Goal: Transaction & Acquisition: Purchase product/service

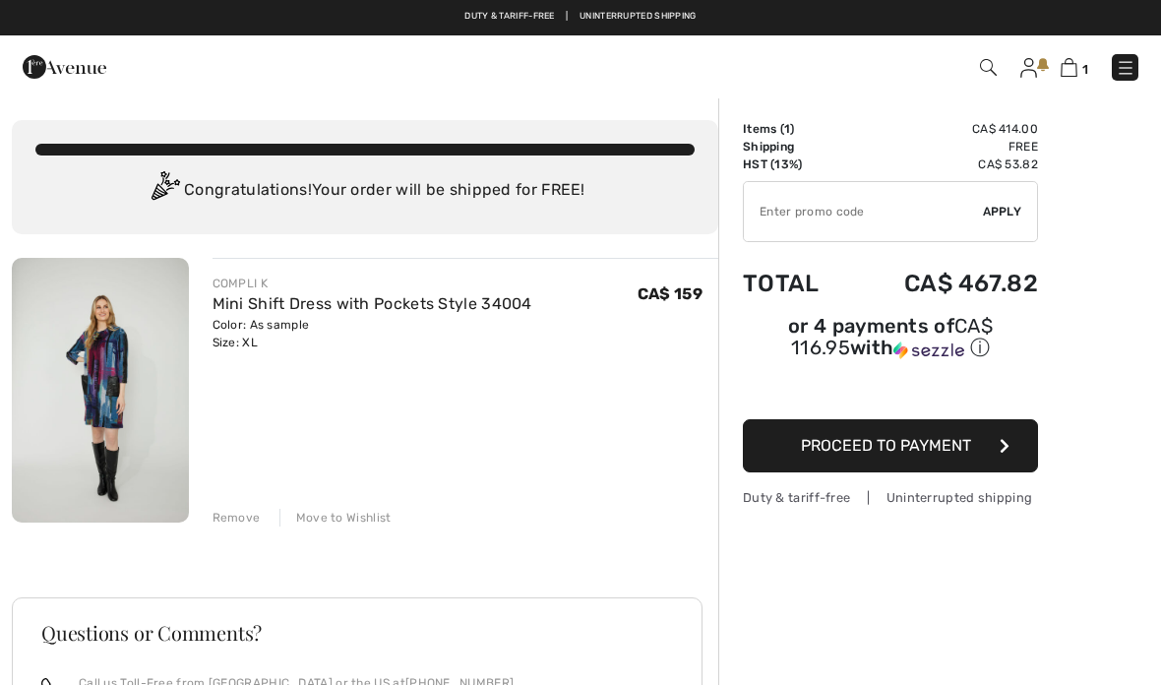
click at [1076, 70] on img at bounding box center [1069, 67] width 17 height 19
click at [1073, 69] on img at bounding box center [1069, 67] width 17 height 19
click at [1032, 67] on img at bounding box center [1028, 68] width 17 height 20
click at [1034, 62] on img at bounding box center [1028, 68] width 17 height 20
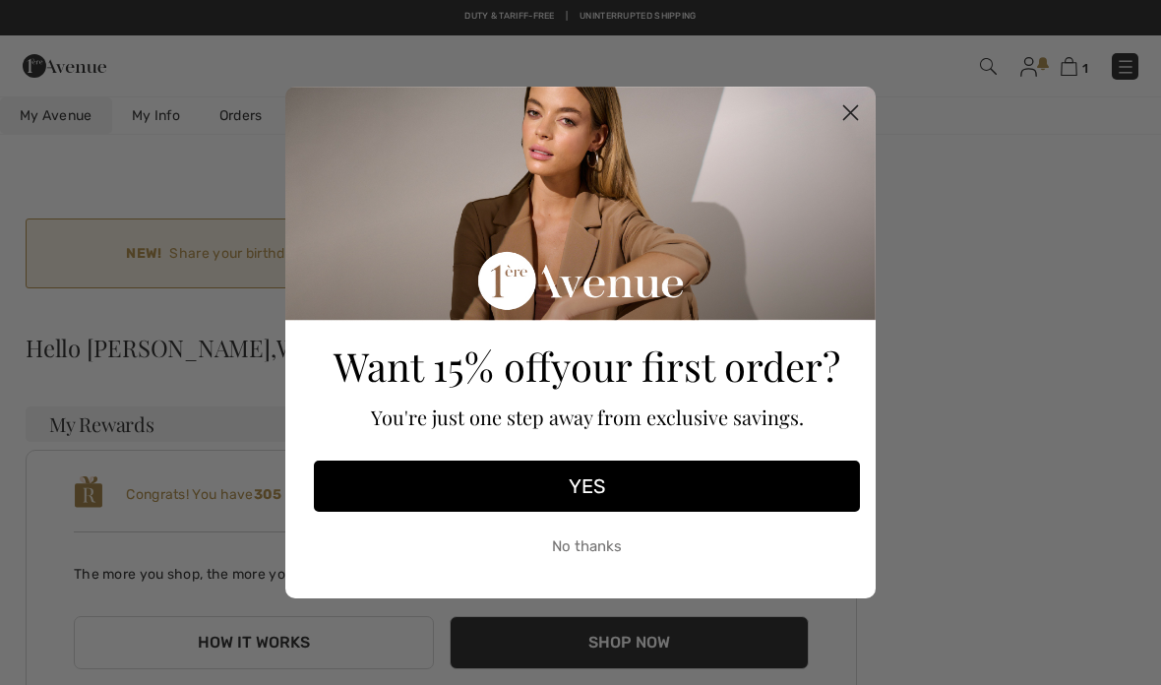
click at [857, 120] on icon "Close dialog" at bounding box center [851, 113] width 14 height 14
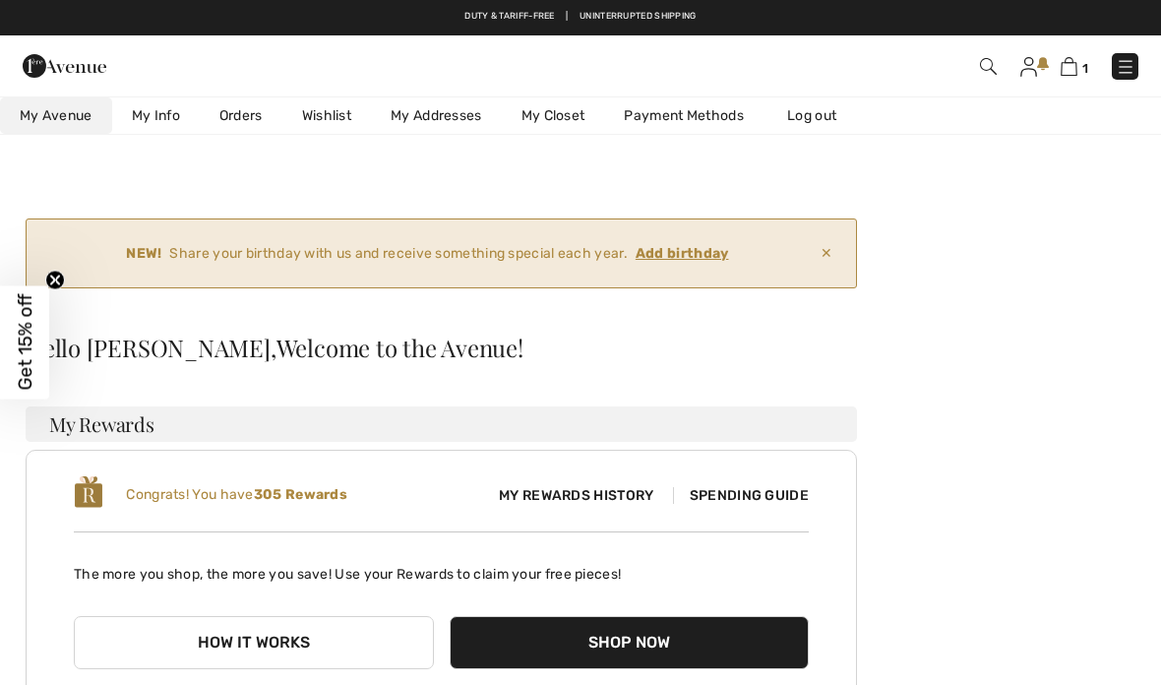
click at [825, 259] on span "✕" at bounding box center [827, 253] width 28 height 36
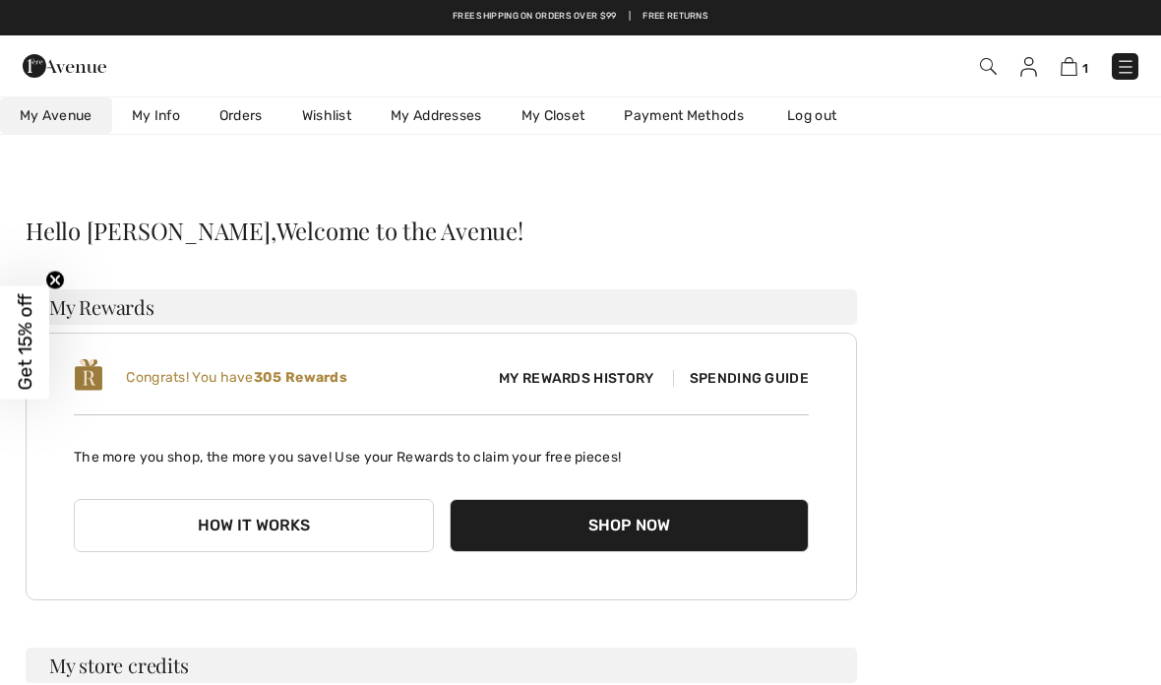
click at [753, 384] on span "Spending Guide" at bounding box center [741, 378] width 136 height 17
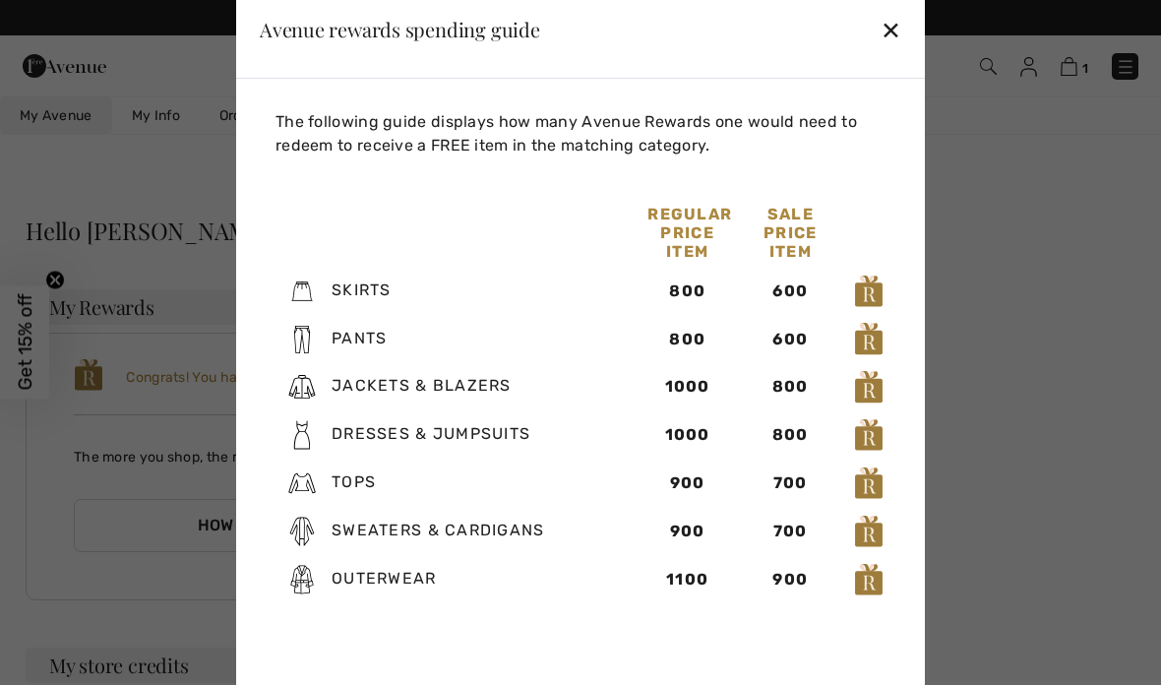
click at [895, 42] on div "✕" at bounding box center [891, 29] width 21 height 41
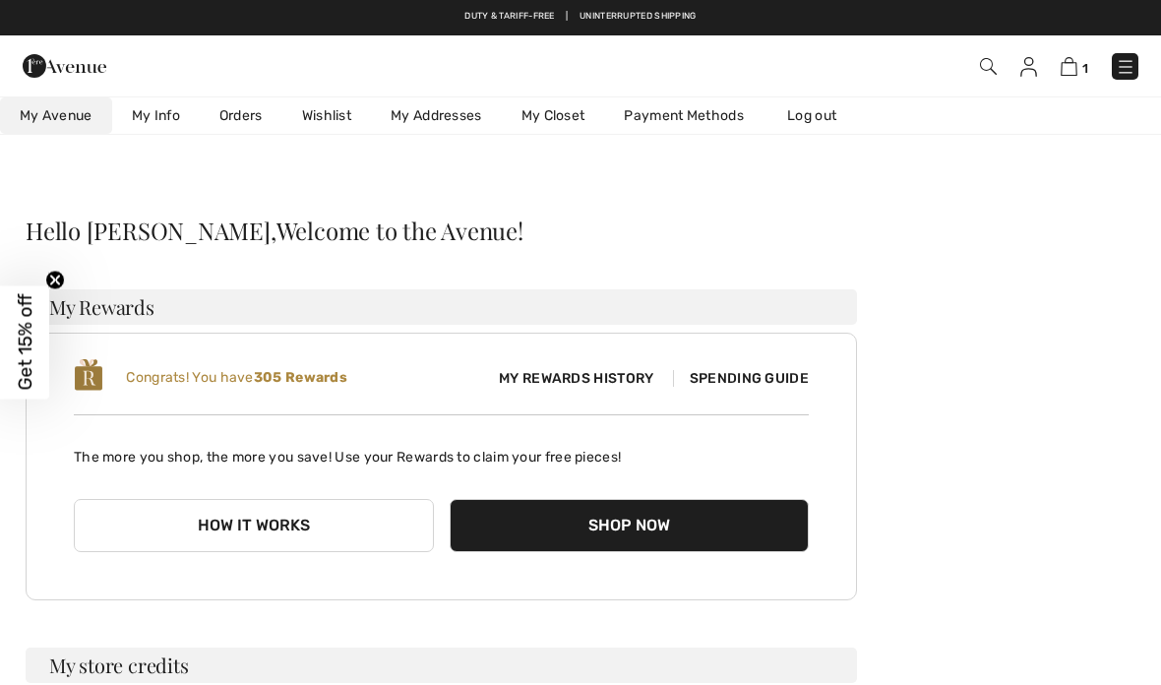
click at [1077, 68] on img at bounding box center [1069, 66] width 17 height 19
click at [1078, 65] on img at bounding box center [1069, 66] width 17 height 19
click at [1077, 63] on img at bounding box center [1069, 66] width 17 height 19
click at [1078, 71] on img at bounding box center [1069, 66] width 17 height 19
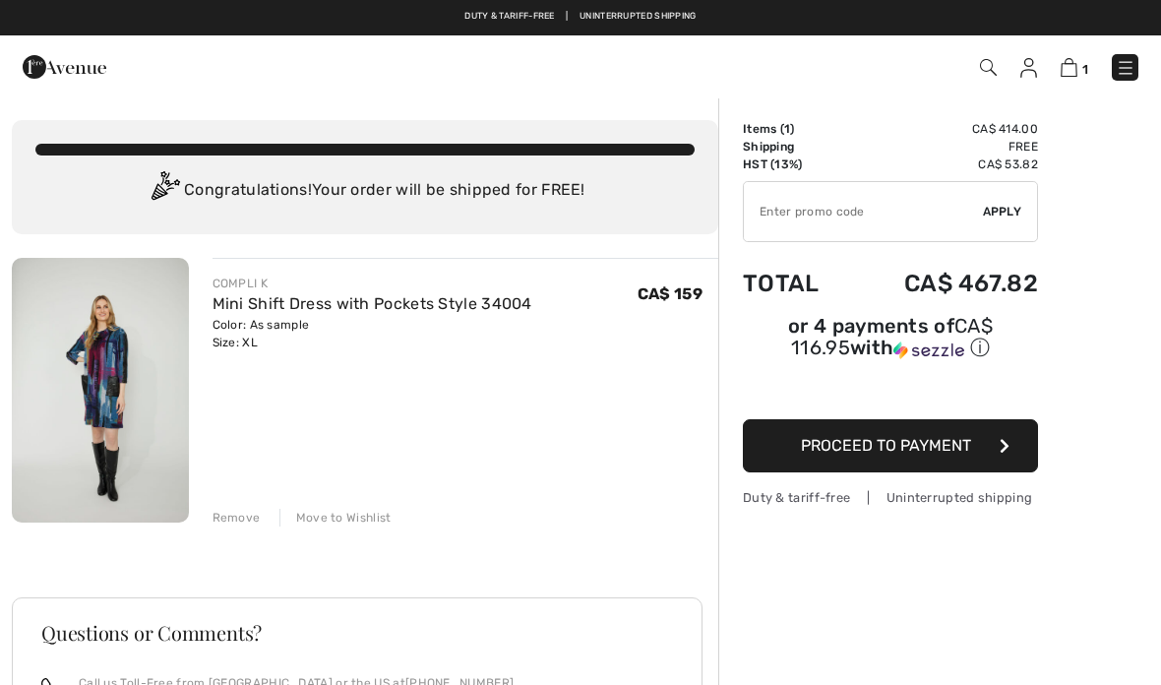
click at [597, 226] on div "You are only CA$ 0.00 away from FREE SHIPPING! Continue Shopping > Congratulati…" at bounding box center [365, 177] width 707 height 114
click at [588, 196] on div "Congratulations! Your order will be shipped for FREE!" at bounding box center [364, 190] width 659 height 39
click at [784, 139] on td "Shipping" at bounding box center [796, 147] width 107 height 18
click at [1105, 174] on div "Order Summary Details Items ( 1 ) CA$ 414.00 Promo code CA$ 0.00 Shipping Free …" at bounding box center [939, 572] width 443 height 952
click at [1069, 76] on img at bounding box center [1069, 67] width 17 height 19
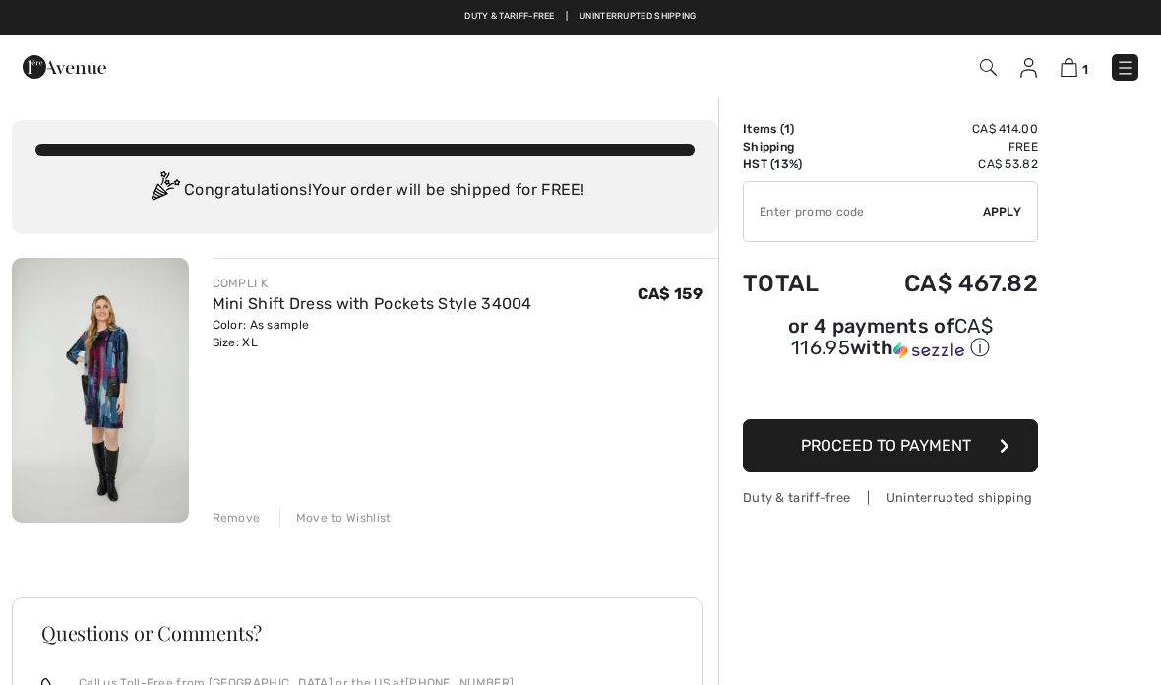
click at [1007, 141] on td "Free" at bounding box center [944, 147] width 188 height 18
click at [1011, 149] on td "Free" at bounding box center [944, 147] width 188 height 18
click at [1013, 152] on td "Free" at bounding box center [944, 147] width 188 height 18
click at [886, 455] on span "Proceed to Payment" at bounding box center [886, 445] width 170 height 19
click at [931, 461] on button "Proceed to Payment" at bounding box center [890, 445] width 295 height 53
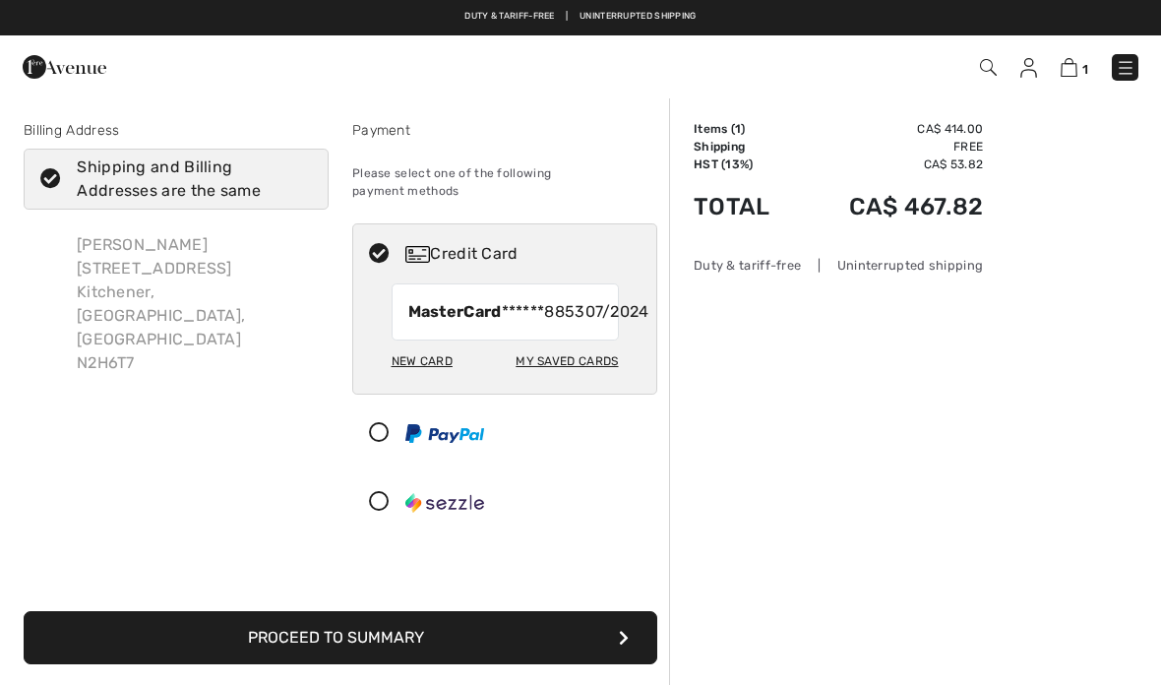
checkbox input "true"
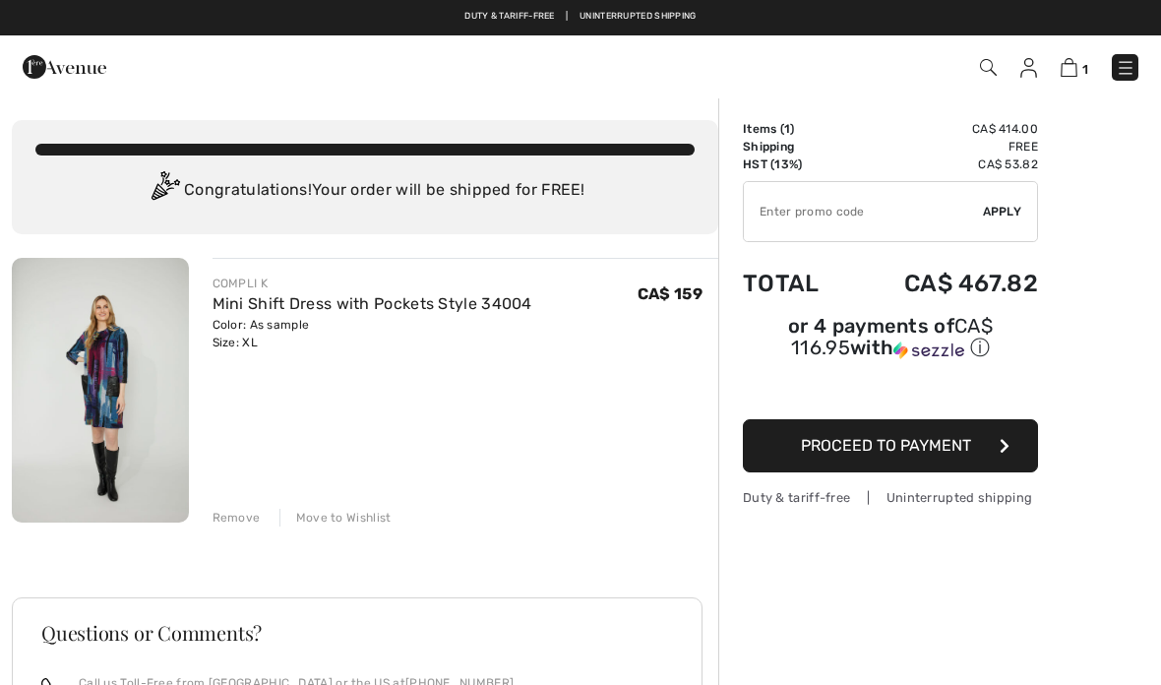
click at [1021, 76] on img at bounding box center [1028, 68] width 17 height 20
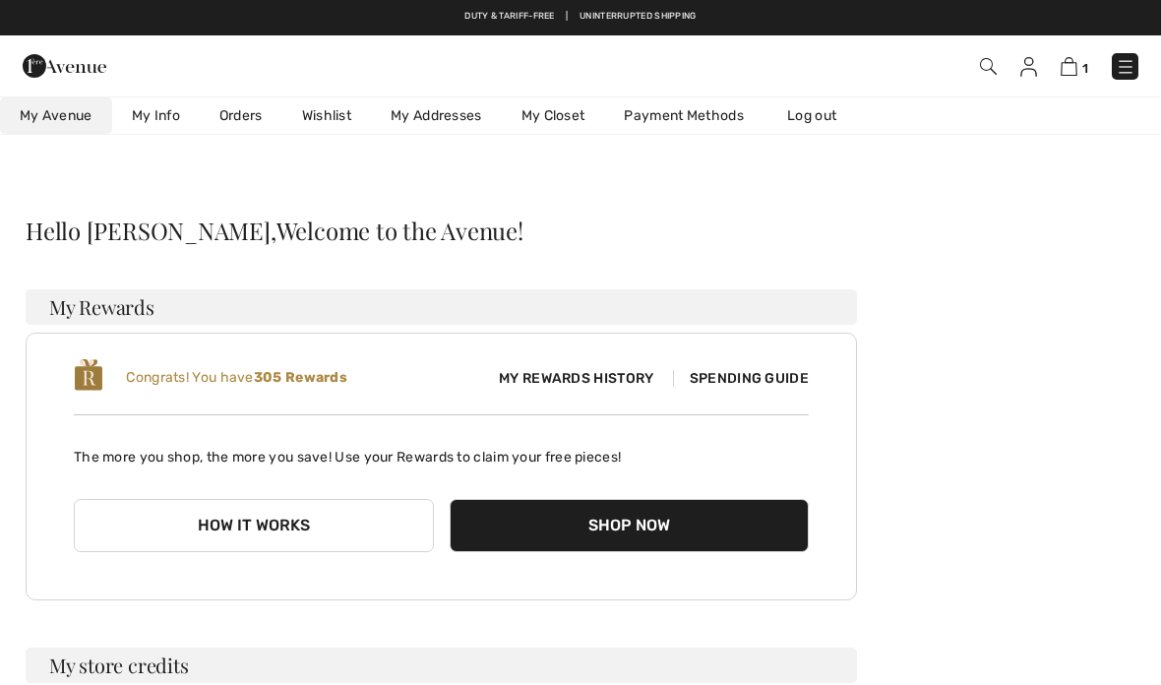
checkbox input "true"
click at [251, 115] on link "Orders" at bounding box center [241, 115] width 83 height 36
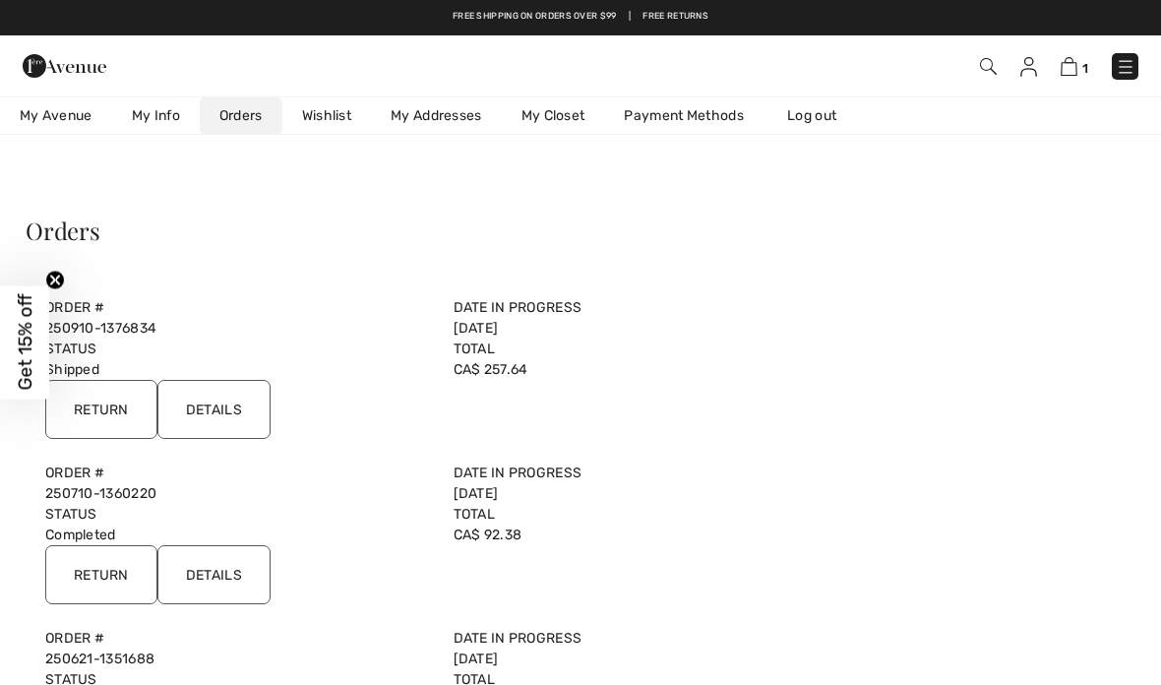
click at [214, 407] on input "Details" at bounding box center [213, 409] width 113 height 59
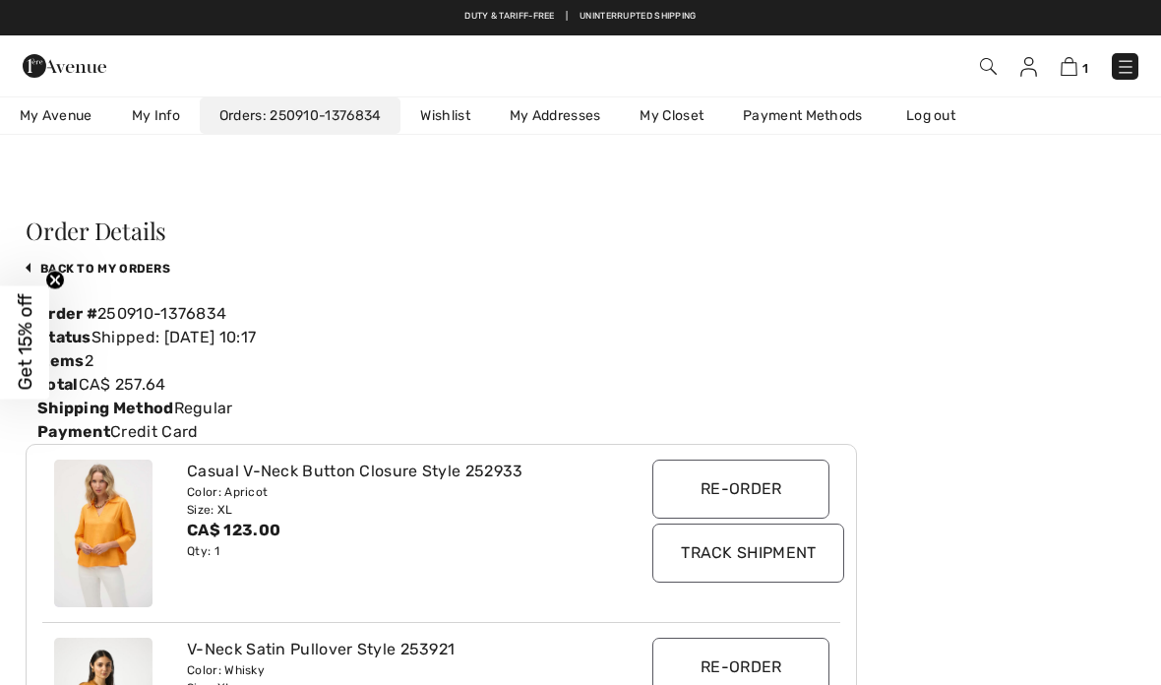
click at [443, 125] on link "Wishlist" at bounding box center [445, 115] width 89 height 36
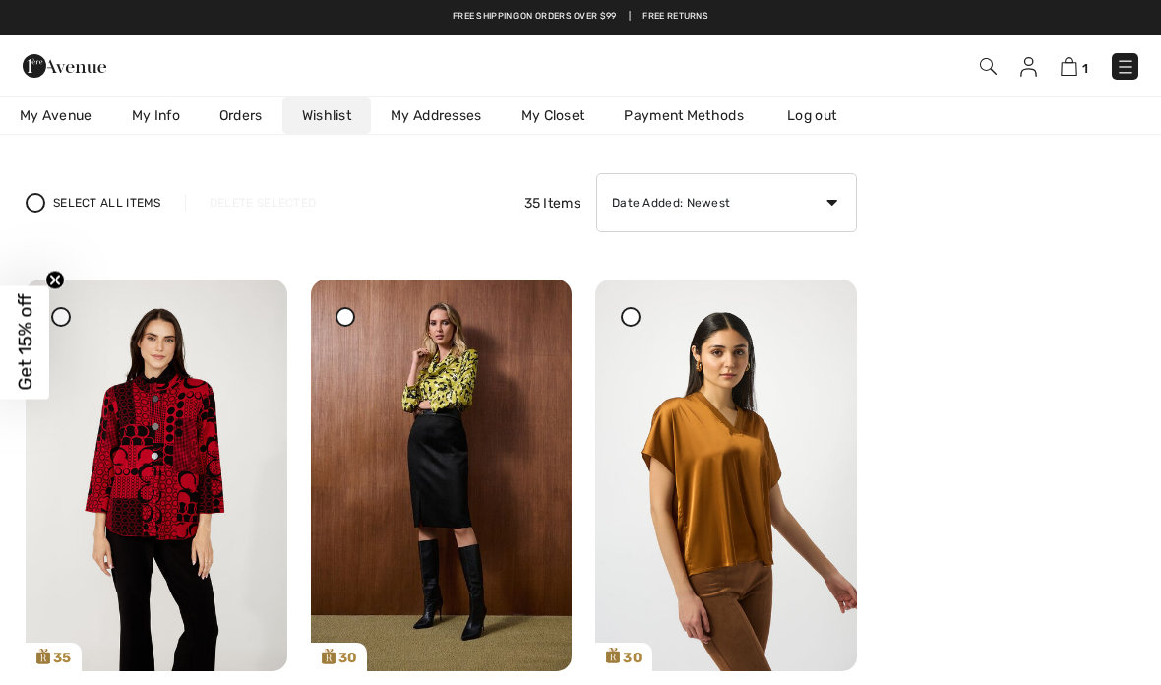
scroll to position [112, 0]
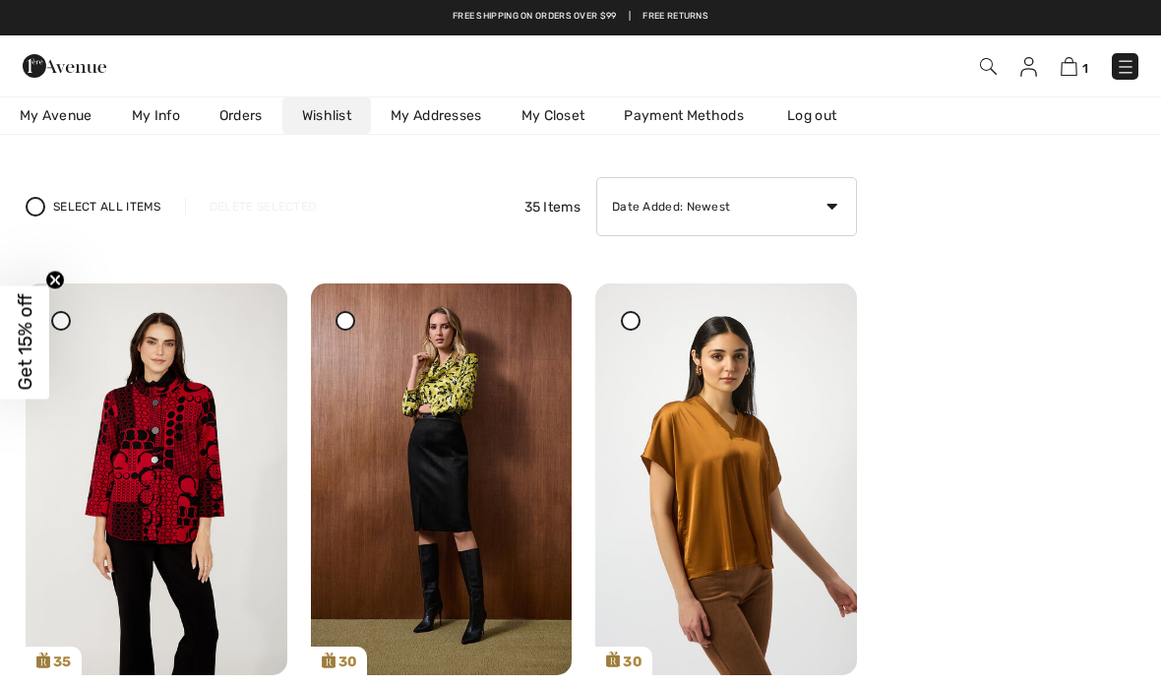
click at [825, 304] on icon at bounding box center [819, 297] width 12 height 14
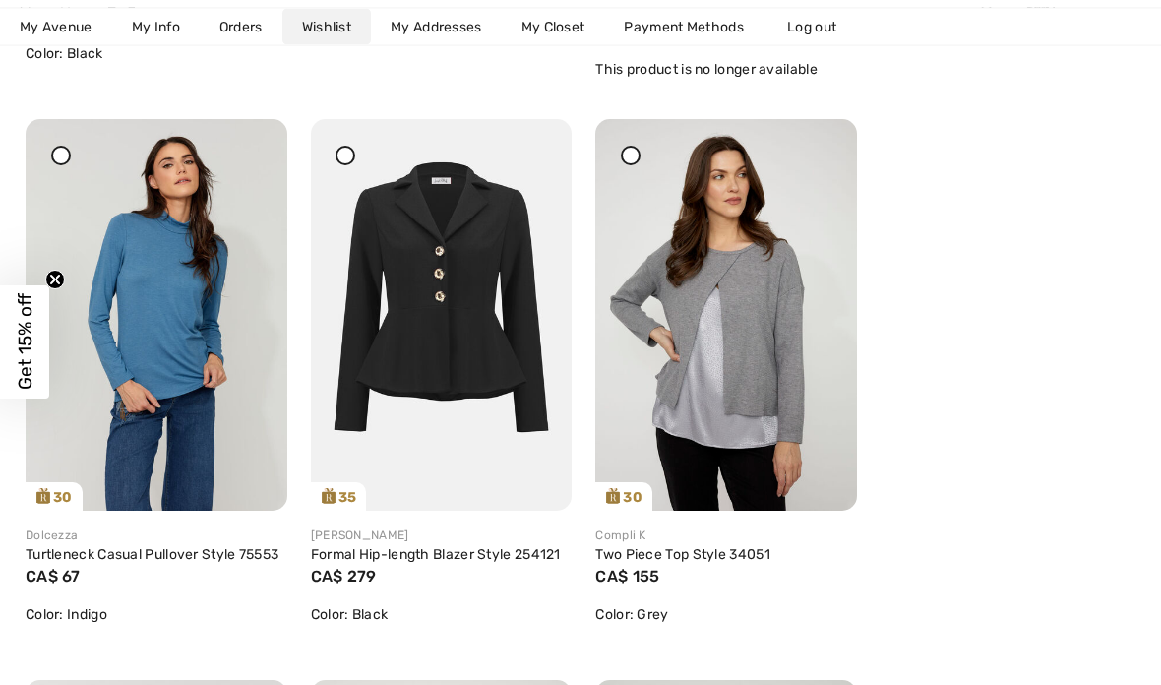
scroll to position [1442, 0]
click at [165, 388] on img at bounding box center [157, 314] width 262 height 392
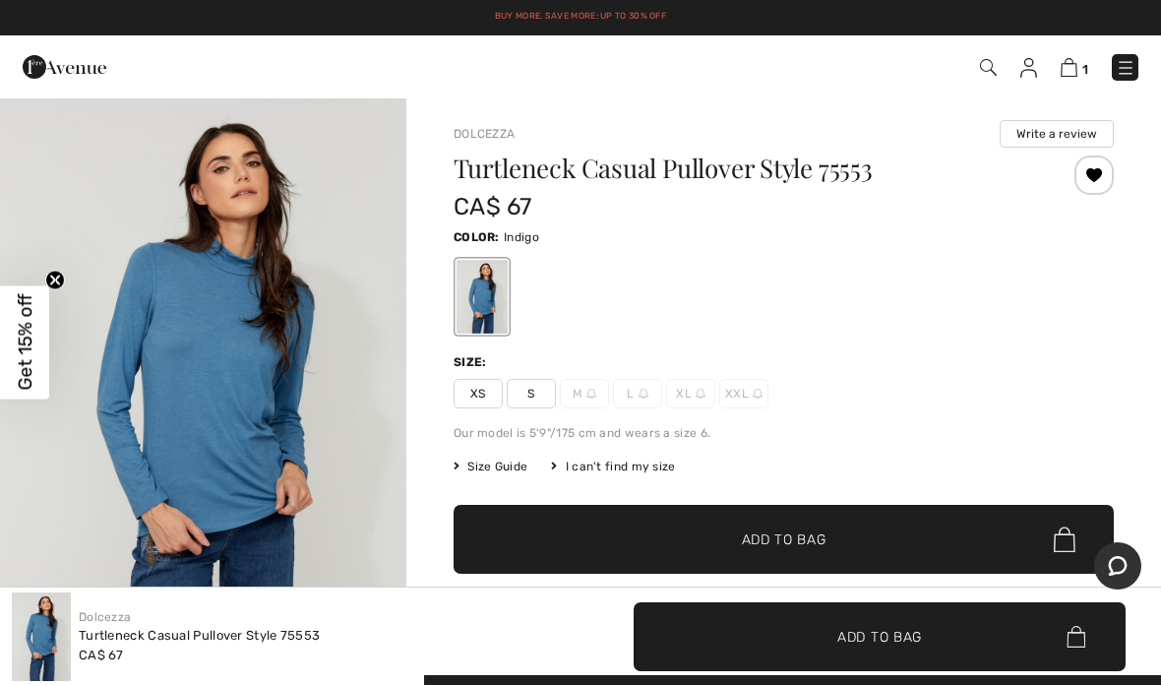
click at [912, 374] on div "Size: XS S M L XL XXL" at bounding box center [784, 380] width 660 height 55
click at [1105, 174] on div at bounding box center [1094, 174] width 39 height 39
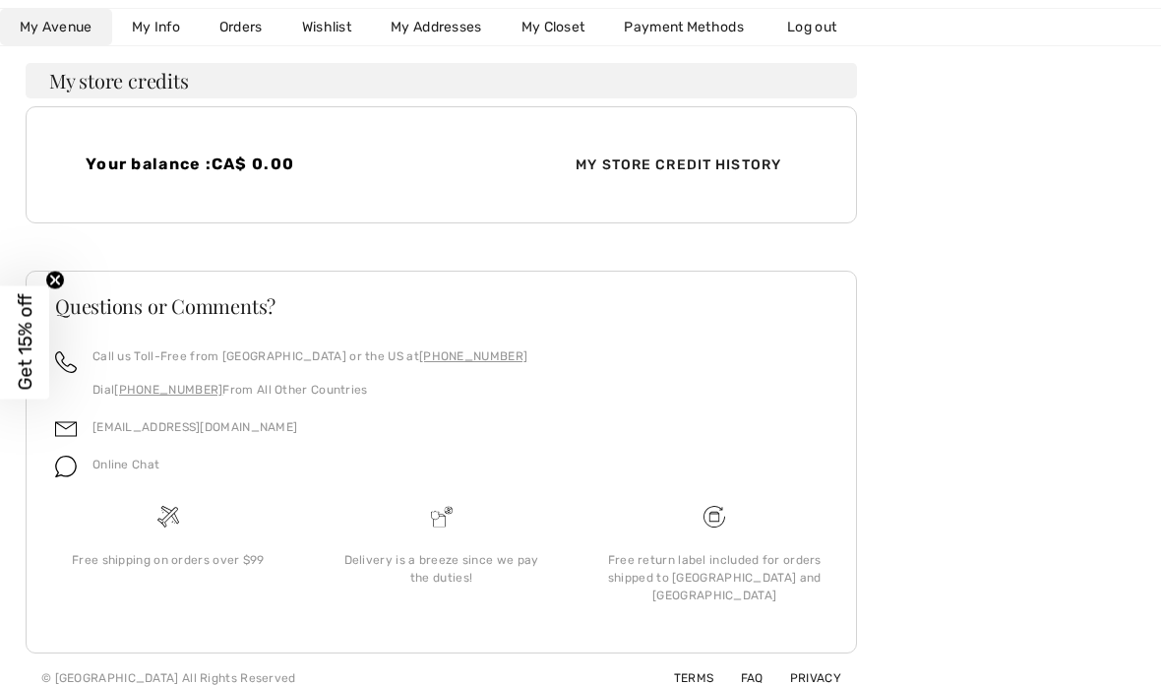
click at [331, 34] on link "Wishlist" at bounding box center [326, 27] width 89 height 36
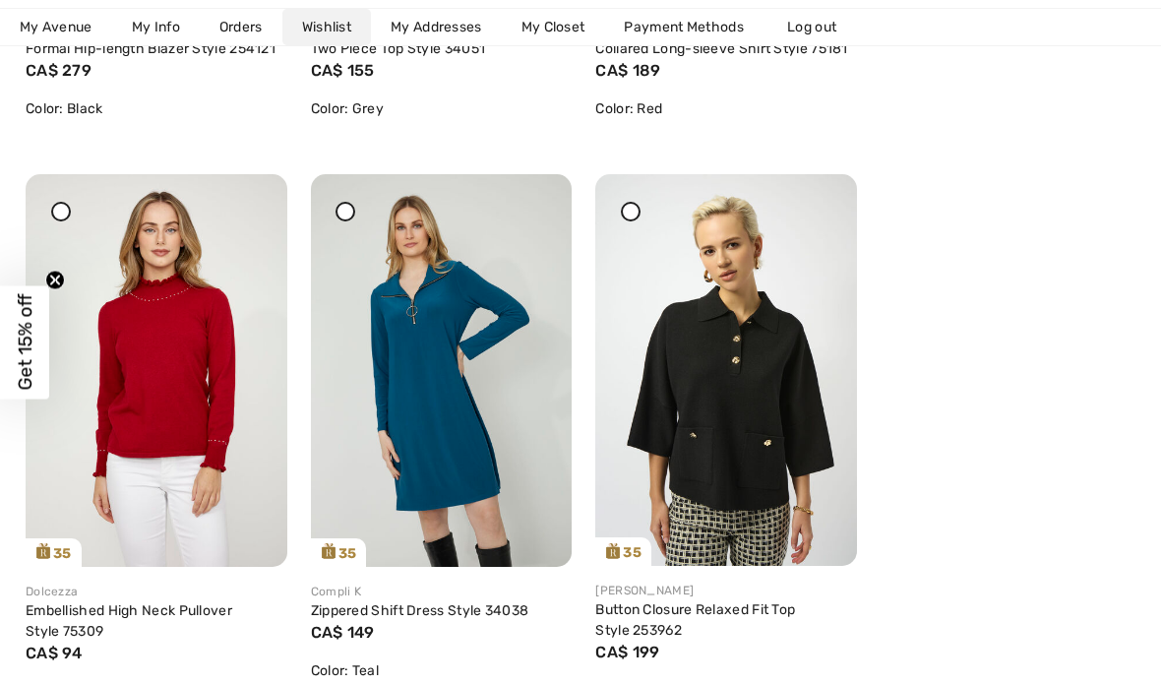
scroll to position [1960, 0]
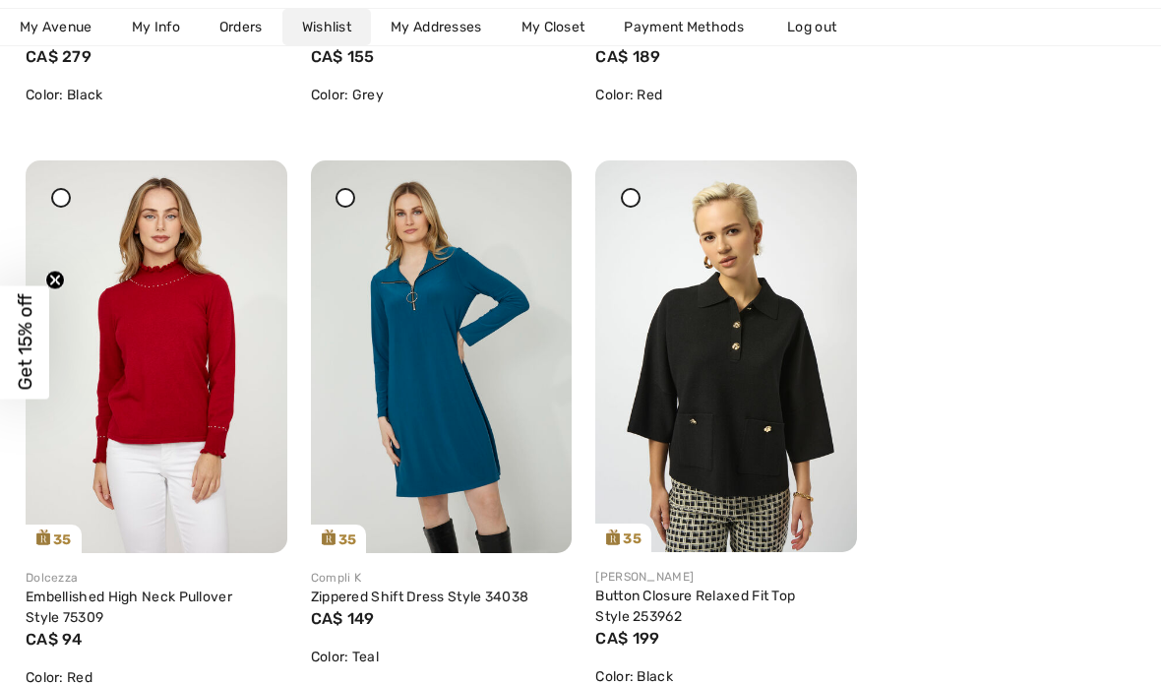
click at [146, 399] on img at bounding box center [157, 356] width 262 height 392
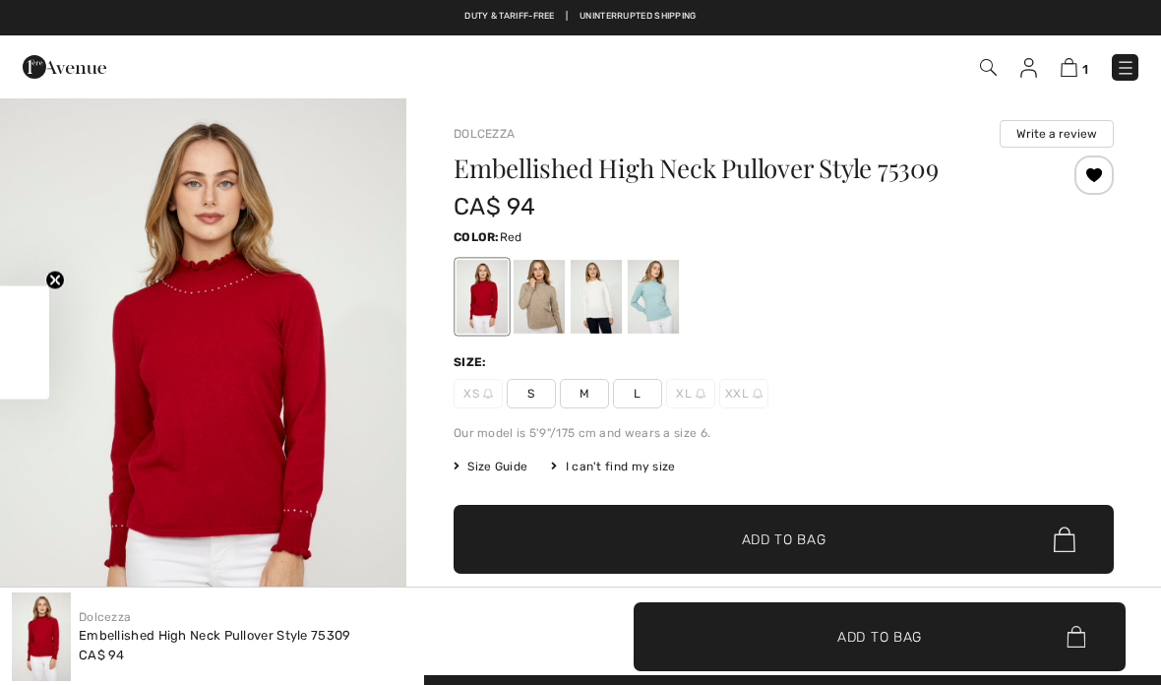
checkbox input "true"
click at [660, 304] on div at bounding box center [653, 297] width 51 height 74
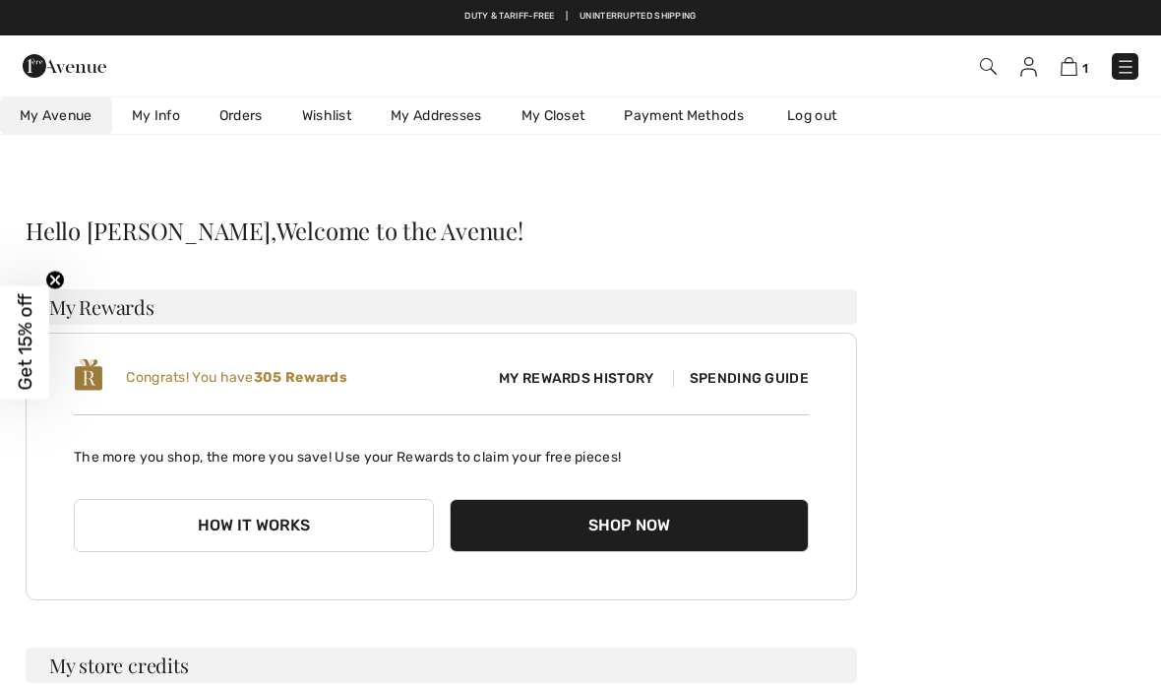
click at [1075, 66] on img at bounding box center [1069, 66] width 17 height 19
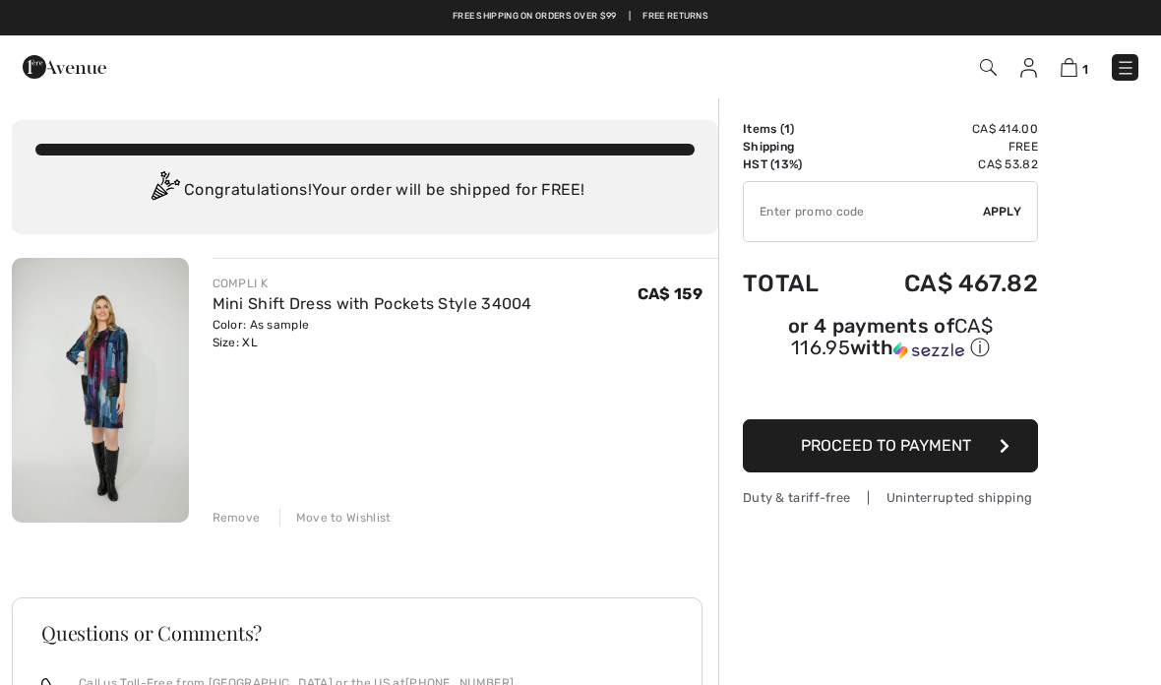
click at [887, 454] on span "Proceed to Payment" at bounding box center [886, 445] width 170 height 19
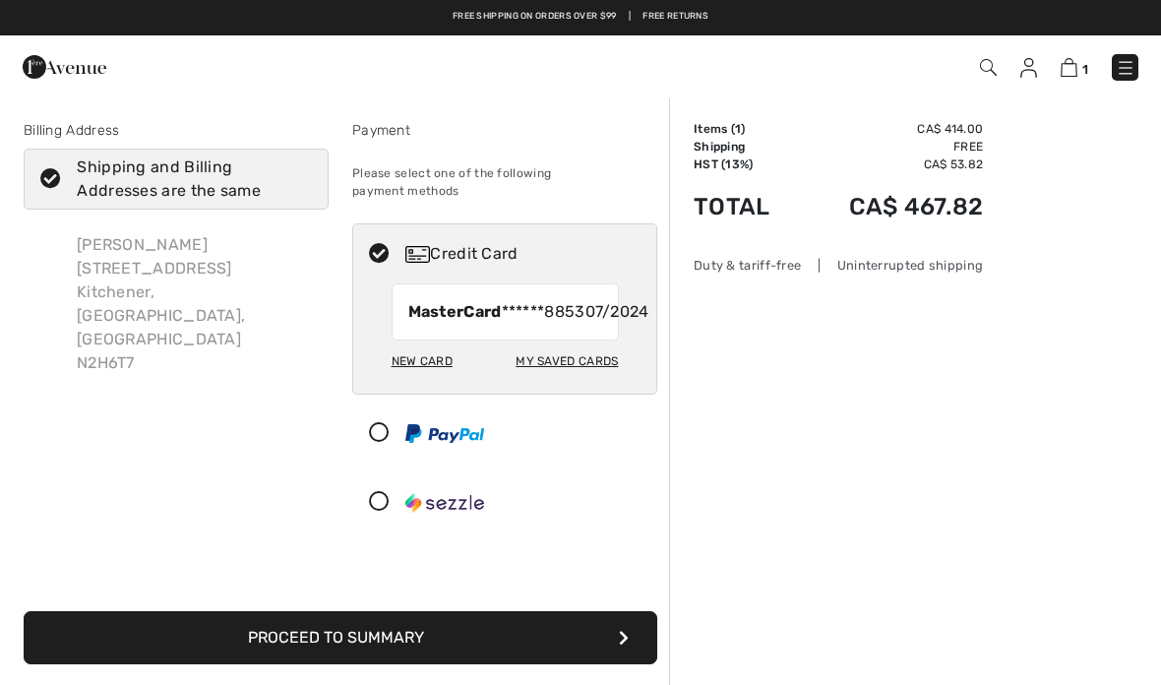
click at [956, 156] on td "CA$ 53.82" at bounding box center [891, 164] width 184 height 18
click at [950, 132] on td "CA$ 414.00" at bounding box center [891, 129] width 184 height 18
click at [718, 136] on td "Items ( 1 )" at bounding box center [746, 129] width 105 height 18
click at [731, 144] on td "Shipping" at bounding box center [746, 147] width 105 height 18
click at [741, 128] on td "Items ( 1 )" at bounding box center [746, 129] width 105 height 18
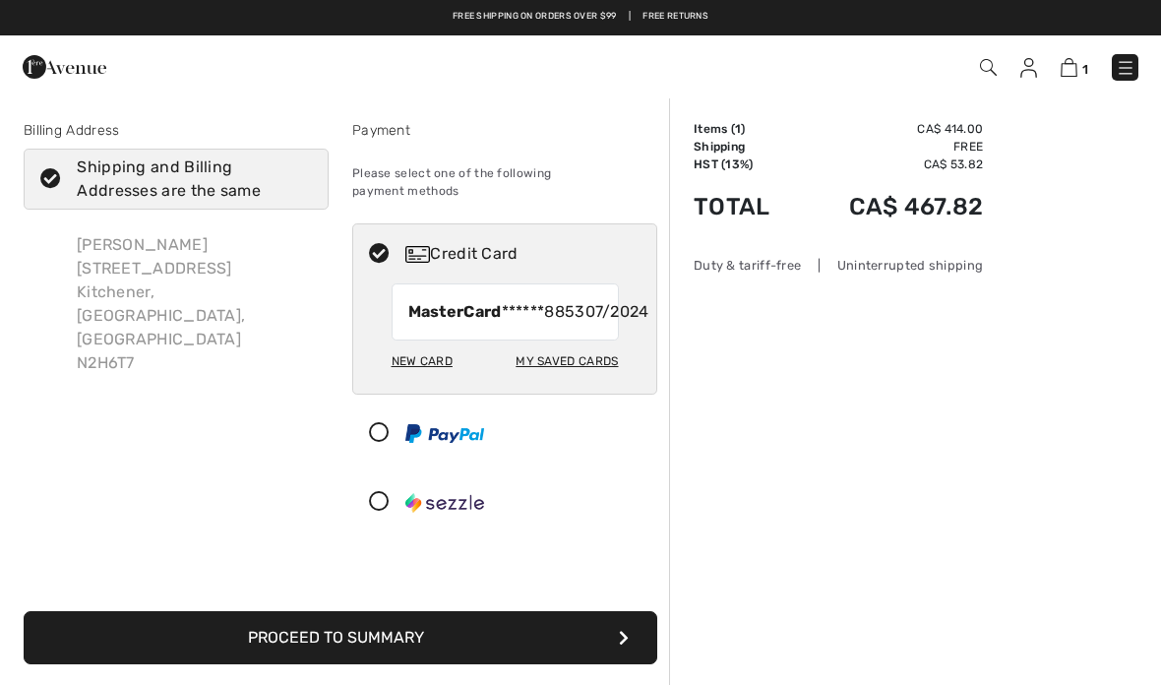
click at [737, 158] on td "HST (13%)" at bounding box center [746, 164] width 105 height 18
click at [209, 180] on div "Shipping and Billing Addresses are the same" at bounding box center [188, 178] width 222 height 47
click at [299, 180] on input "Shipping and Billing Addresses are the same" at bounding box center [305, 179] width 13 height 59
checkbox input "false"
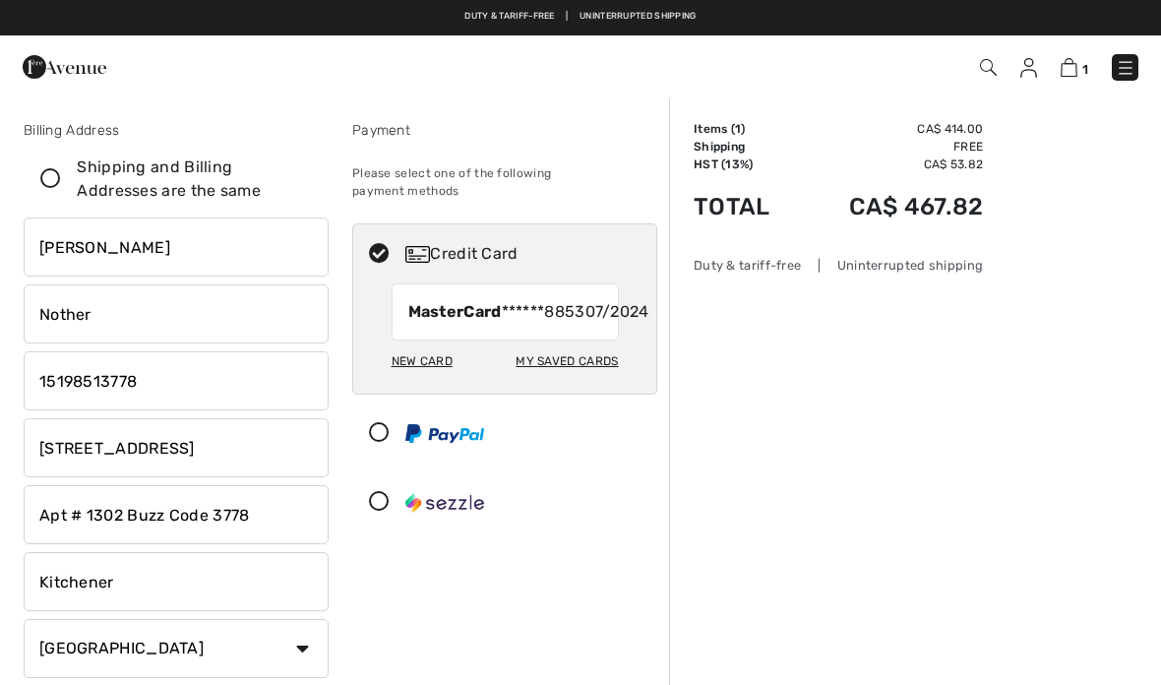
click at [559, 261] on div "Credit Card" at bounding box center [504, 253] width 303 height 59
radio input "true"
click at [565, 192] on div "Please select one of the following payment methods" at bounding box center [504, 182] width 305 height 67
click at [536, 199] on div "Payment Please select one of the following payment methods Credit Card MasterCa…" at bounding box center [504, 470] width 329 height 700
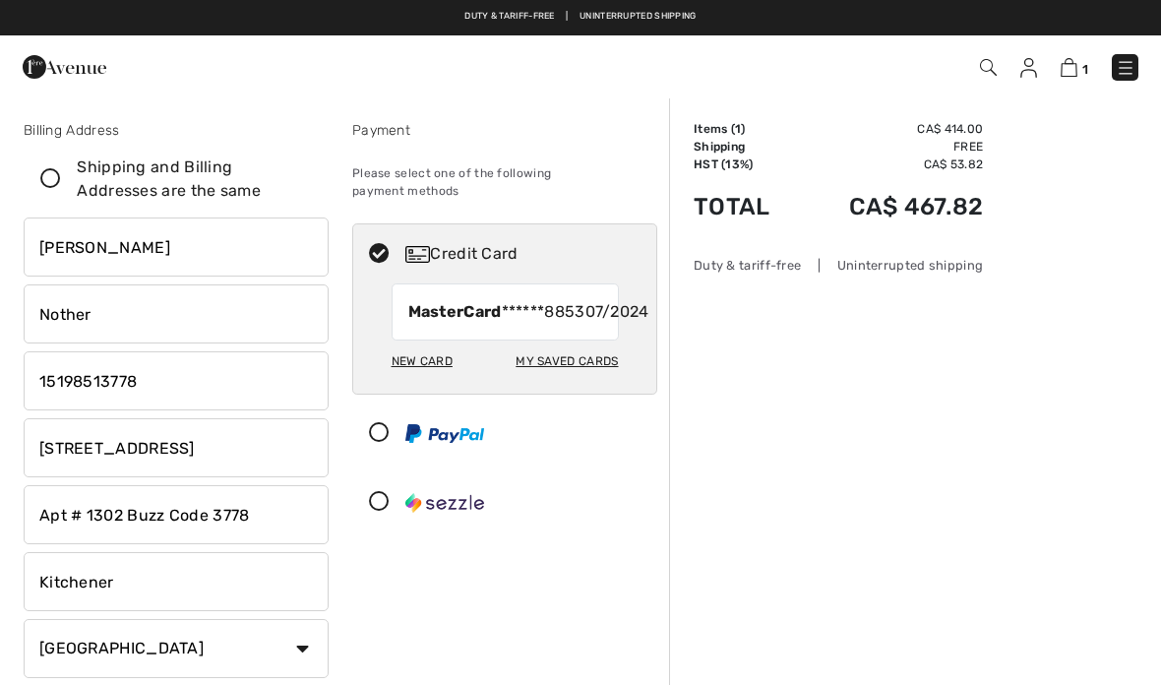
click at [951, 218] on td "CA$ 467.82" at bounding box center [891, 206] width 184 height 67
click at [948, 217] on td "CA$ 467.82" at bounding box center [891, 206] width 184 height 67
click at [1074, 76] on img at bounding box center [1069, 67] width 17 height 19
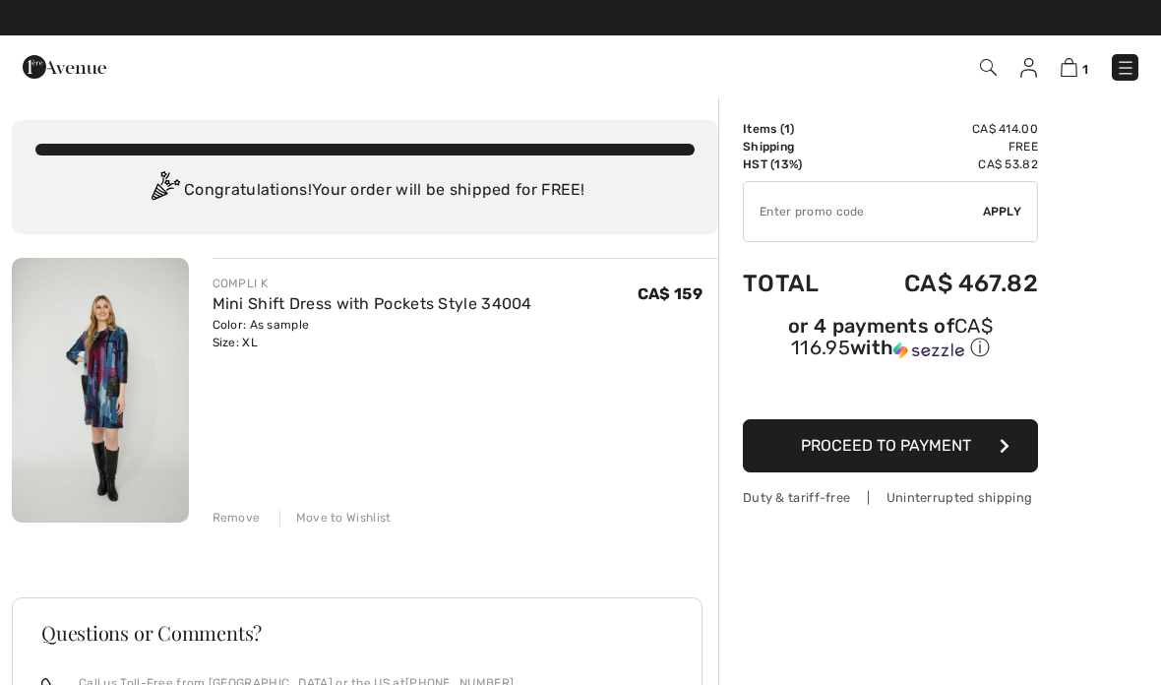
click at [347, 526] on div "Move to Wishlist" at bounding box center [335, 518] width 112 height 18
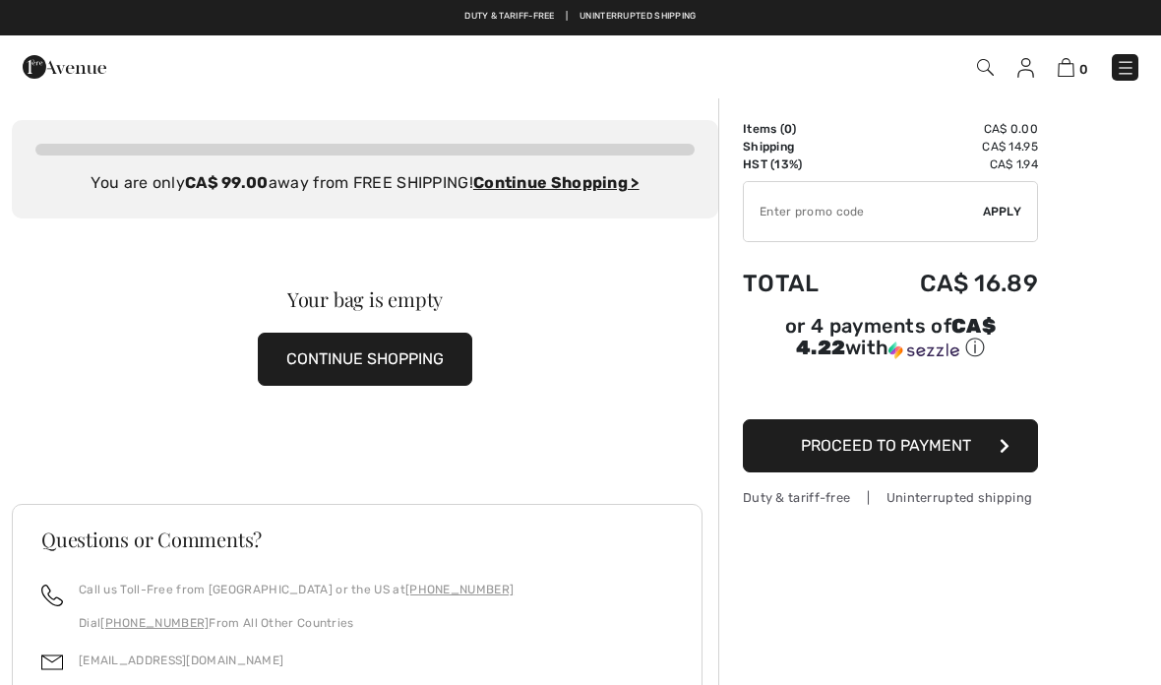
click at [1027, 77] on img at bounding box center [1026, 68] width 17 height 20
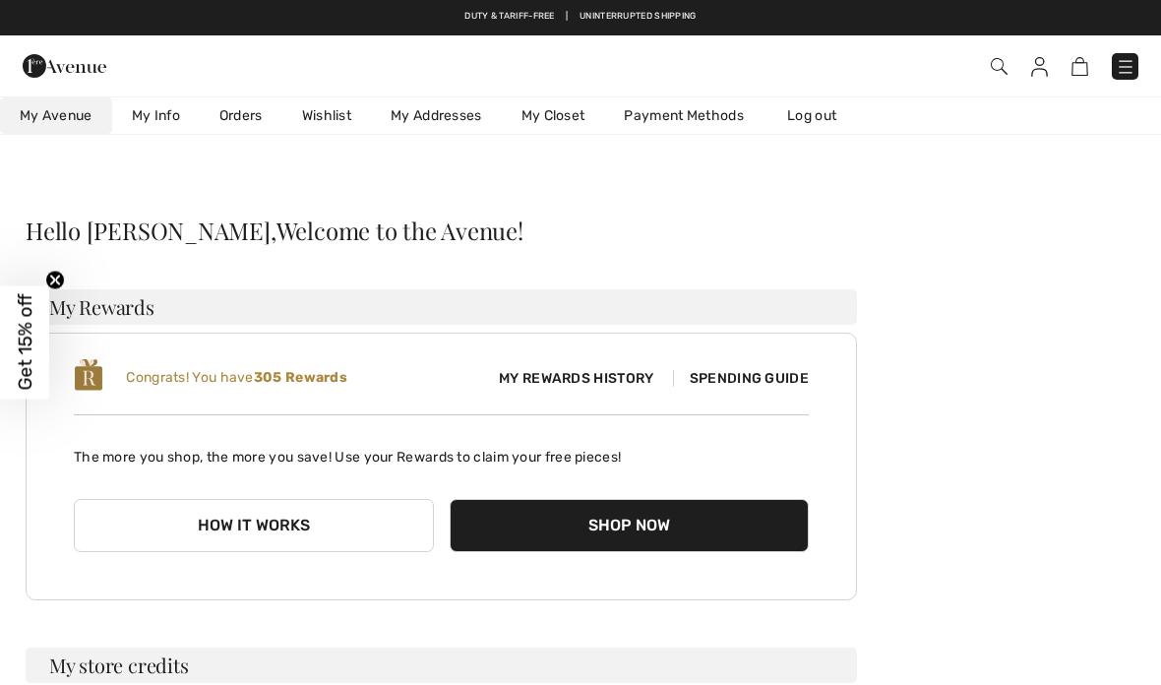
click at [324, 124] on link "Wishlist" at bounding box center [326, 115] width 89 height 36
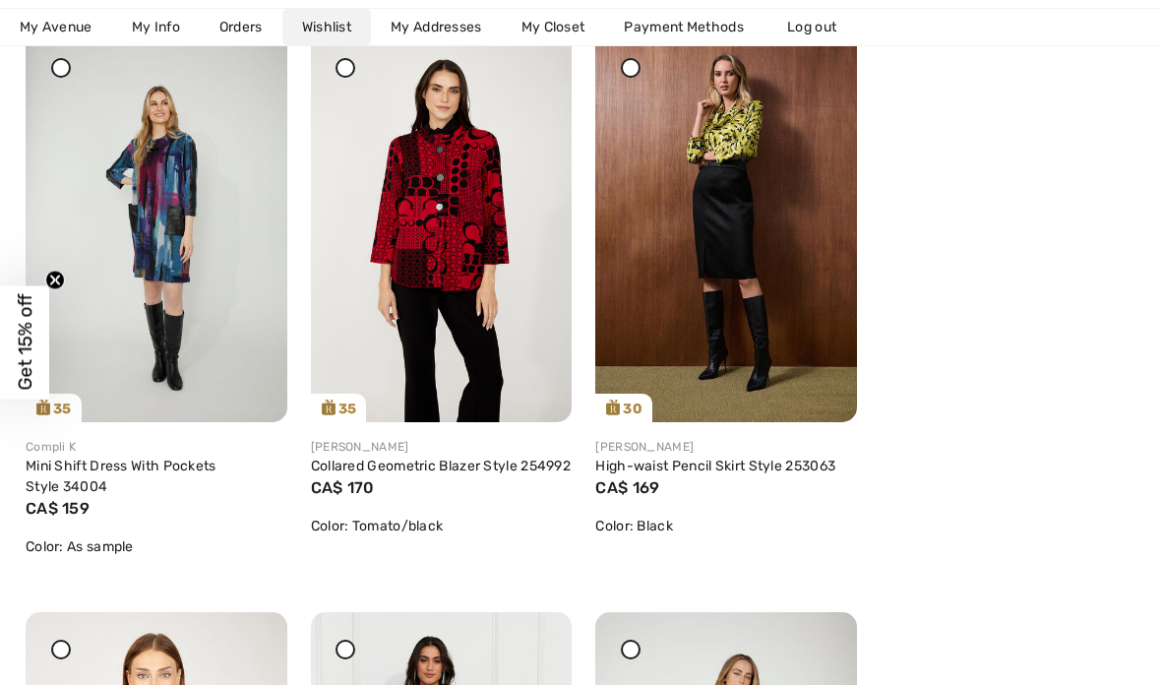
scroll to position [366, 0]
click at [184, 246] on img at bounding box center [157, 226] width 262 height 392
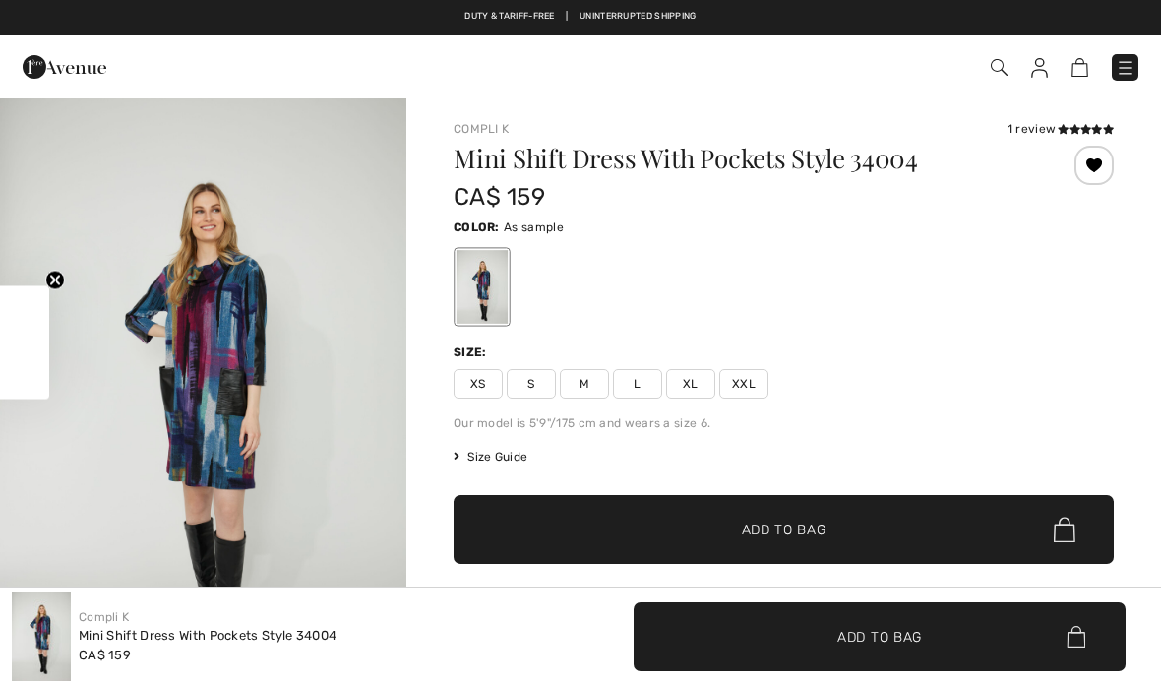
checkbox input "true"
click at [692, 393] on span "XL" at bounding box center [690, 384] width 49 height 30
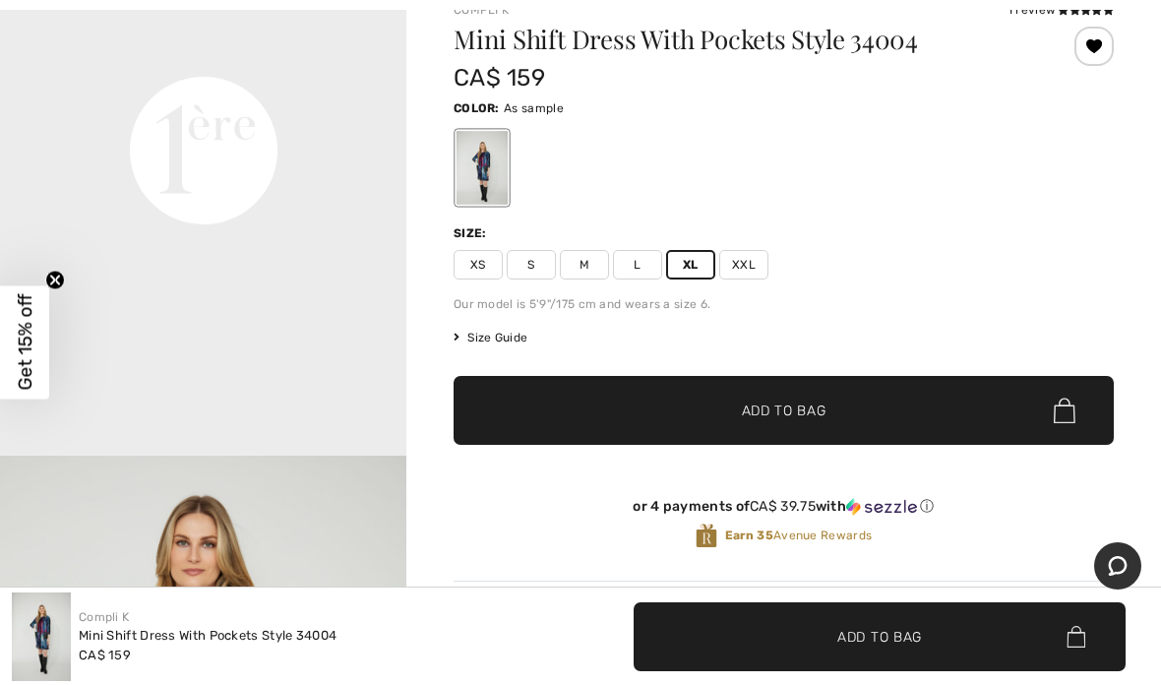
scroll to position [1353, 0]
click at [795, 414] on span "Add to Bag" at bounding box center [784, 411] width 85 height 21
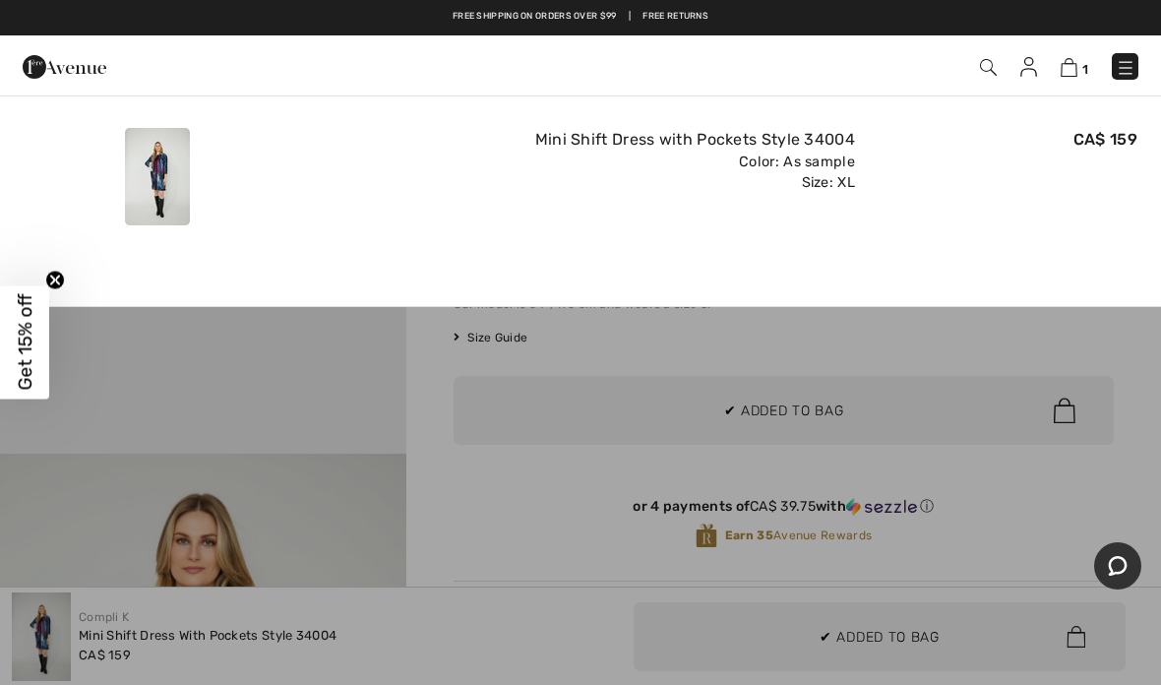
scroll to position [0, 0]
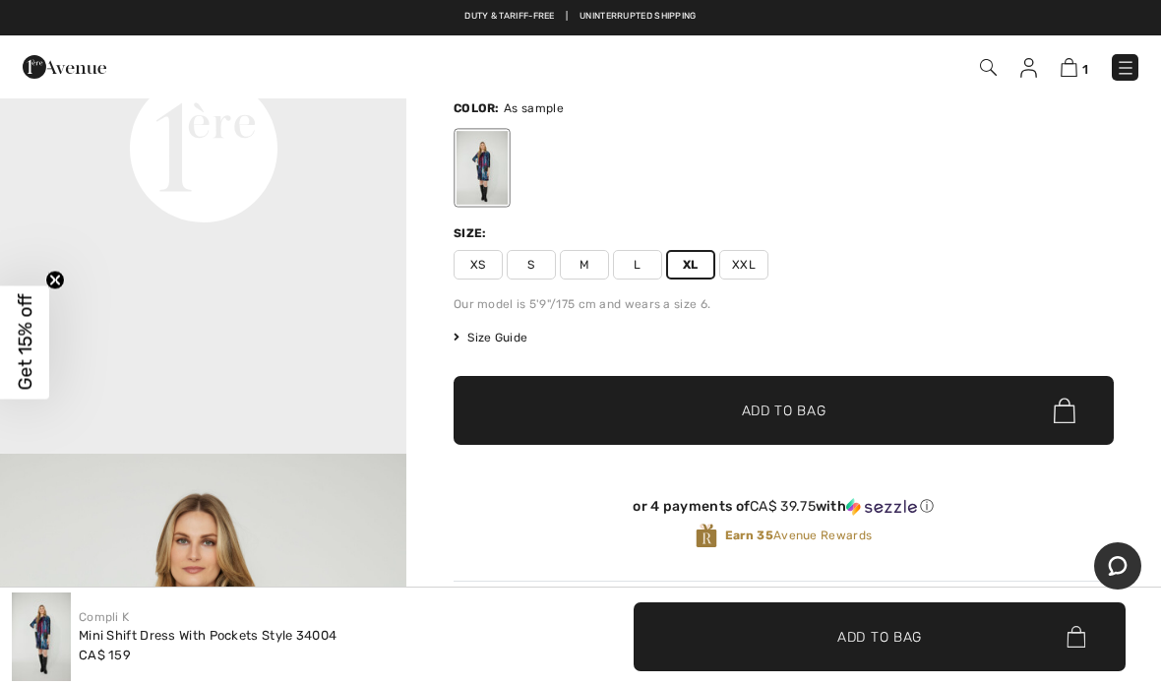
click at [499, 341] on span "Size Guide" at bounding box center [491, 338] width 74 height 18
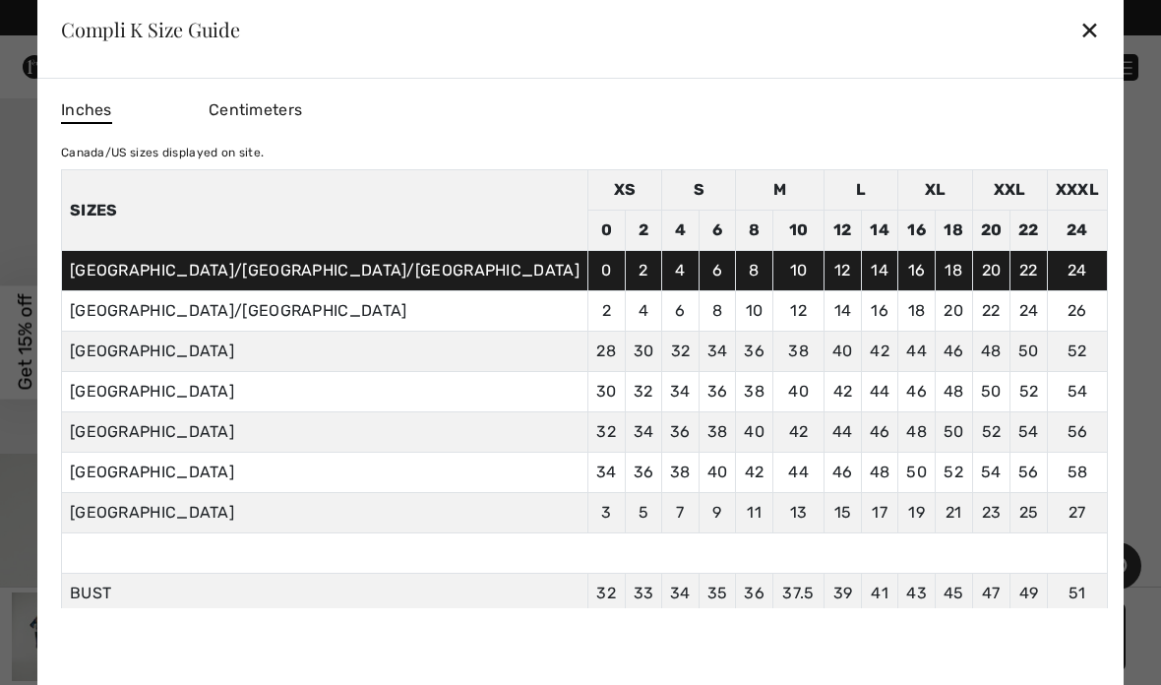
click at [1079, 50] on div "✕" at bounding box center [1089, 29] width 21 height 41
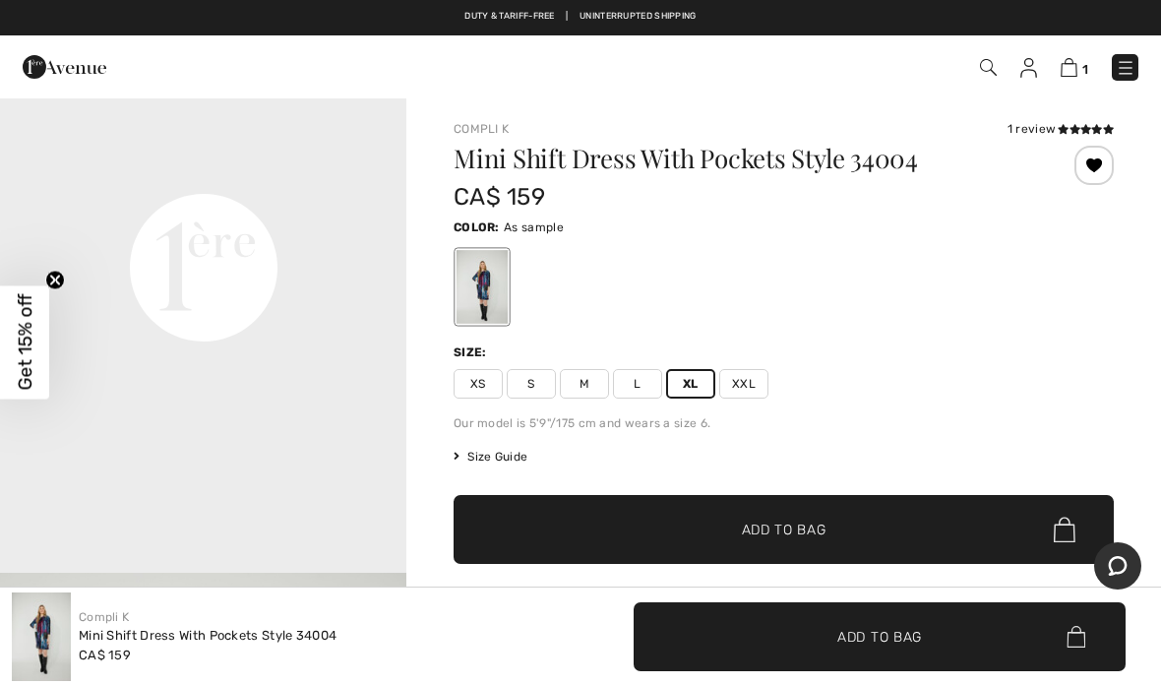
click at [798, 531] on span "Add to Bag" at bounding box center [784, 530] width 85 height 21
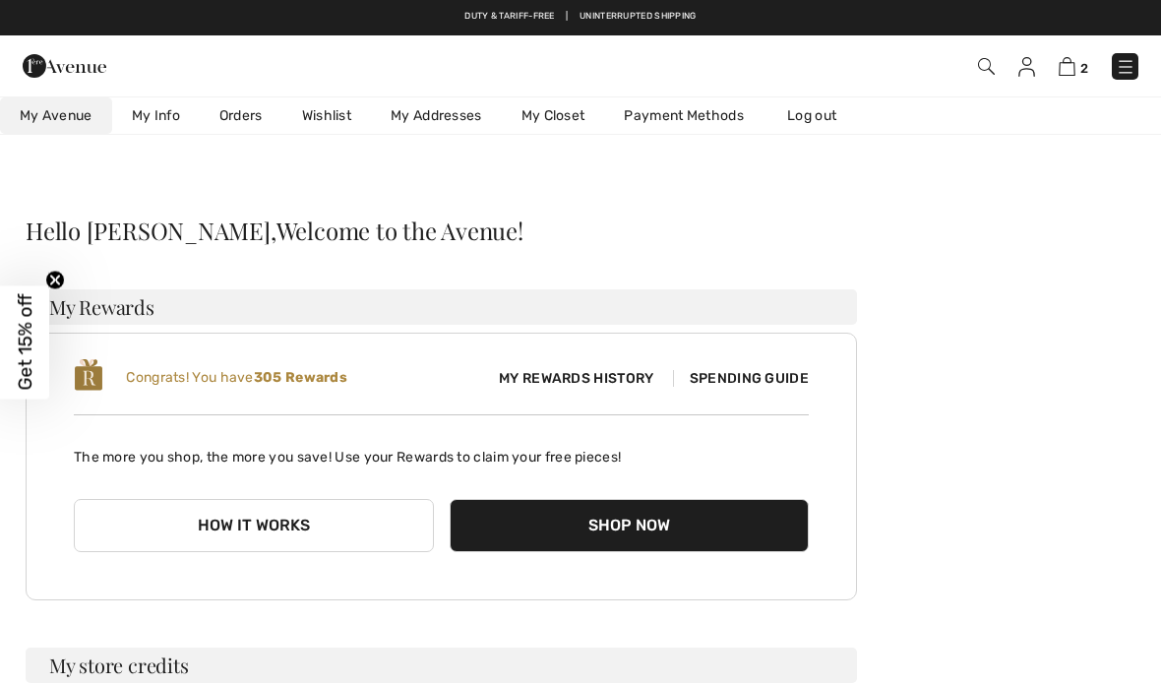
click at [342, 117] on link "Wishlist" at bounding box center [326, 115] width 89 height 36
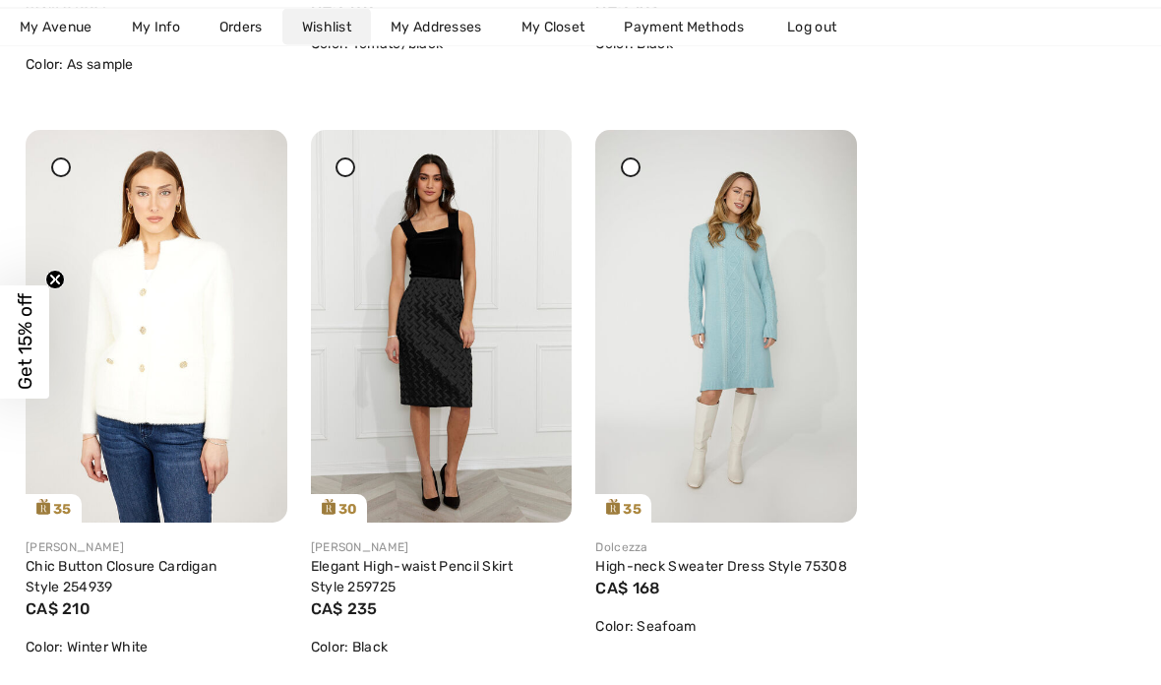
scroll to position [847, 0]
click at [731, 341] on img at bounding box center [726, 326] width 262 height 392
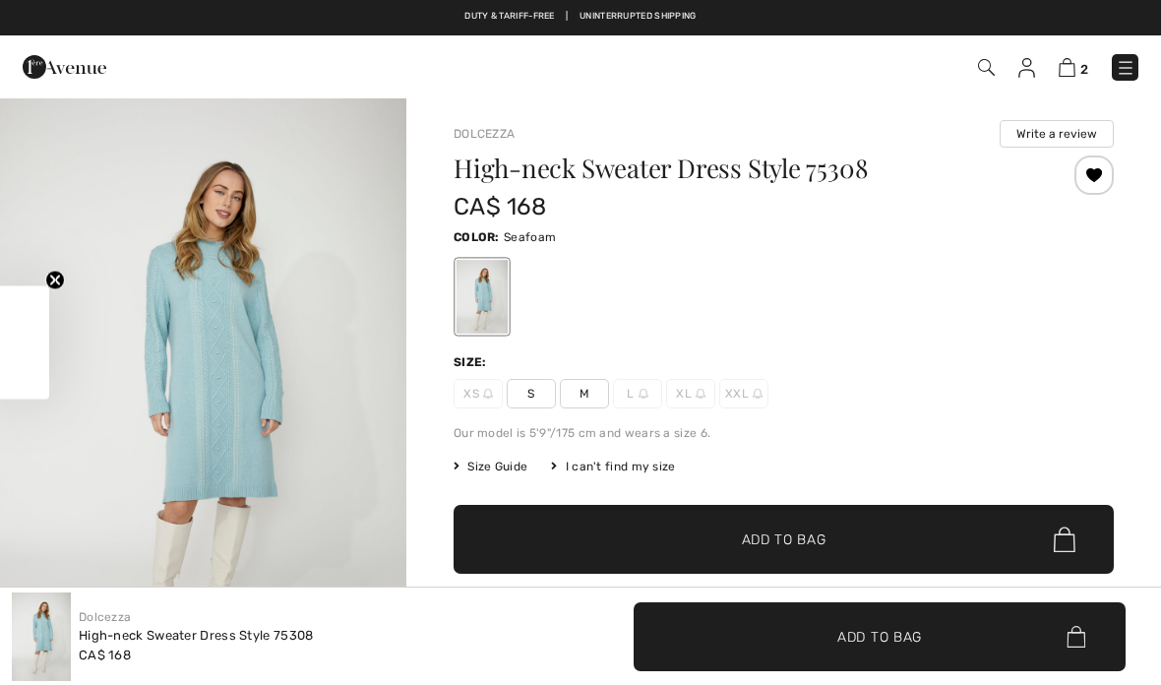
checkbox input "true"
click at [1108, 180] on div at bounding box center [1094, 174] width 39 height 39
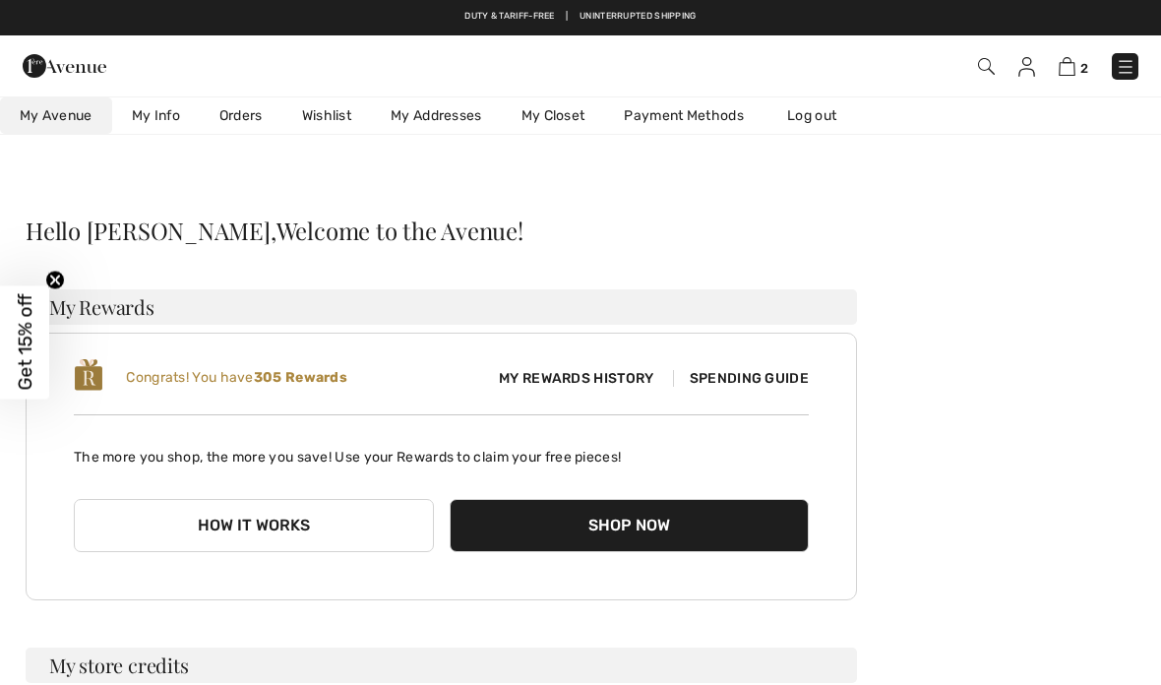
click at [334, 127] on link "Wishlist" at bounding box center [326, 115] width 89 height 36
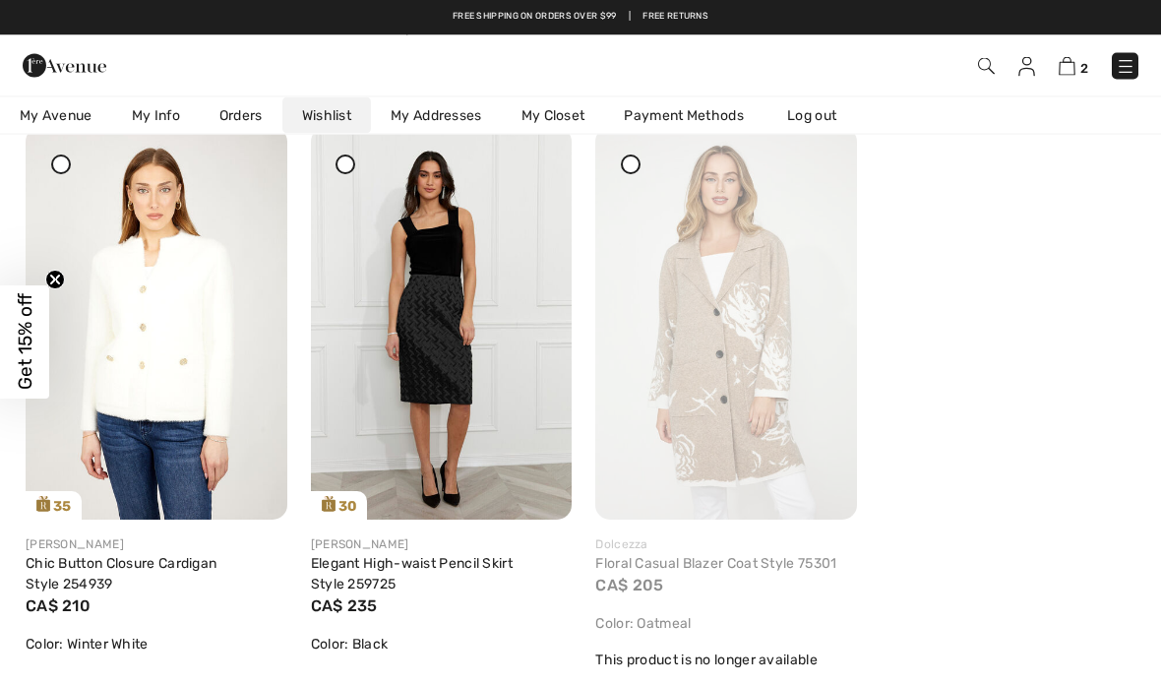
scroll to position [850, 0]
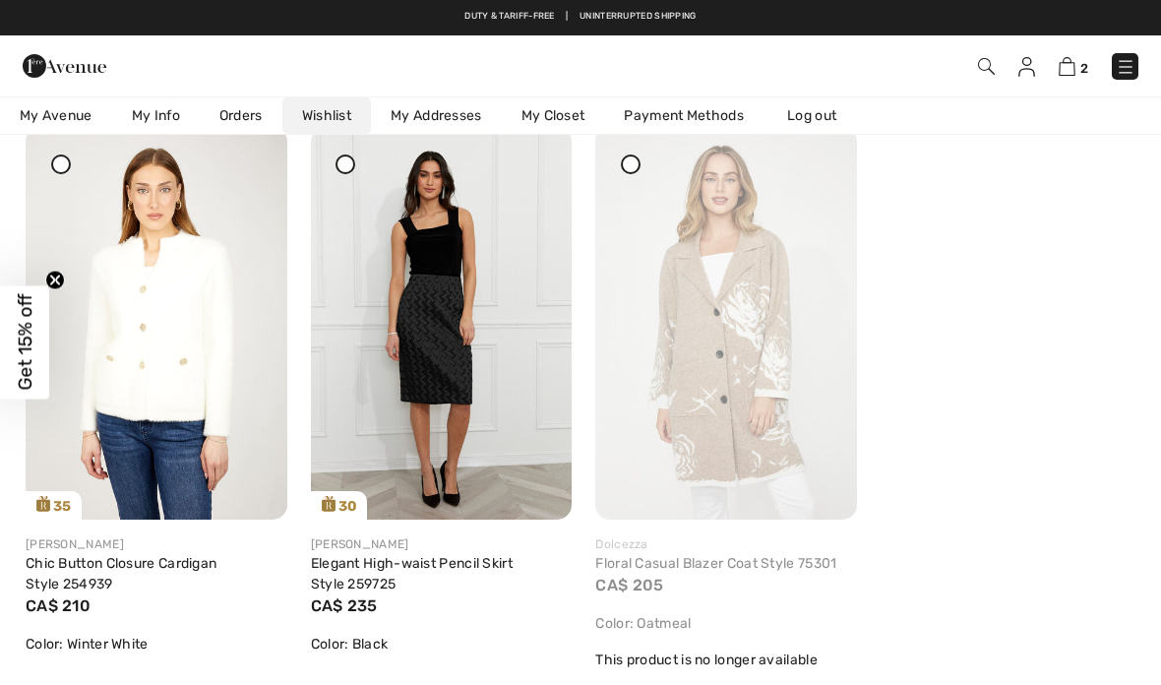
click at [828, 154] on div at bounding box center [819, 141] width 28 height 28
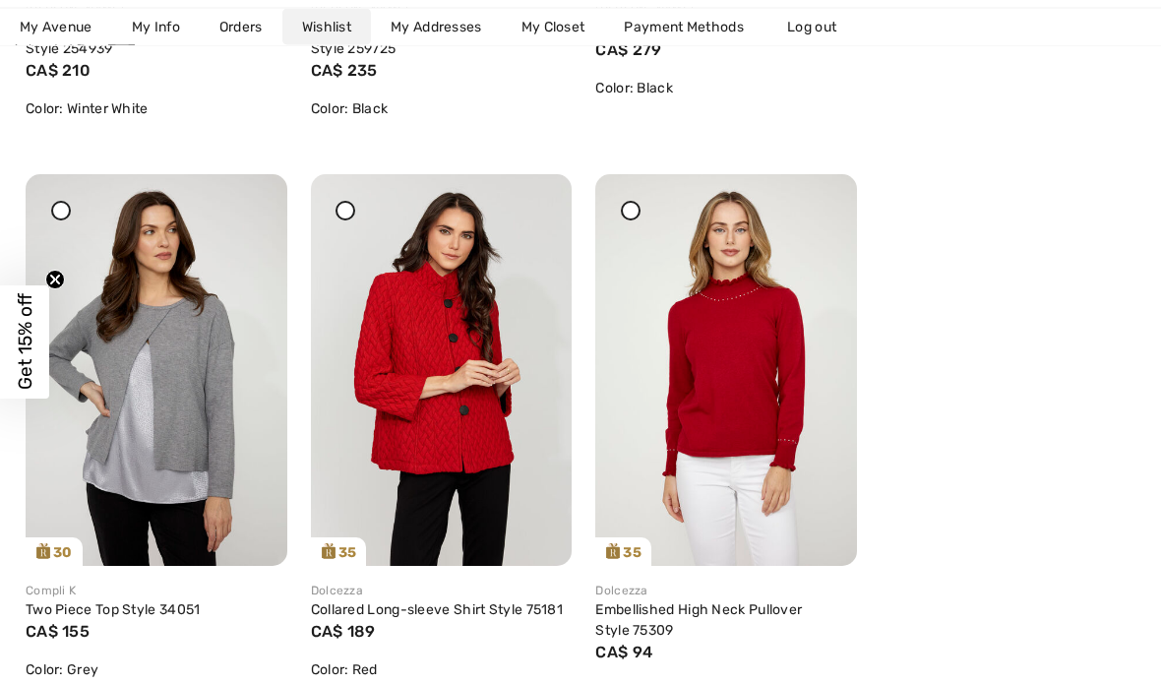
scroll to position [1384, 0]
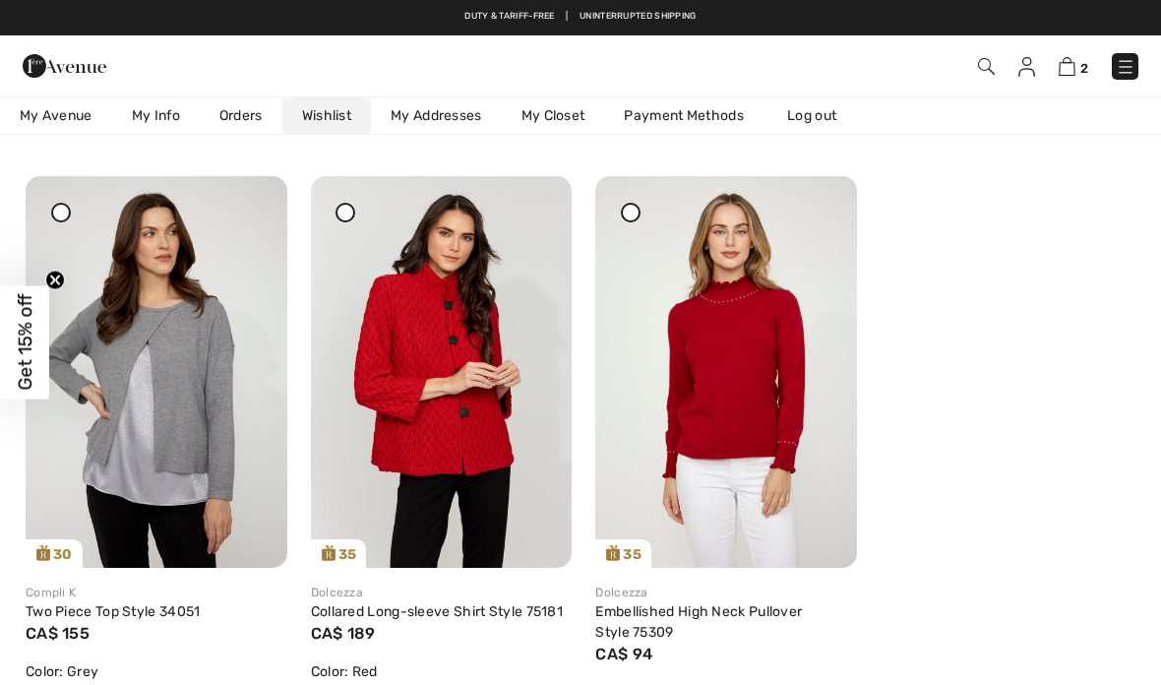
click at [736, 399] on img at bounding box center [726, 372] width 262 height 392
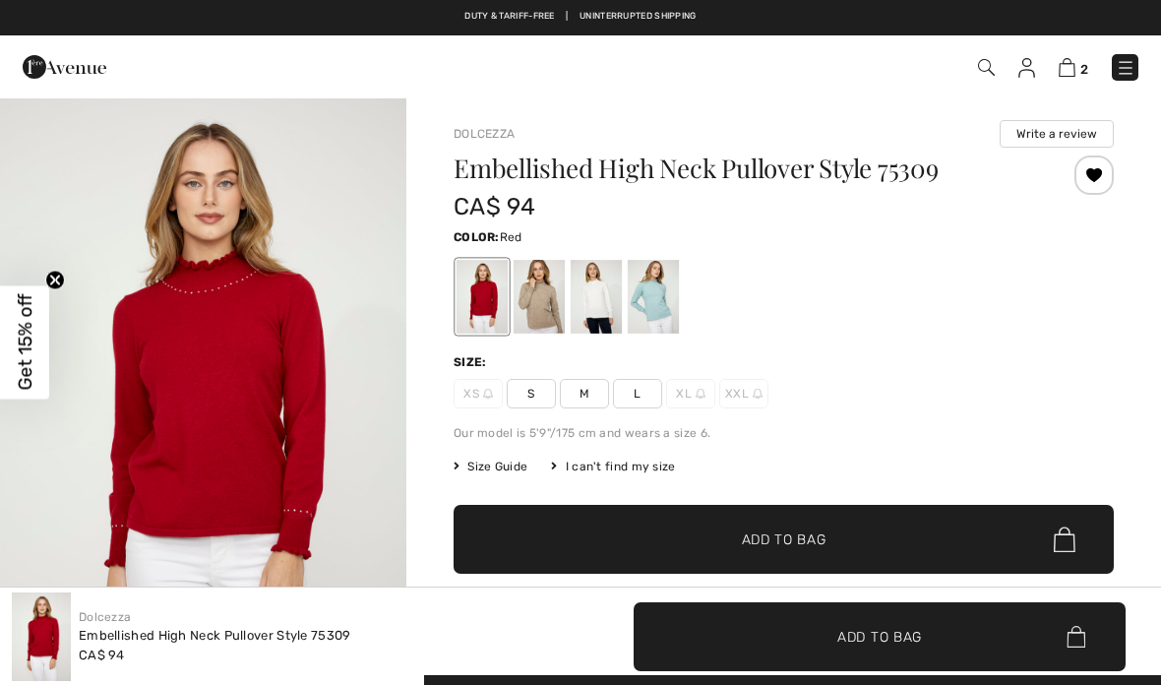
checkbox input "true"
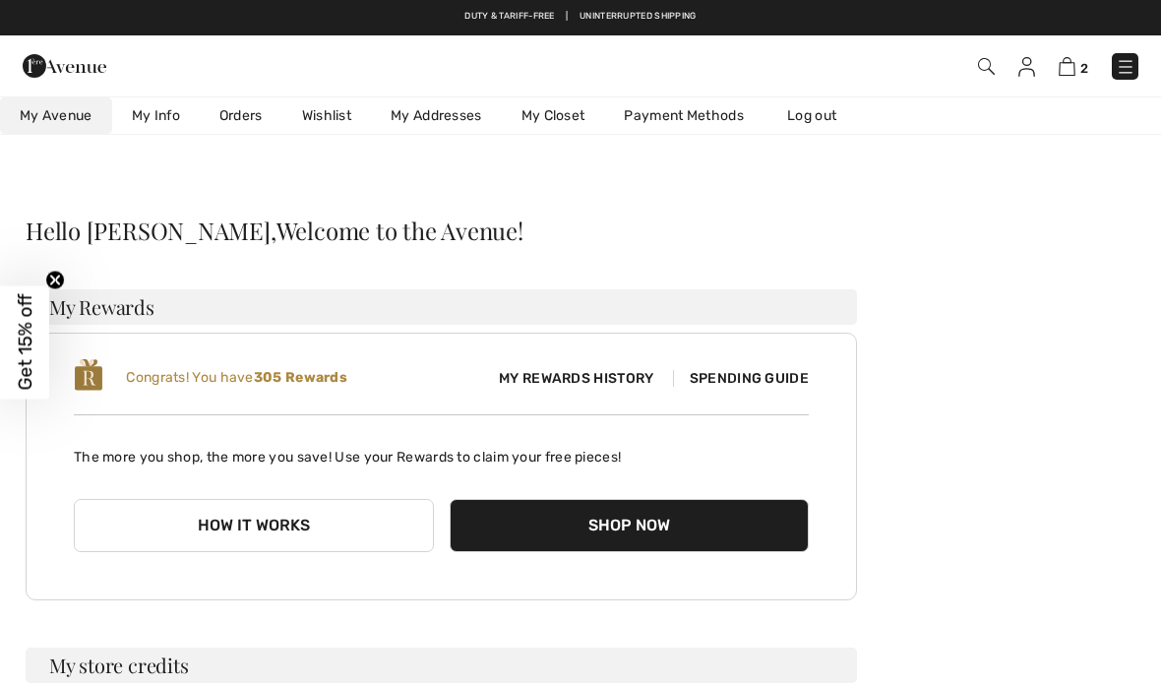
click at [335, 110] on link "Wishlist" at bounding box center [326, 115] width 89 height 36
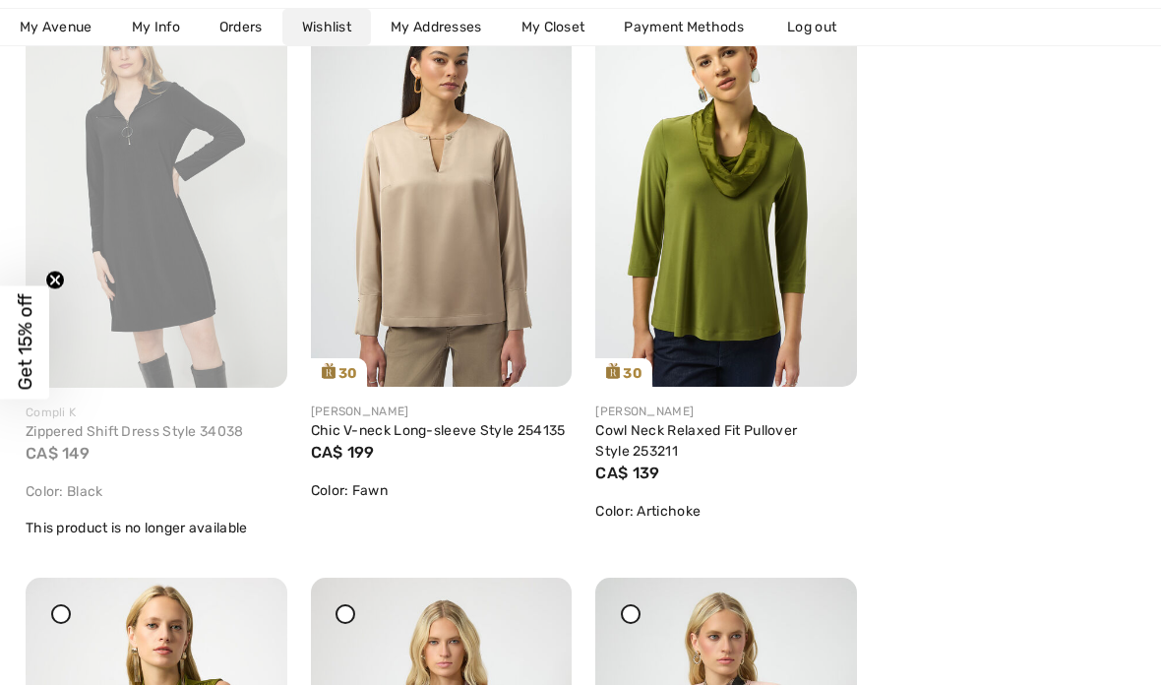
scroll to position [3896, 0]
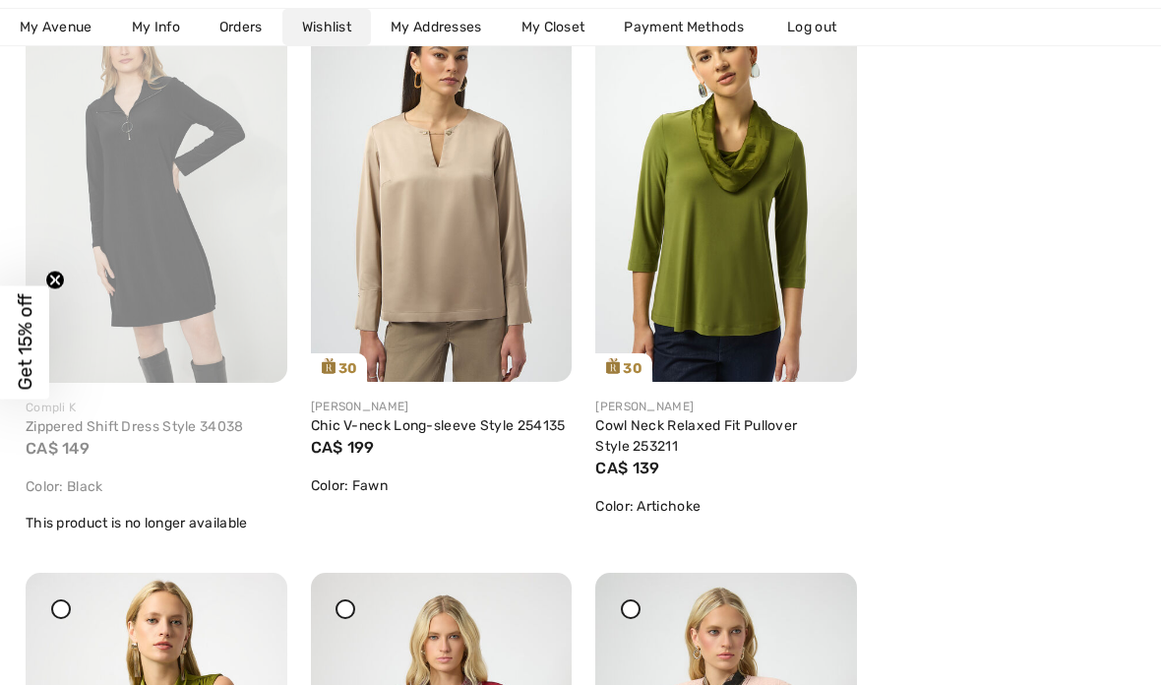
click at [190, 537] on div "Compli K Zippered Shift Dress Style 34038 CA$ 149 Color: Black This product is …" at bounding box center [157, 466] width 262 height 166
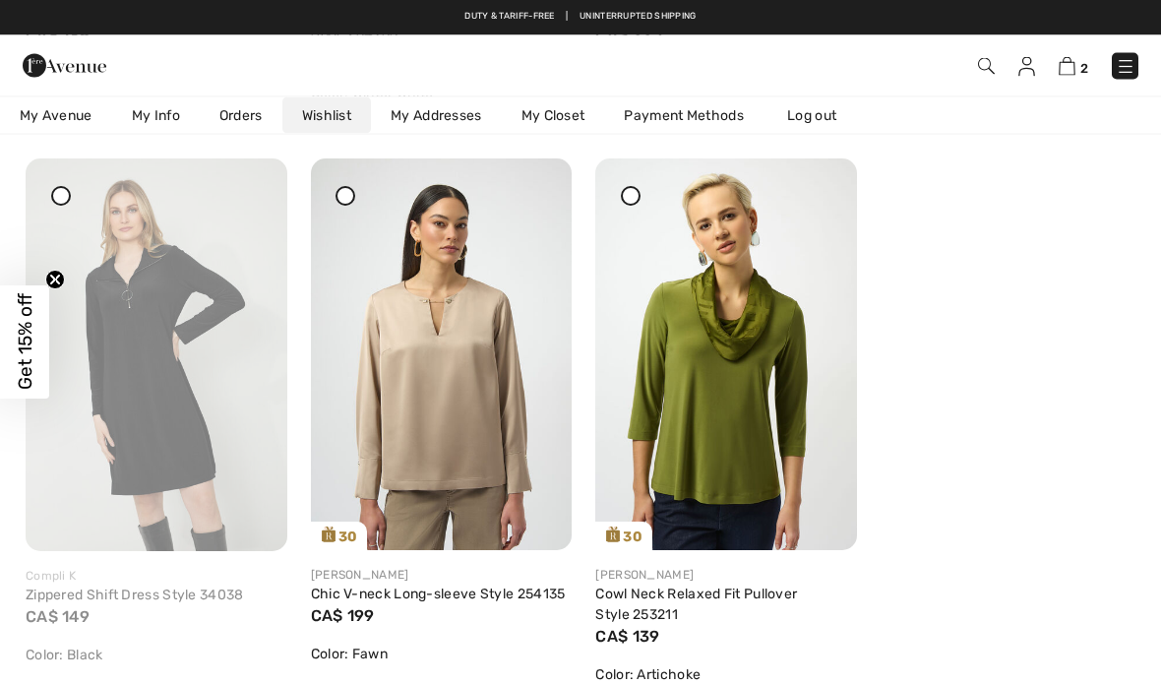
scroll to position [3731, 0]
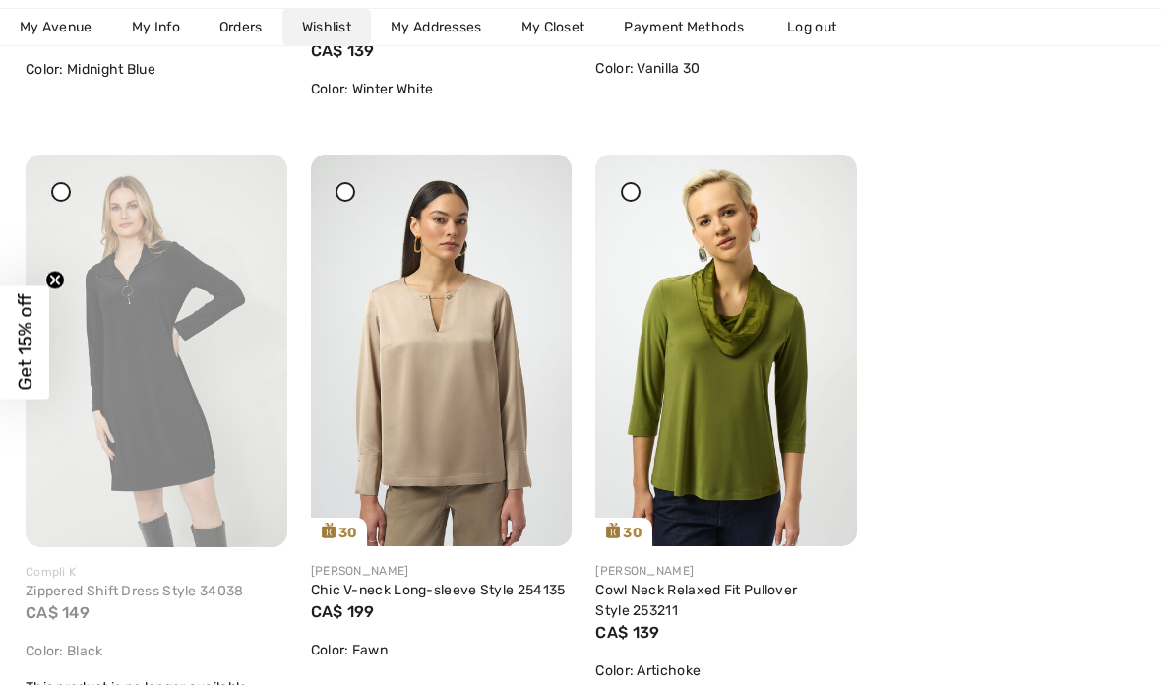
click at [244, 177] on img at bounding box center [157, 350] width 262 height 392
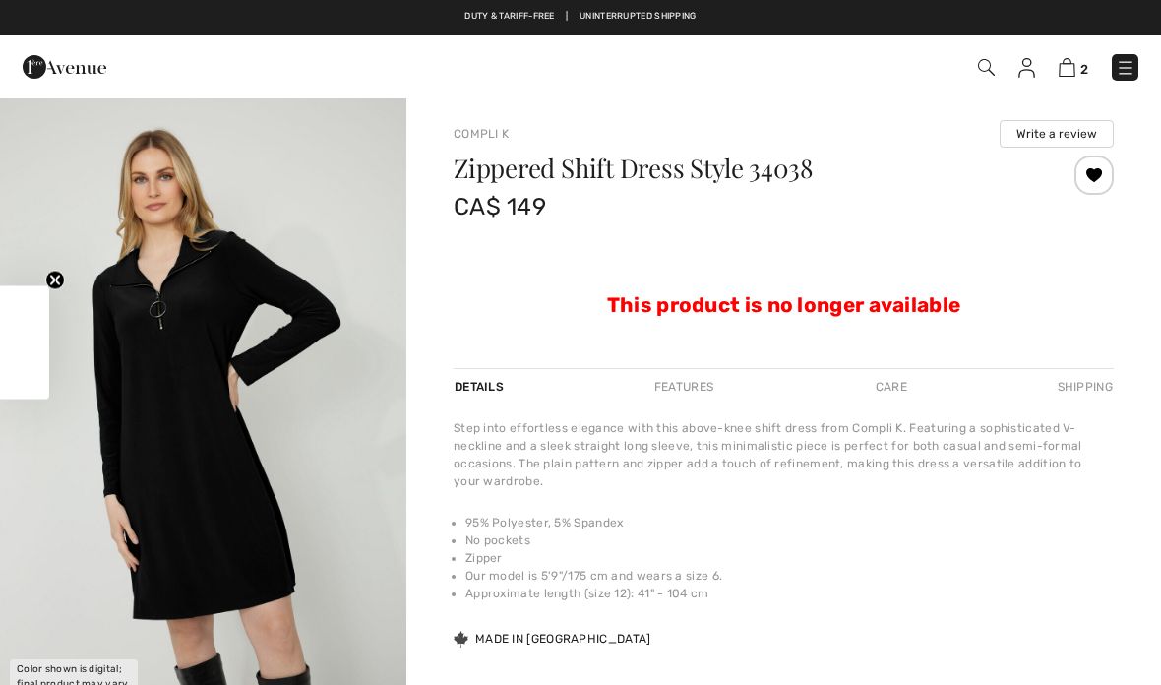
checkbox input "true"
click at [1104, 186] on div at bounding box center [1094, 174] width 39 height 39
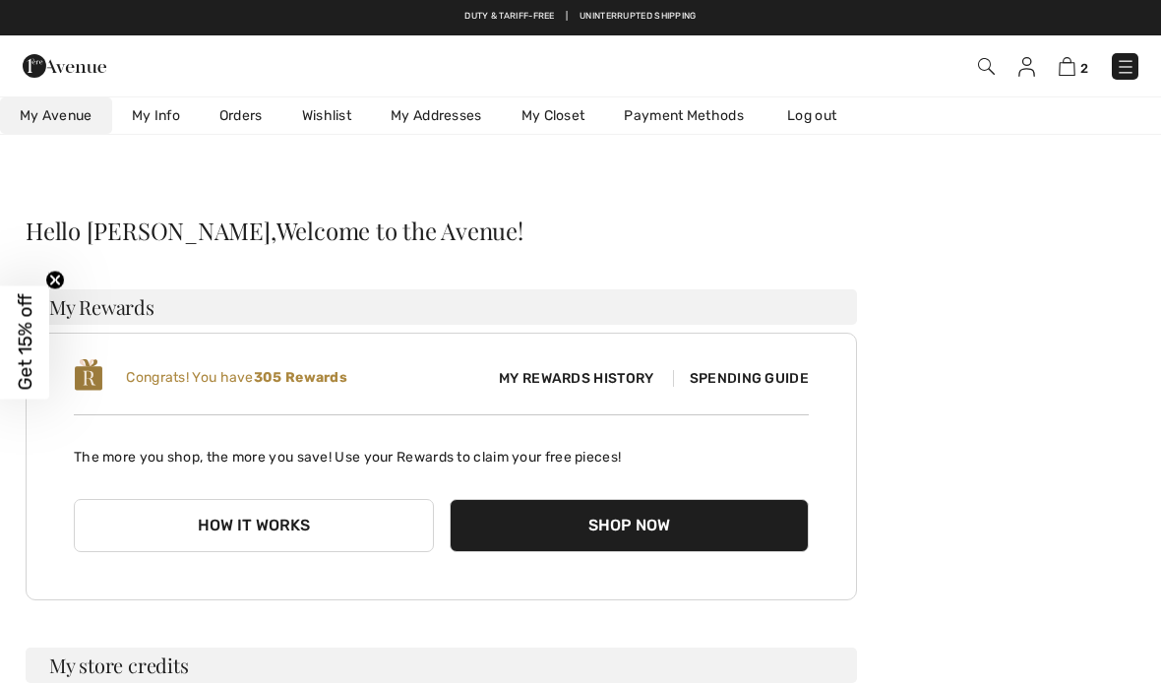
click at [332, 119] on link "Wishlist" at bounding box center [326, 115] width 89 height 36
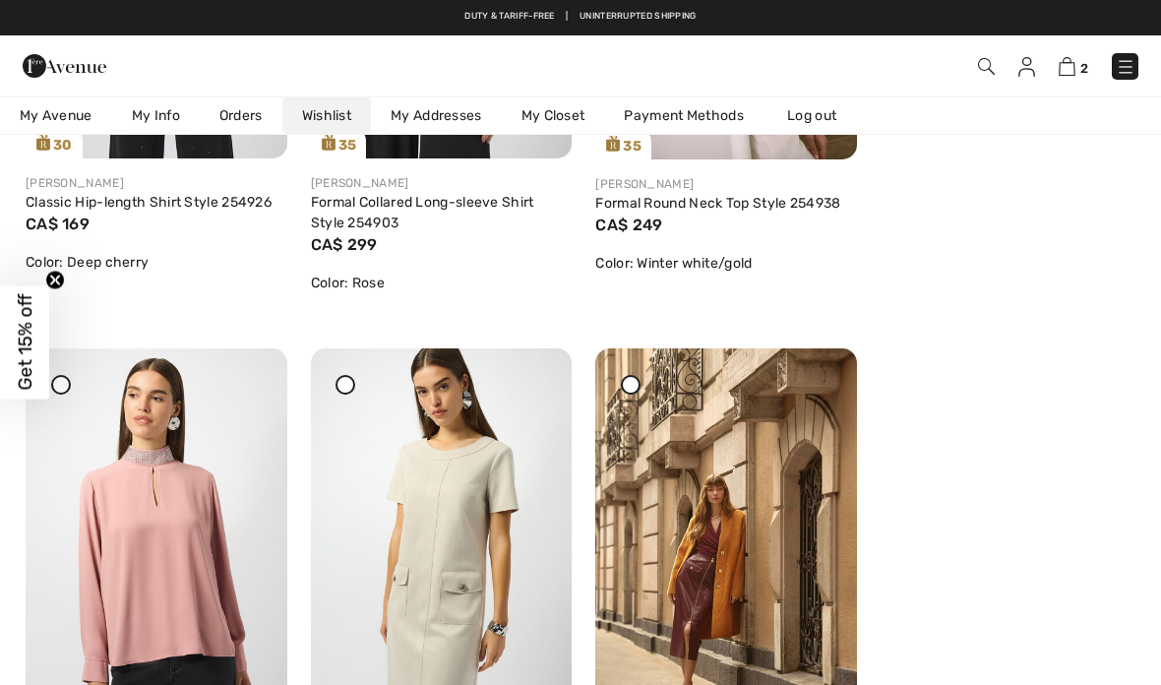
scroll to position [4690, 0]
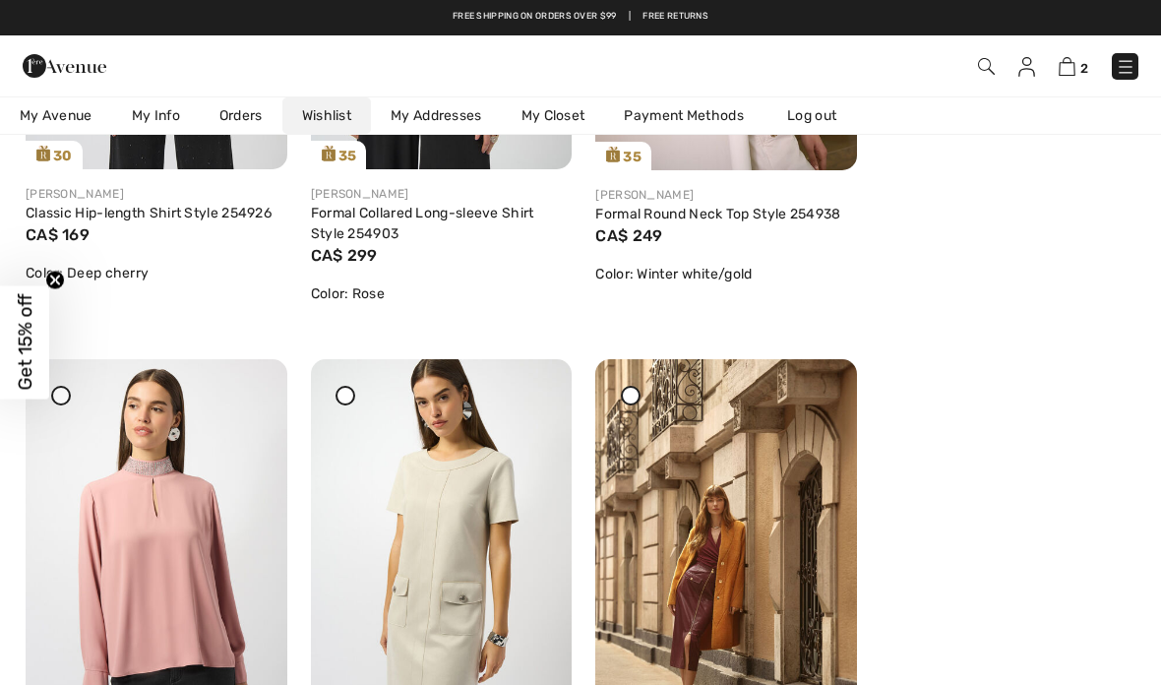
click at [168, 568] on img at bounding box center [157, 555] width 262 height 392
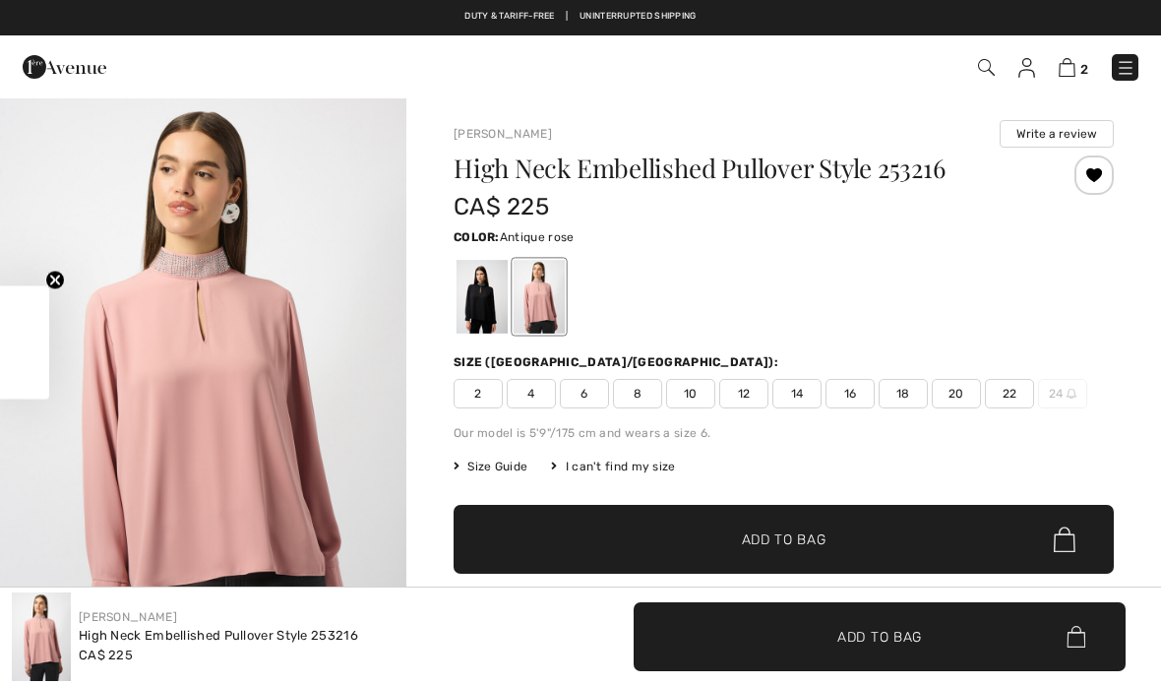
checkbox input "true"
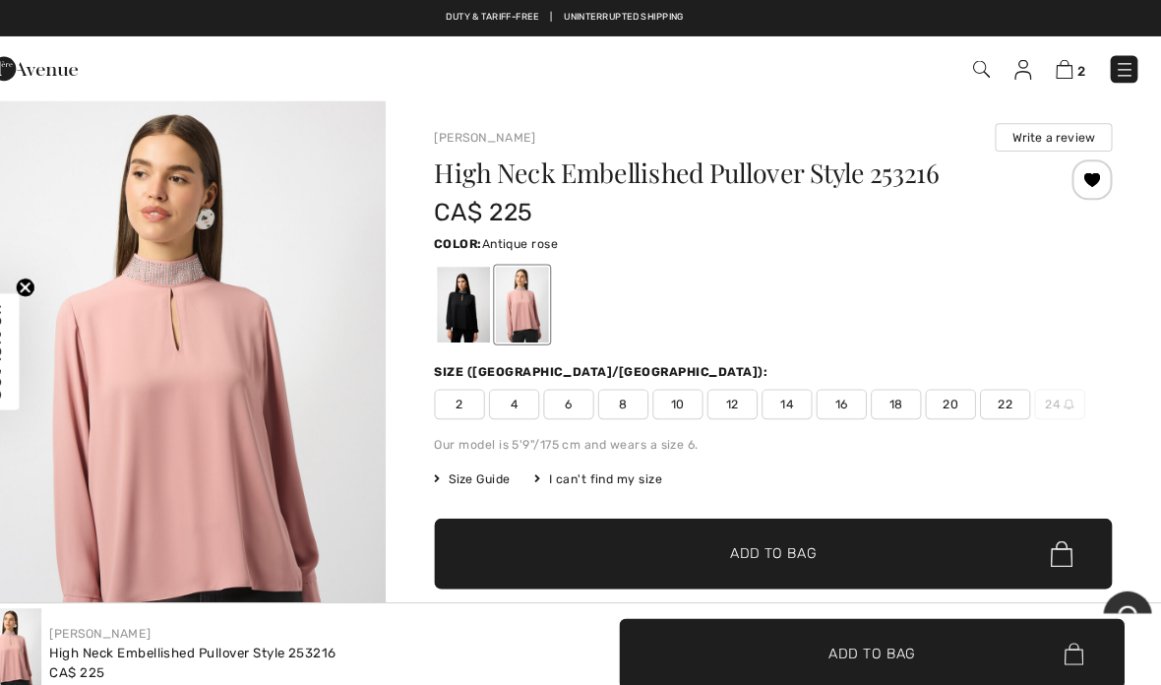
click at [1075, 172] on div at bounding box center [1094, 174] width 39 height 39
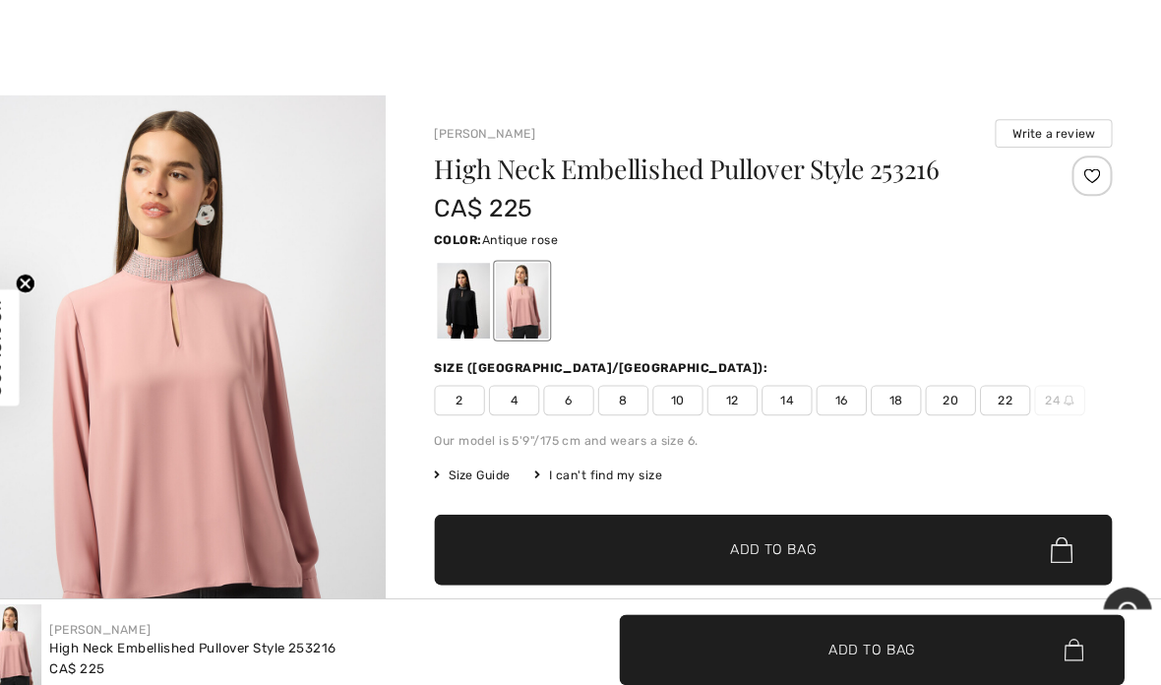
click at [970, 66] on div at bounding box center [580, 48] width 1161 height 96
click at [1038, 39] on div at bounding box center [580, 48] width 1161 height 96
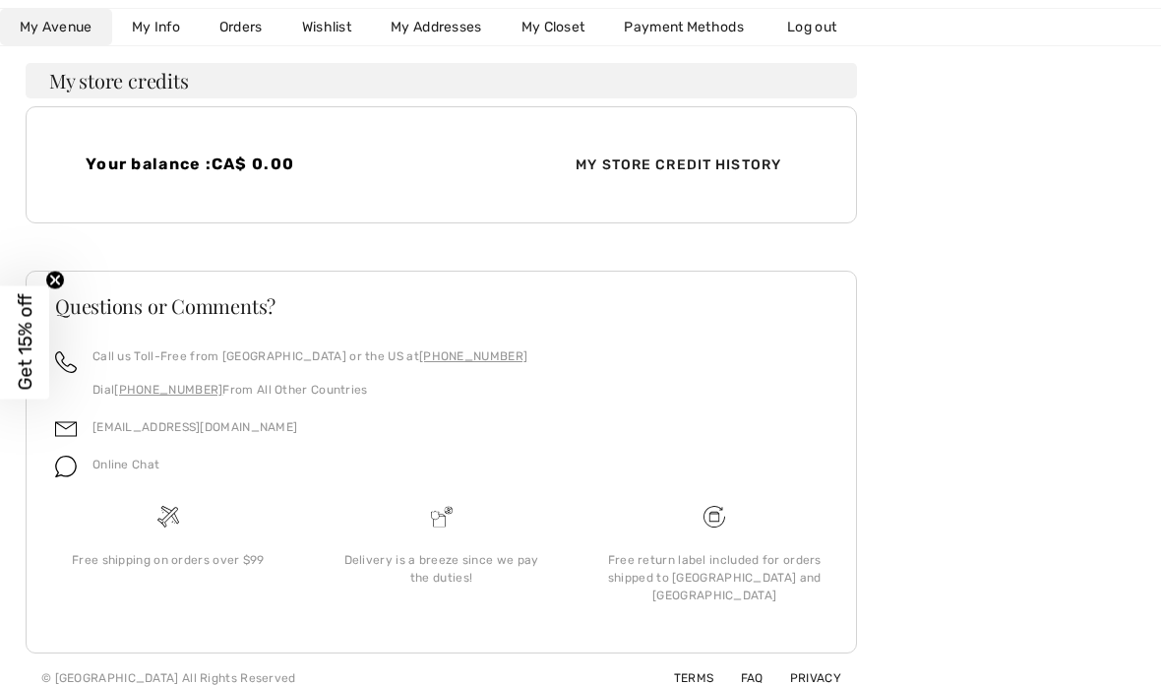
click at [339, 26] on link "Wishlist" at bounding box center [326, 27] width 89 height 36
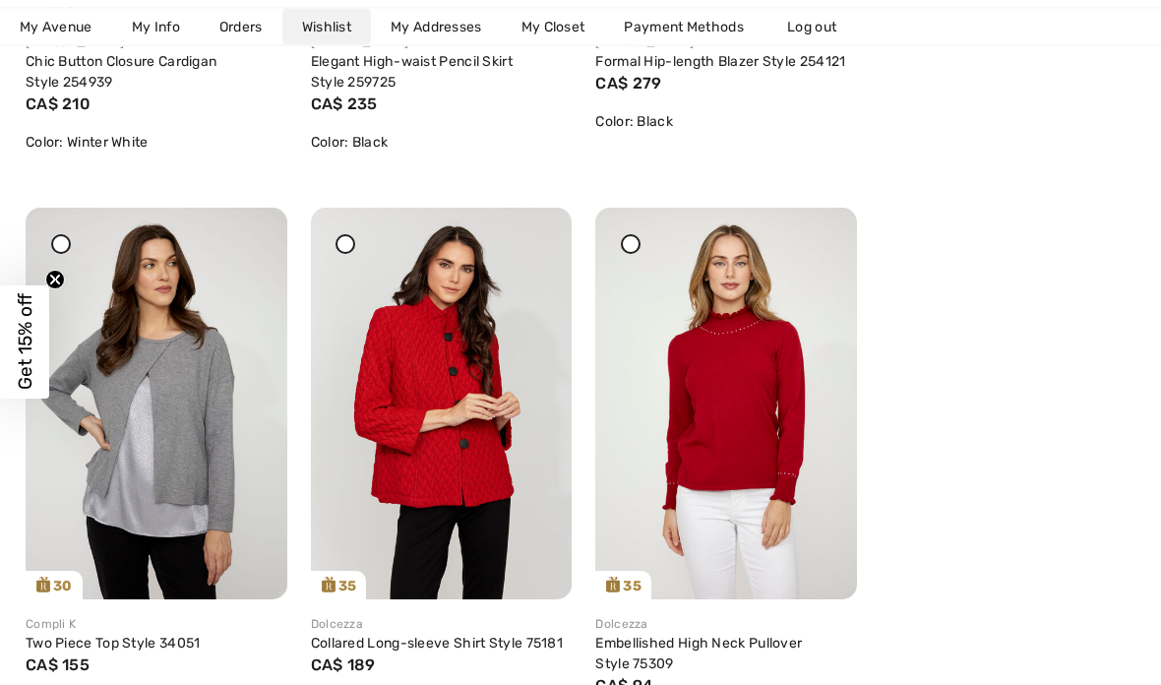
scroll to position [1353, 0]
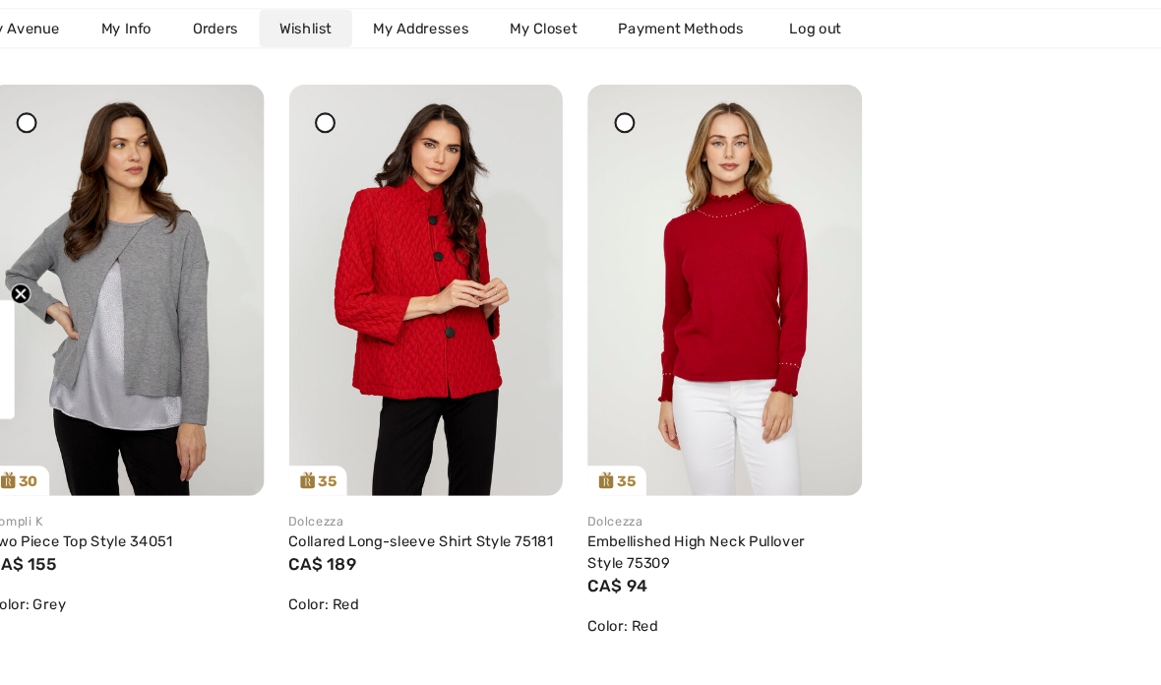
scroll to position [1486, 0]
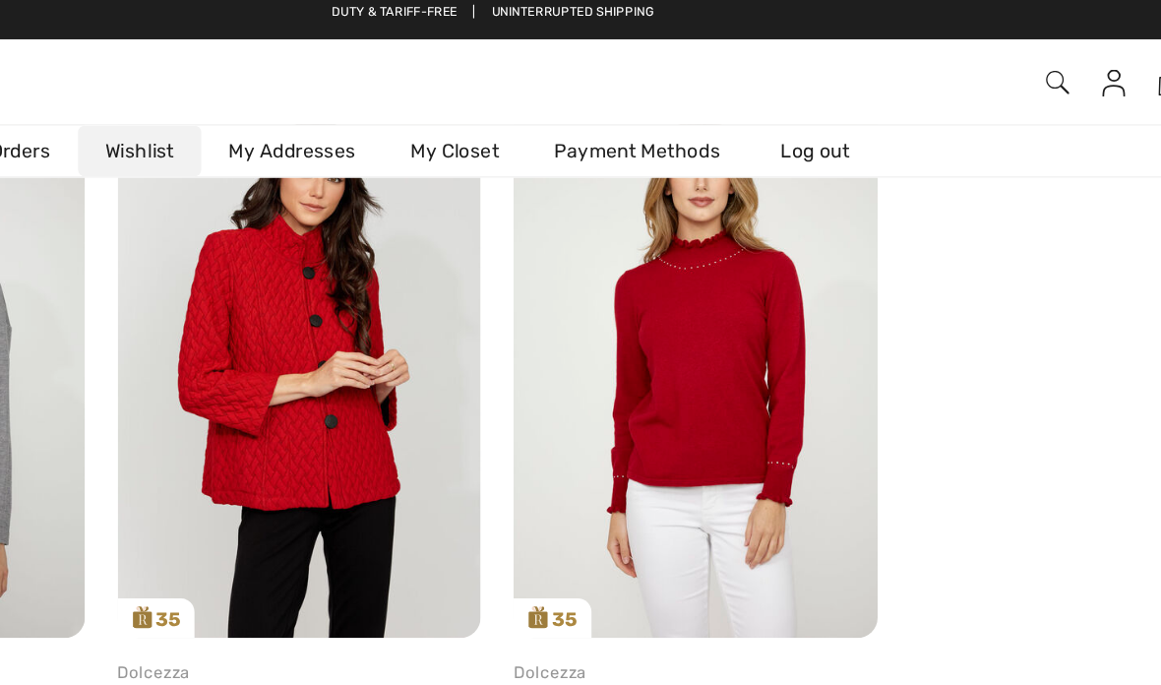
click at [595, 281] on img at bounding box center [726, 270] width 262 height 392
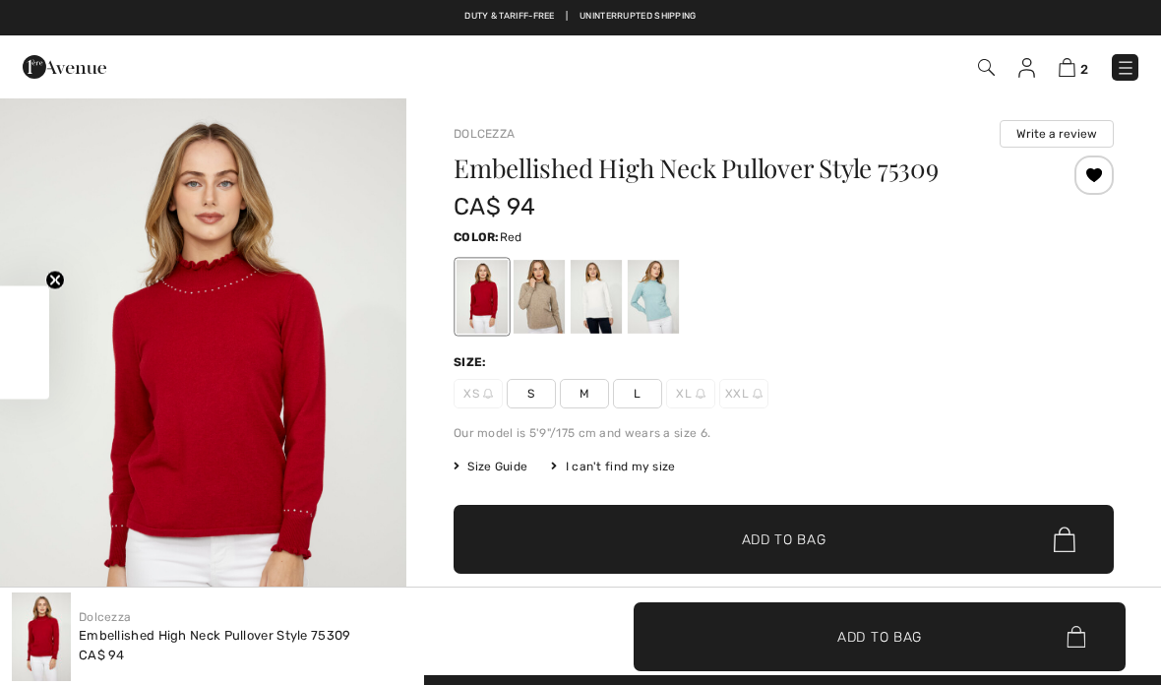
checkbox input "true"
click at [1100, 189] on div at bounding box center [1094, 174] width 39 height 39
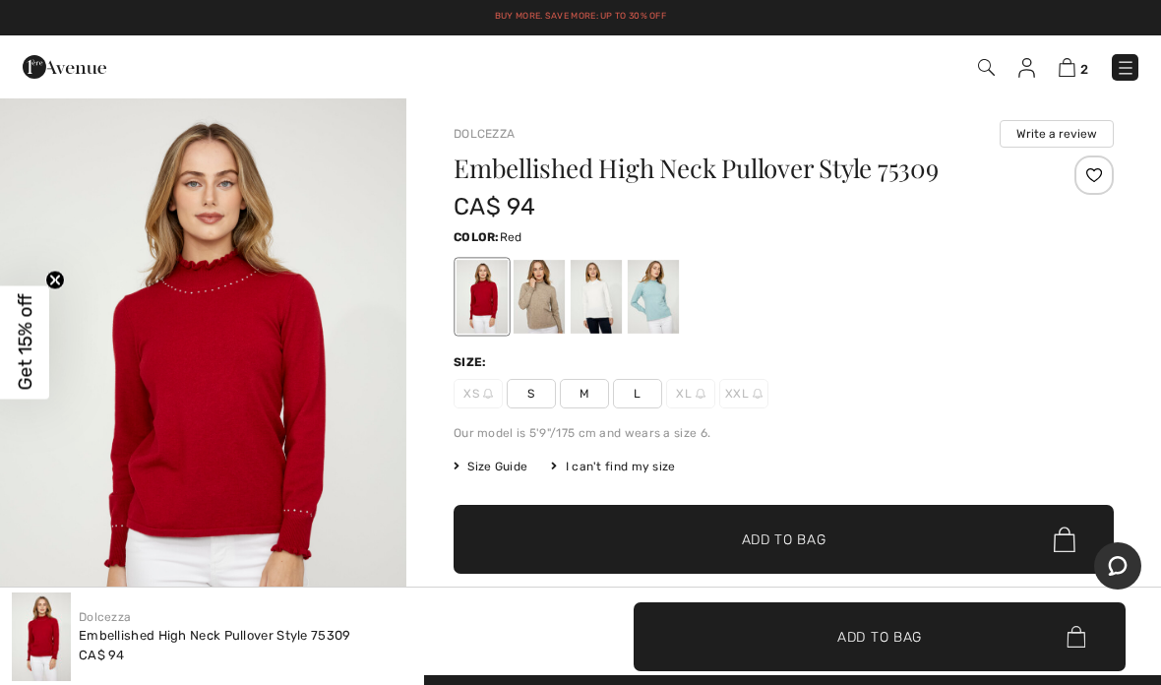
click at [494, 473] on span "Size Guide" at bounding box center [491, 467] width 74 height 18
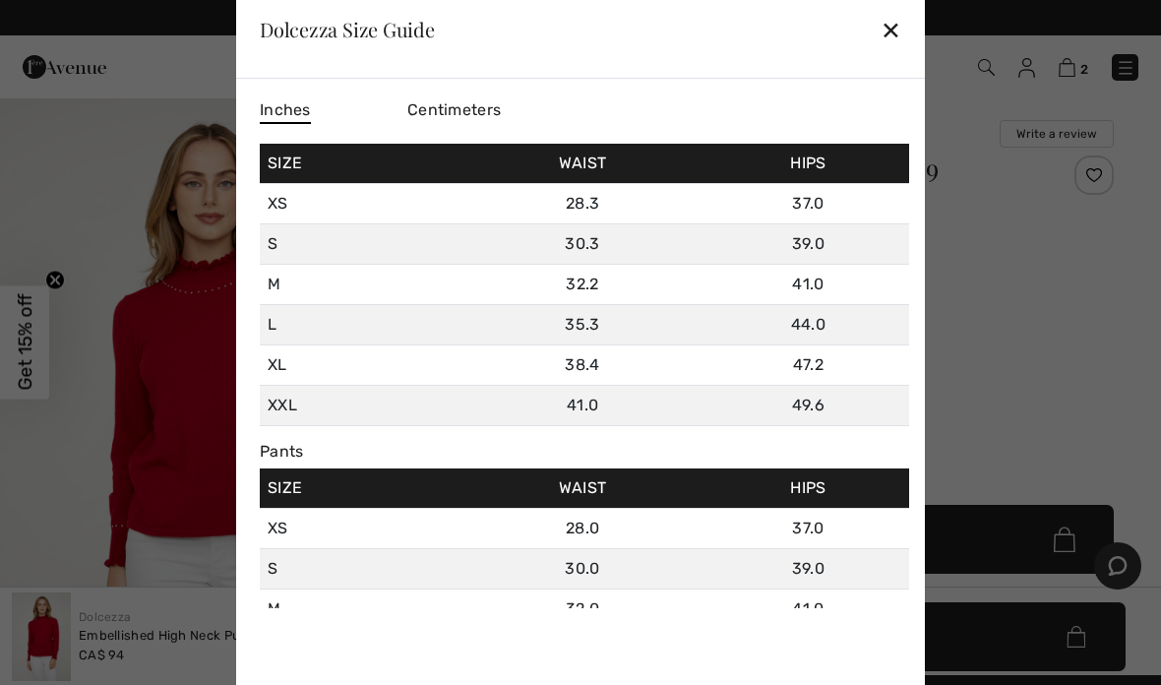
click at [890, 41] on div "✕" at bounding box center [891, 29] width 21 height 41
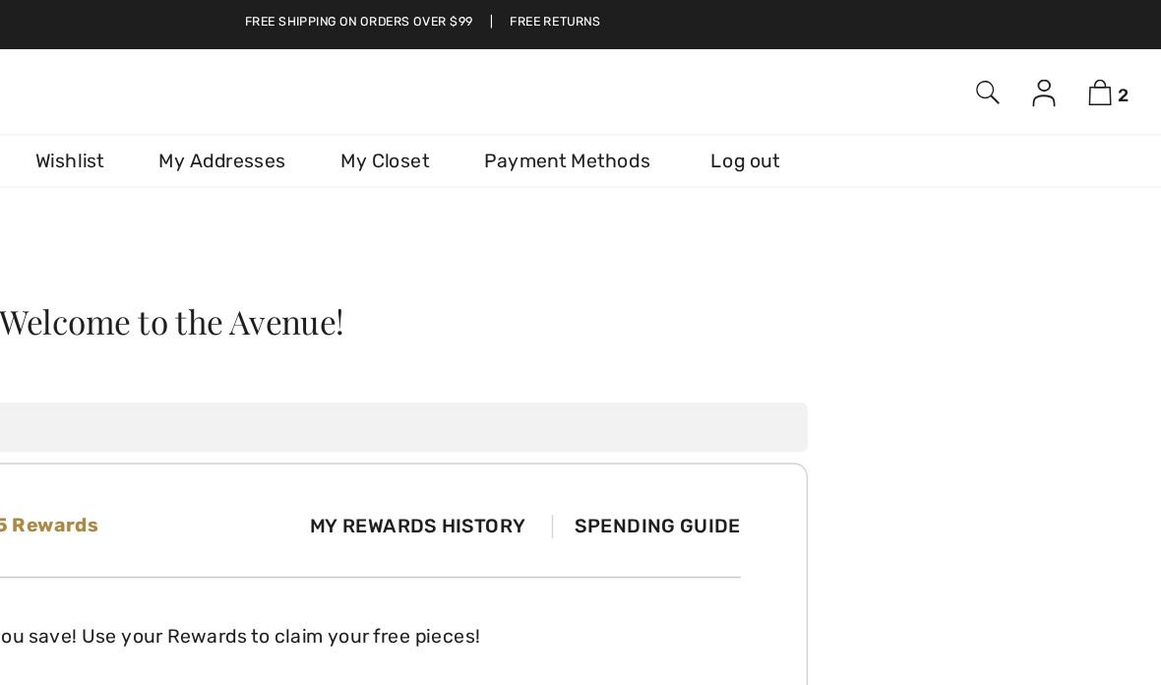
click at [282, 120] on link "Wishlist" at bounding box center [326, 115] width 89 height 36
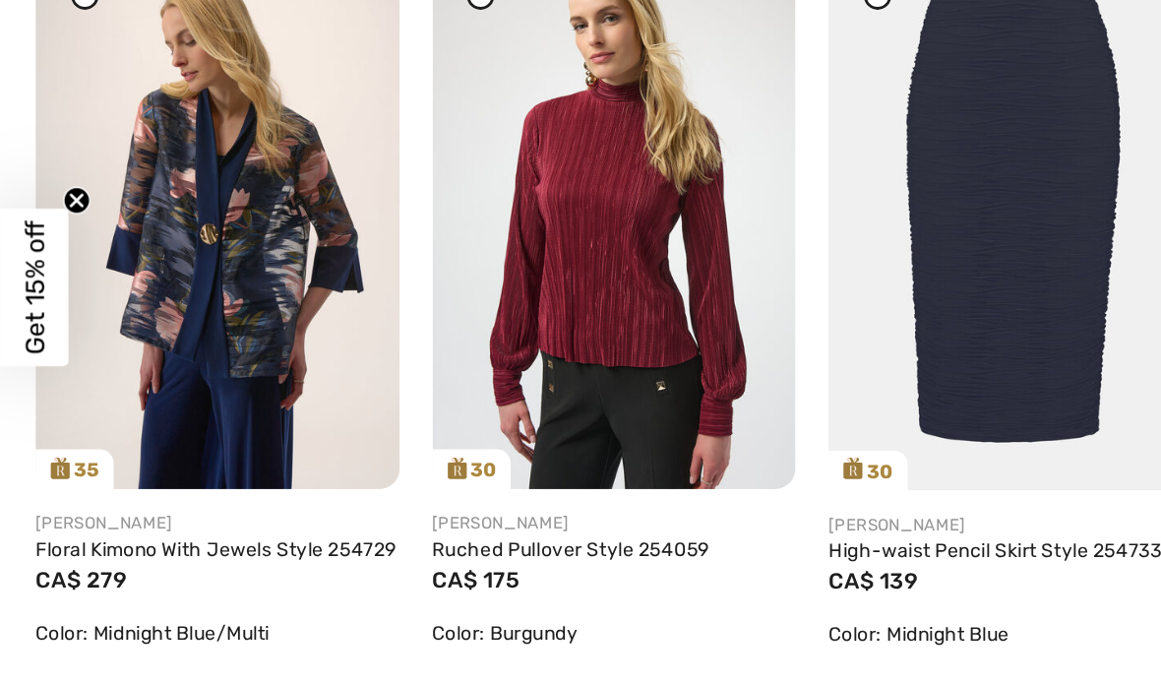
scroll to position [2608, 0]
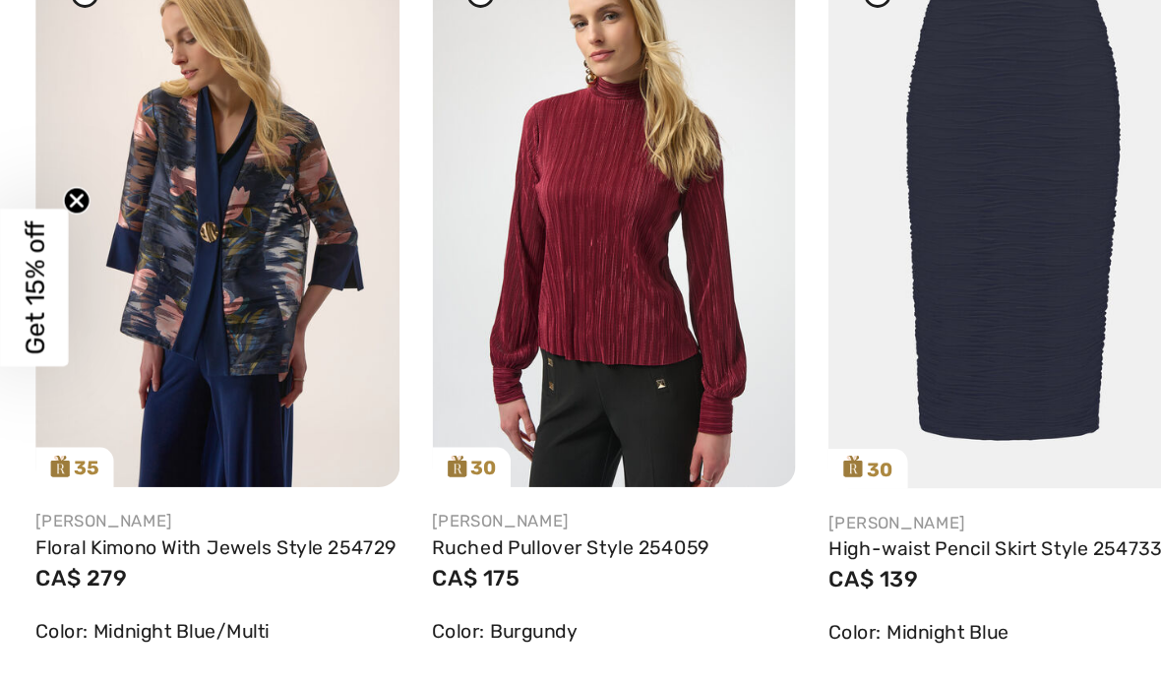
click at [455, 215] on img at bounding box center [442, 290] width 262 height 392
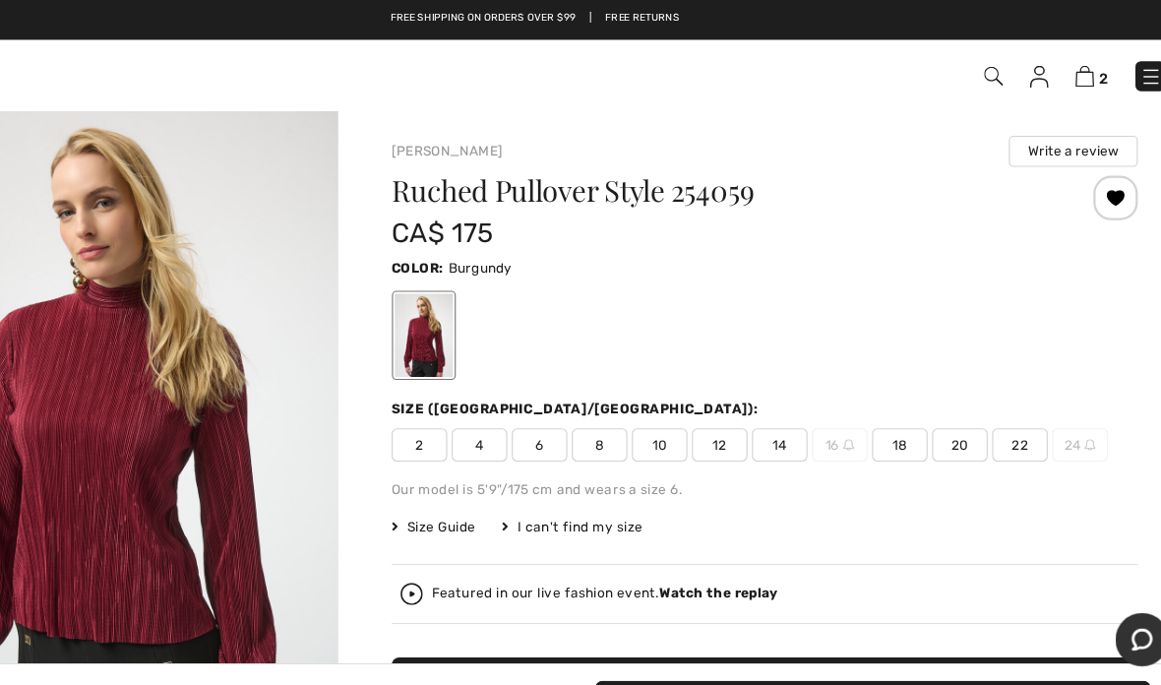
click at [1075, 178] on div at bounding box center [1094, 174] width 39 height 39
click at [1018, 73] on img at bounding box center [1026, 68] width 17 height 20
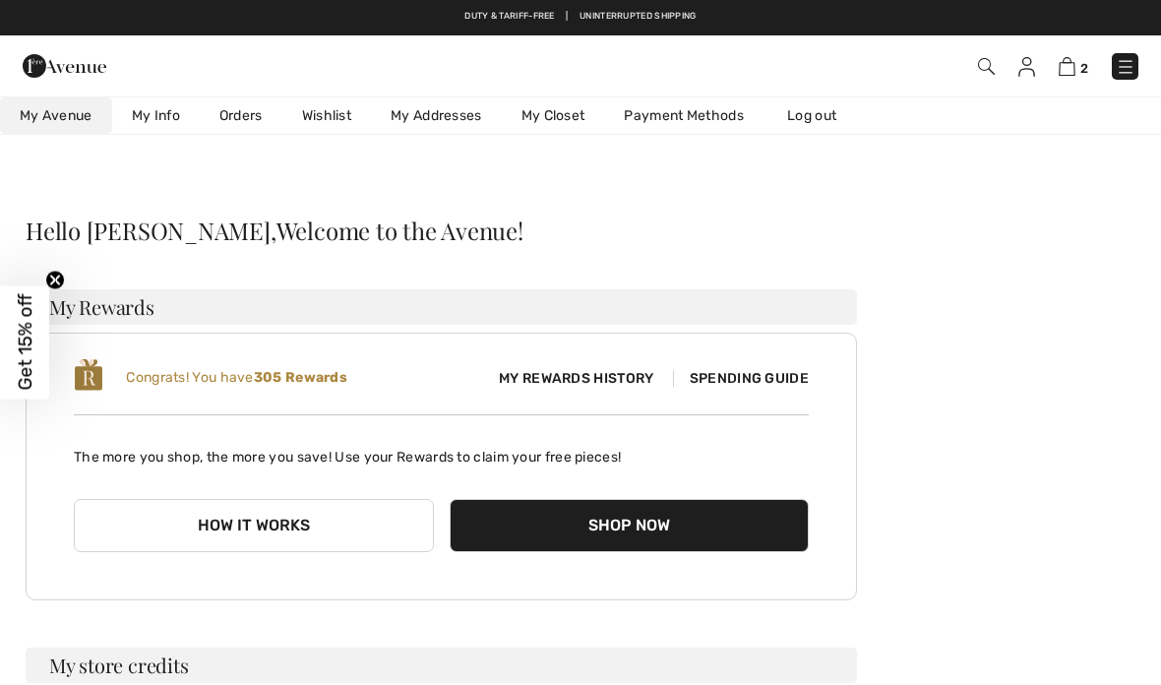
click at [338, 120] on link "Wishlist" at bounding box center [326, 115] width 89 height 36
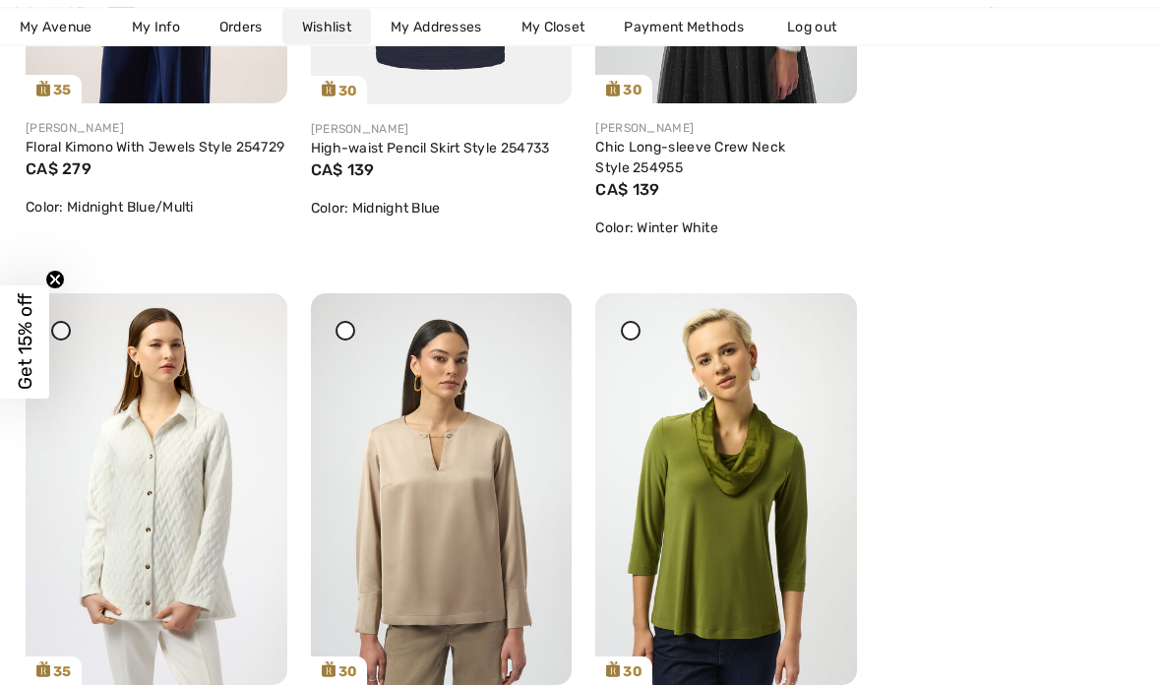
scroll to position [2991, 0]
click at [437, 546] on img at bounding box center [442, 489] width 262 height 392
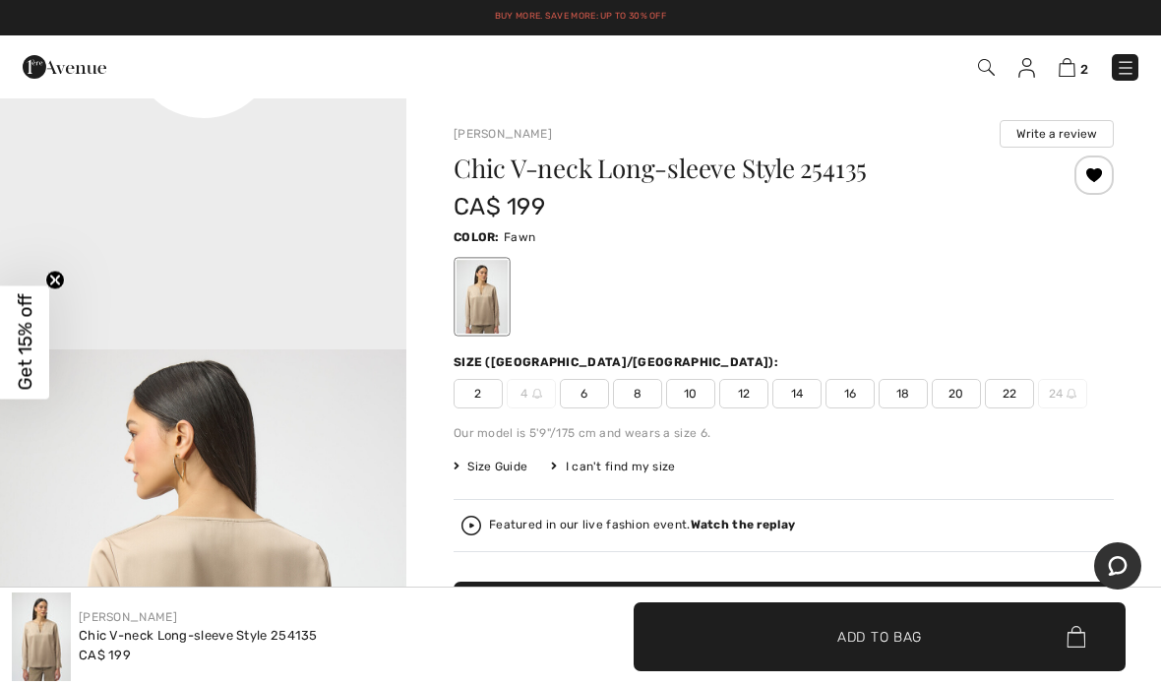
click at [499, 488] on div "Chic V-neck Long-sleeve Style 254135 CA$ 199 Color: Fawn Size (CA/US): 2 4 6 8 …" at bounding box center [784, 470] width 660 height 631
click at [506, 470] on span "Size Guide" at bounding box center [491, 467] width 74 height 18
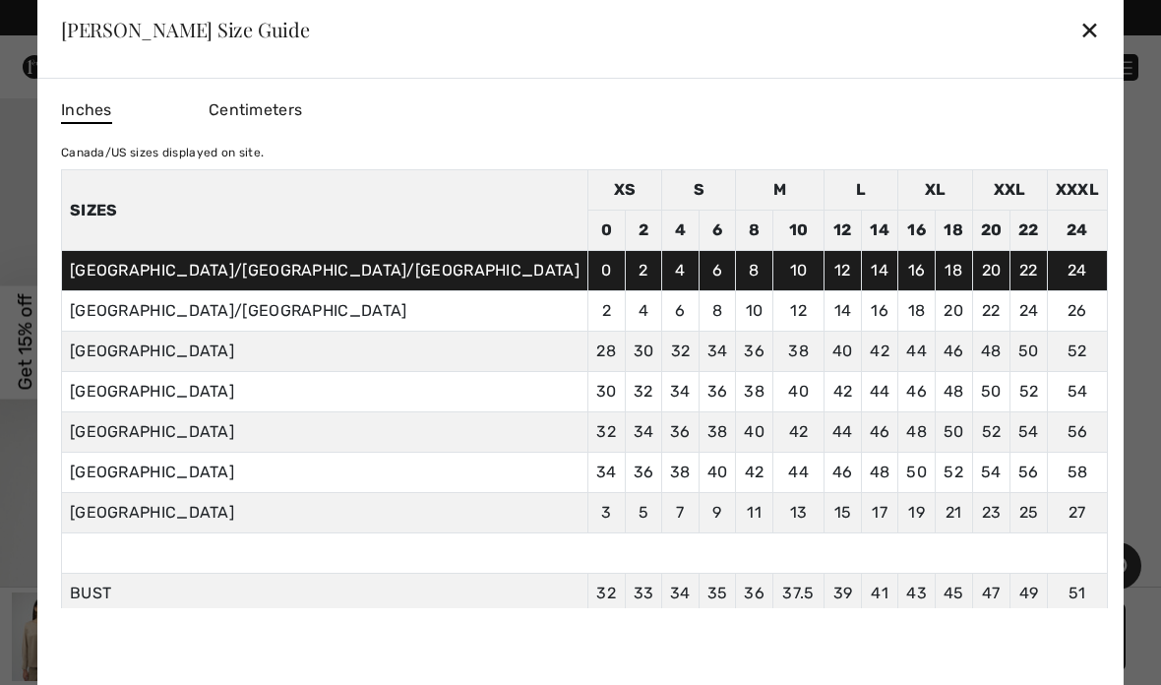
click at [1079, 32] on div "✕" at bounding box center [1089, 29] width 21 height 41
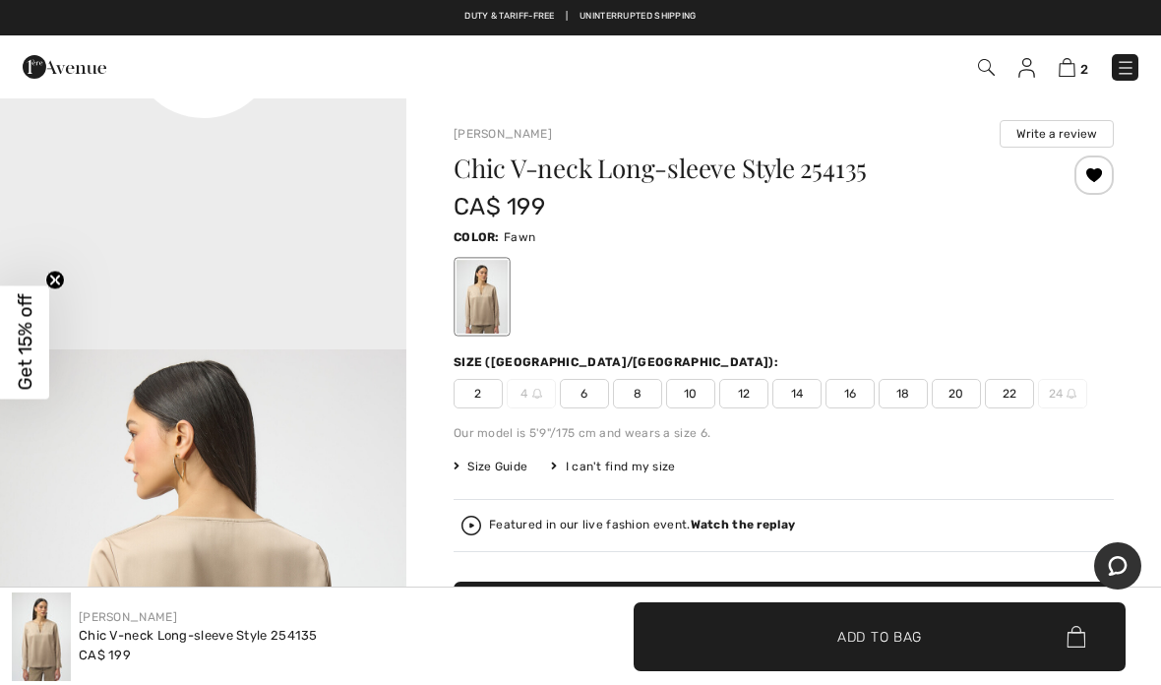
click at [515, 472] on span "Size Guide" at bounding box center [491, 467] width 74 height 18
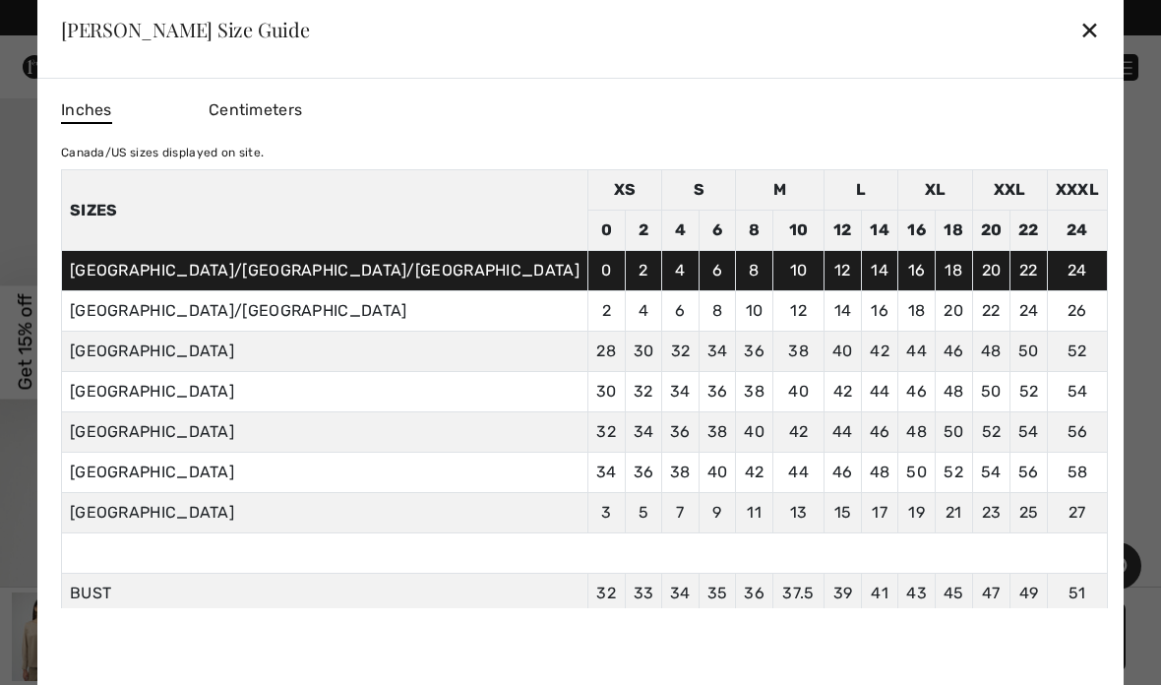
click at [1079, 39] on div "✕" at bounding box center [1089, 29] width 21 height 41
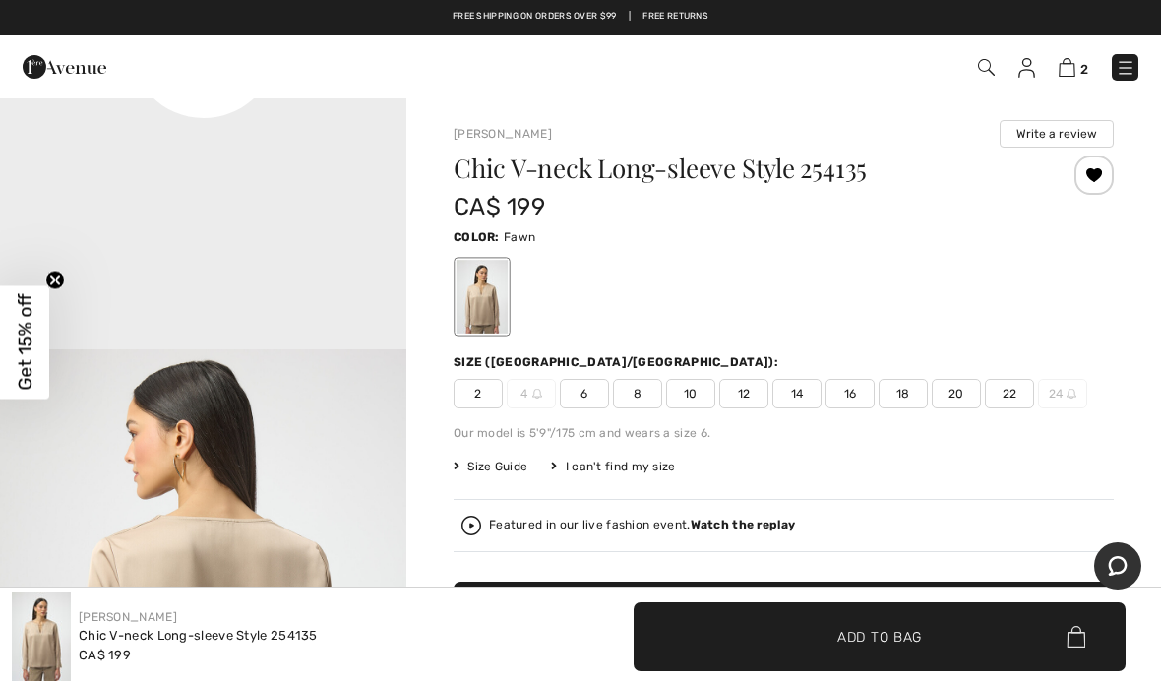
click at [906, 399] on span "18" at bounding box center [903, 394] width 49 height 30
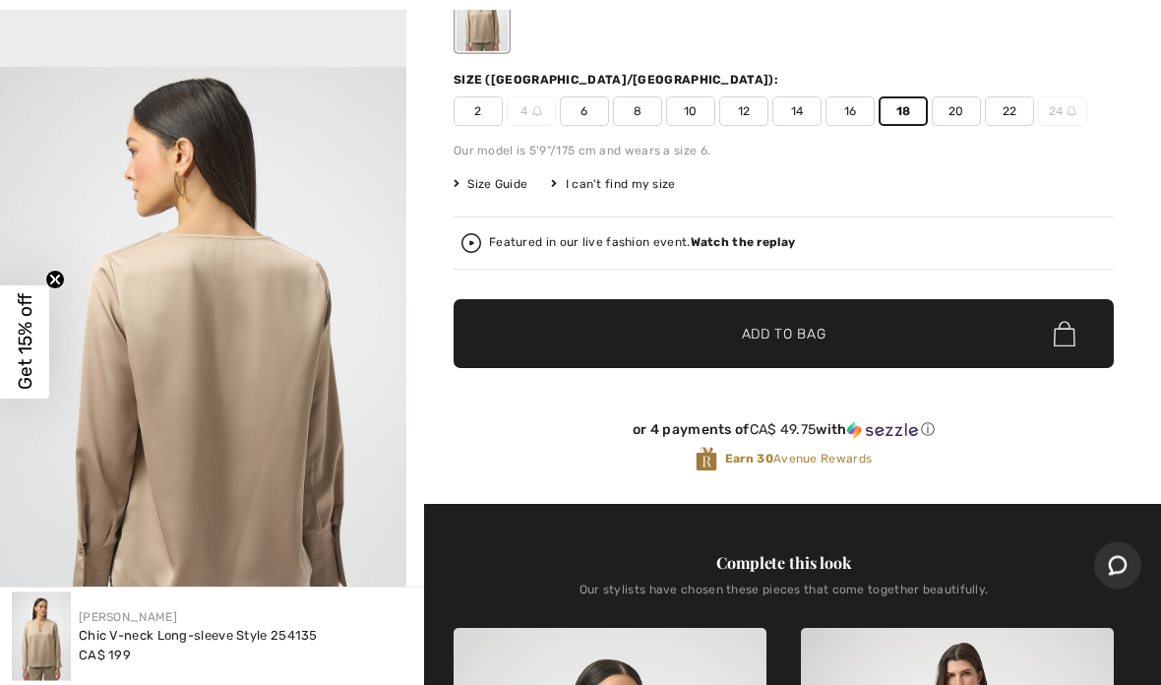
click at [833, 328] on span "✔ Added to Bag Add to Bag" at bounding box center [784, 334] width 660 height 69
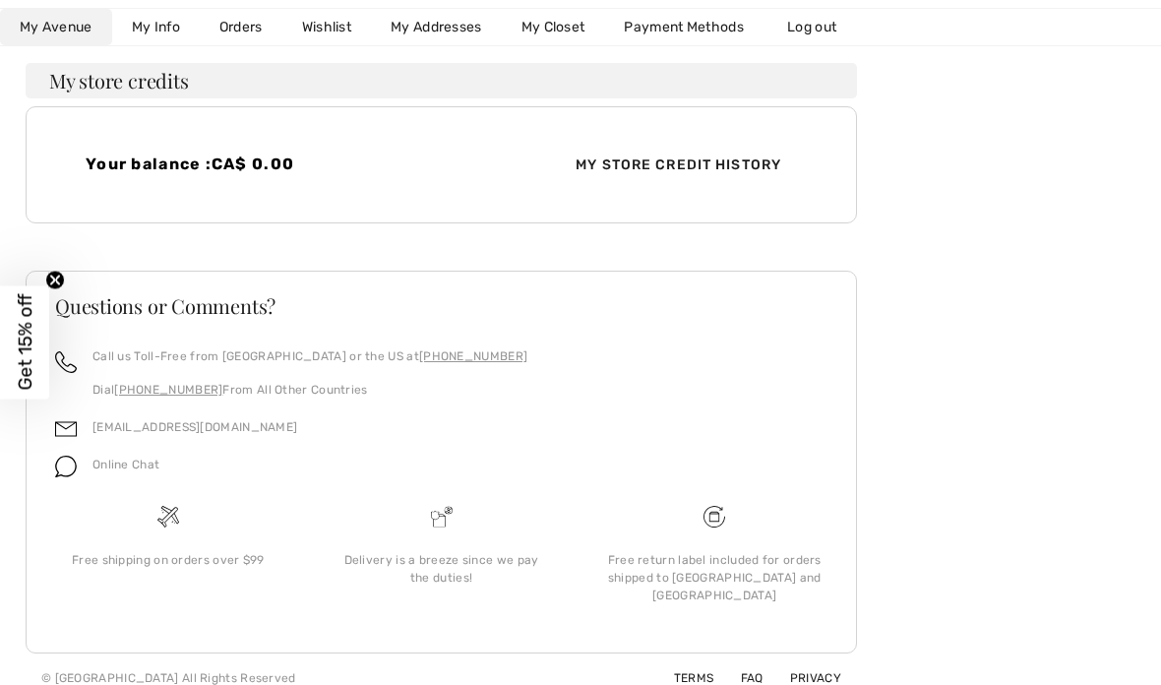
click at [333, 33] on link "Wishlist" at bounding box center [326, 27] width 89 height 36
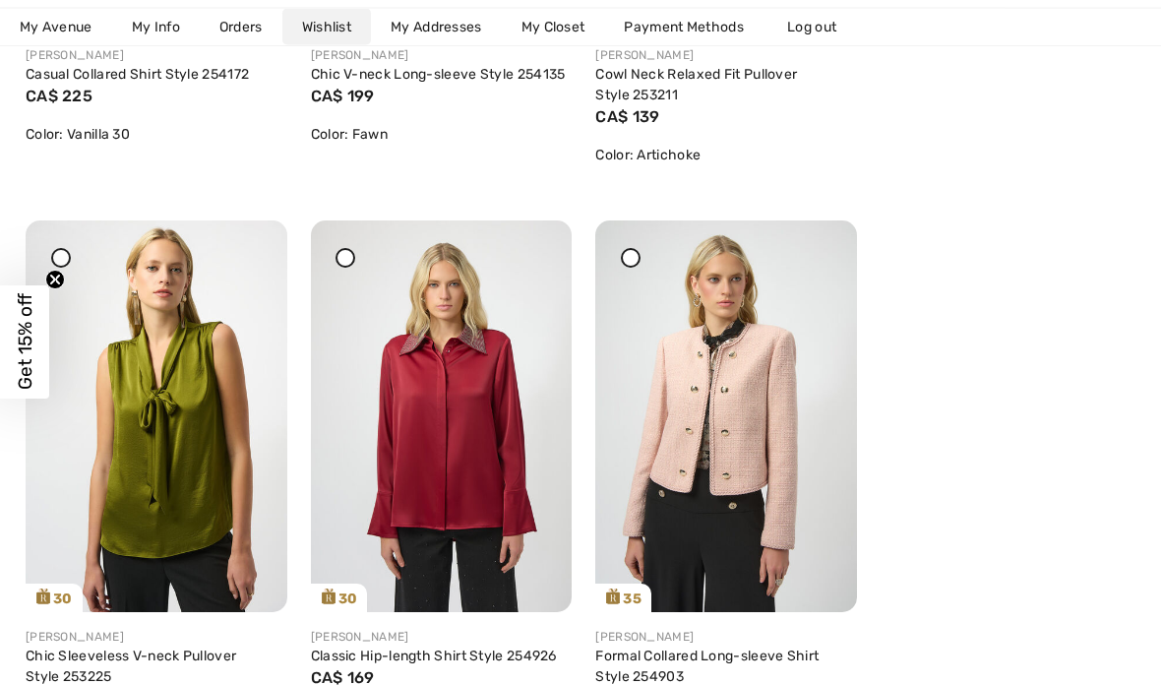
scroll to position [3645, 0]
click at [459, 482] on img at bounding box center [442, 416] width 262 height 392
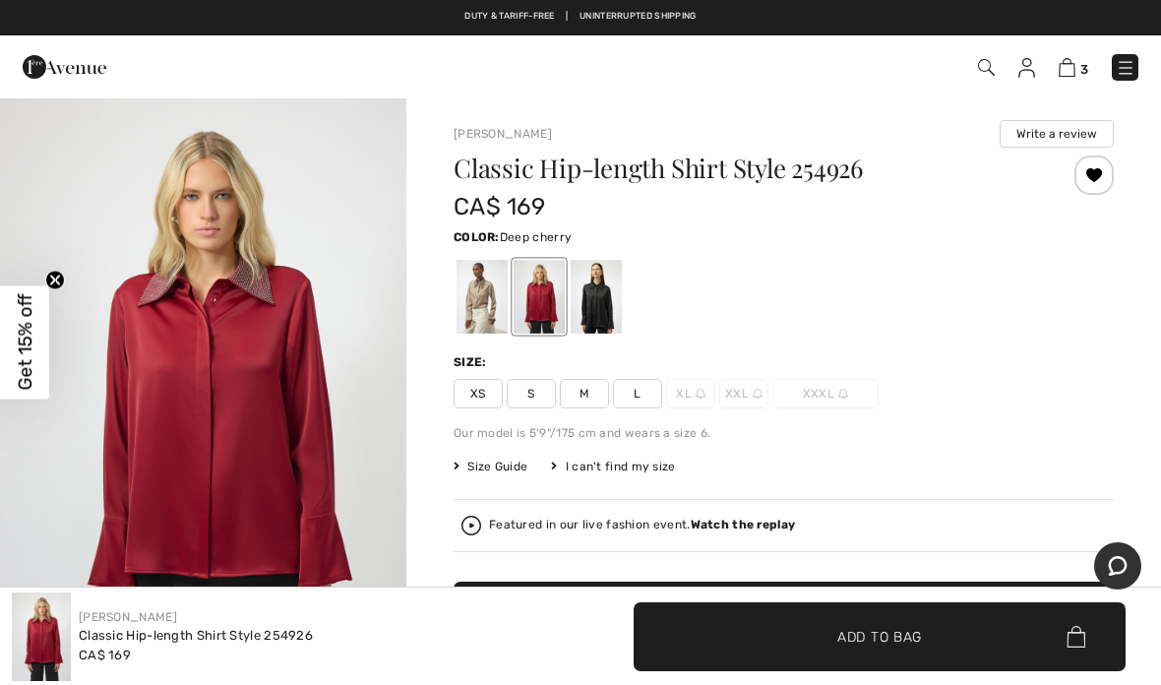
click at [493, 473] on span "Size Guide" at bounding box center [491, 467] width 74 height 18
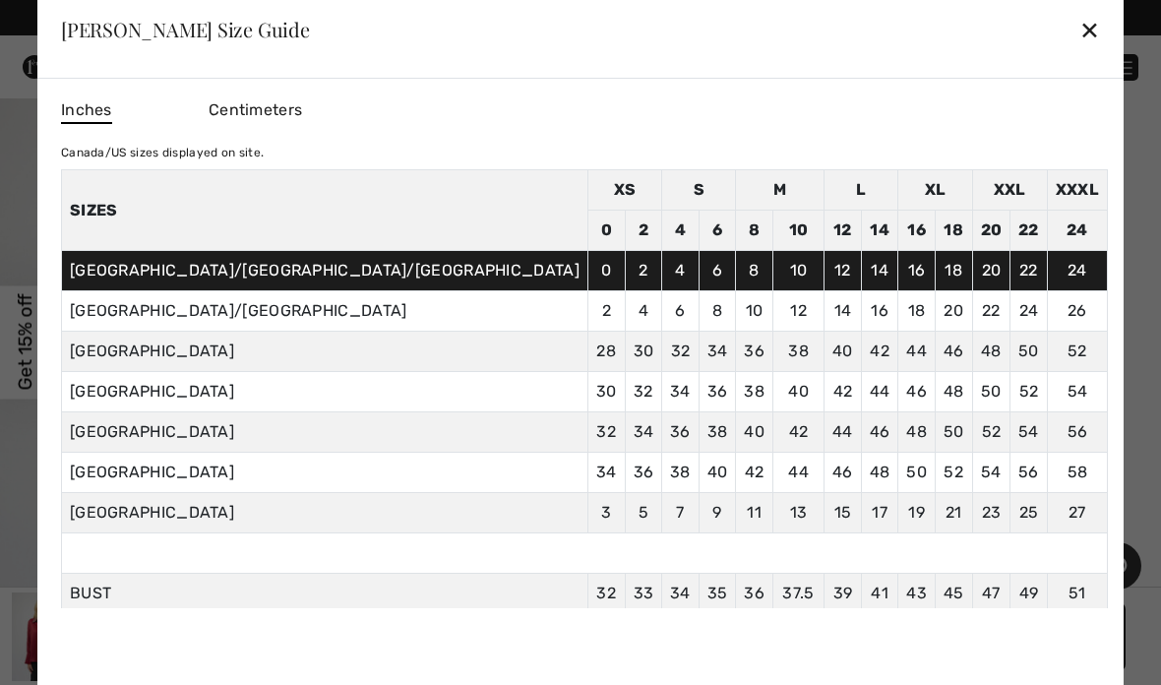
click at [1079, 41] on div "✕" at bounding box center [1089, 29] width 21 height 41
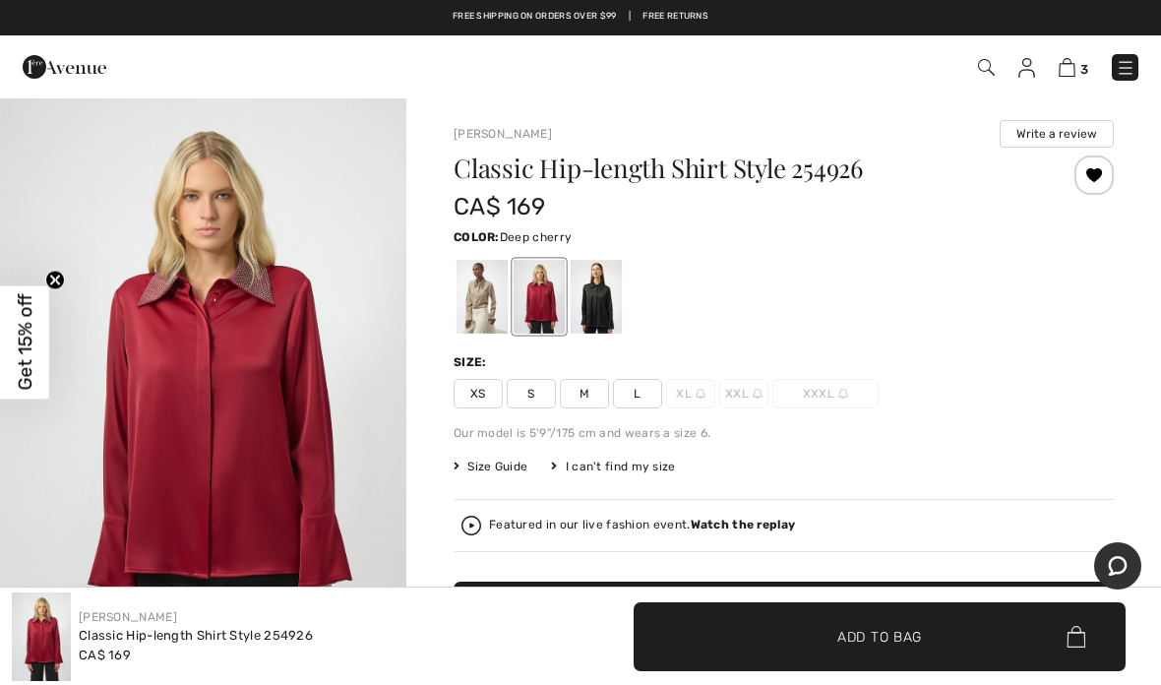
click at [1107, 184] on div at bounding box center [1094, 174] width 39 height 39
click at [490, 308] on div at bounding box center [482, 297] width 51 height 74
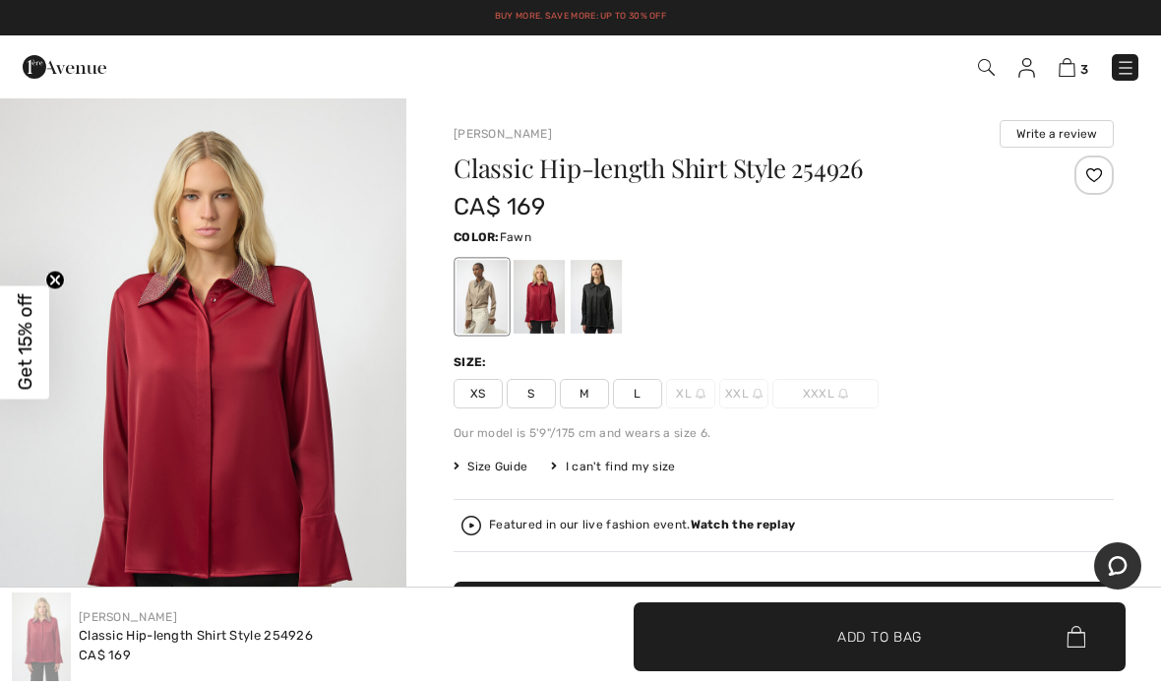
click at [485, 298] on div at bounding box center [482, 297] width 51 height 74
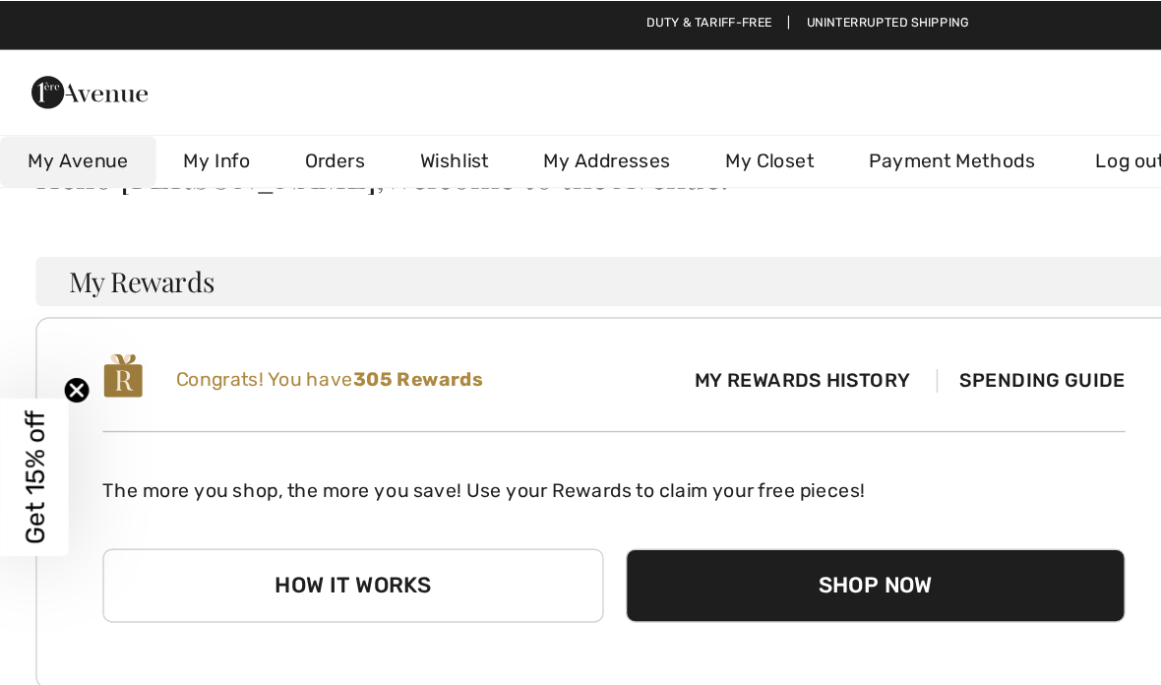
scroll to position [105, 0]
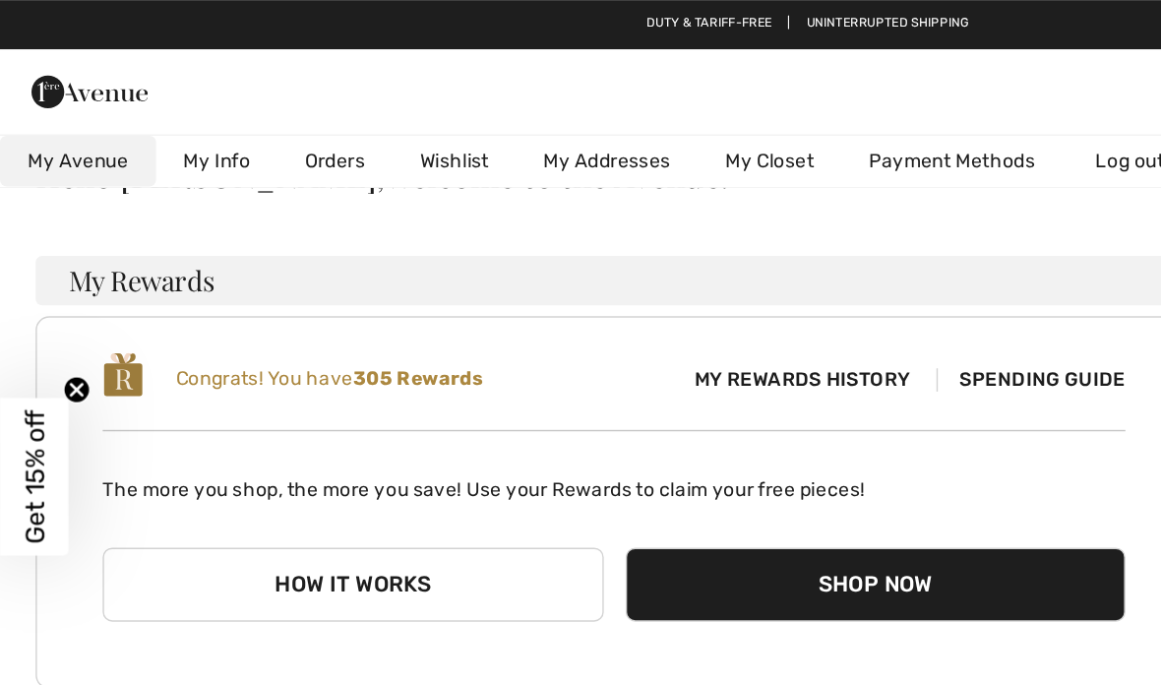
click at [336, 116] on link "Wishlist" at bounding box center [326, 115] width 89 height 36
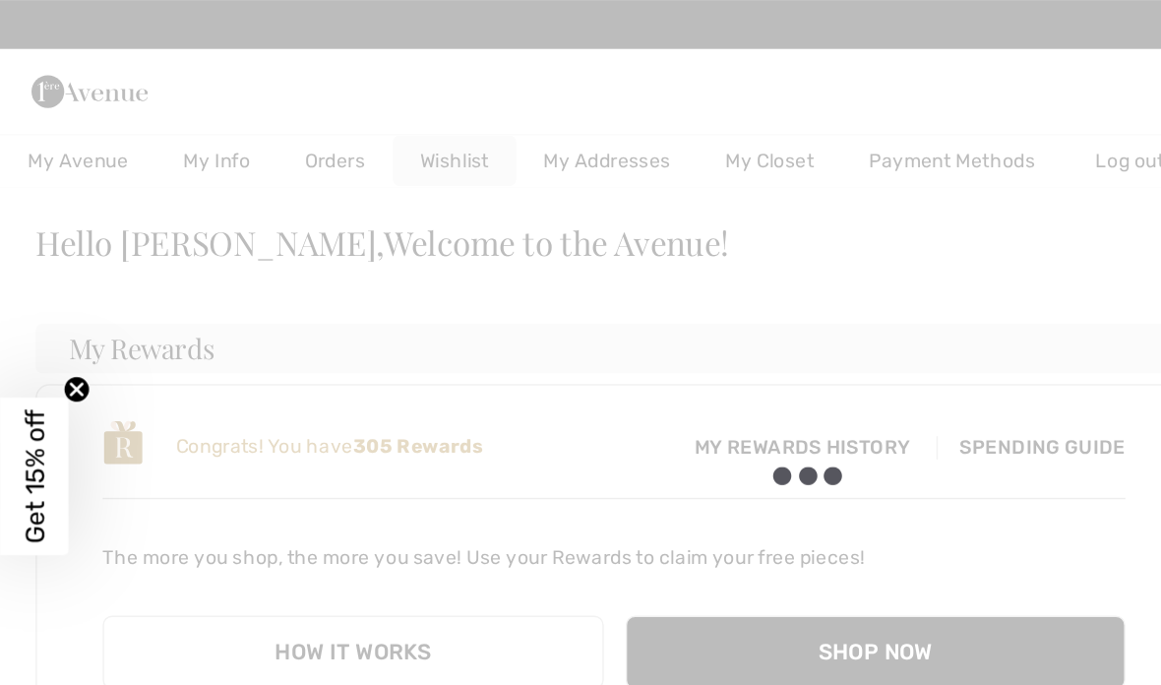
scroll to position [0, 0]
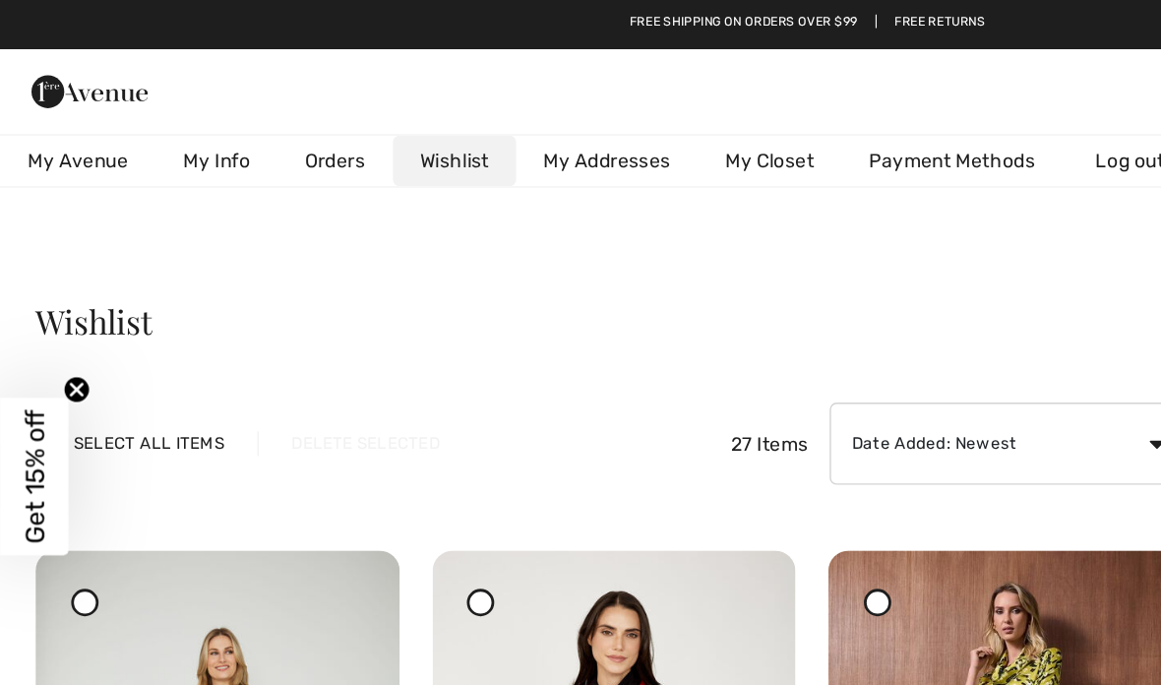
click at [329, 123] on link "Wishlist" at bounding box center [326, 115] width 89 height 36
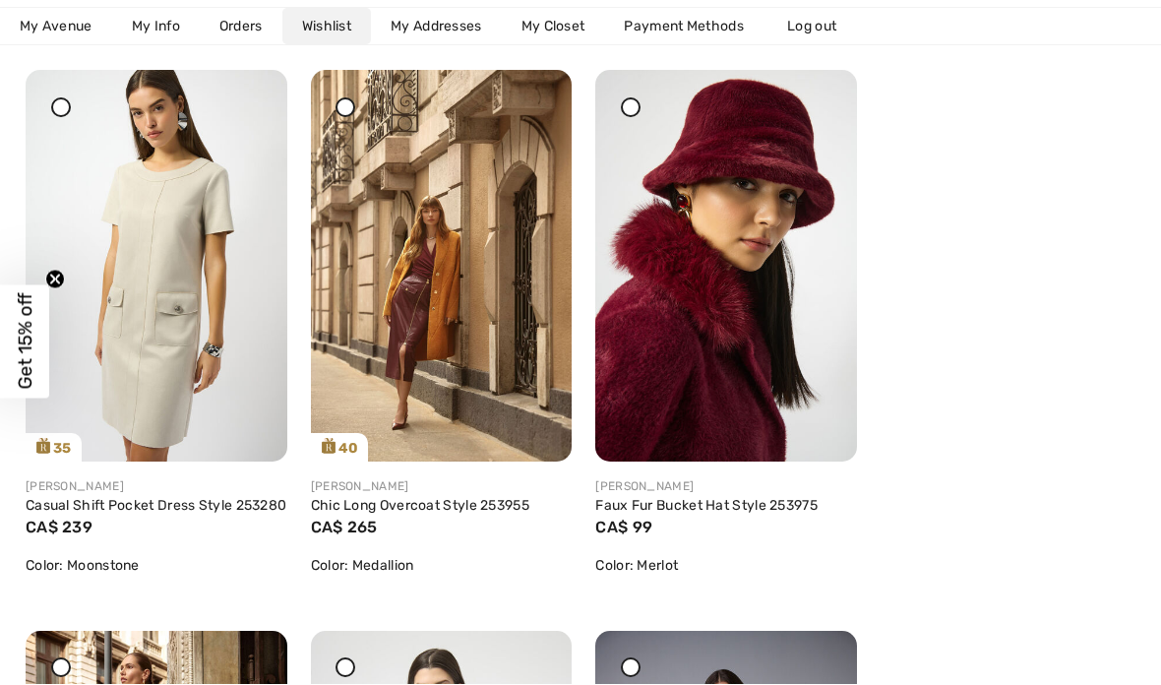
scroll to position [4377, 0]
click at [148, 352] on img at bounding box center [157, 266] width 262 height 392
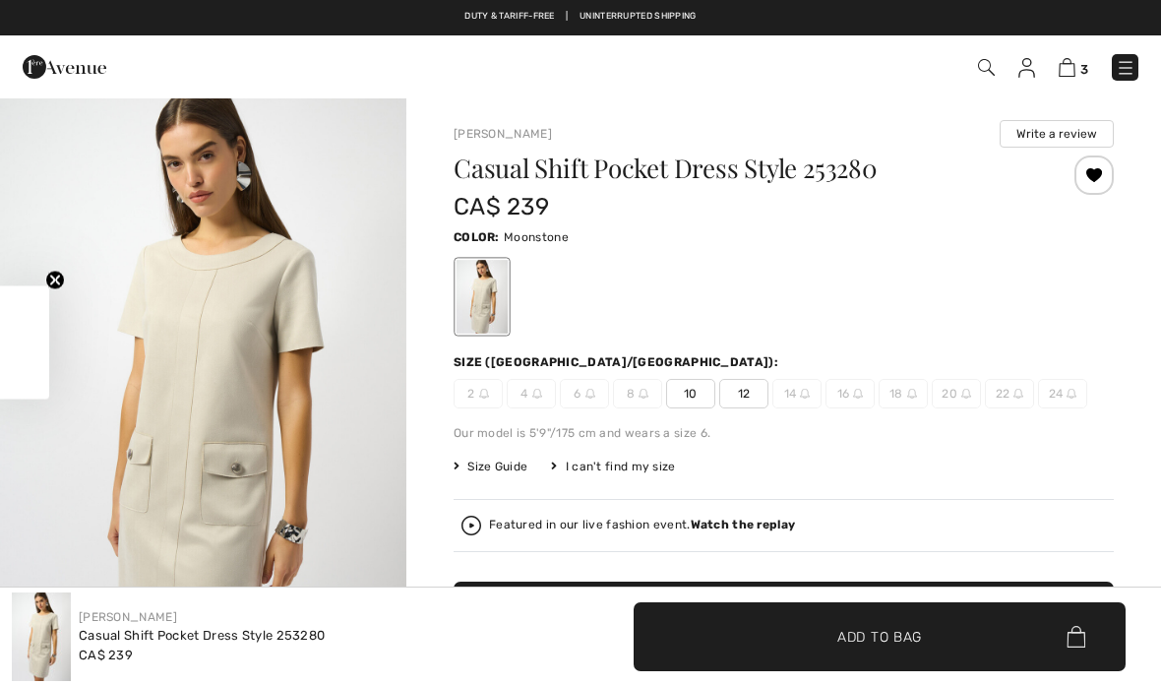
checkbox input "true"
click at [1100, 181] on div at bounding box center [1094, 174] width 39 height 39
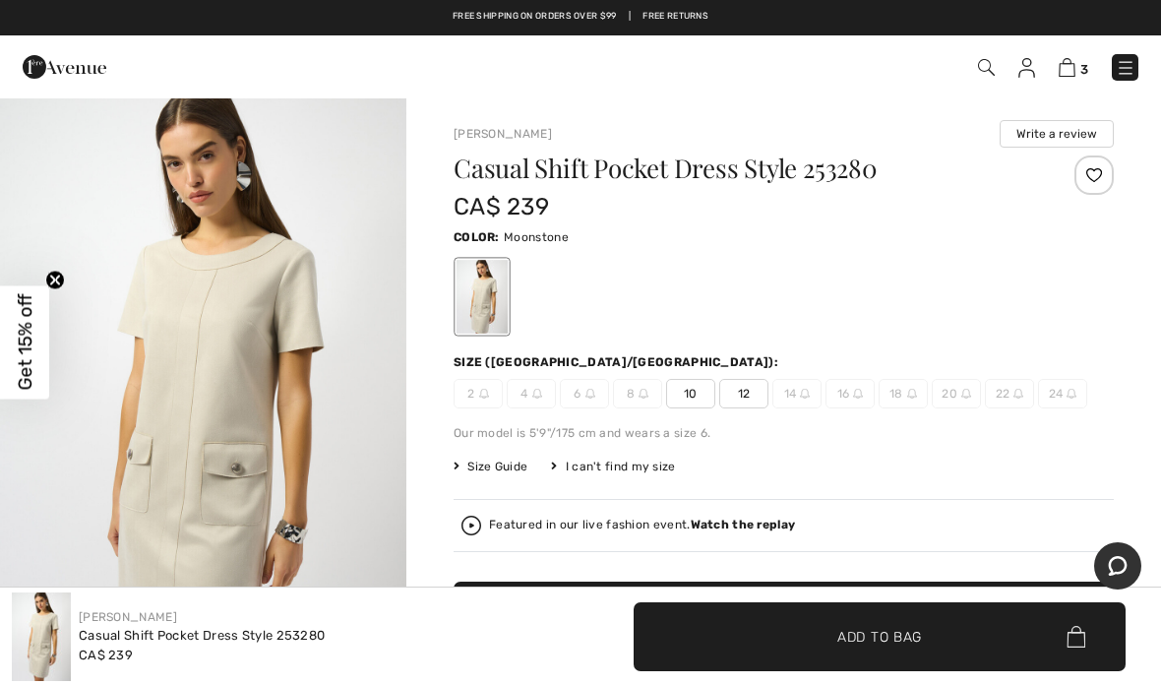
click at [1130, 76] on img at bounding box center [1126, 68] width 20 height 20
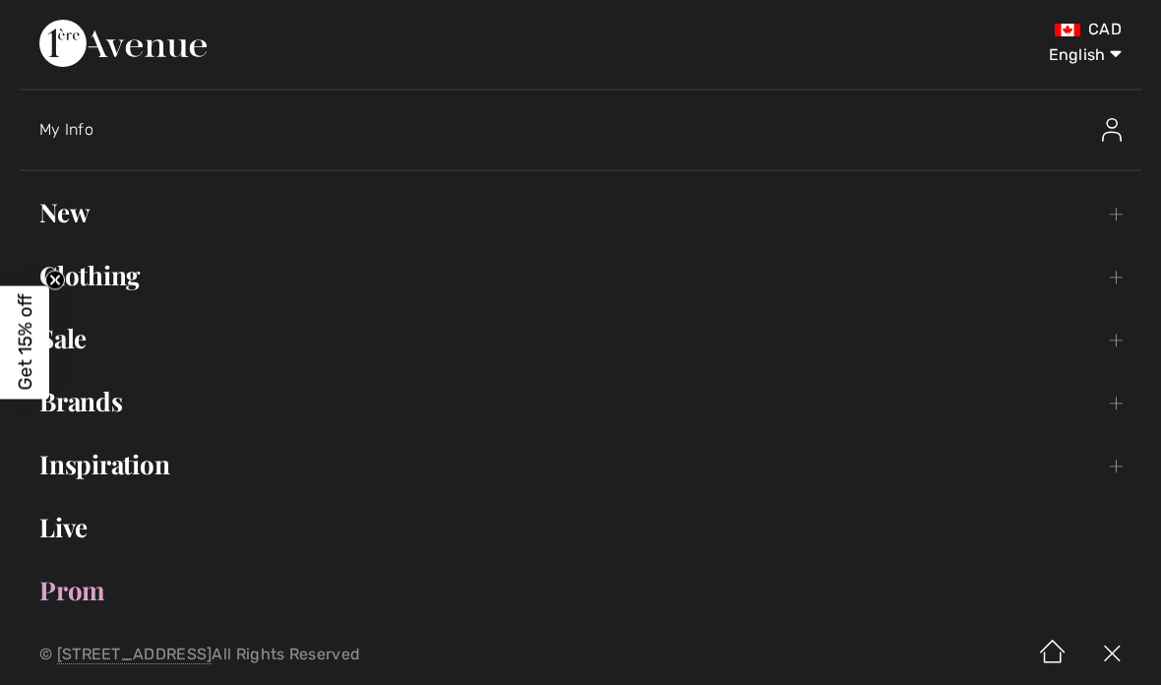
click at [67, 219] on link "New Toggle submenu" at bounding box center [581, 212] width 1122 height 43
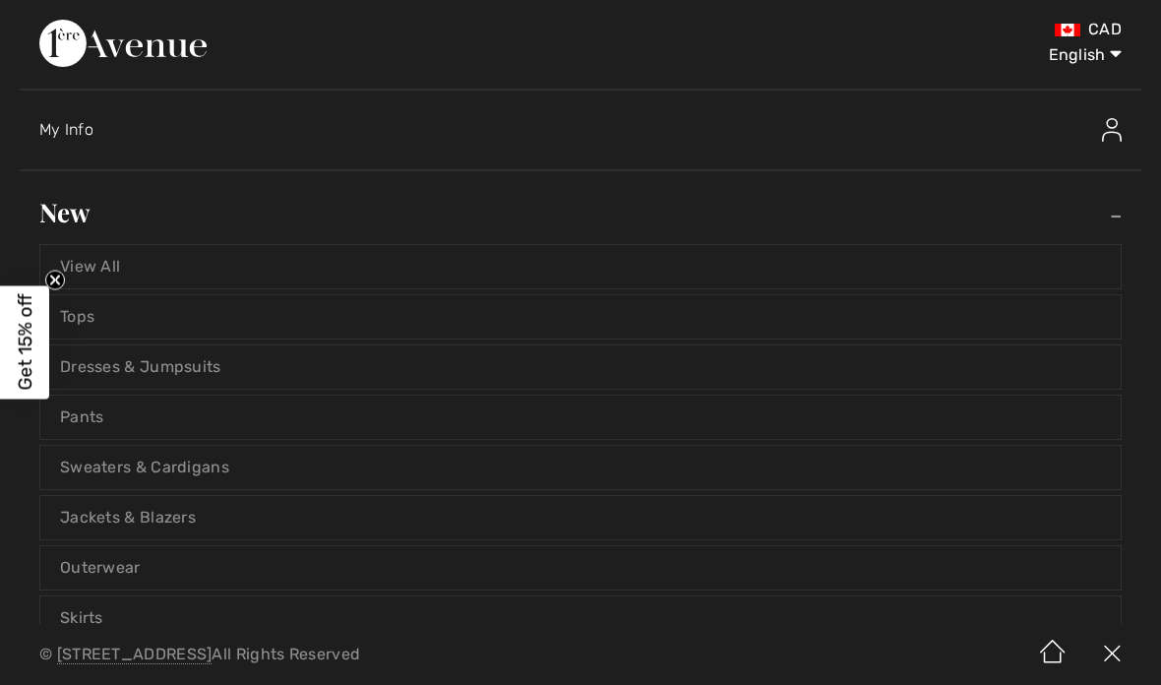
click at [109, 277] on link "View All" at bounding box center [580, 266] width 1080 height 43
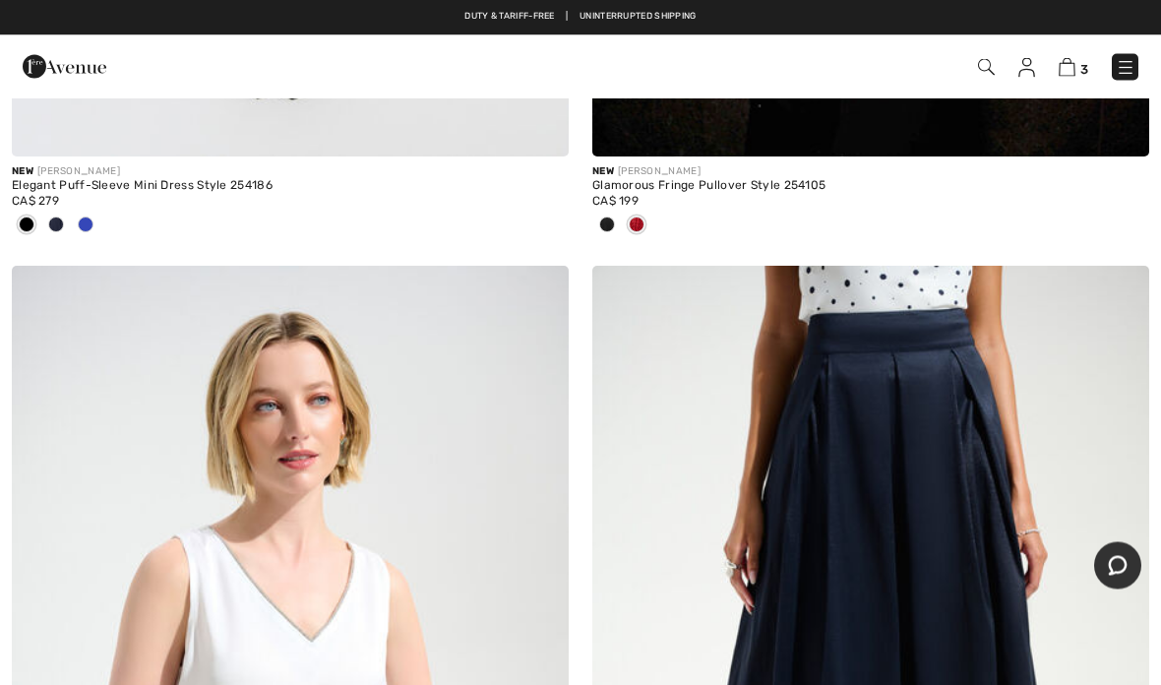
scroll to position [3815, 0]
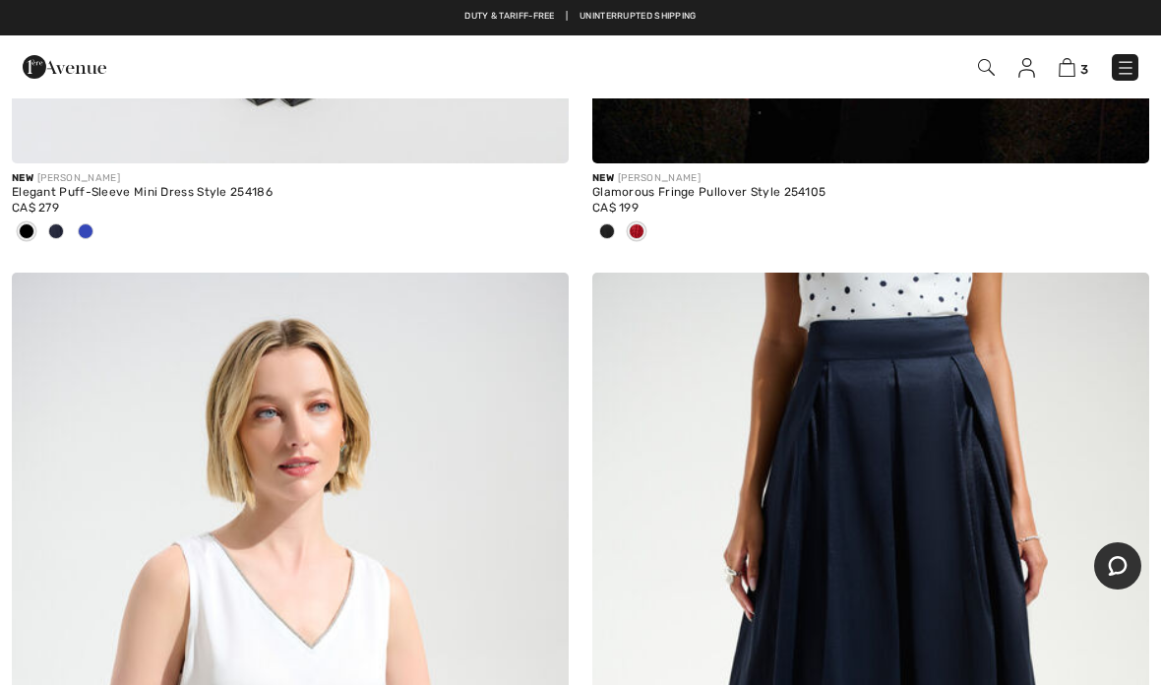
click at [1030, 373] on img at bounding box center [870, 690] width 557 height 835
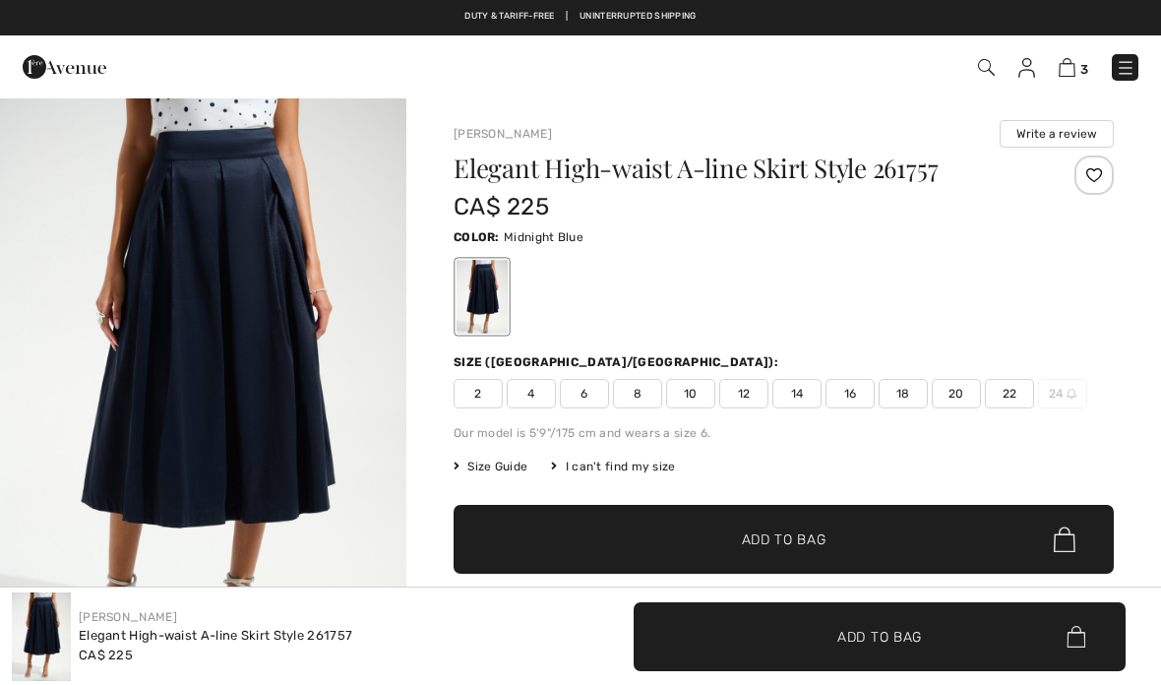
checkbox input "true"
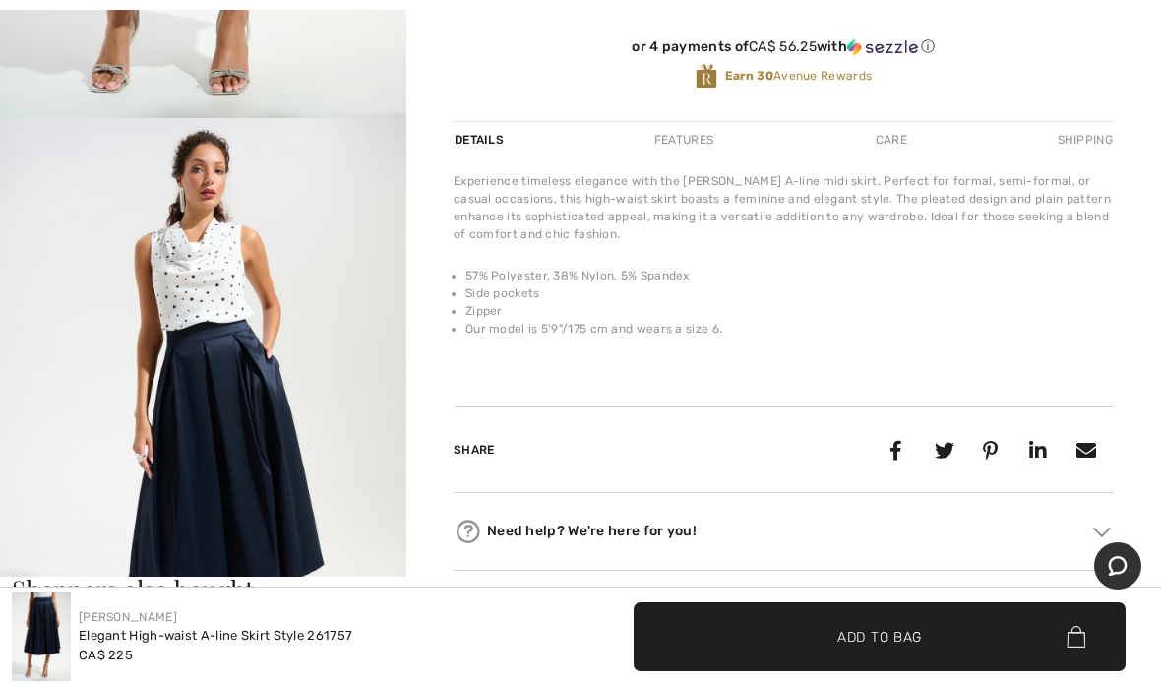
click at [697, 153] on div "Features" at bounding box center [684, 139] width 93 height 35
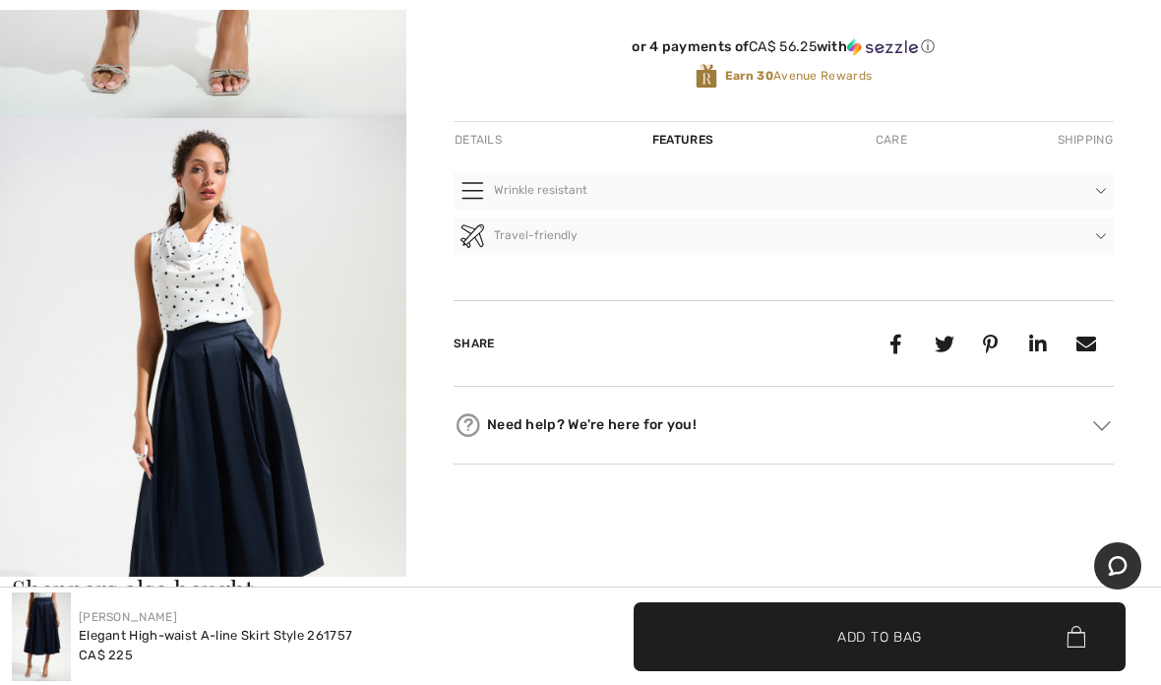
click at [900, 143] on div "Care" at bounding box center [891, 139] width 65 height 35
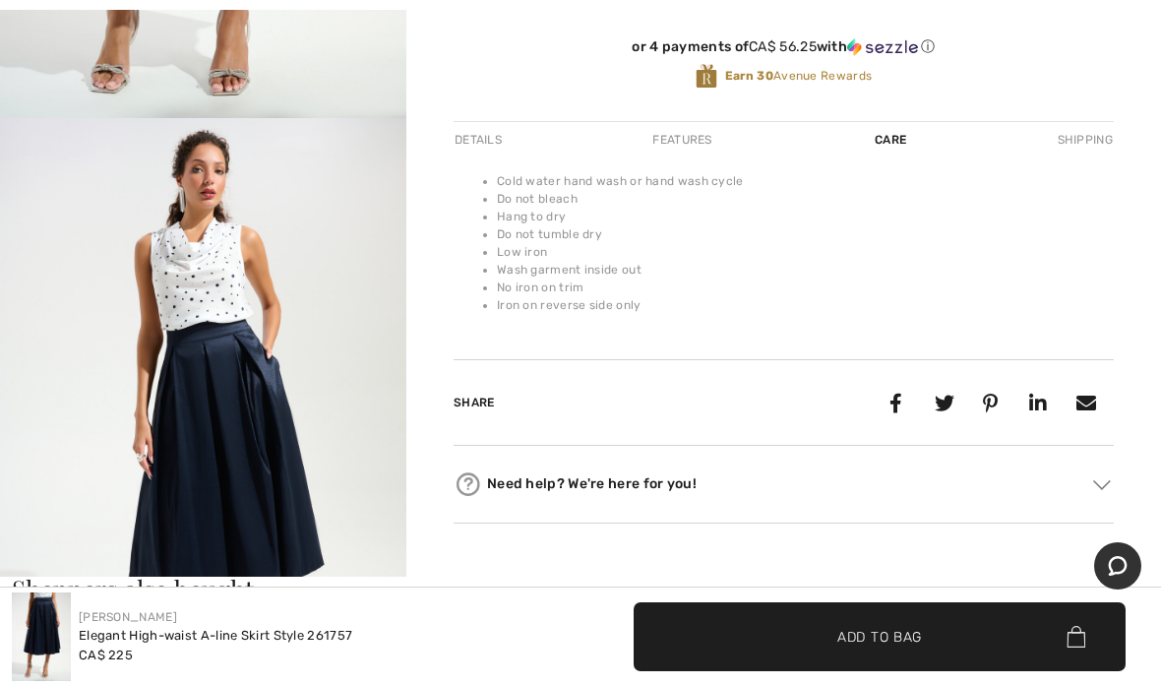
click at [485, 157] on div "Details" at bounding box center [480, 139] width 53 height 35
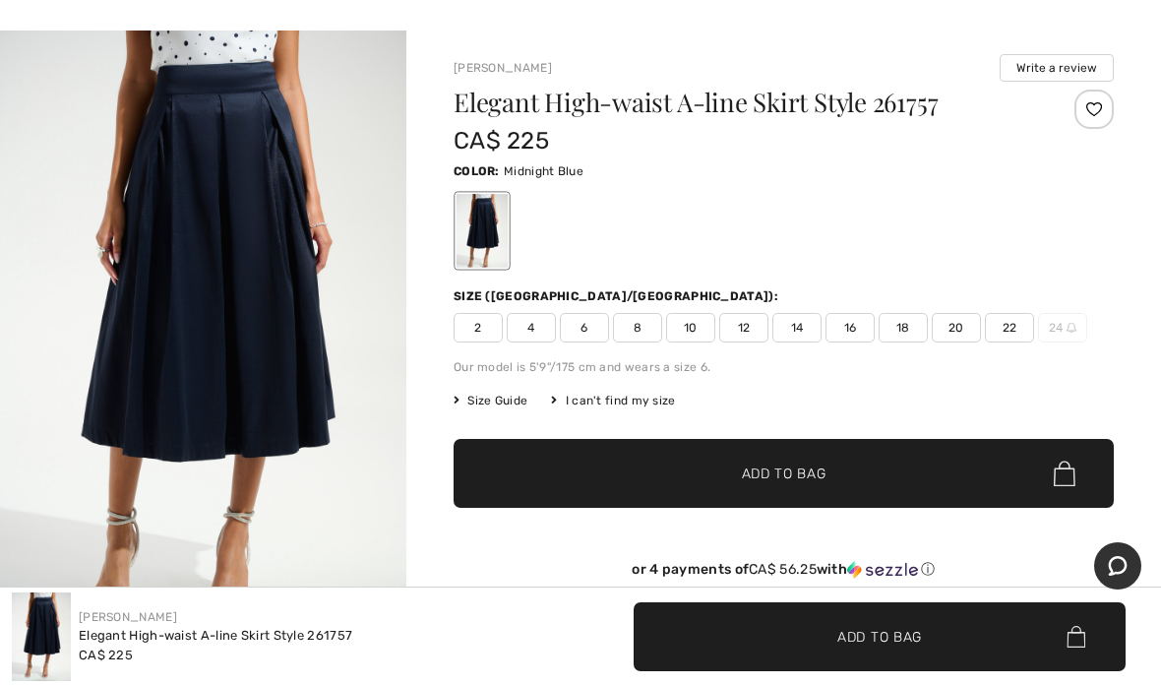
scroll to position [68, 0]
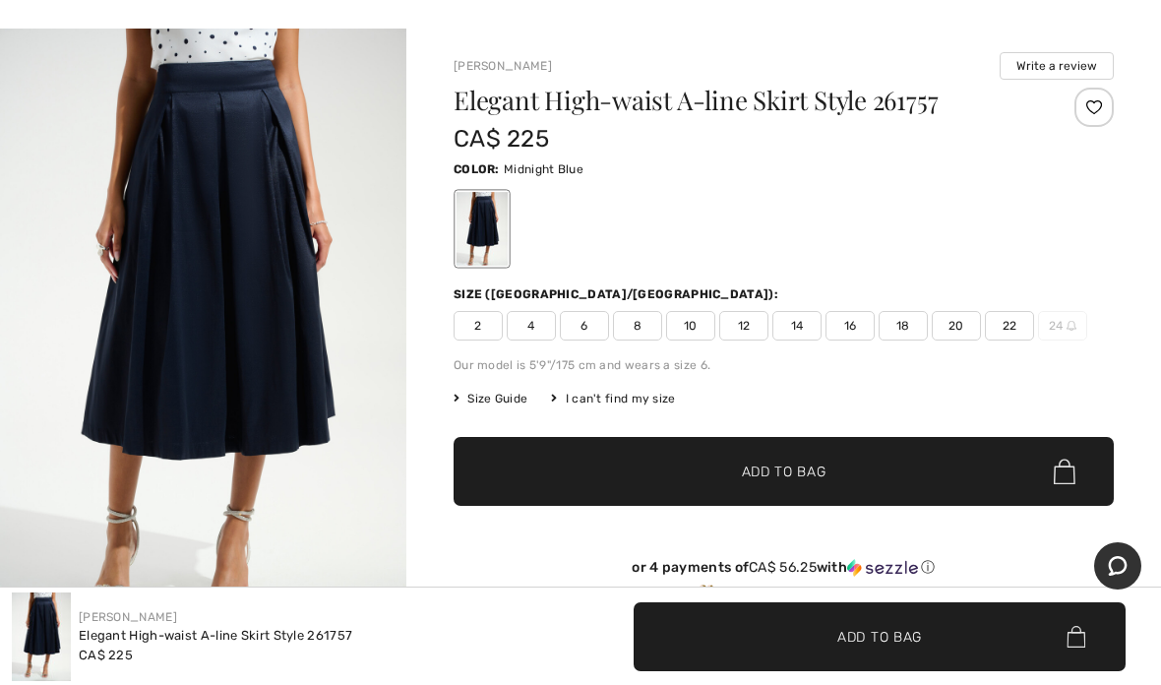
click at [511, 404] on span "Size Guide" at bounding box center [491, 399] width 74 height 18
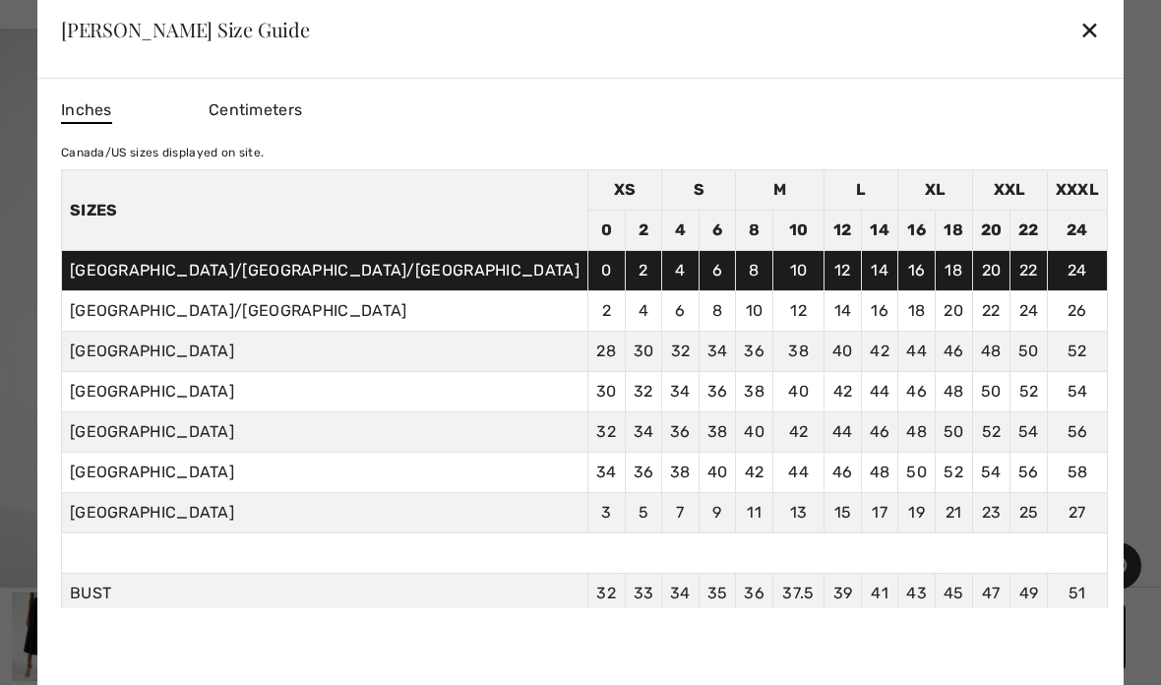
click at [1079, 29] on div "✕" at bounding box center [1089, 29] width 21 height 41
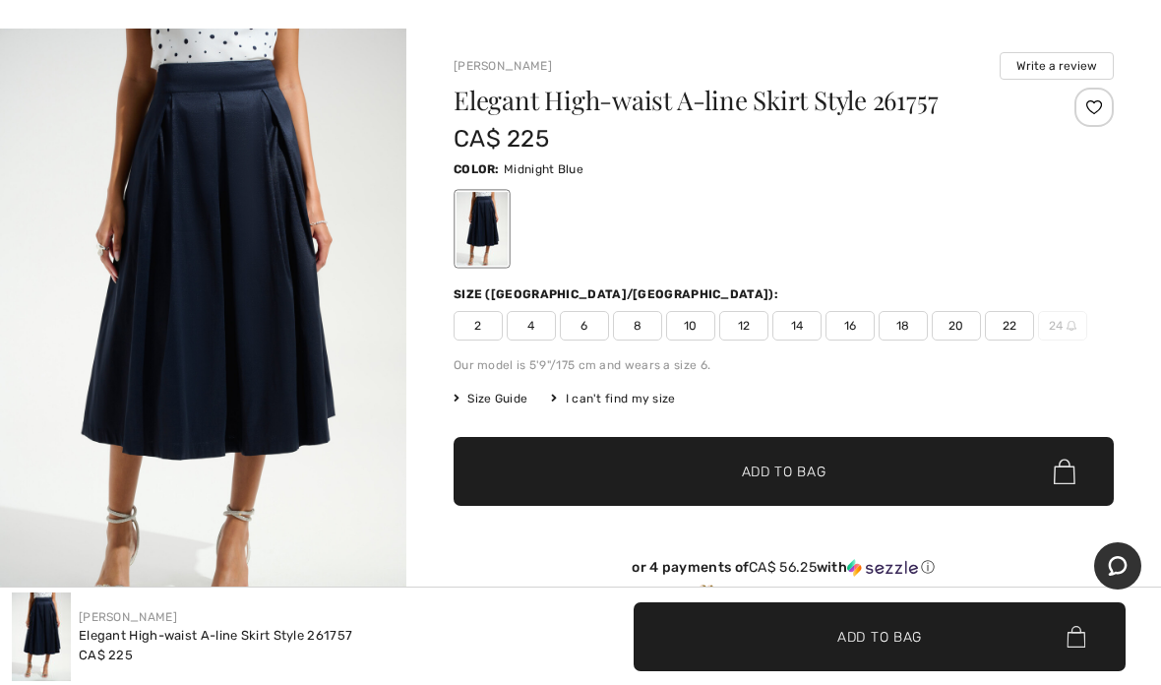
click at [912, 327] on span "18" at bounding box center [903, 326] width 49 height 30
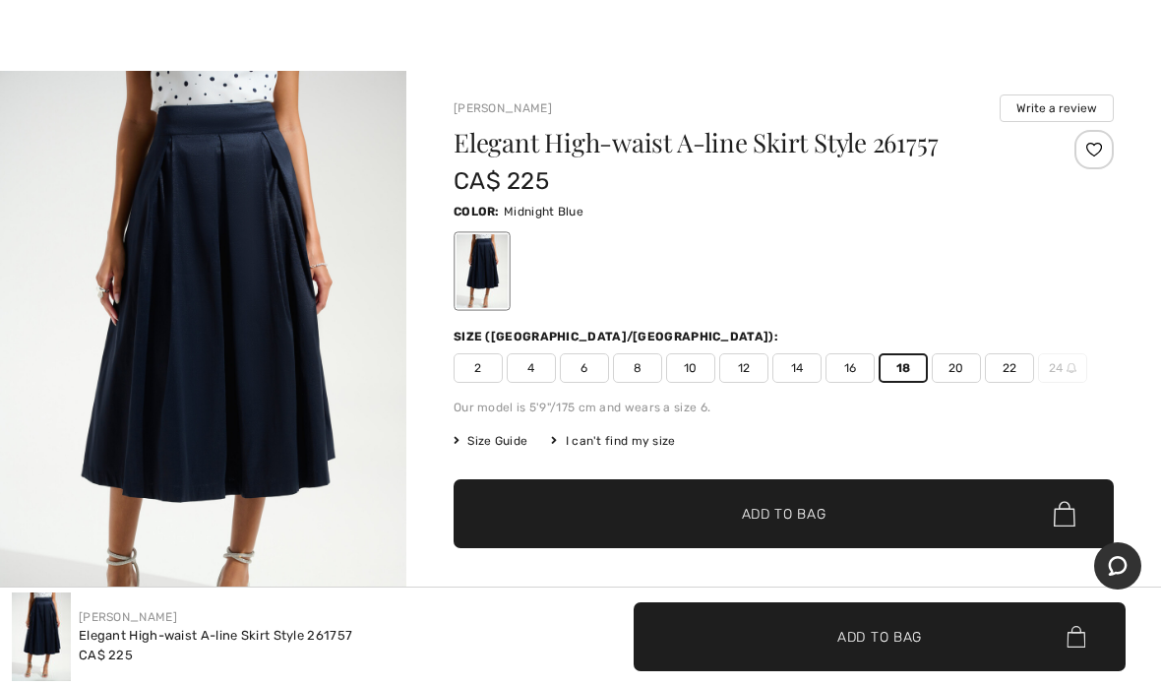
scroll to position [0, 0]
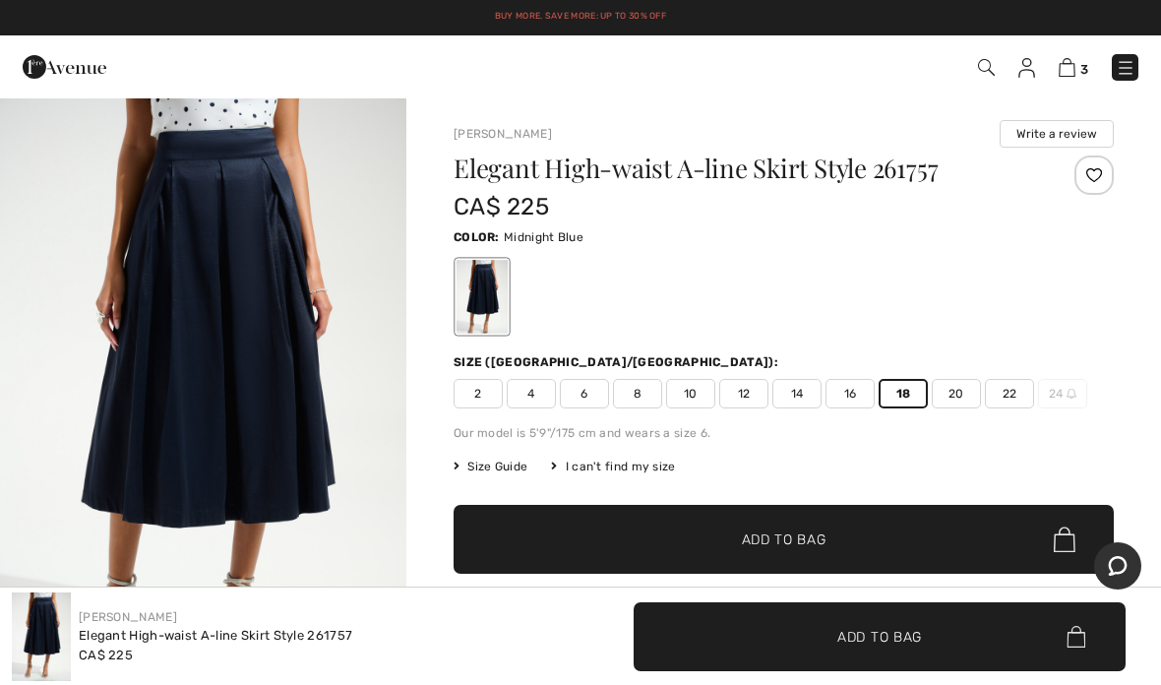
click at [1097, 184] on div at bounding box center [1094, 174] width 39 height 39
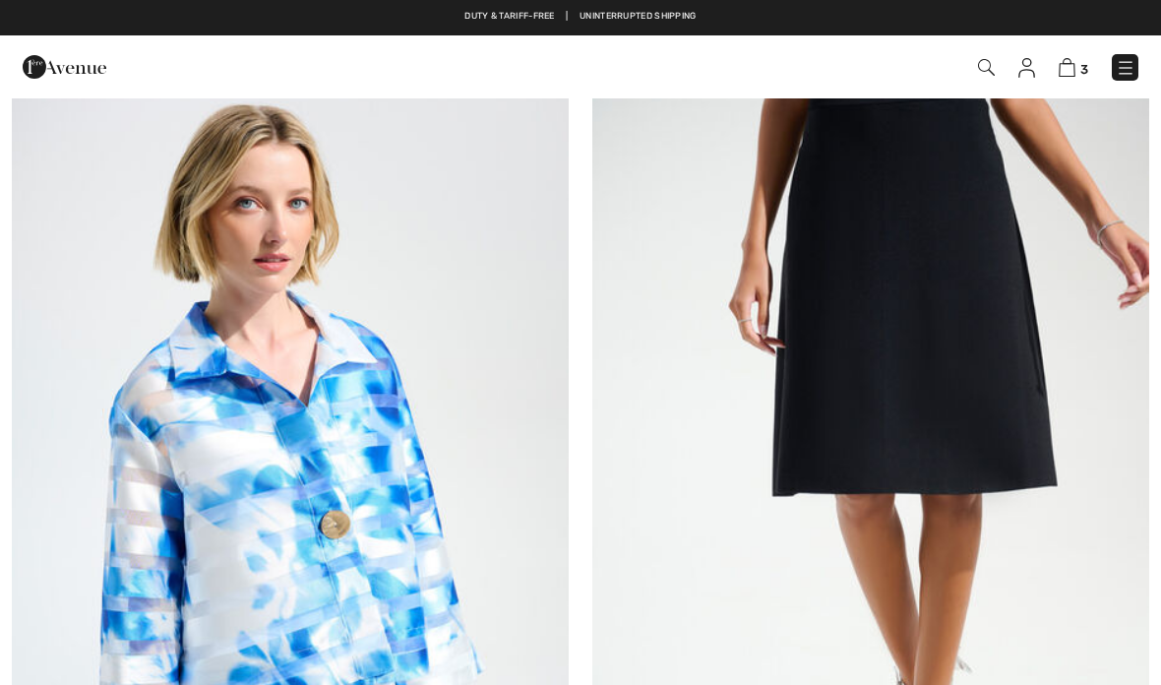
checkbox input "true"
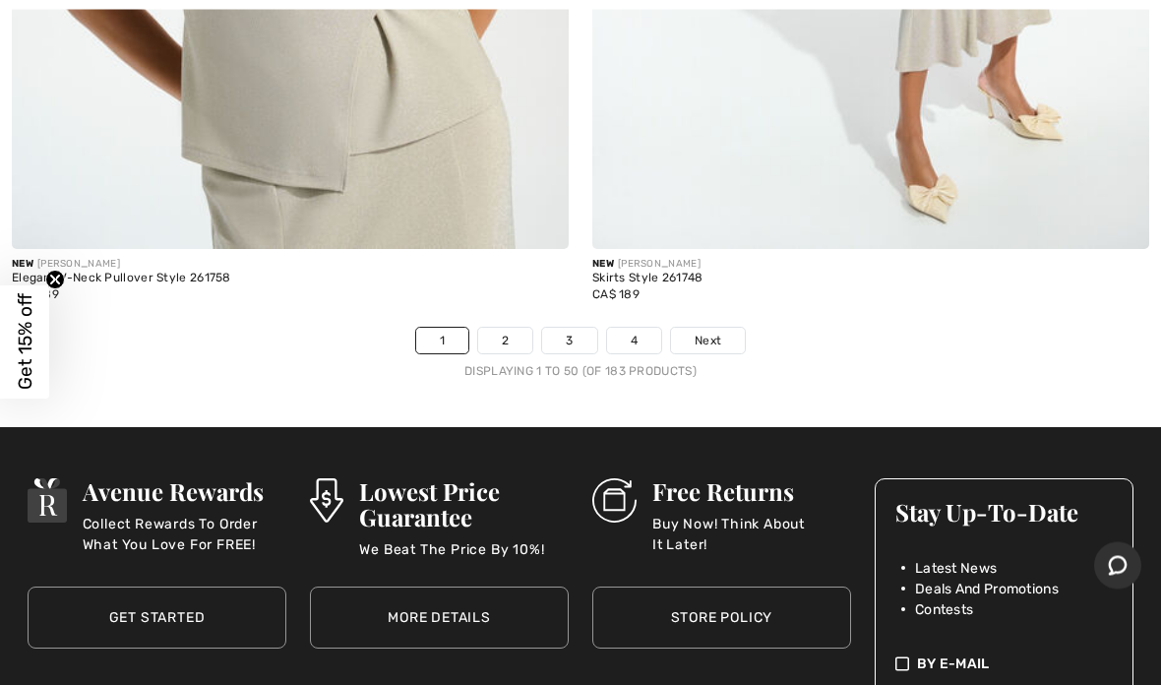
scroll to position [23999, 0]
click at [507, 330] on link "2" at bounding box center [505, 341] width 54 height 26
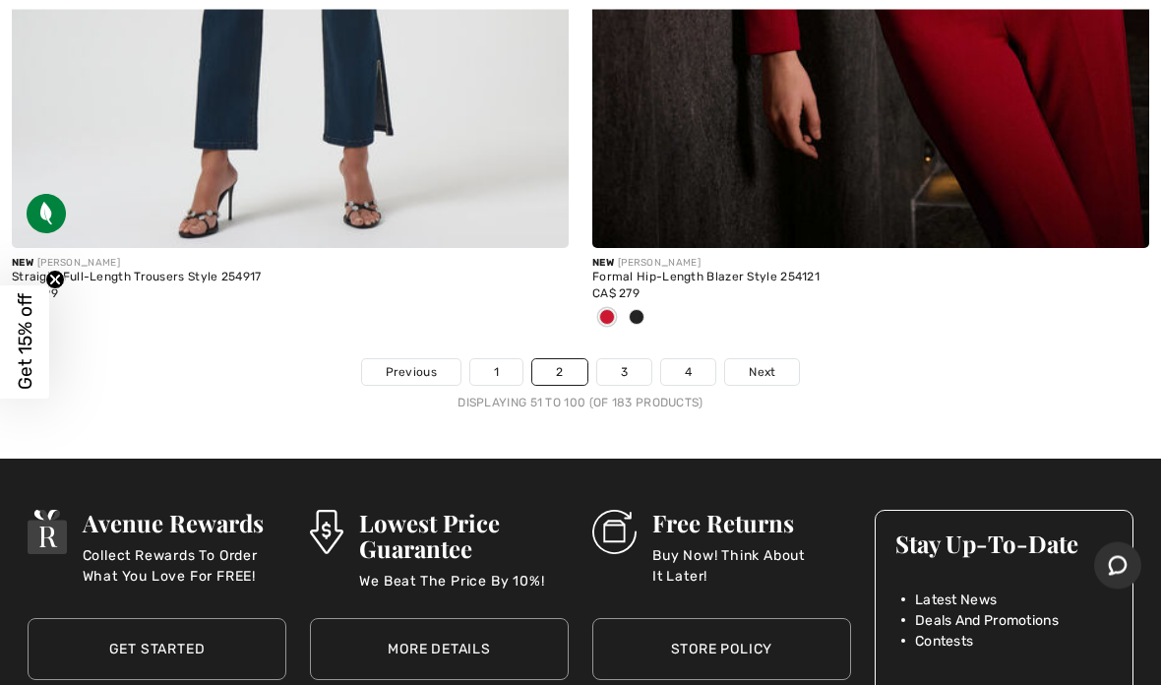
scroll to position [24143, 0]
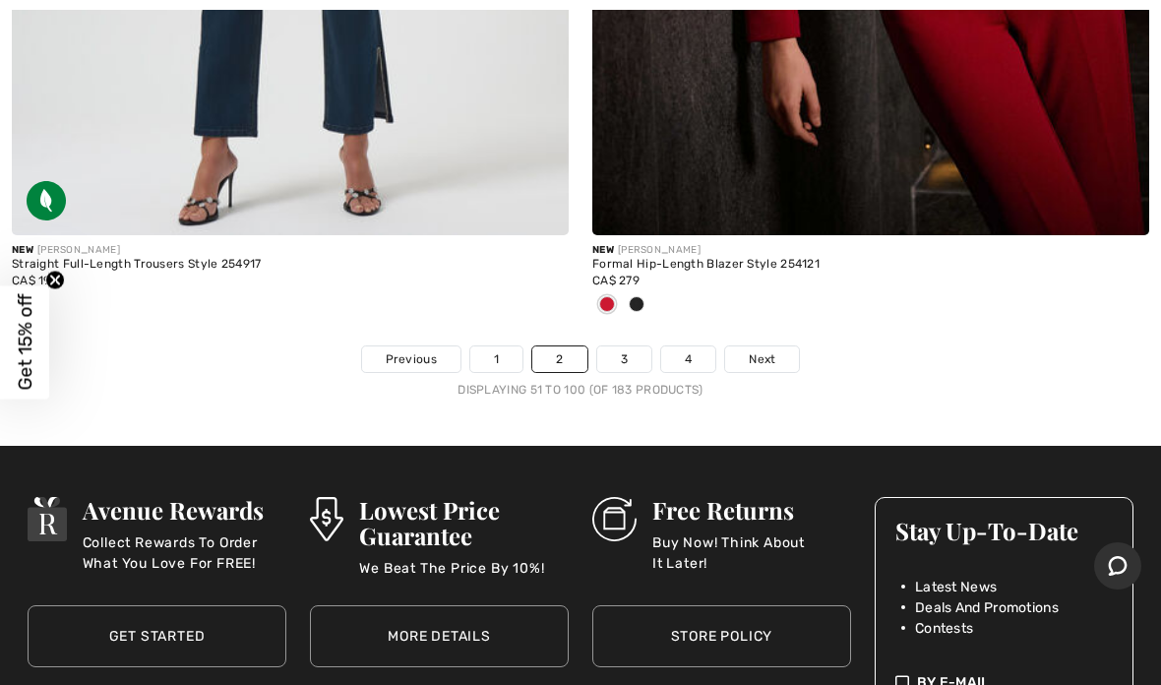
click at [630, 346] on link "3" at bounding box center [624, 359] width 54 height 26
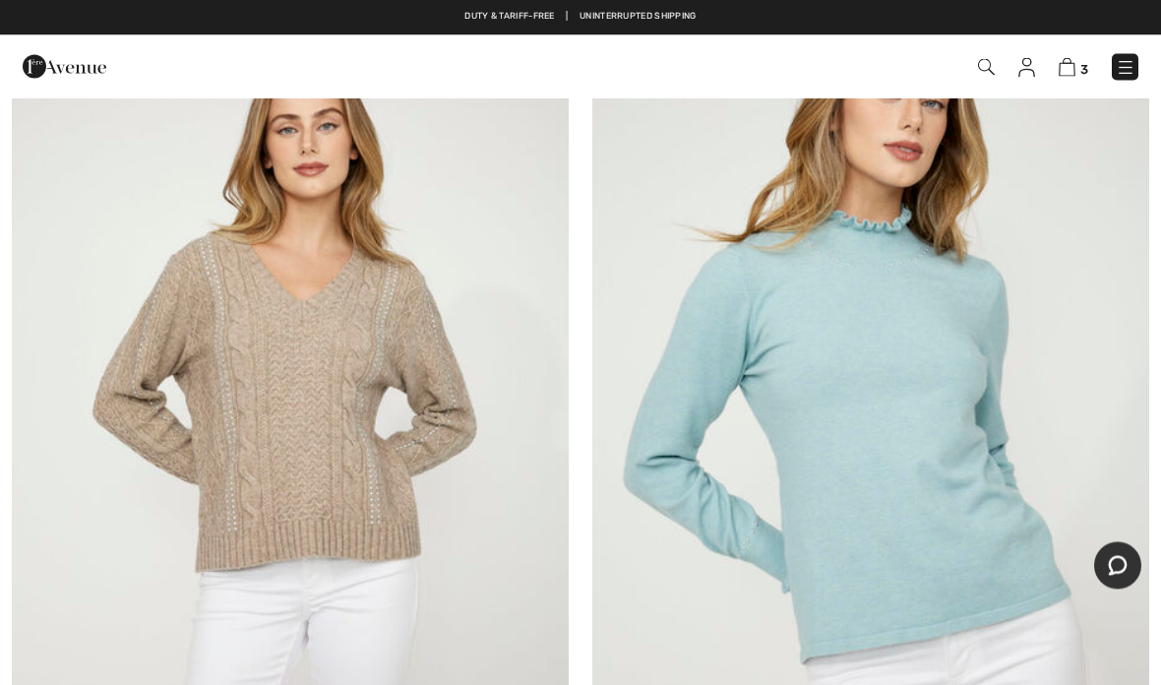
scroll to position [10758, 0]
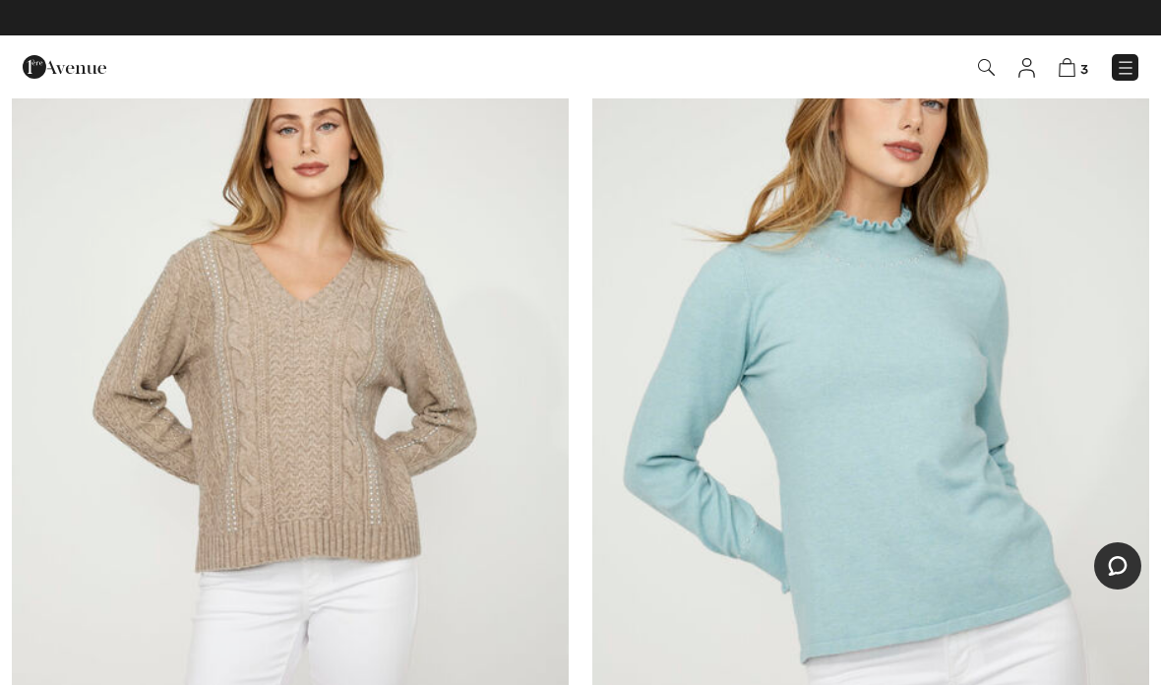
click at [919, 436] on img at bounding box center [870, 417] width 557 height 835
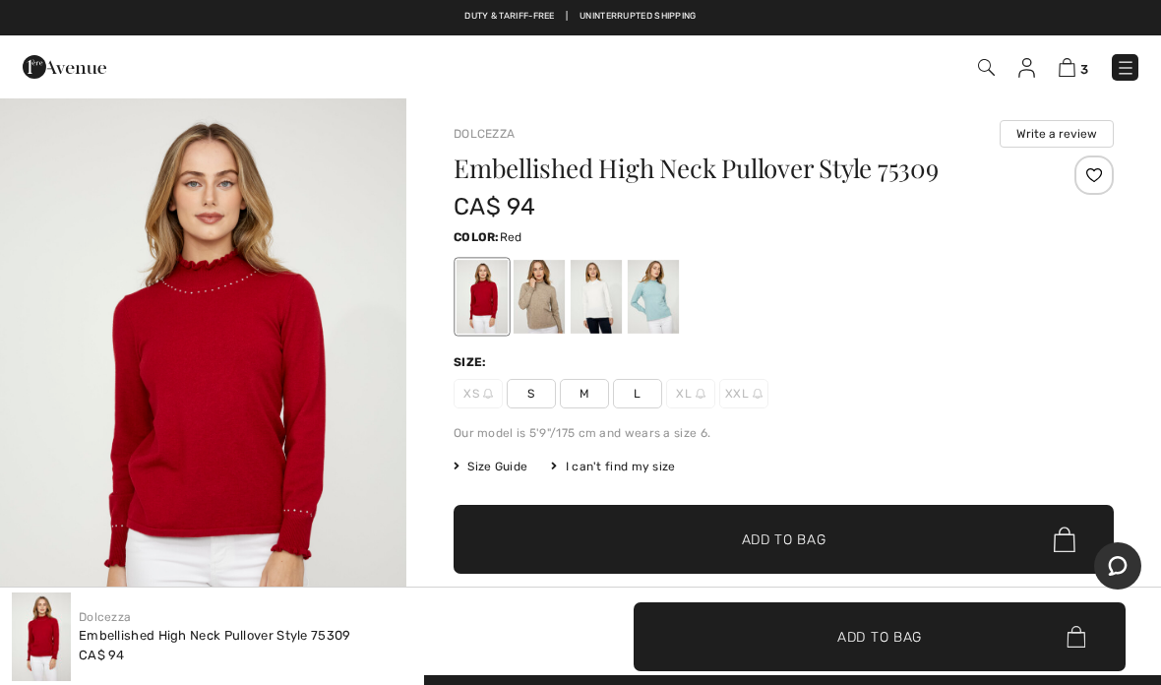
click at [649, 467] on div "I can't find my size" at bounding box center [613, 467] width 124 height 18
click at [662, 303] on button "Notify Me" at bounding box center [585, 325] width 618 height 54
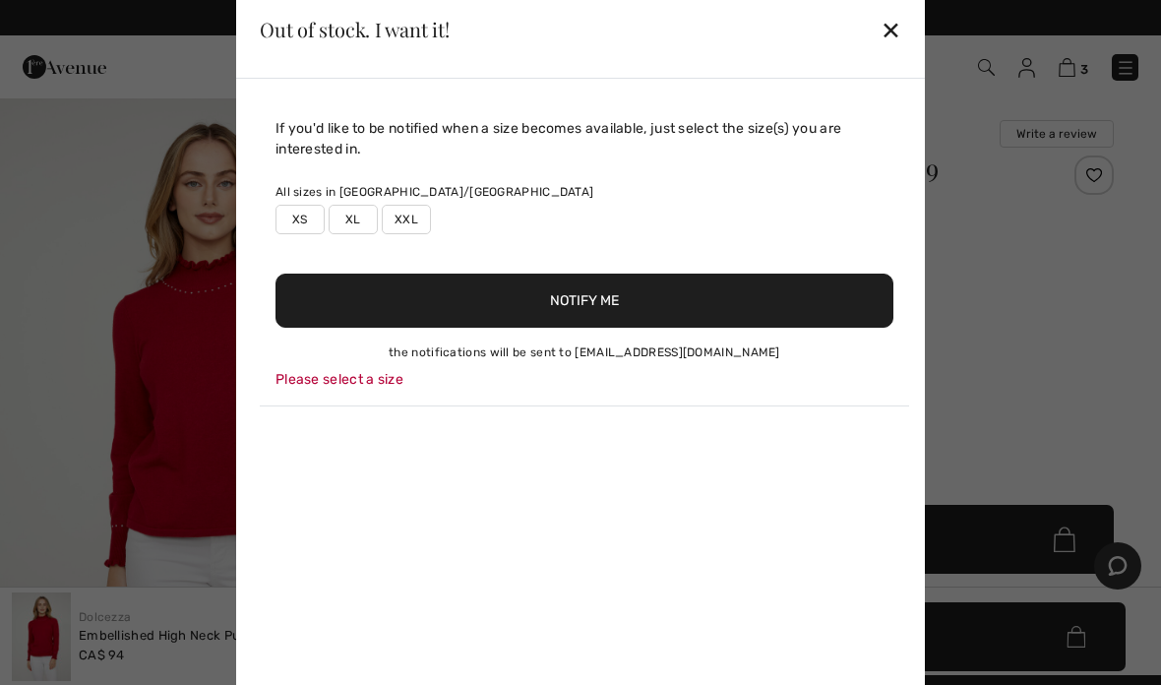
click at [888, 36] on div "✕" at bounding box center [891, 29] width 21 height 41
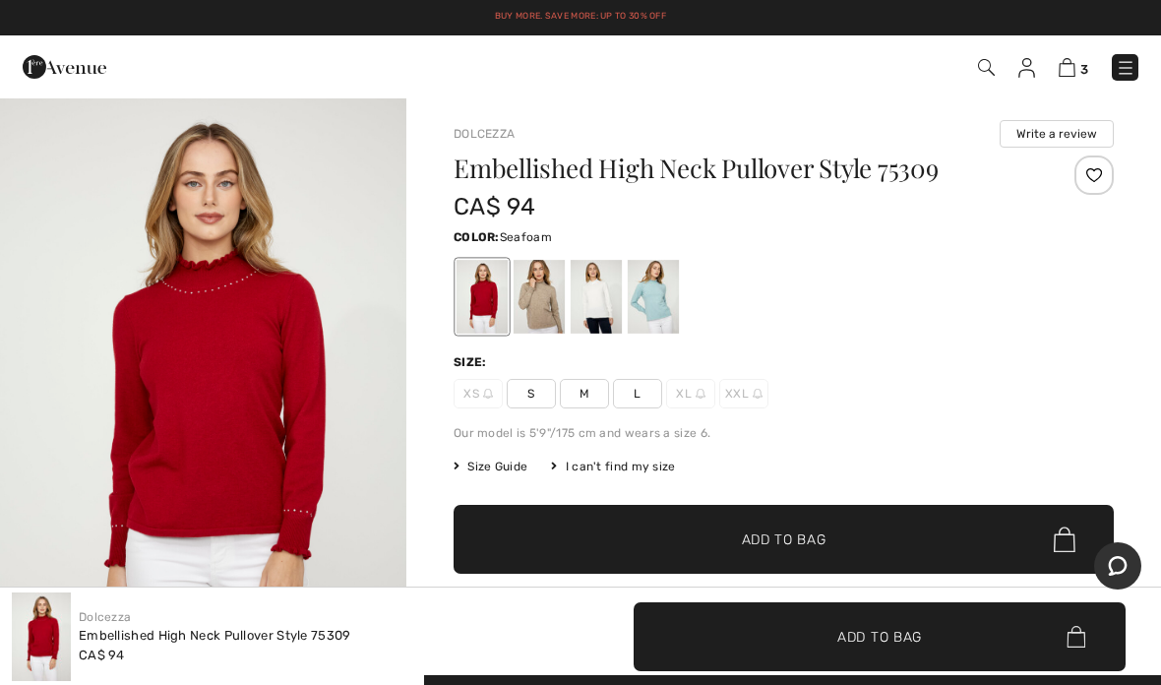
click at [661, 301] on div at bounding box center [653, 297] width 51 height 74
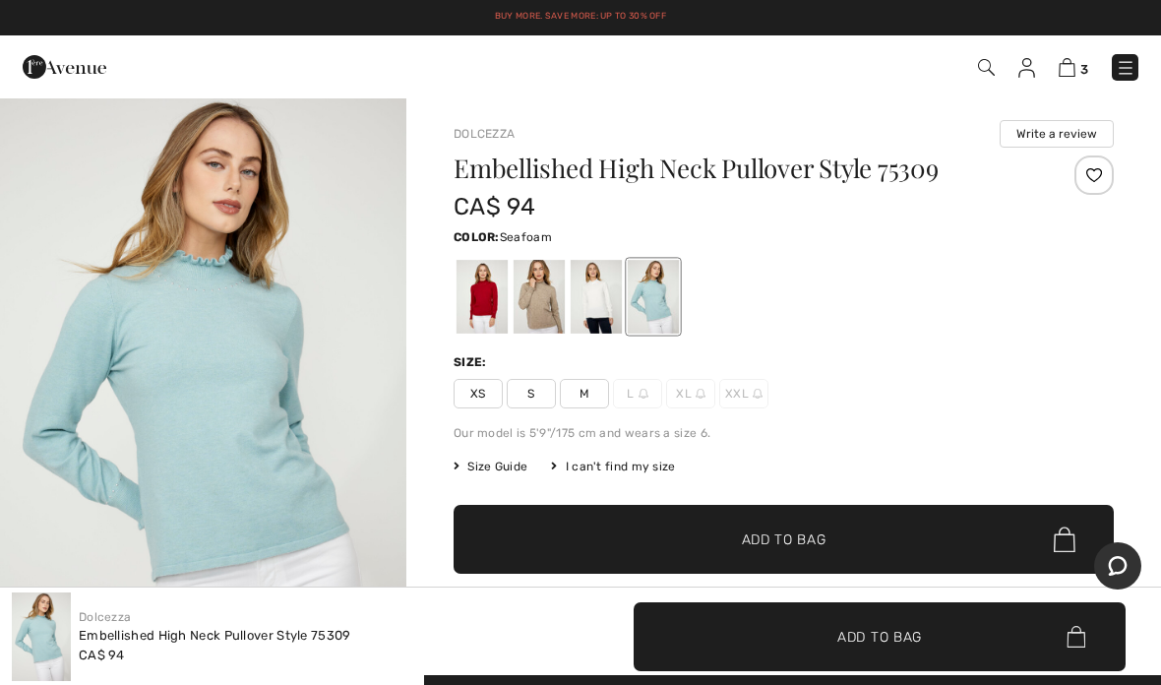
click at [645, 470] on div "I can't find my size" at bounding box center [613, 467] width 124 height 18
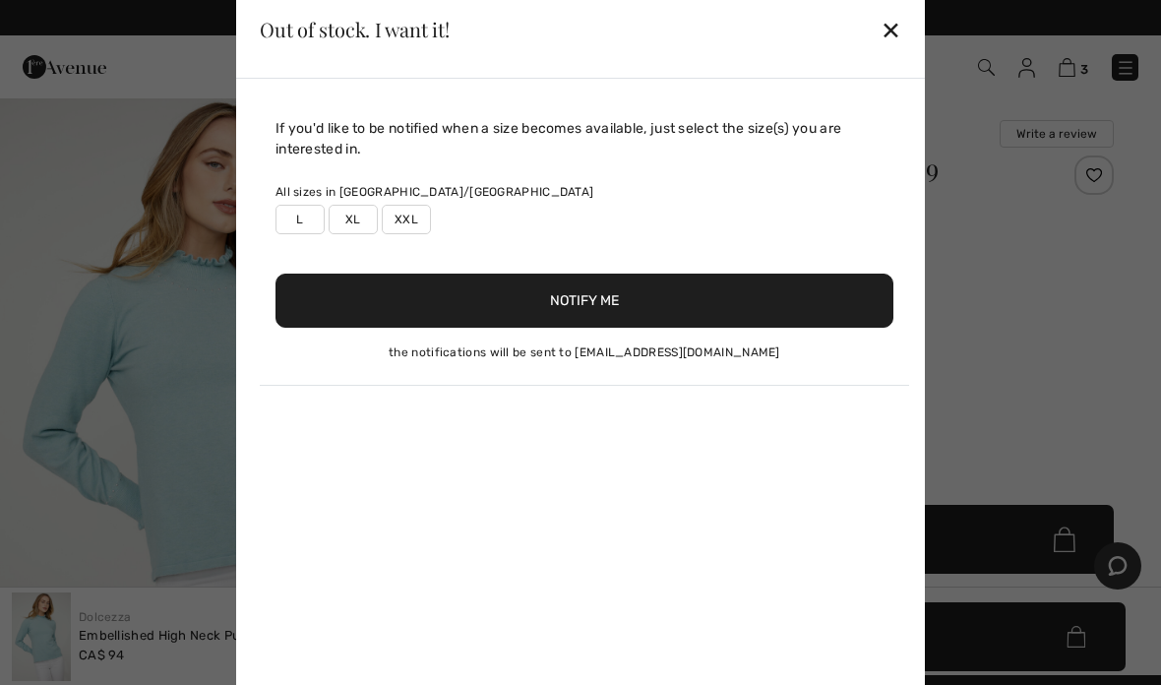
click at [364, 239] on div "If you'd like to be notified when a size becomes available, just select the siz…" at bounding box center [584, 252] width 649 height 268
click at [358, 224] on label "XL" at bounding box center [353, 220] width 49 height 30
type input "true"
click at [607, 303] on button "Notify Me" at bounding box center [585, 301] width 618 height 54
click at [897, 26] on div "✕" at bounding box center [891, 29] width 21 height 41
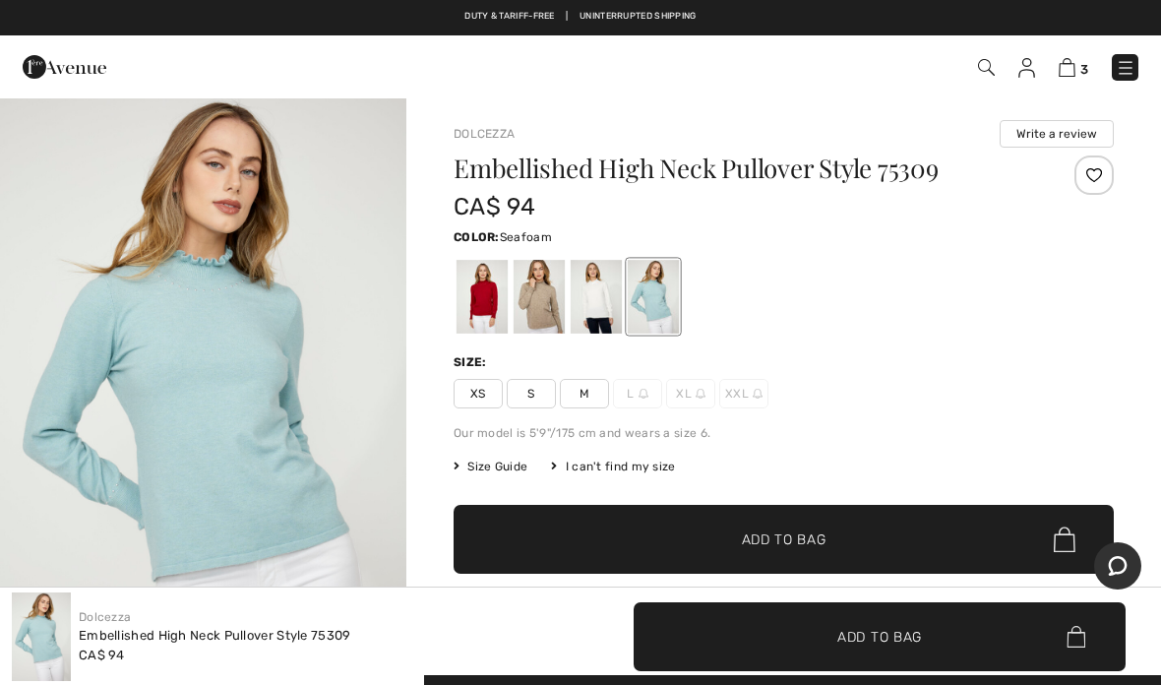
click at [540, 330] on div at bounding box center [539, 297] width 51 height 74
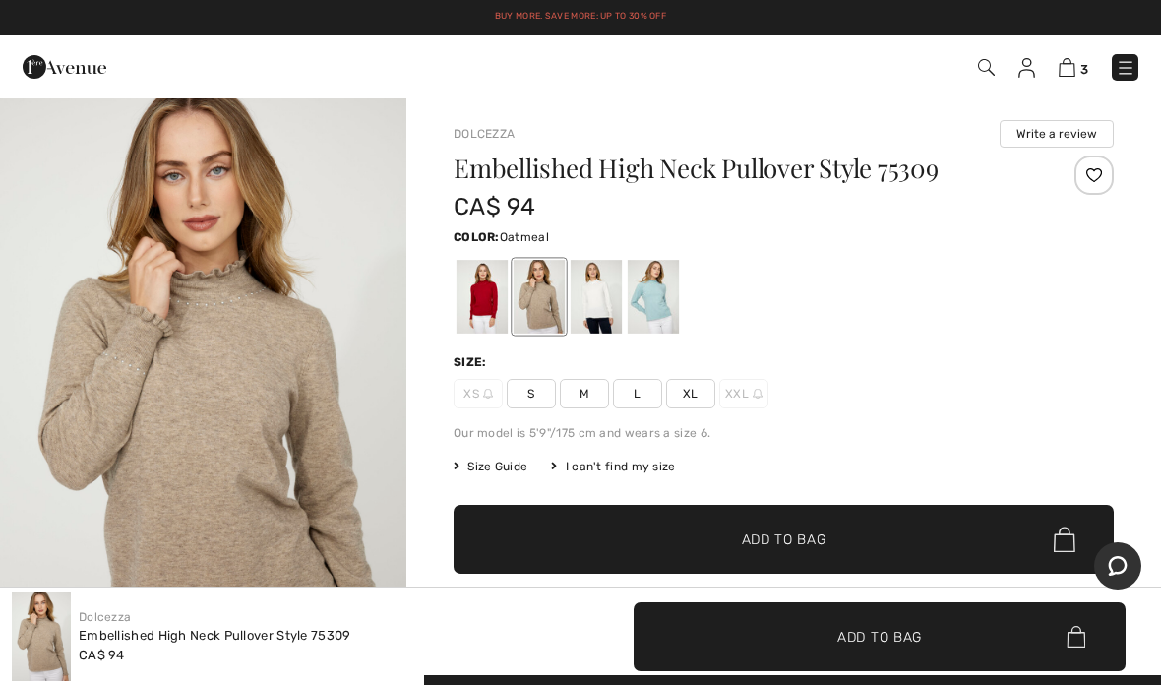
click at [702, 400] on span "XL" at bounding box center [690, 394] width 49 height 30
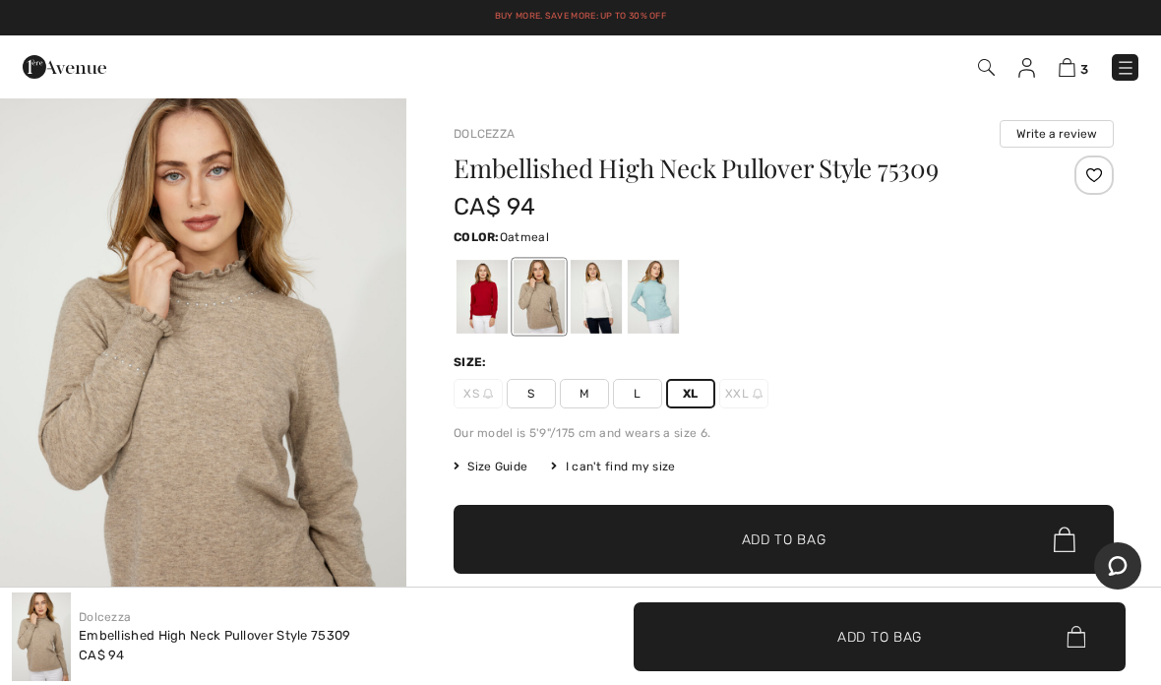
click at [804, 535] on span "Add to Bag" at bounding box center [784, 539] width 85 height 21
click at [496, 473] on span "Size Guide" at bounding box center [491, 467] width 74 height 18
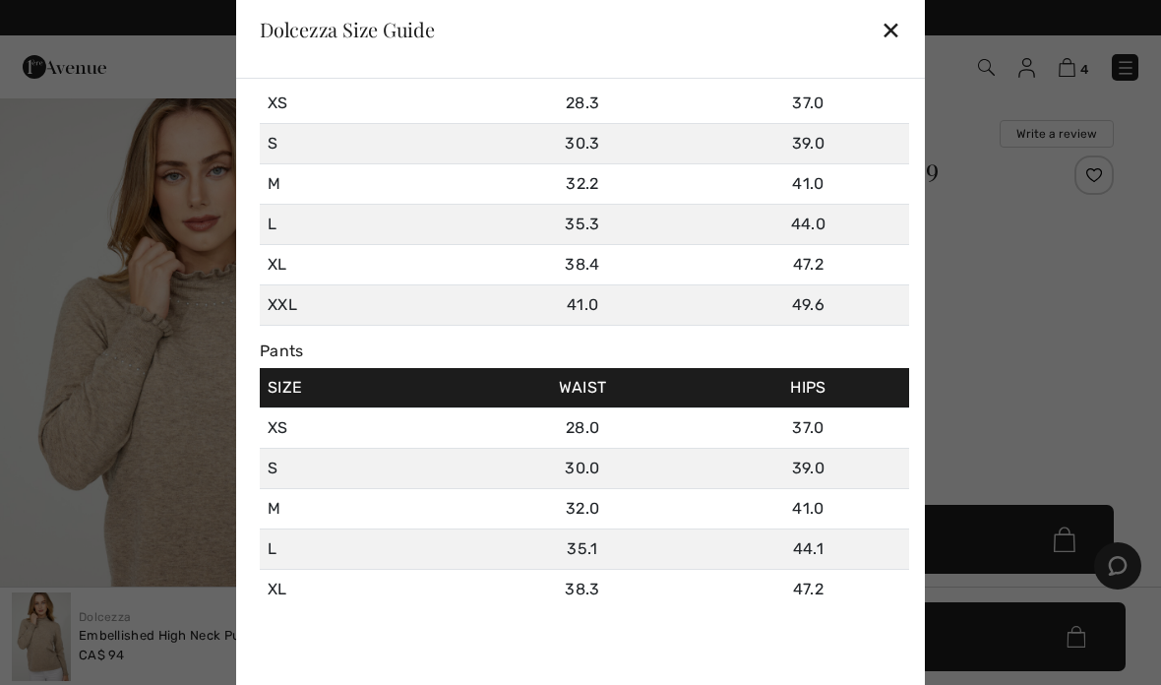
scroll to position [99, 0]
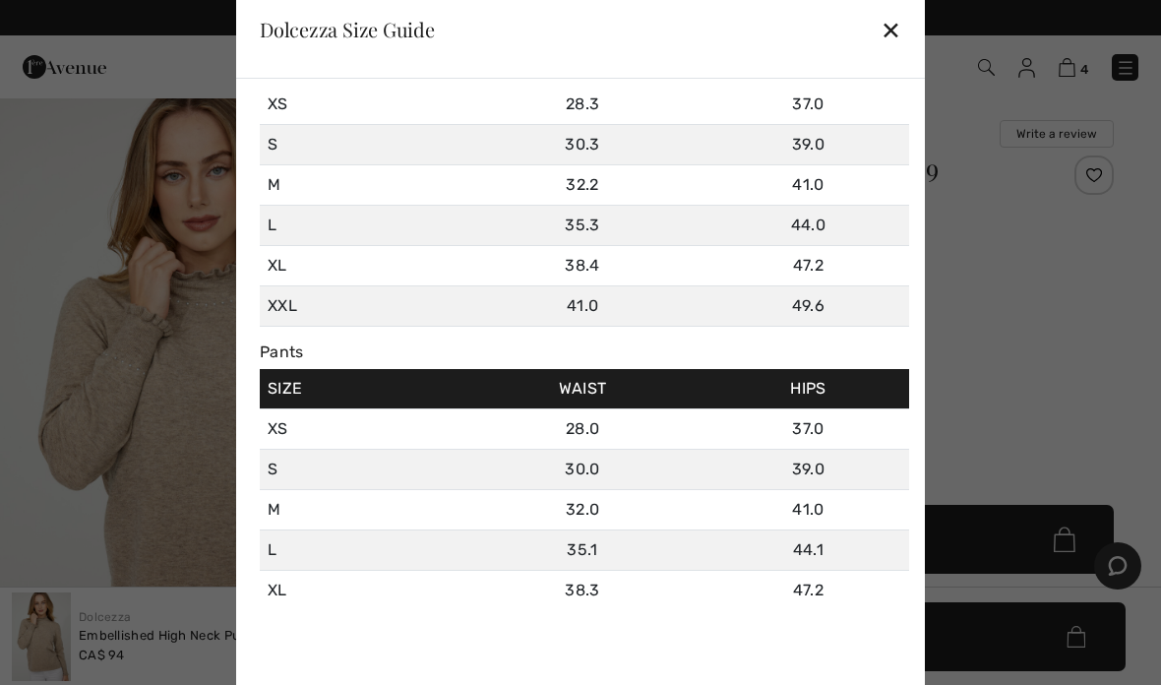
click at [894, 37] on div "✕" at bounding box center [891, 29] width 21 height 41
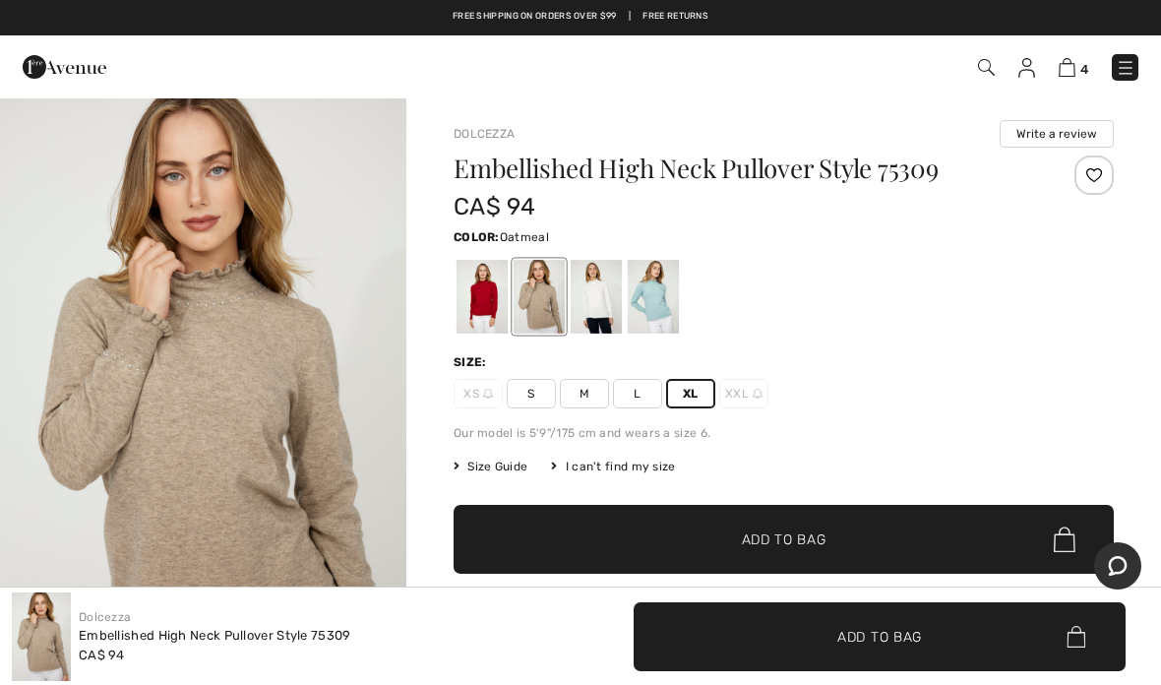
click at [788, 537] on span "Add to Bag" at bounding box center [784, 539] width 85 height 21
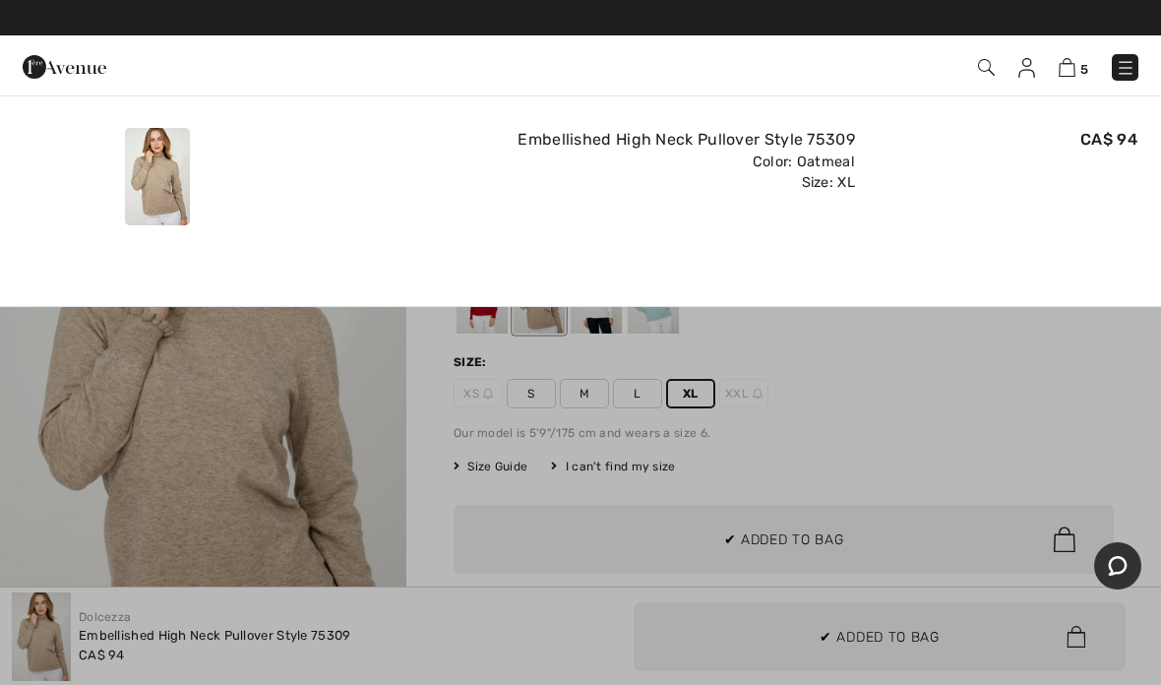
scroll to position [0, 0]
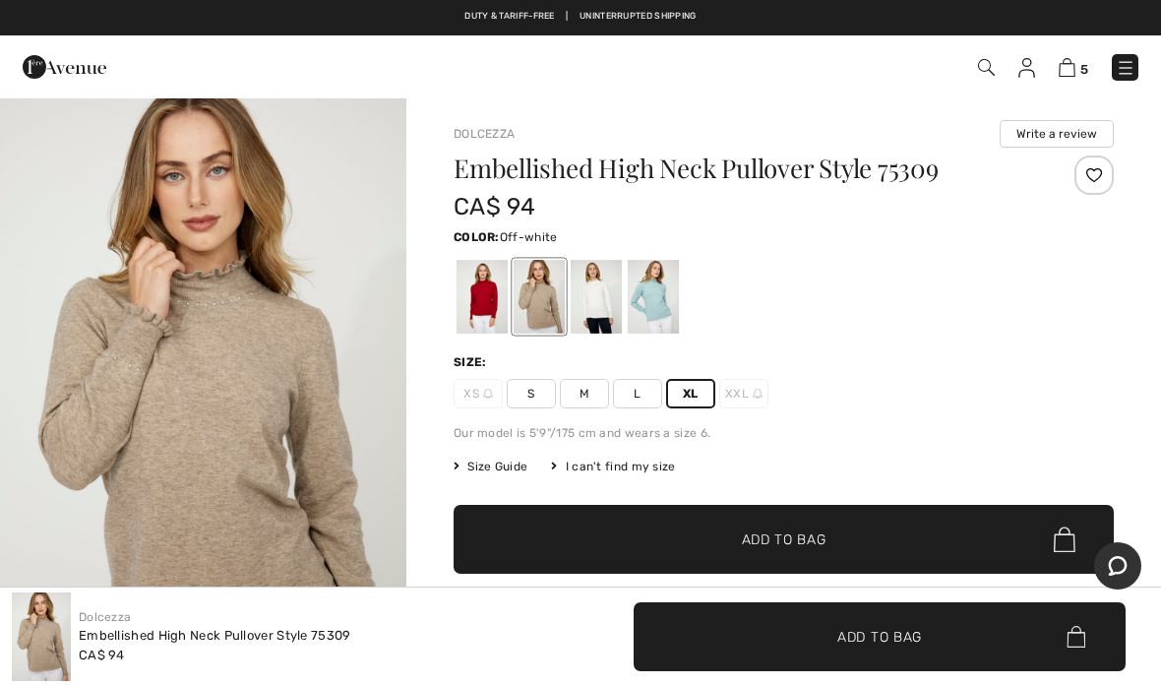
click at [601, 308] on div at bounding box center [596, 297] width 51 height 74
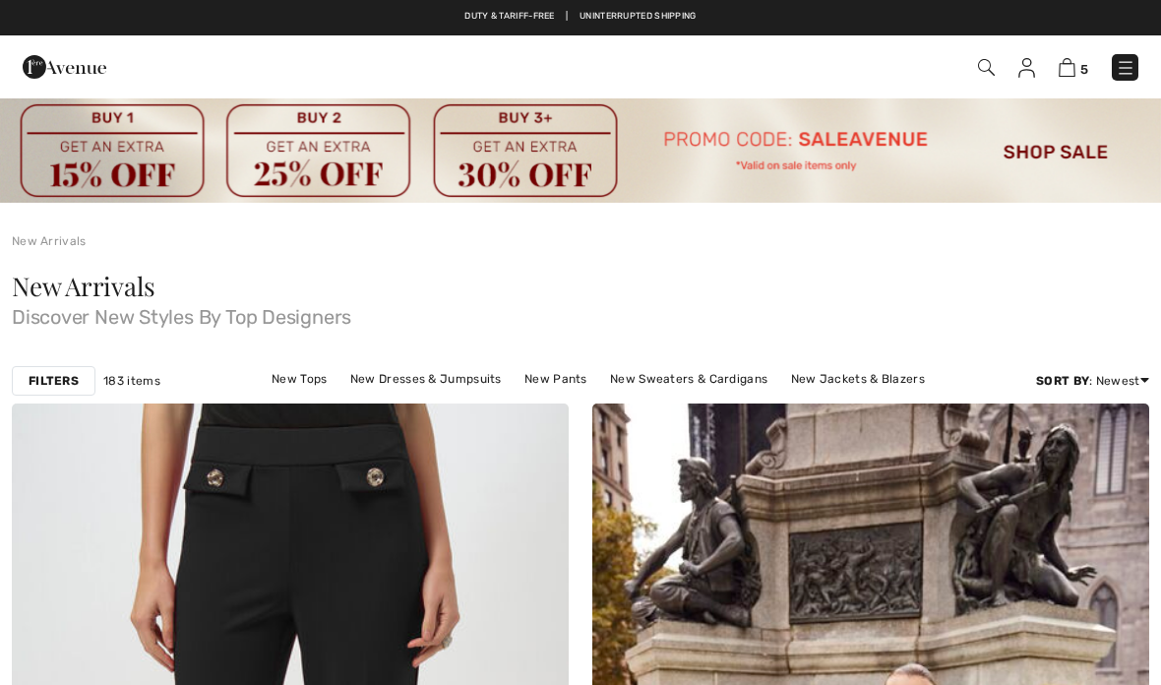
scroll to position [10758, 0]
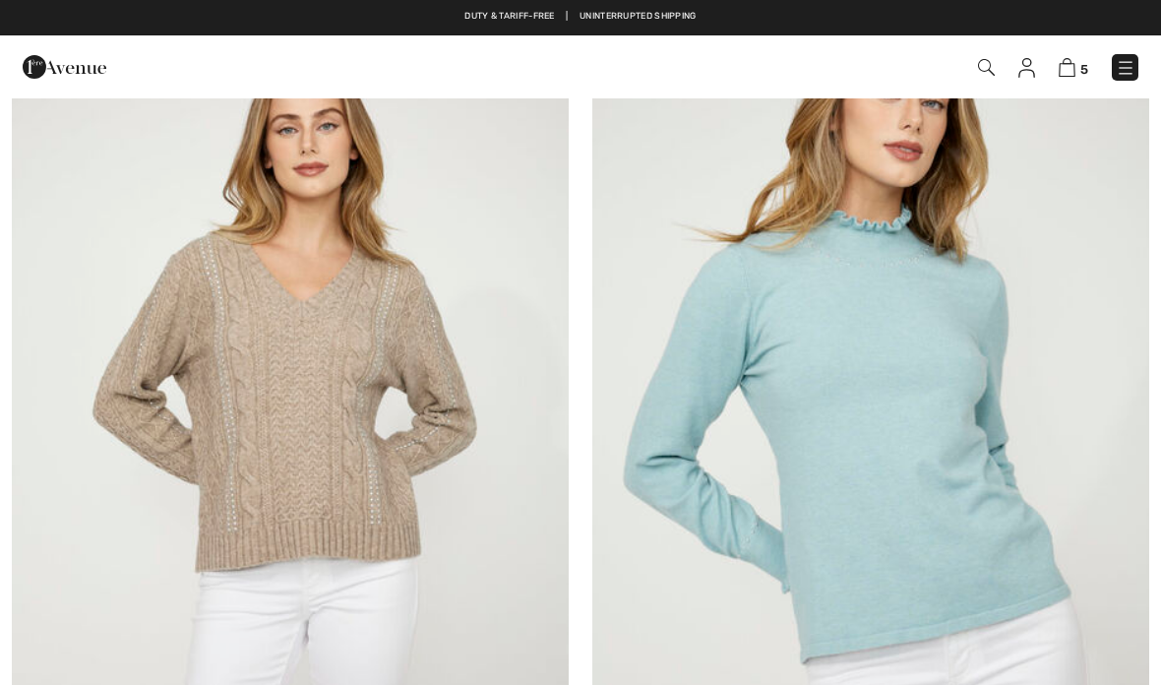
checkbox input "true"
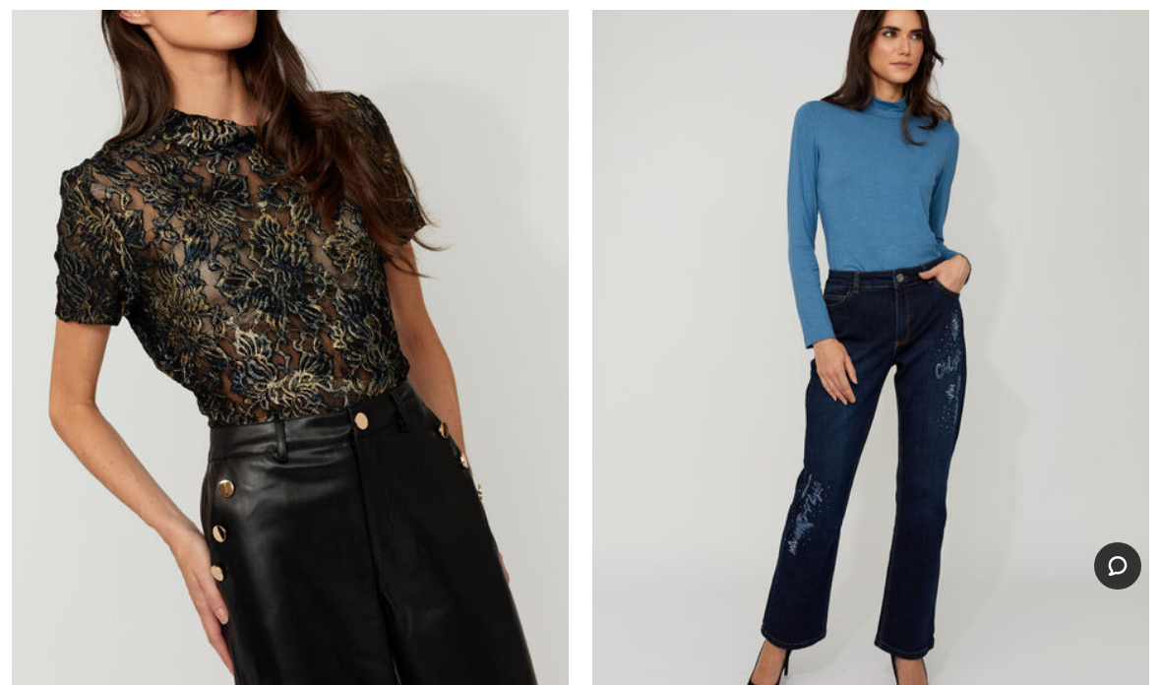
scroll to position [12007, 0]
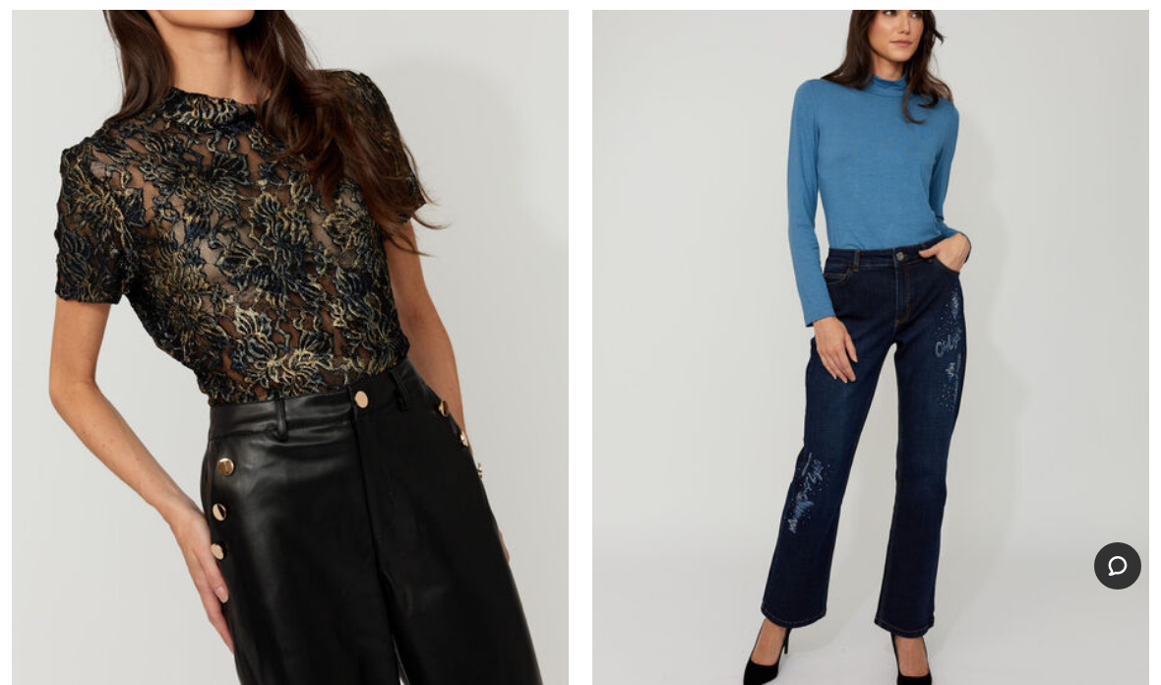
click at [906, 208] on img at bounding box center [870, 334] width 557 height 835
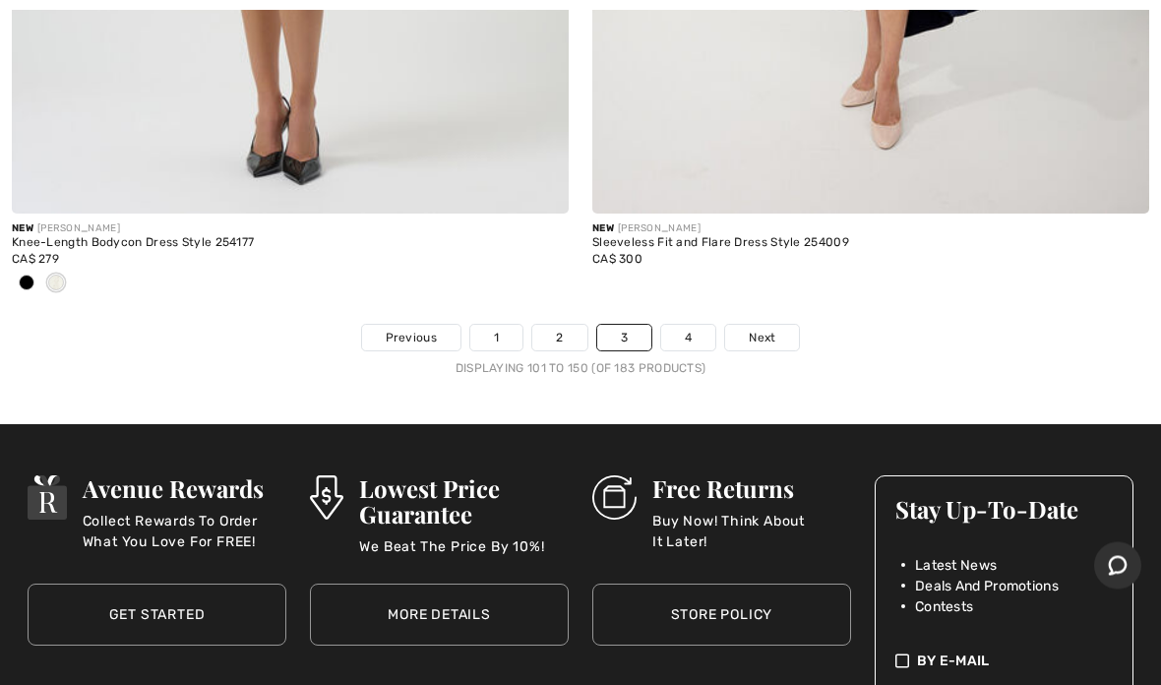
scroll to position [24087, 0]
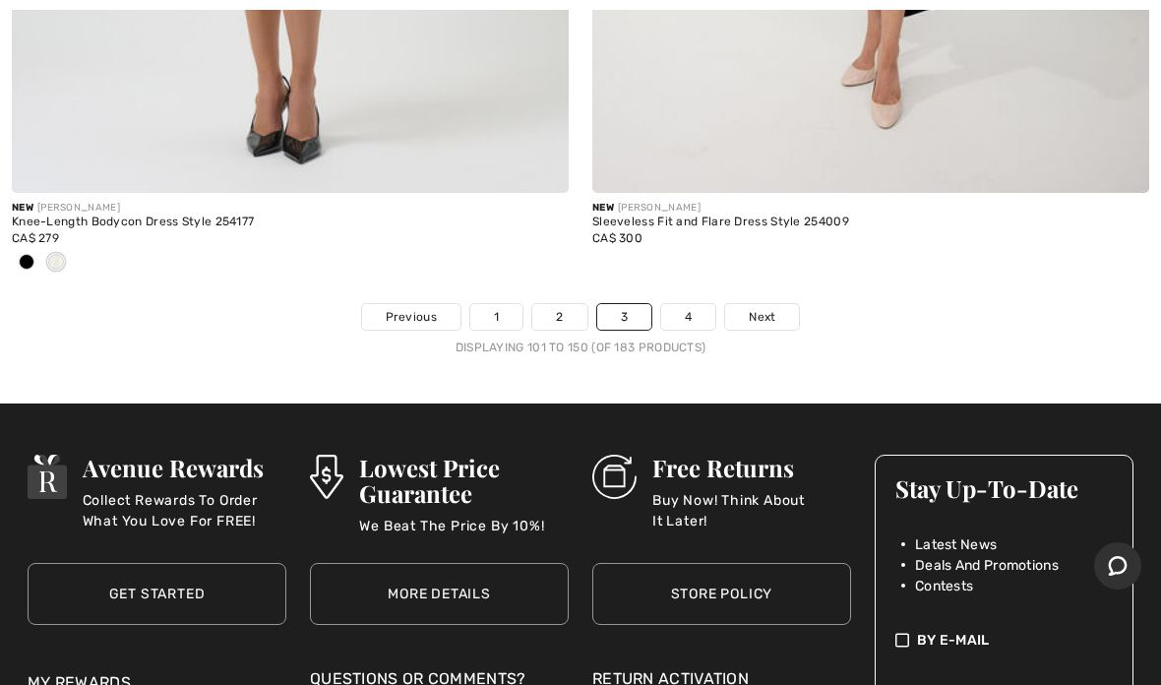
click at [699, 304] on link "4" at bounding box center [688, 317] width 54 height 26
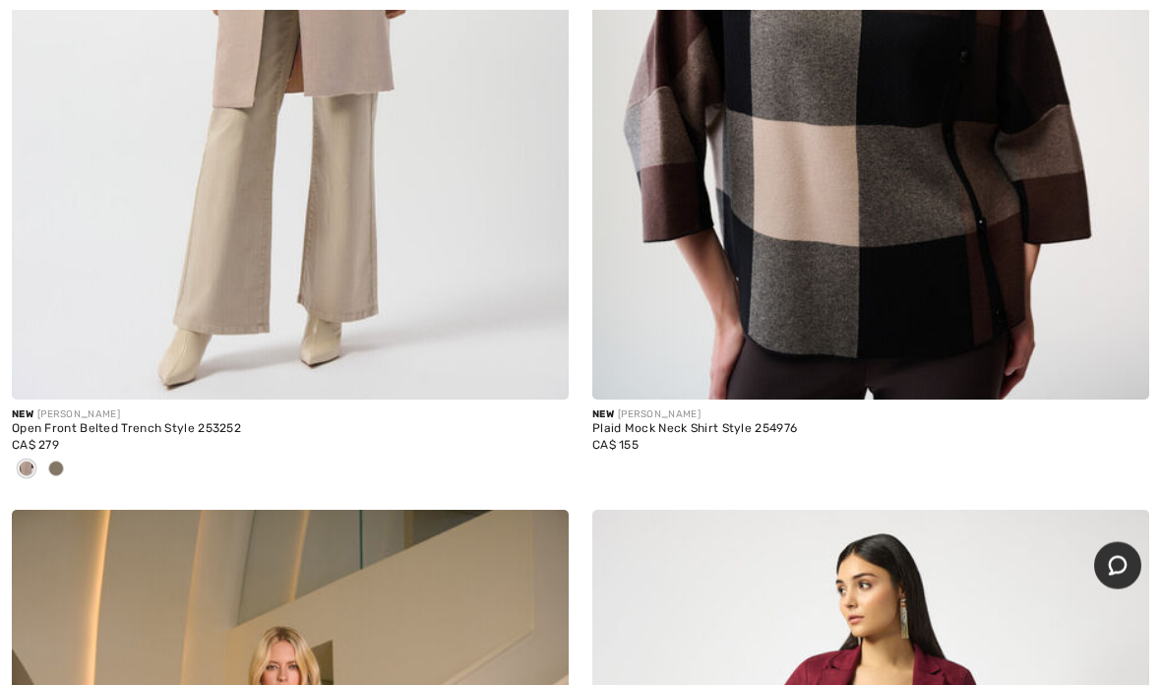
scroll to position [14283, 0]
click at [61, 463] on span at bounding box center [56, 469] width 16 height 16
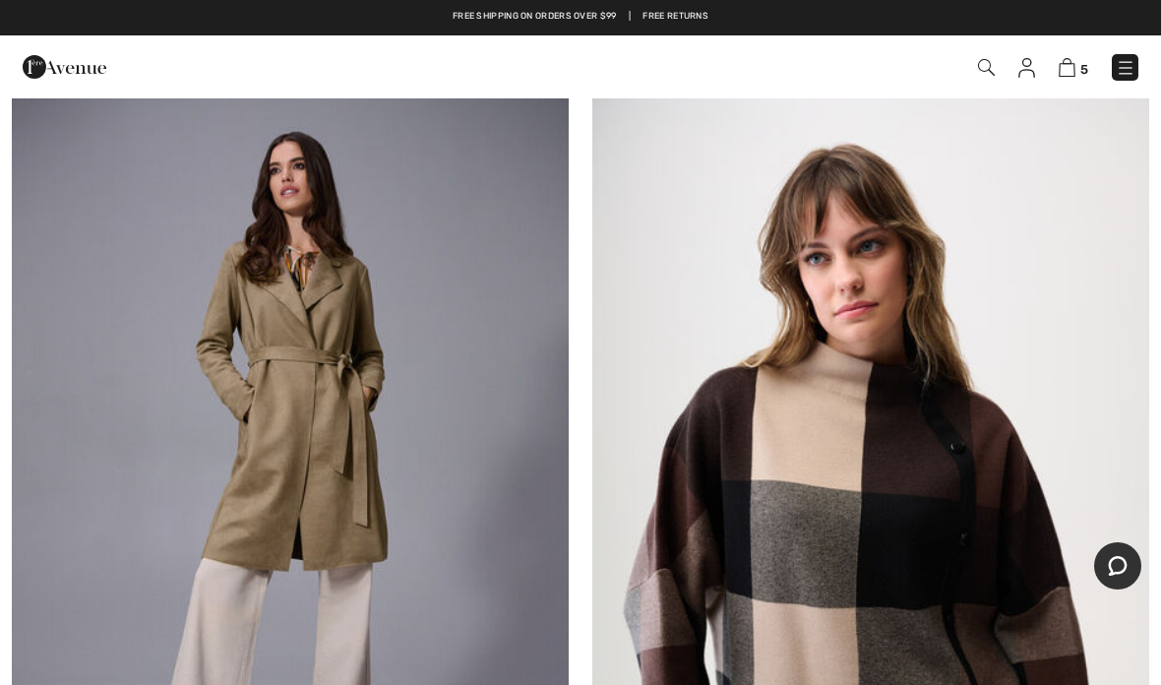
scroll to position [13787, 0]
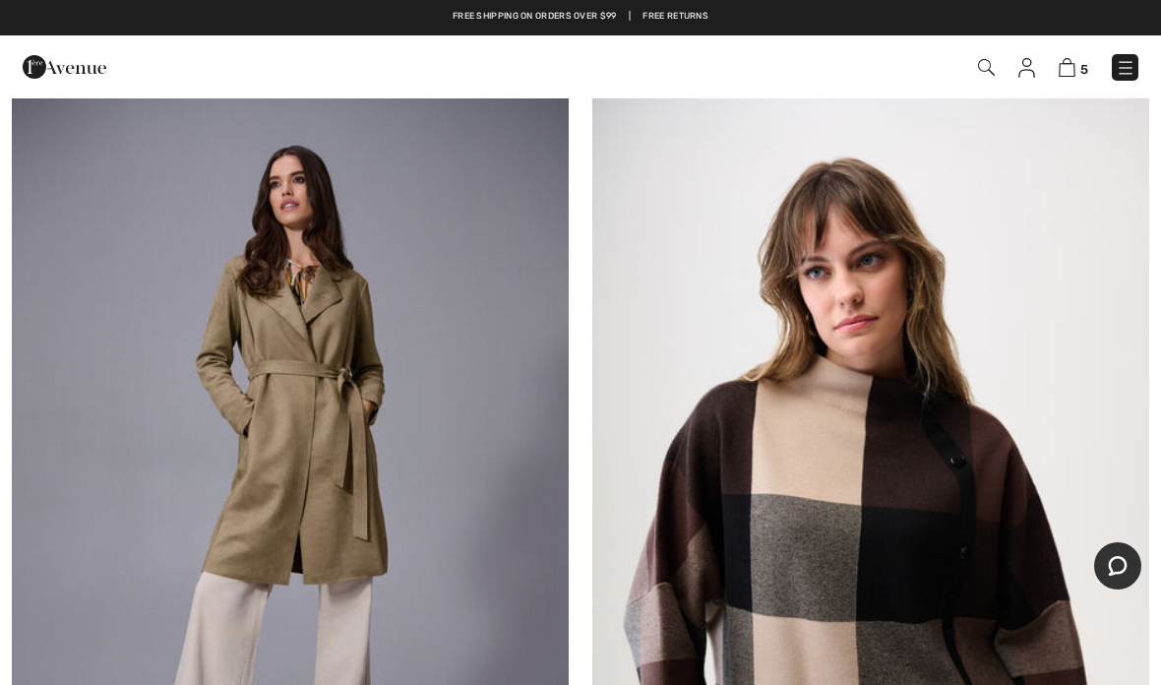
click at [435, 486] on img at bounding box center [290, 477] width 557 height 835
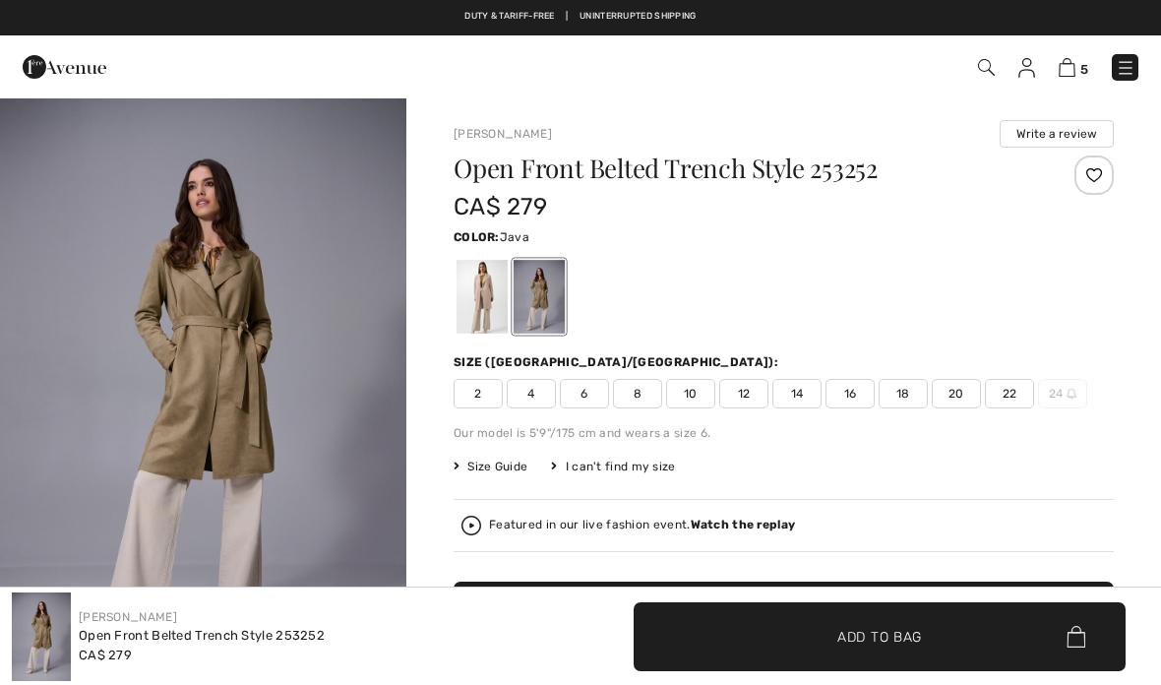
checkbox input "true"
click at [489, 301] on div at bounding box center [482, 297] width 51 height 74
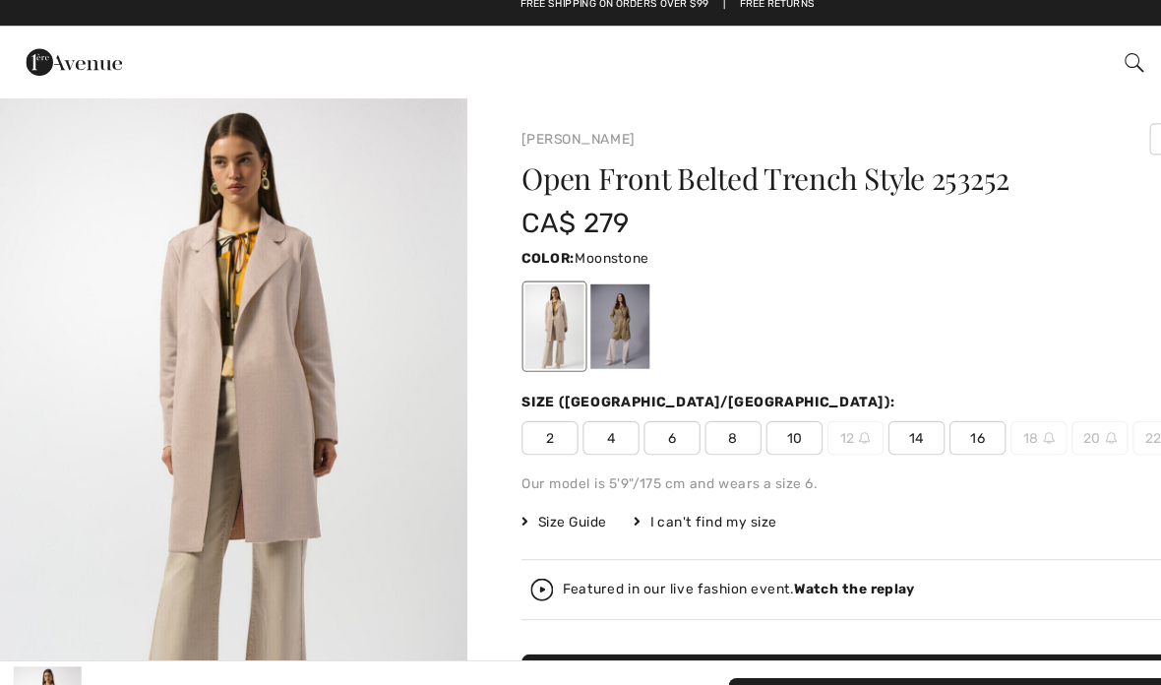
click at [553, 283] on div at bounding box center [539, 297] width 51 height 74
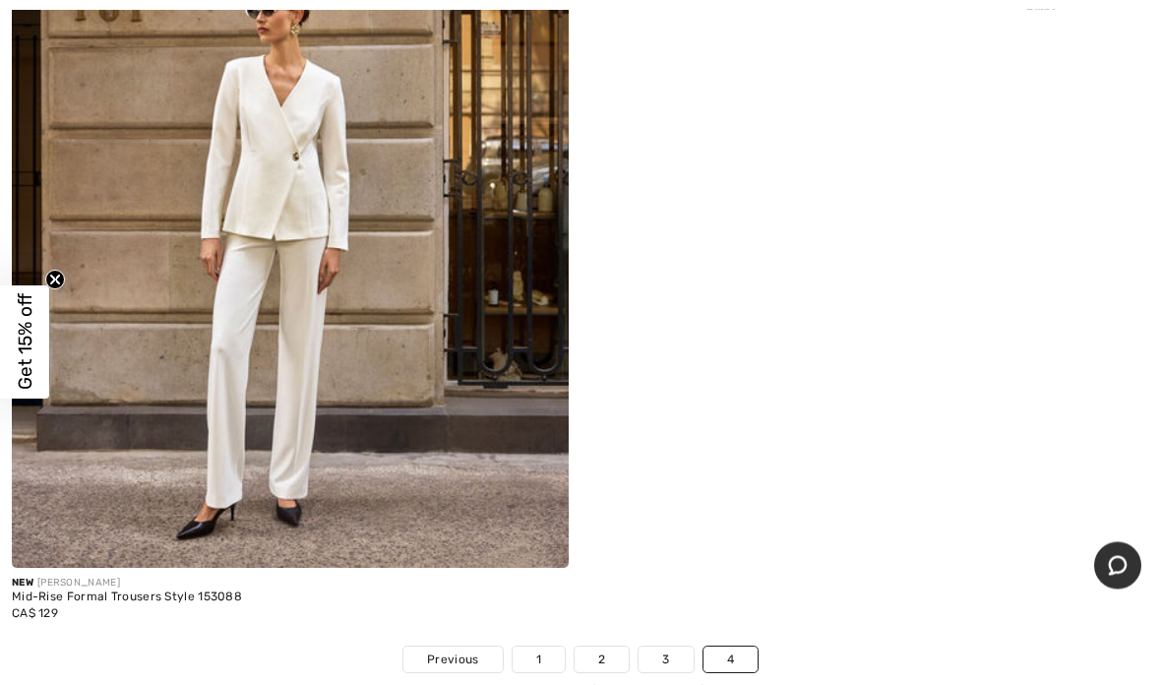
scroll to position [16007, 0]
click at [665, 649] on link "3" at bounding box center [666, 659] width 54 height 26
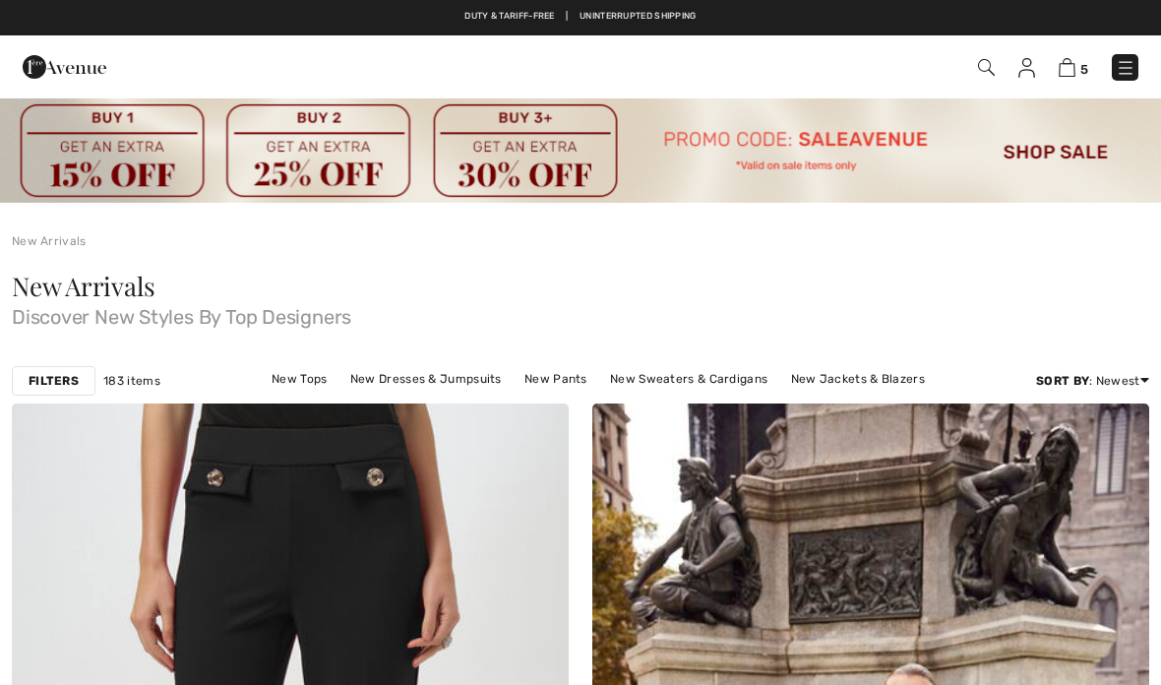
checkbox input "true"
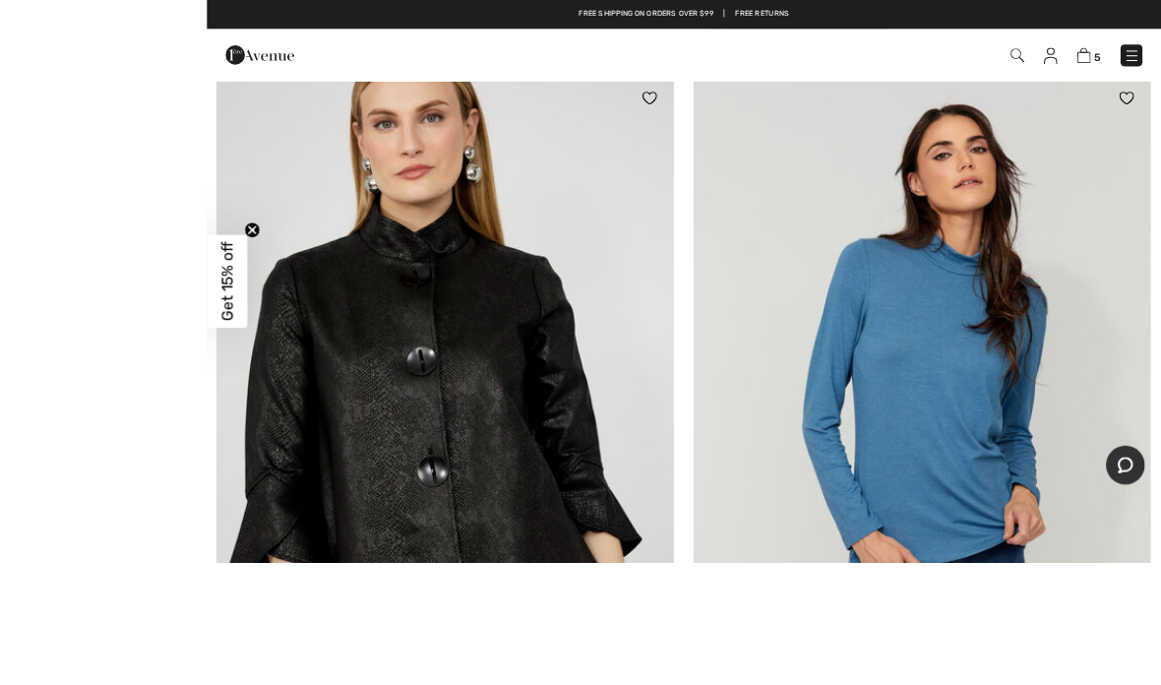
scroll to position [2370, 0]
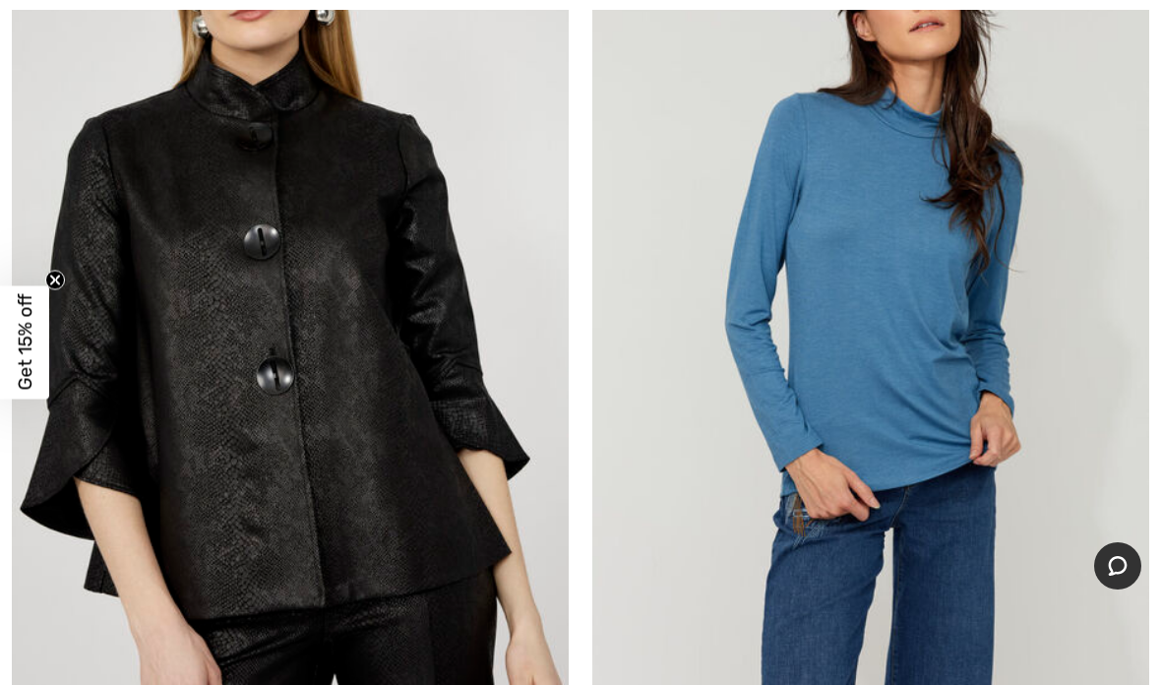
click at [895, 240] on img at bounding box center [870, 310] width 557 height 835
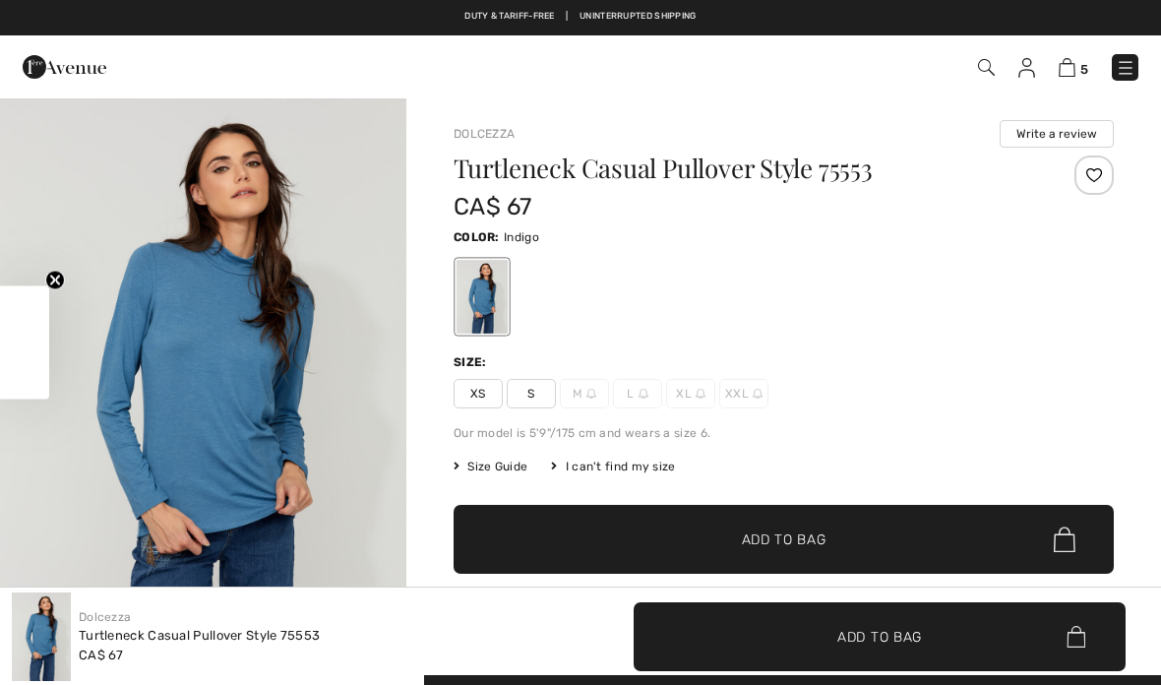
checkbox input "true"
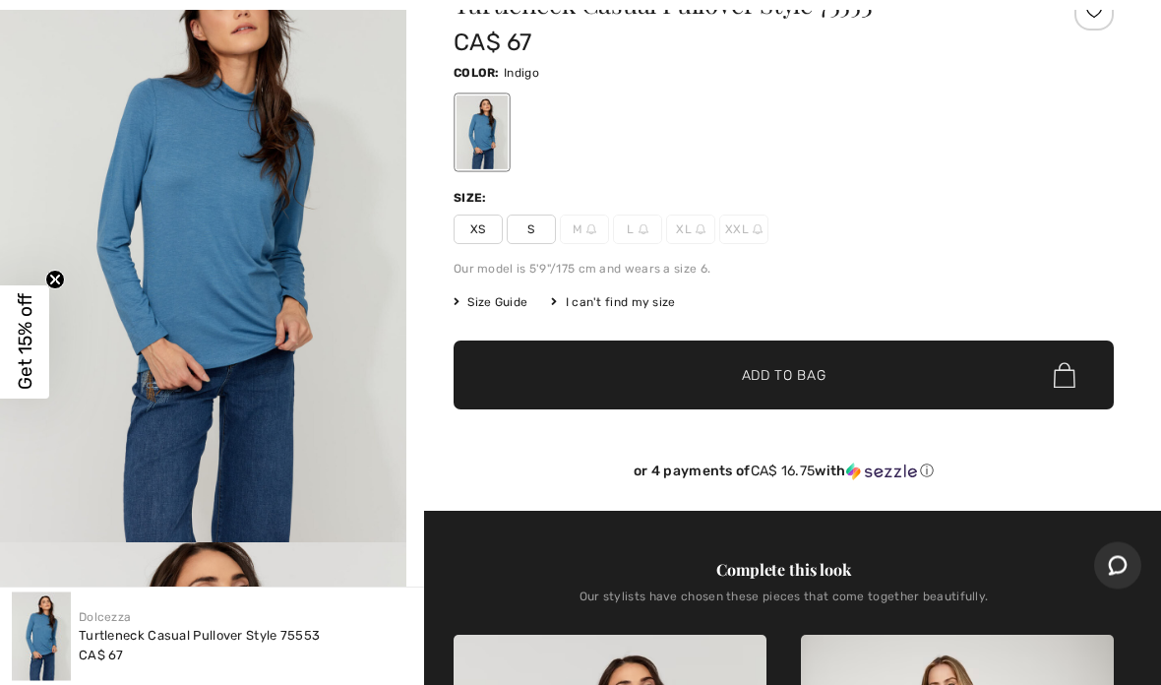
scroll to position [164, 0]
click at [643, 308] on div "I can't find my size" at bounding box center [613, 302] width 124 height 18
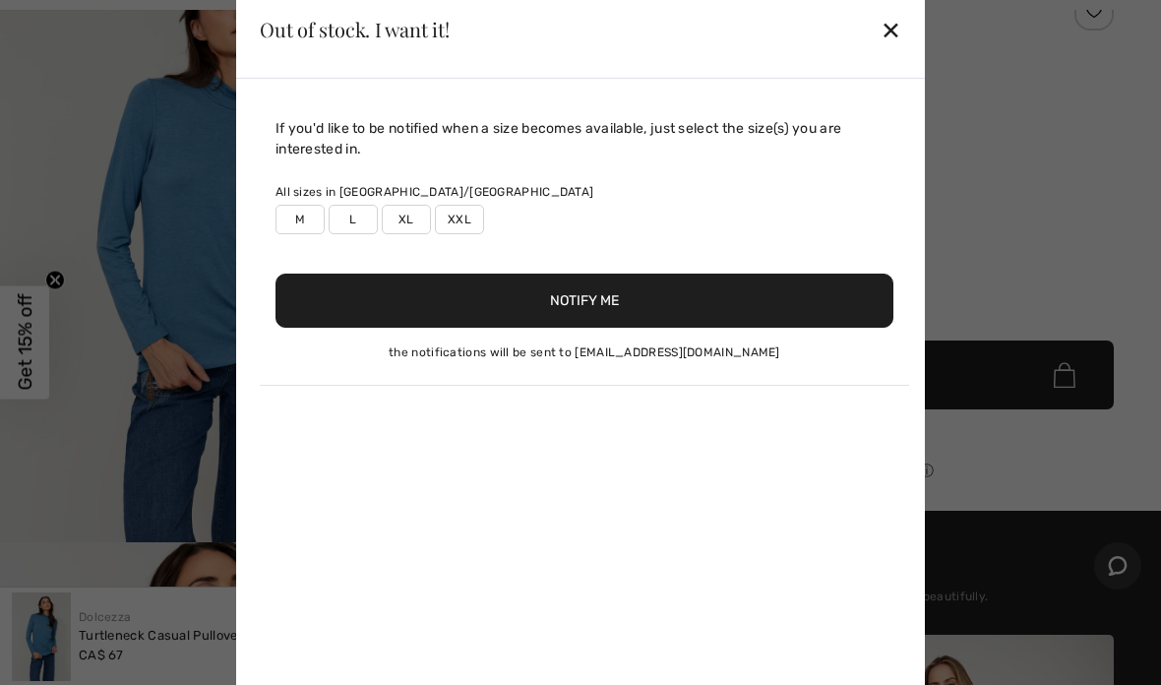
click at [412, 234] on label "XL" at bounding box center [406, 220] width 49 height 30
type input "true"
click at [631, 328] on button "Notify Me" at bounding box center [585, 301] width 618 height 54
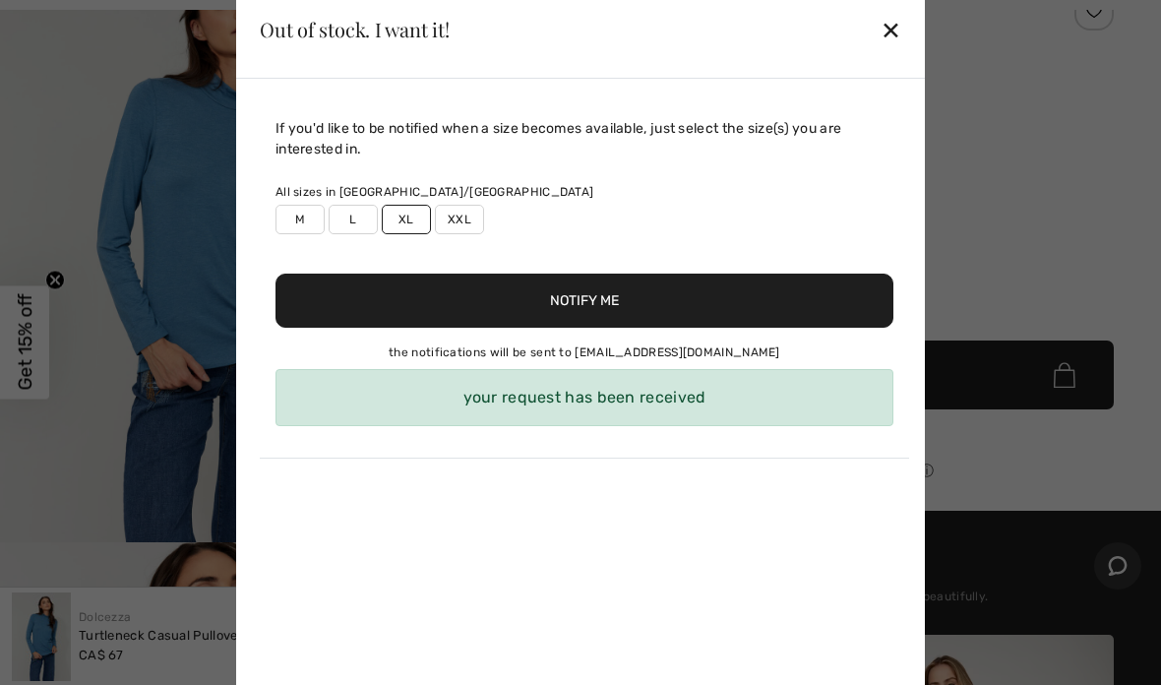
click at [893, 50] on div "✕" at bounding box center [891, 29] width 21 height 41
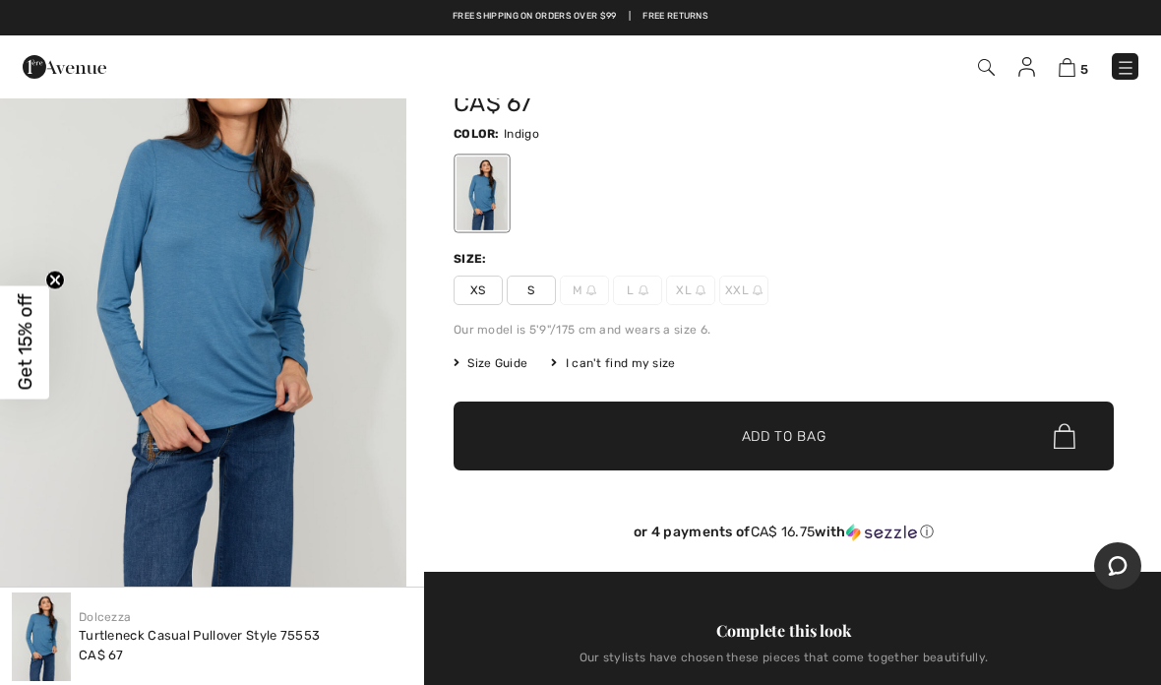
scroll to position [0, 0]
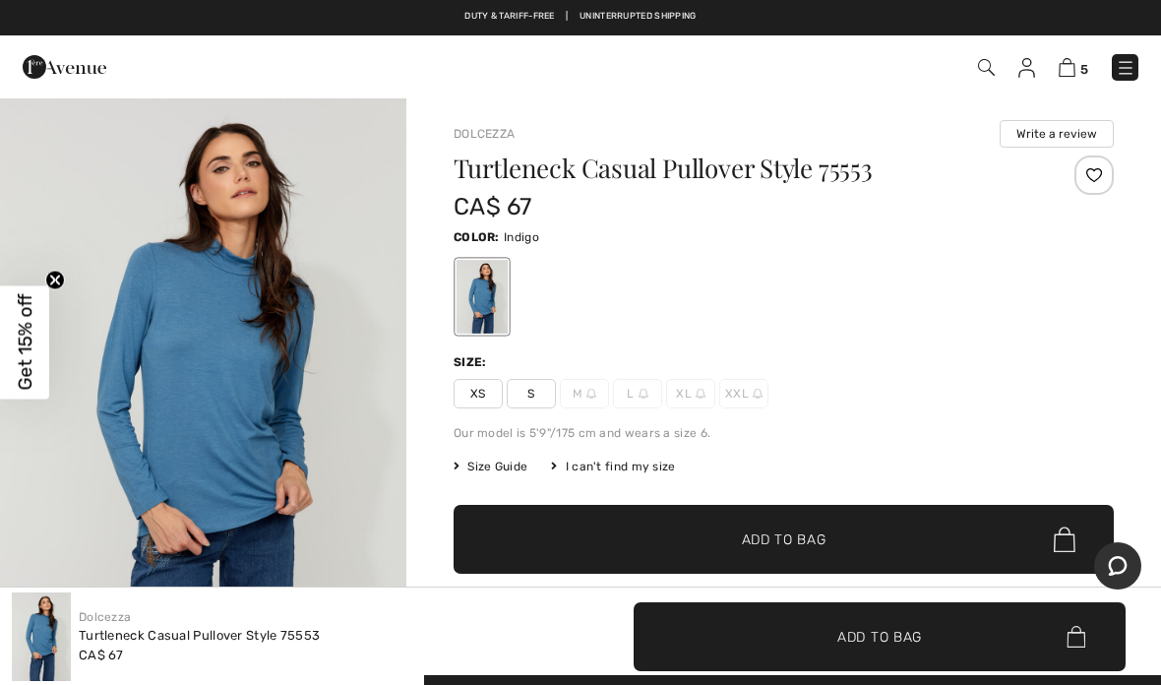
click at [1073, 76] on img at bounding box center [1067, 67] width 17 height 19
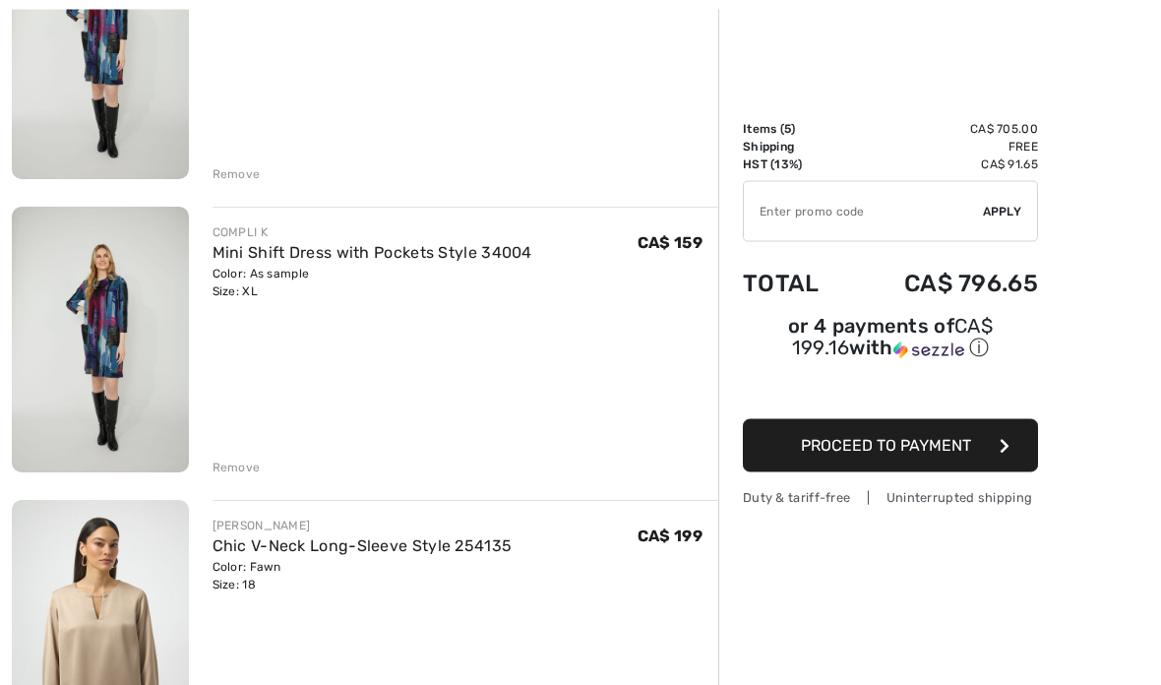
scroll to position [343, 0]
click at [248, 465] on div "Remove" at bounding box center [237, 468] width 48 height 18
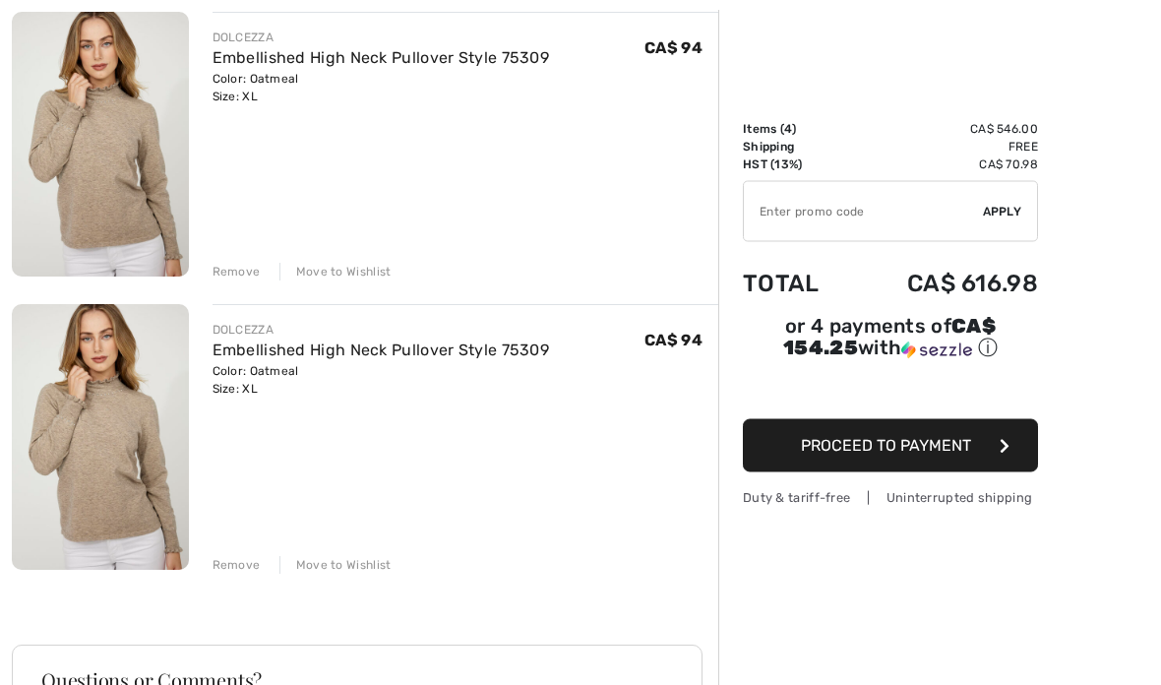
scroll to position [831, 0]
click at [240, 573] on div "Remove" at bounding box center [237, 565] width 48 height 18
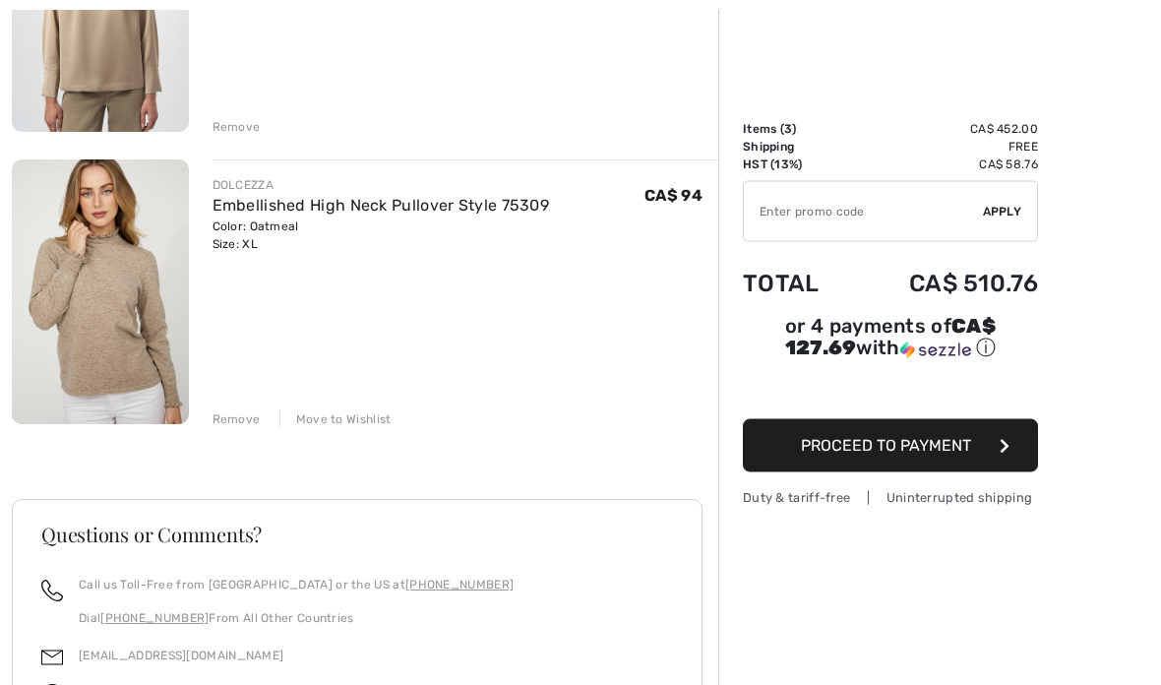
scroll to position [684, 0]
click at [295, 212] on link "Embellished High Neck Pullover Style 75309" at bounding box center [382, 204] width 338 height 19
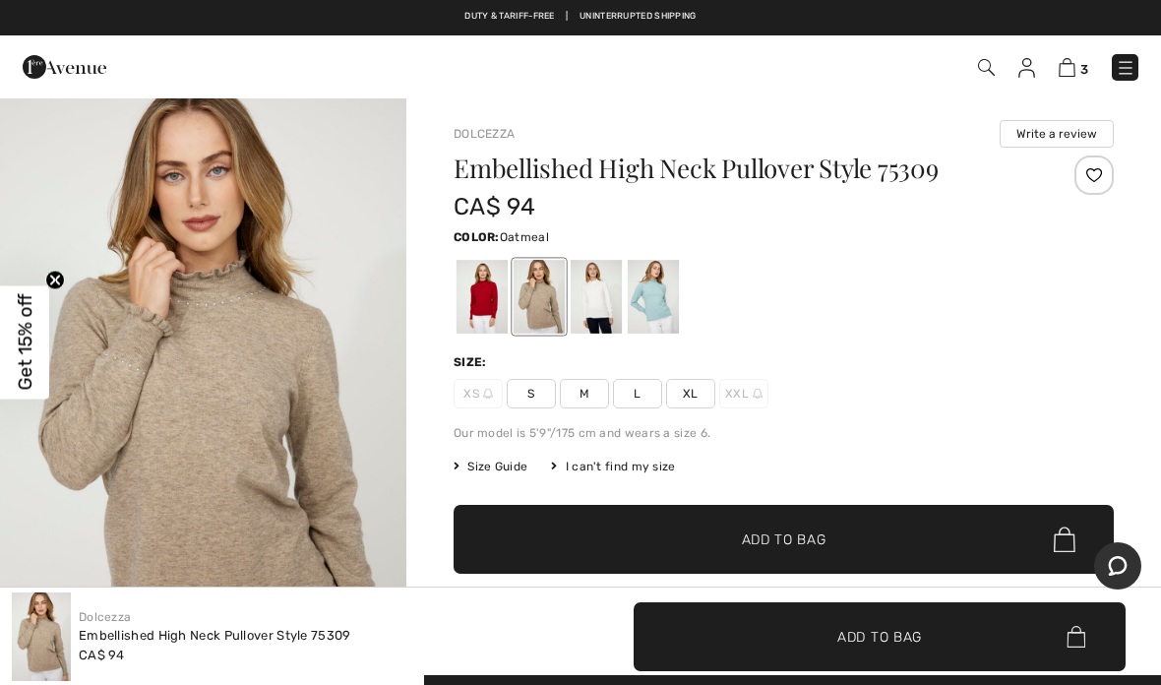
click at [495, 313] on div at bounding box center [482, 297] width 51 height 74
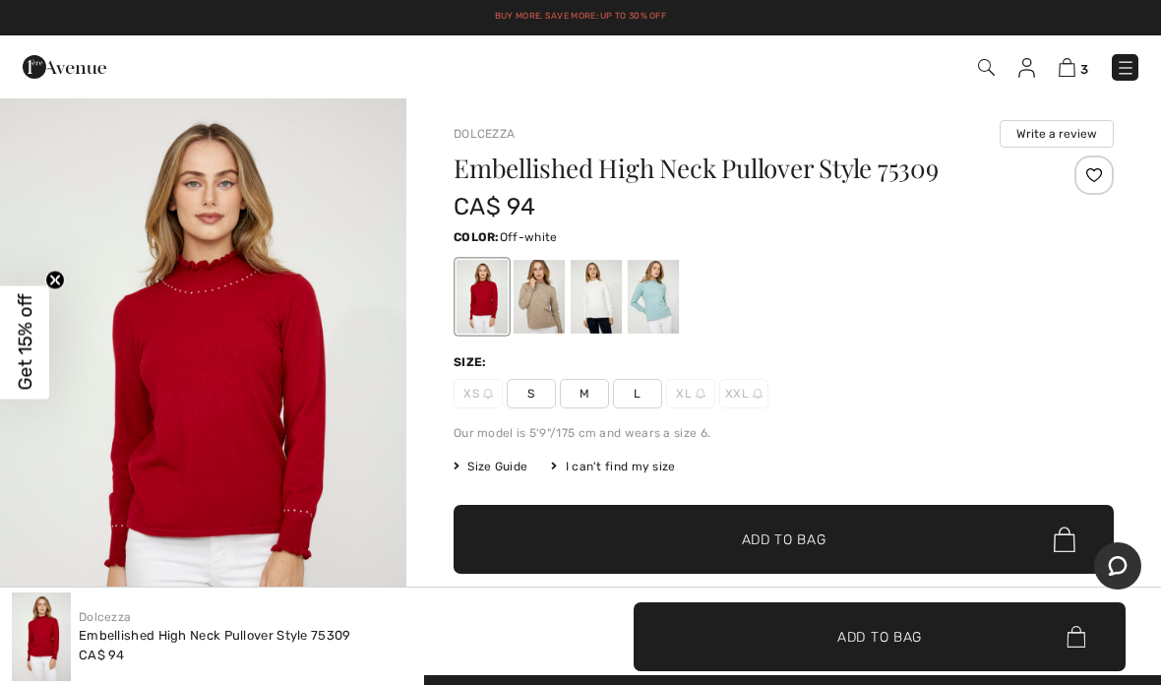
click at [595, 313] on div at bounding box center [596, 297] width 51 height 74
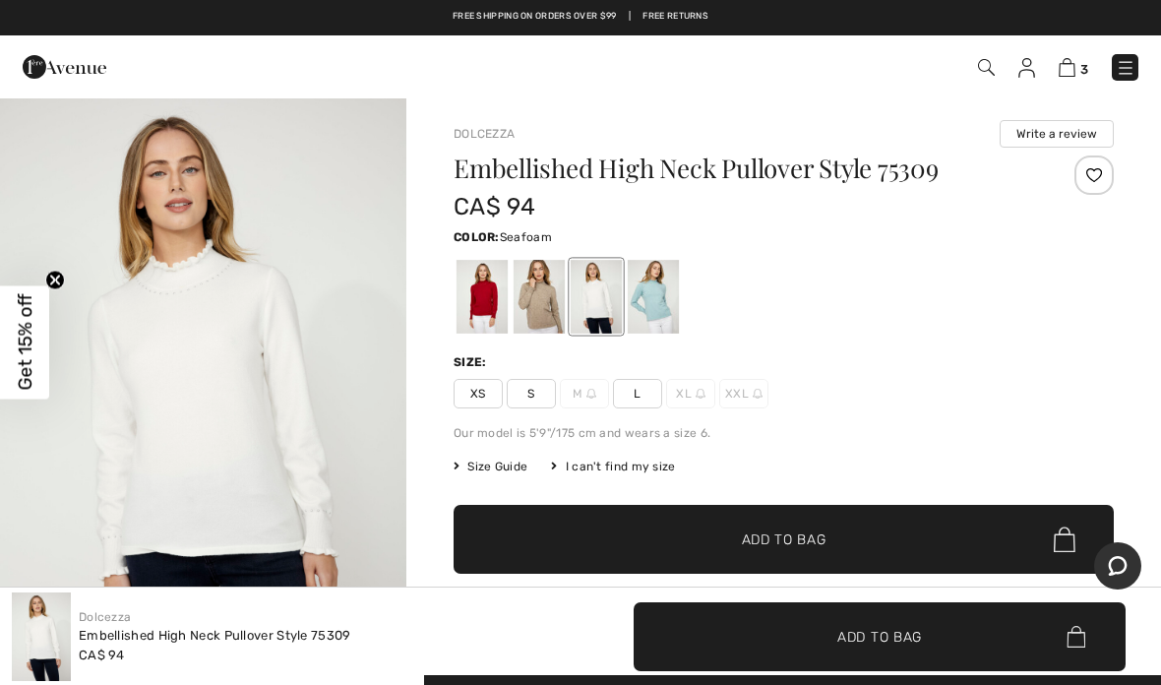
click at [669, 308] on div at bounding box center [653, 297] width 51 height 74
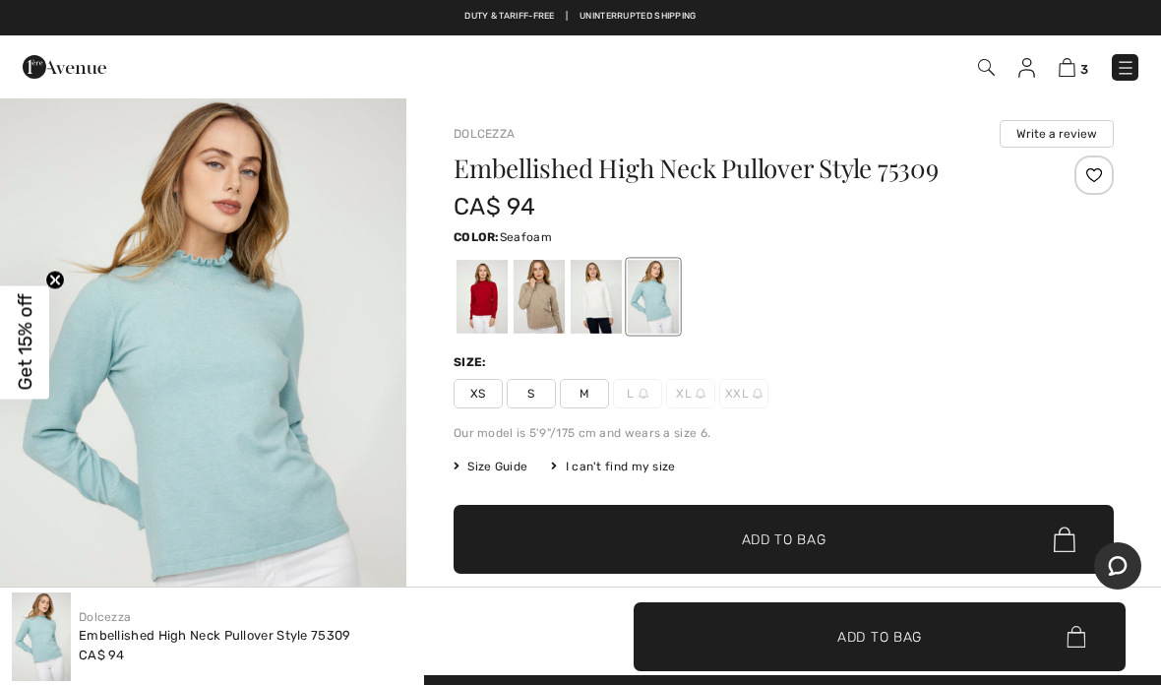
click at [1074, 70] on img at bounding box center [1067, 67] width 17 height 19
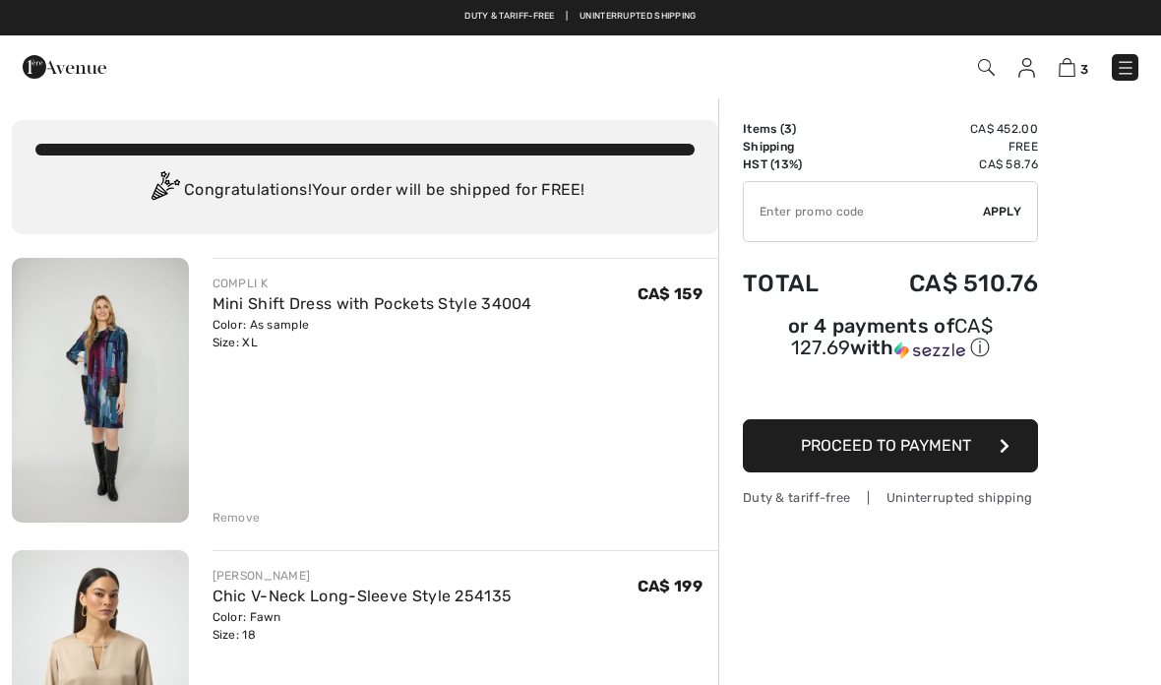
click at [1133, 72] on img at bounding box center [1126, 68] width 20 height 20
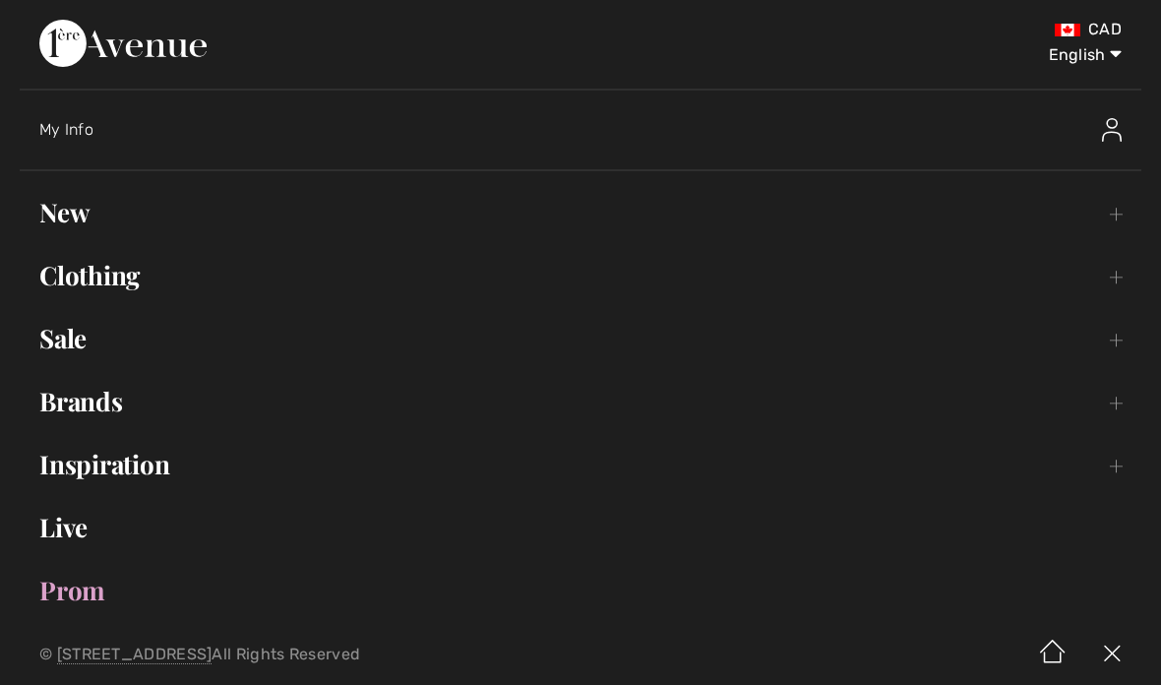
click at [74, 357] on link "Sale Toggle submenu" at bounding box center [581, 338] width 1122 height 43
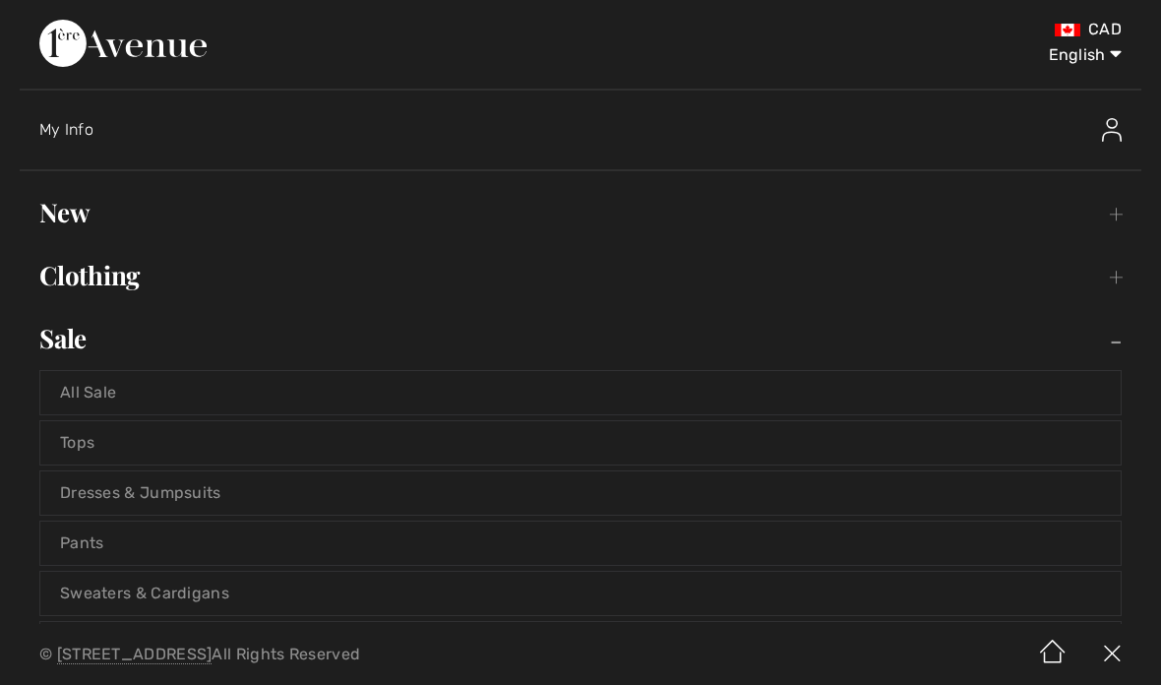
click at [103, 399] on link "All Sale" at bounding box center [580, 392] width 1080 height 43
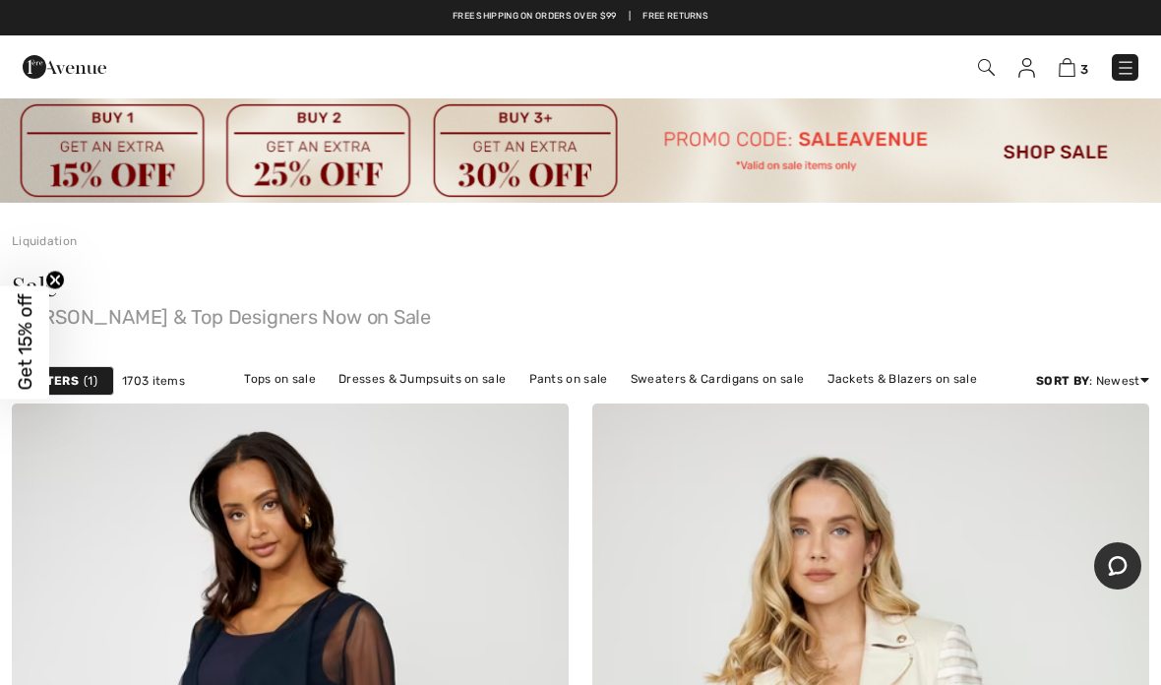
click at [96, 378] on span "1" at bounding box center [91, 381] width 14 height 18
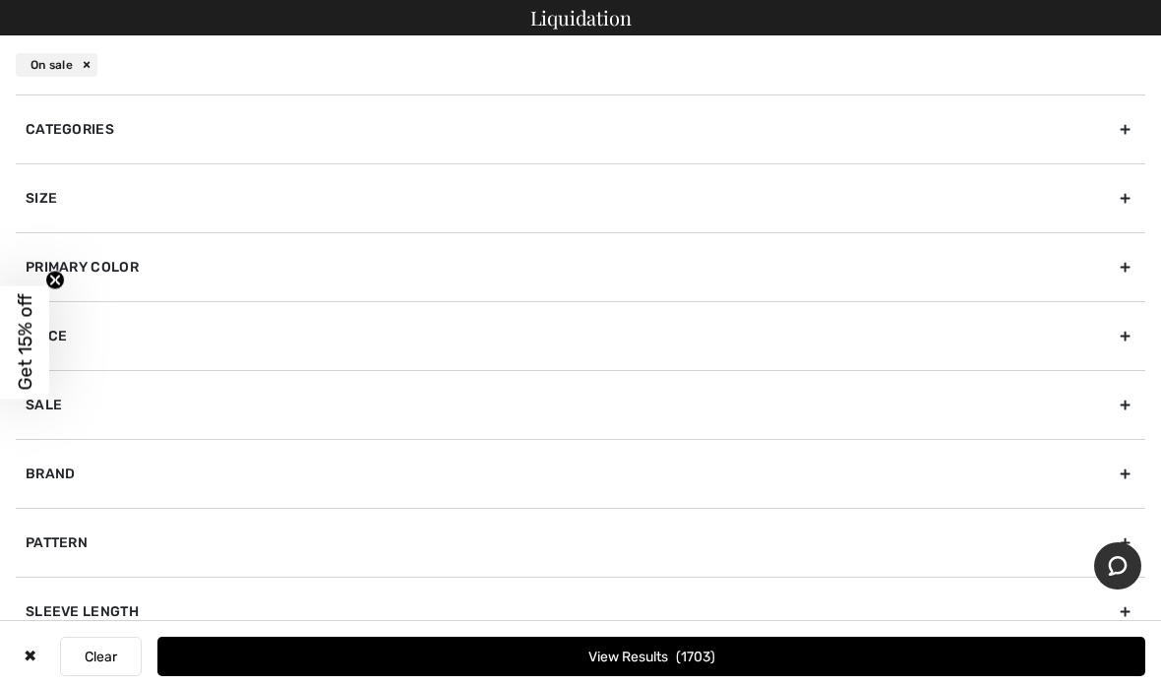
click at [137, 229] on div "Size" at bounding box center [581, 197] width 1130 height 69
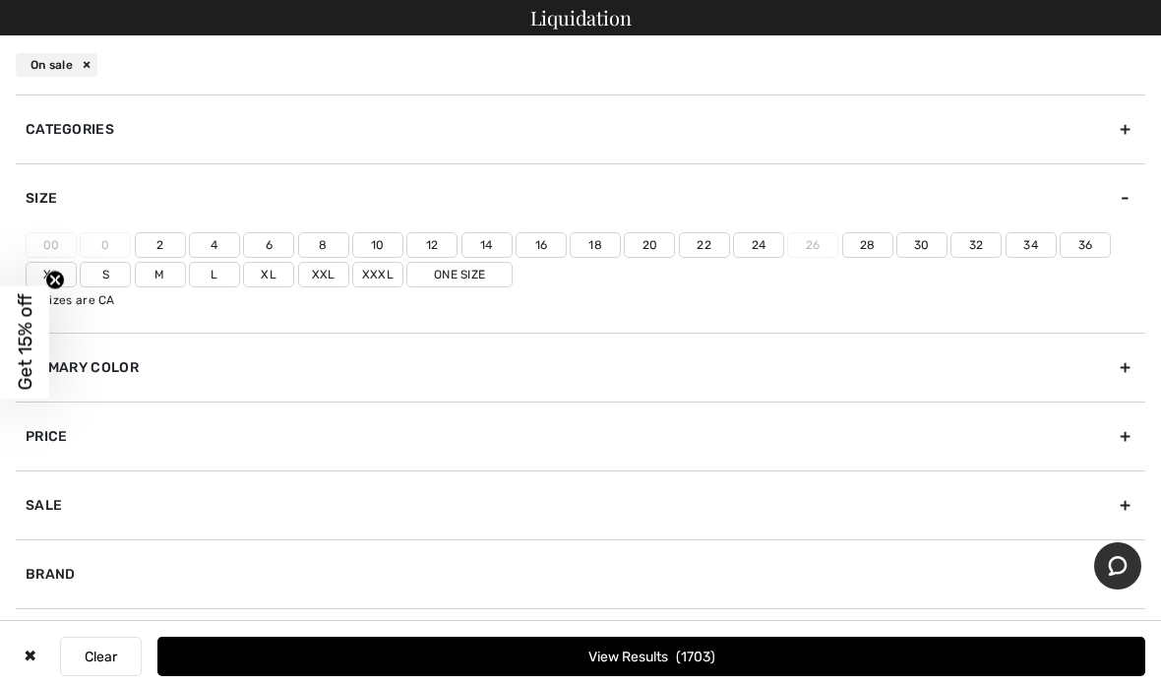
click at [281, 284] on label "Xl" at bounding box center [268, 275] width 51 height 26
click at [0, 0] on input"] "Xl" at bounding box center [0, 0] width 0 height 0
click at [546, 246] on label "16" at bounding box center [541, 245] width 51 height 26
click at [0, 0] on input"] "16" at bounding box center [0, 0] width 0 height 0
click at [609, 253] on label "18" at bounding box center [595, 245] width 51 height 26
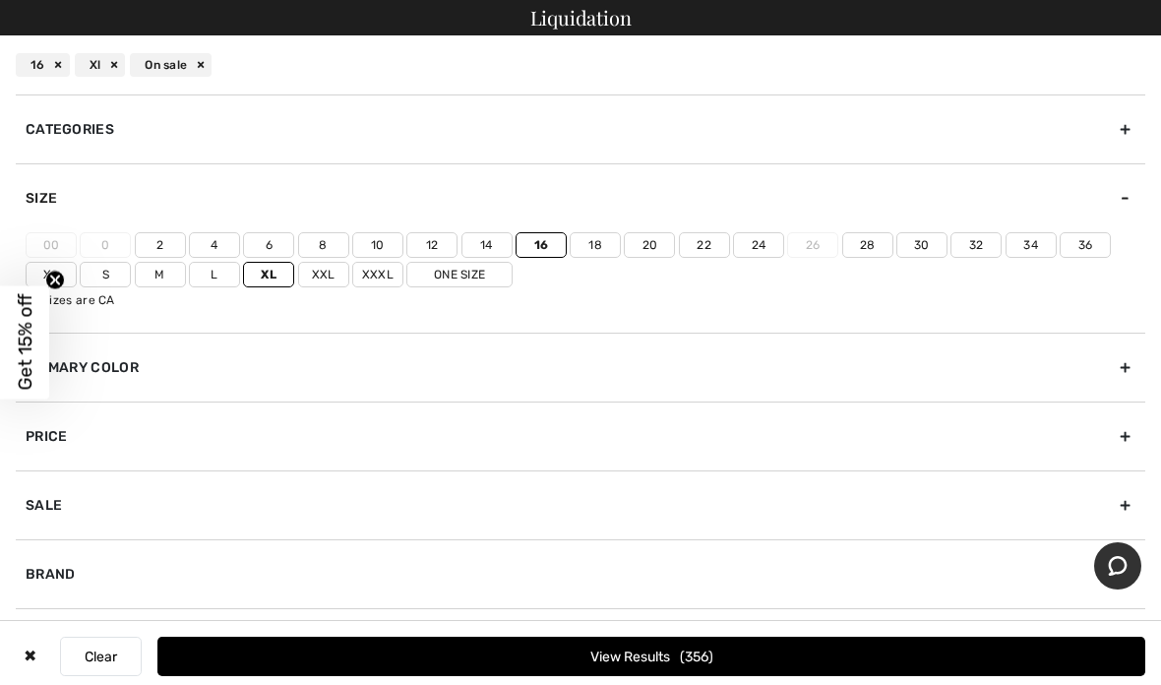
click at [0, 0] on input"] "18" at bounding box center [0, 0] width 0 height 0
click at [694, 666] on button "View Results 449" at bounding box center [651, 656] width 988 height 39
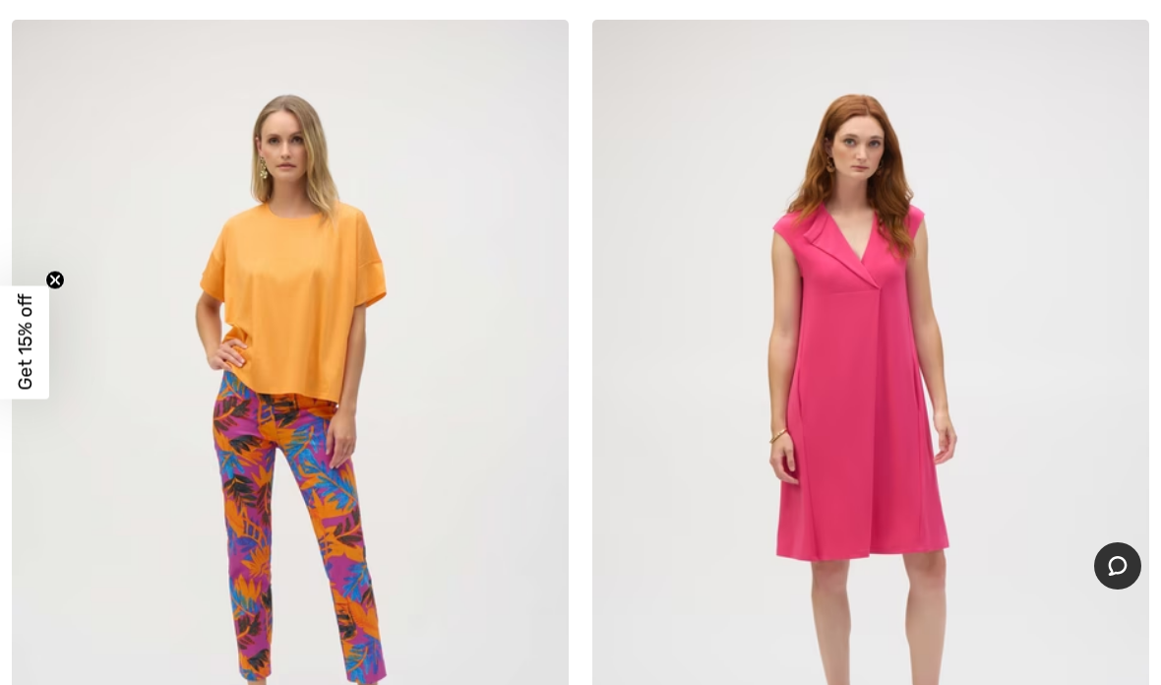
scroll to position [11955, 0]
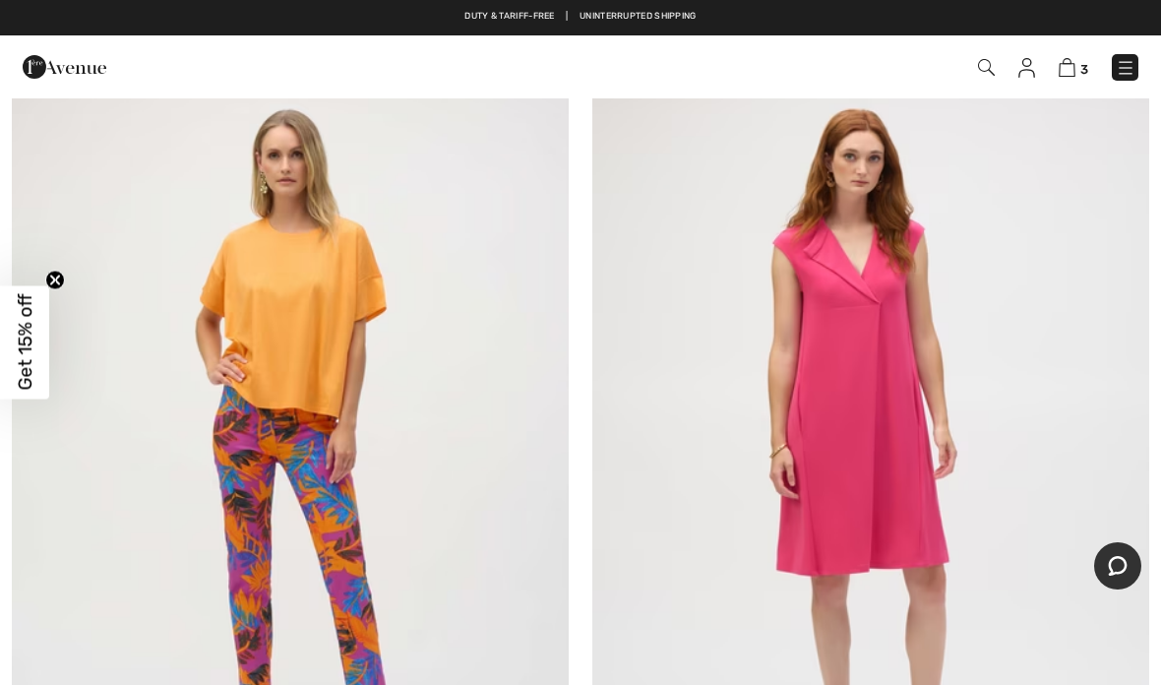
click at [347, 404] on img at bounding box center [290, 451] width 557 height 835
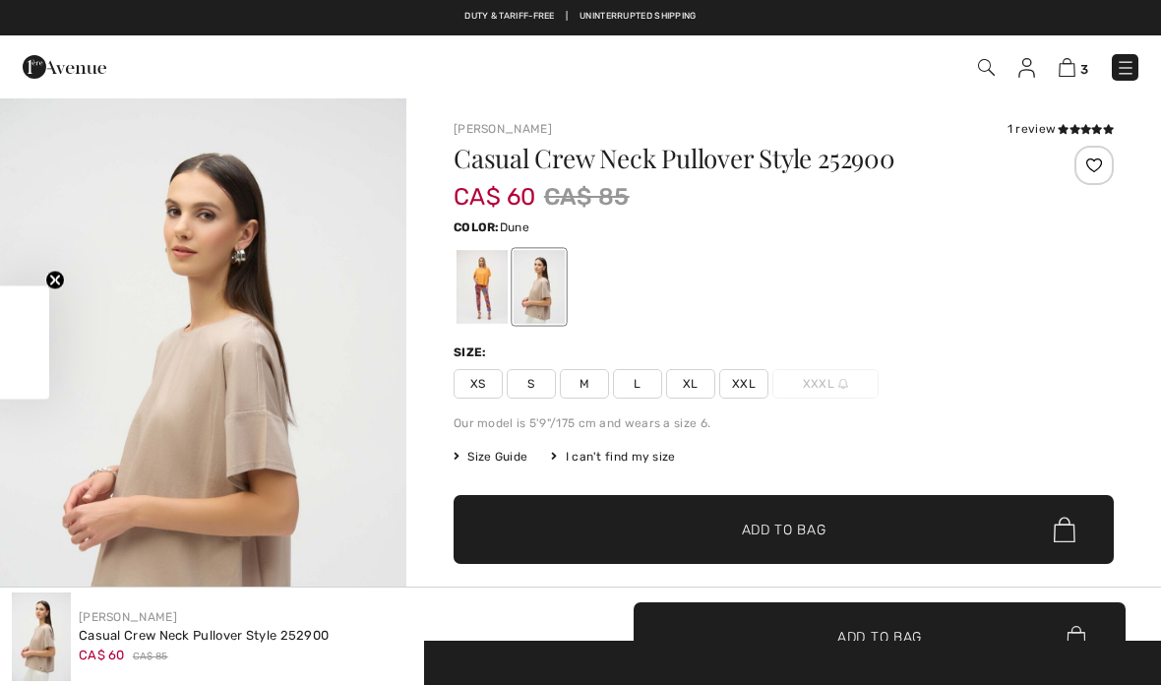
checkbox input "true"
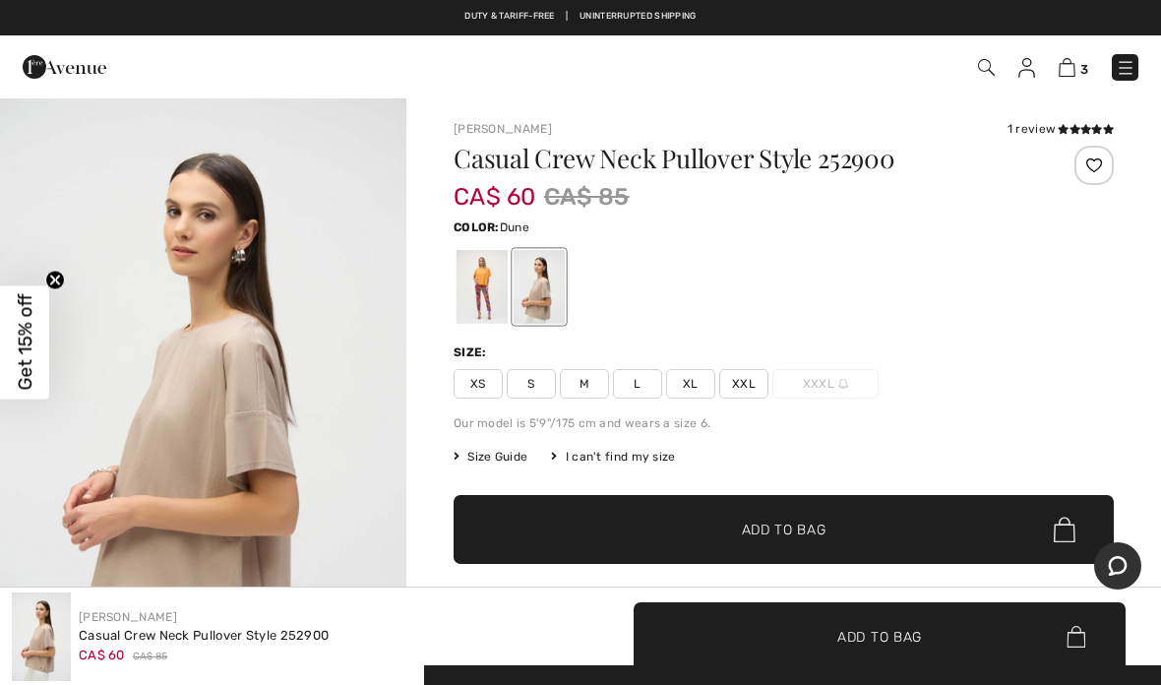
click at [486, 317] on div at bounding box center [482, 287] width 51 height 74
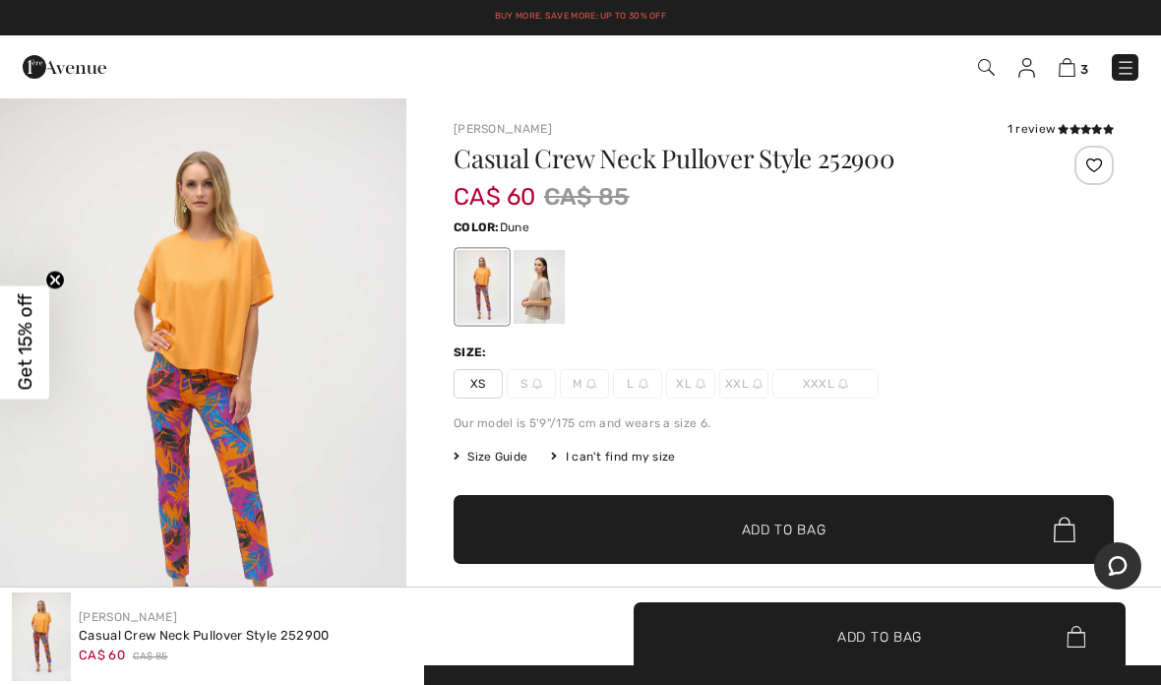
click at [553, 301] on div at bounding box center [539, 287] width 51 height 74
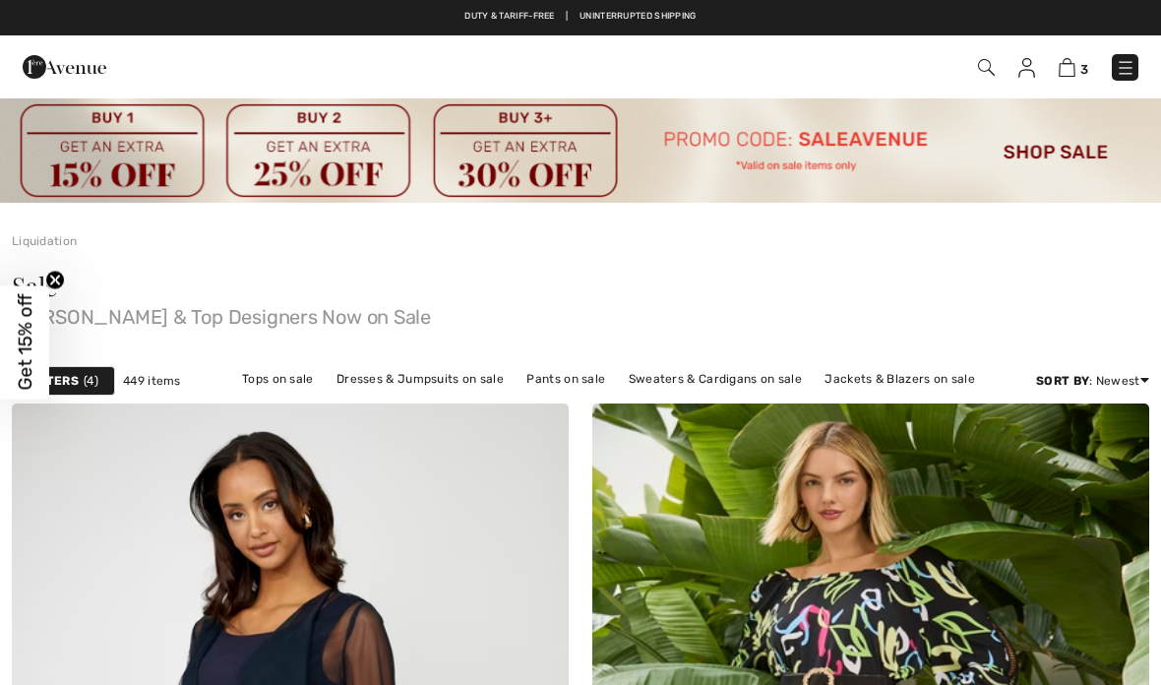
scroll to position [12034, 0]
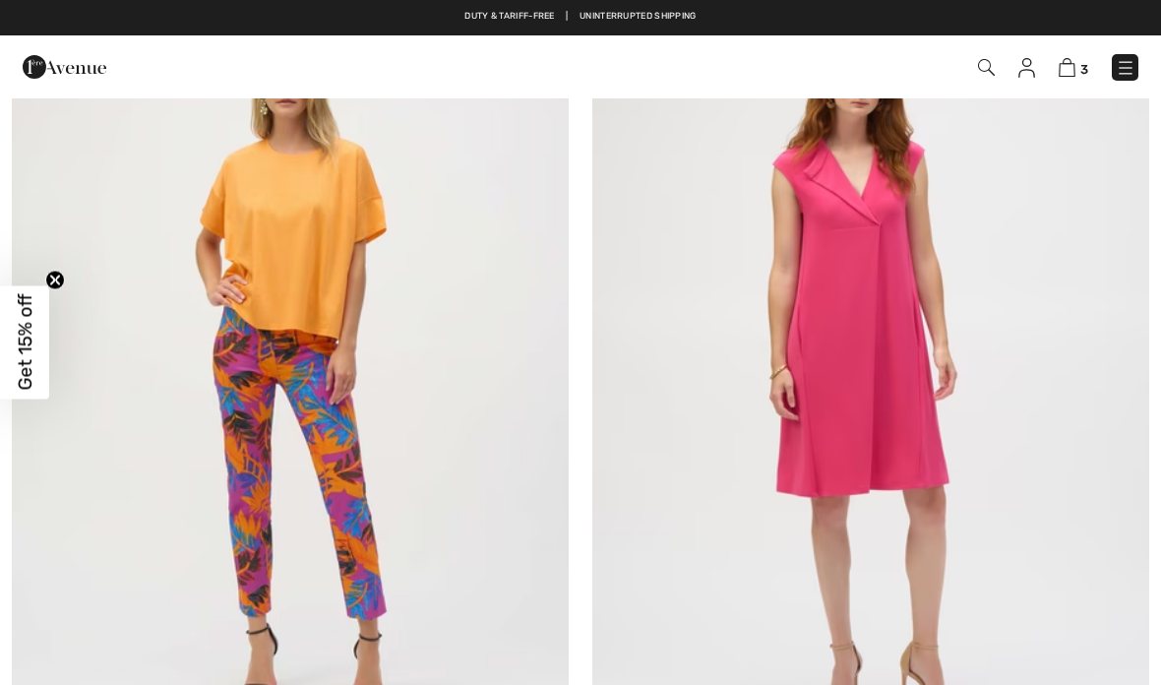
checkbox input "true"
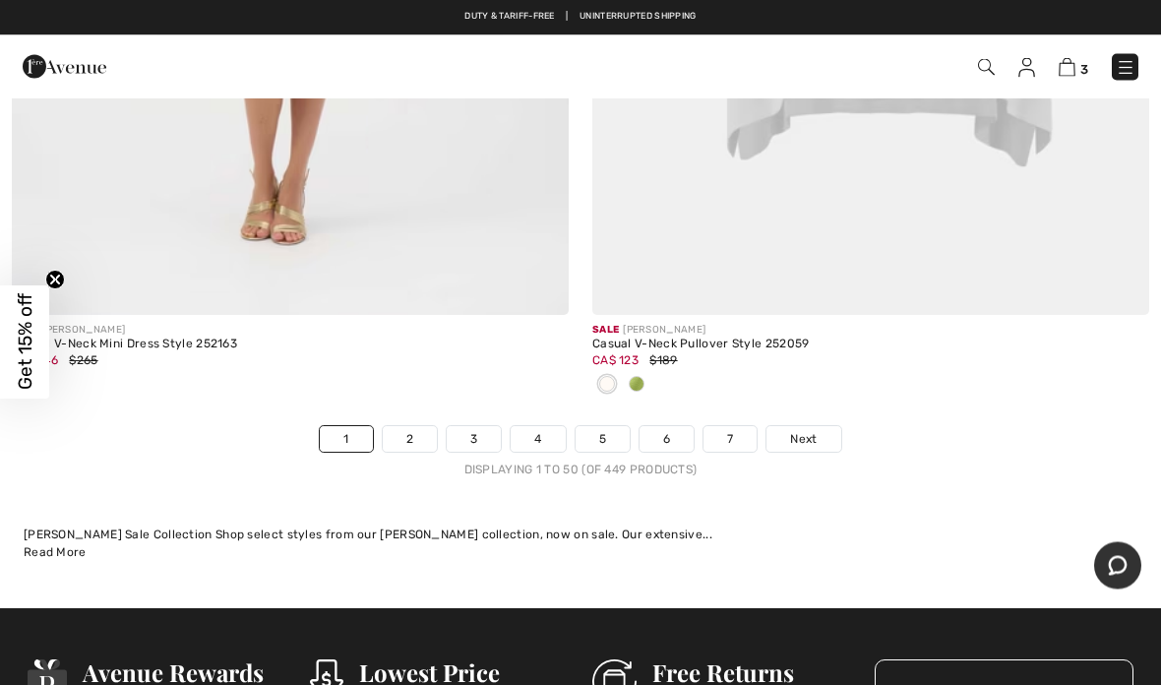
scroll to position [24225, 0]
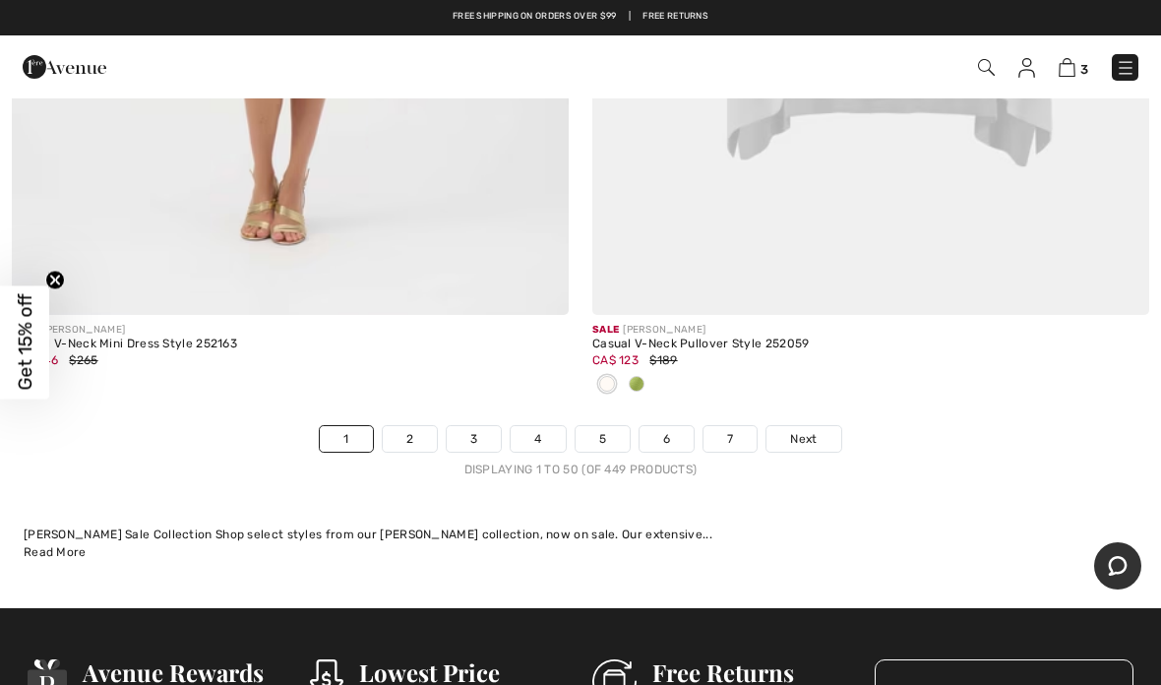
click at [650, 371] on div at bounding box center [637, 385] width 30 height 32
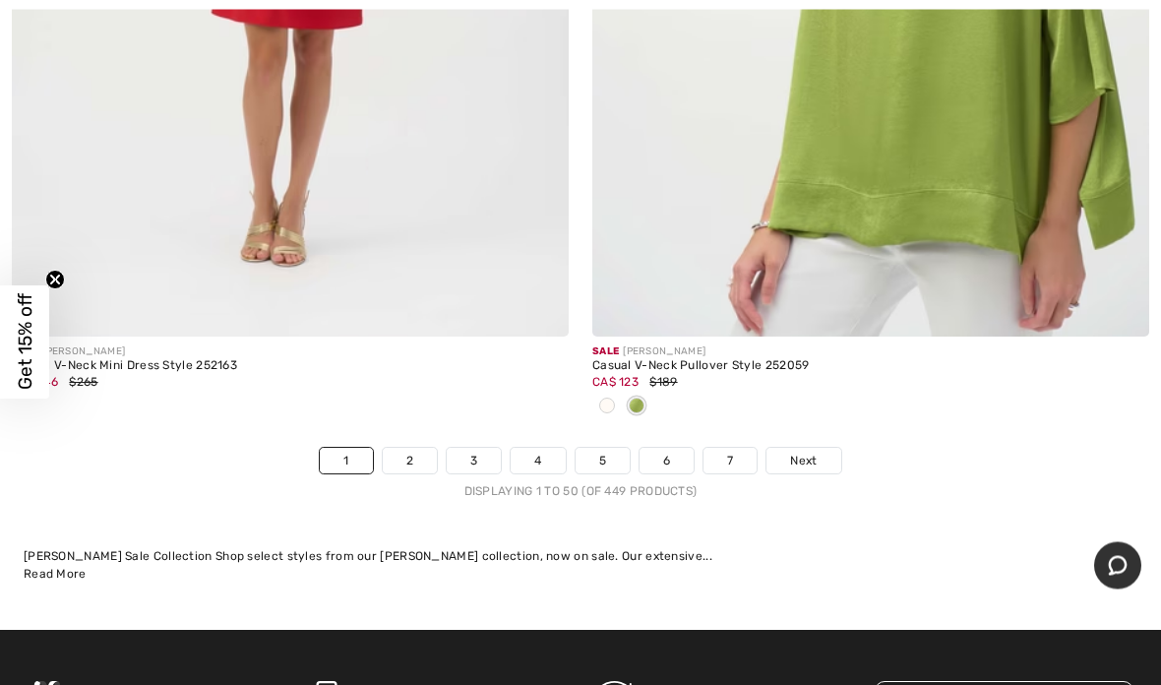
scroll to position [24214, 0]
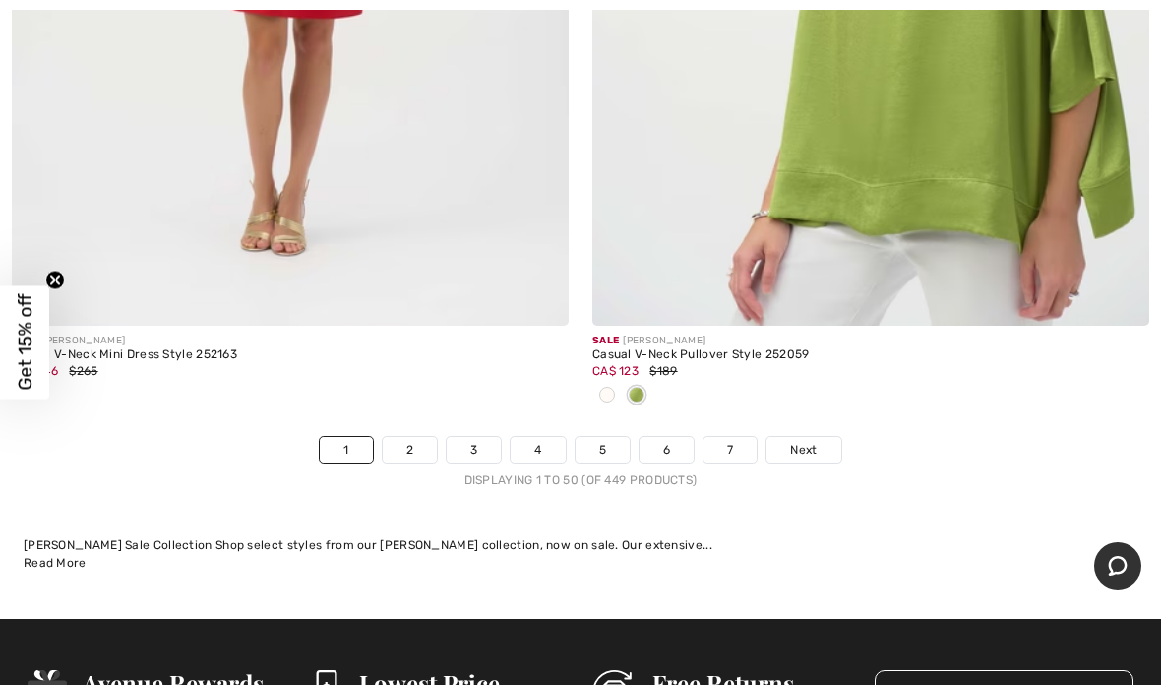
click at [420, 437] on link "2" at bounding box center [410, 450] width 54 height 26
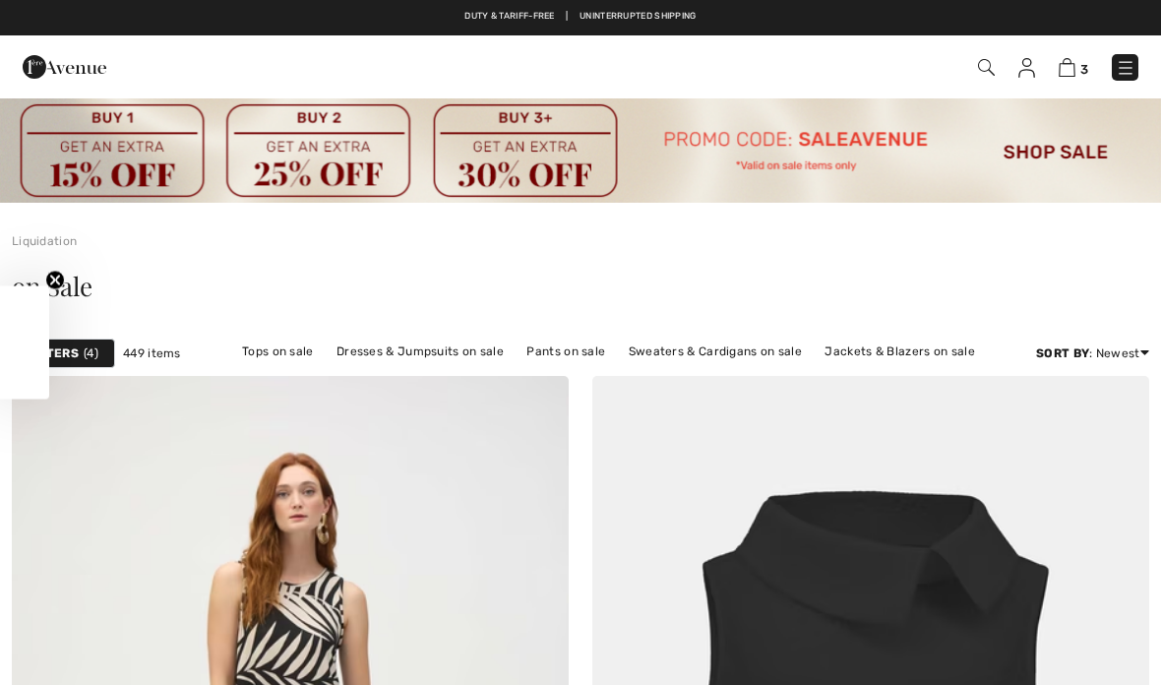
checkbox input "true"
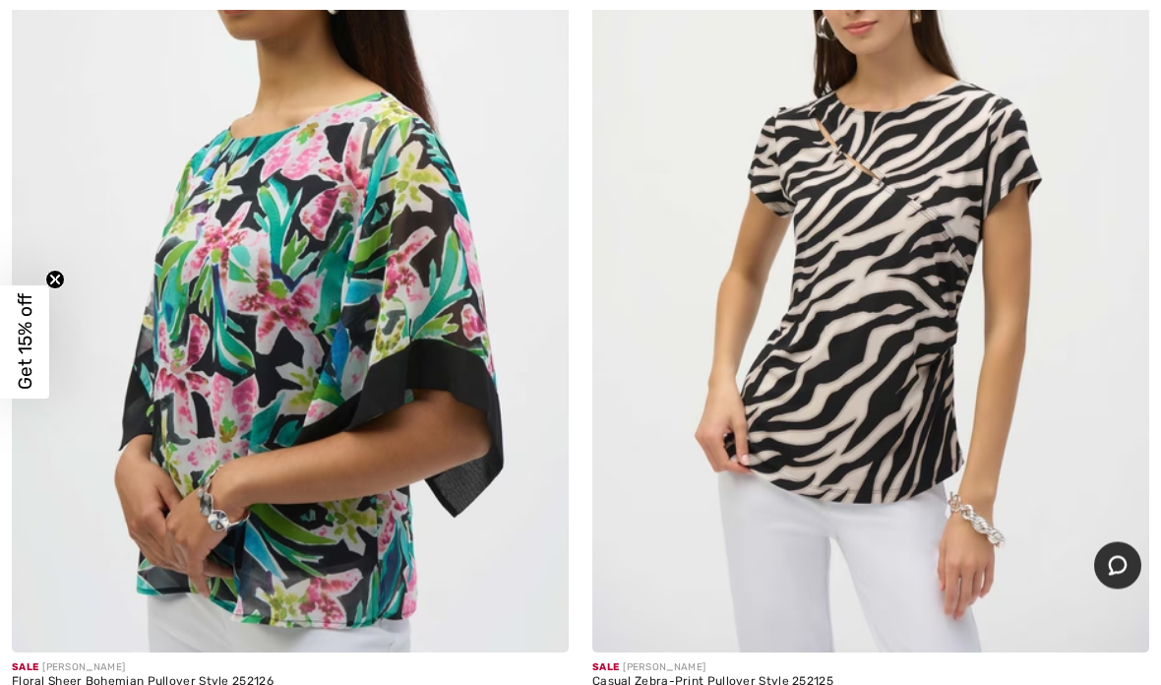
scroll to position [8207, 0]
click at [894, 372] on img at bounding box center [870, 234] width 557 height 835
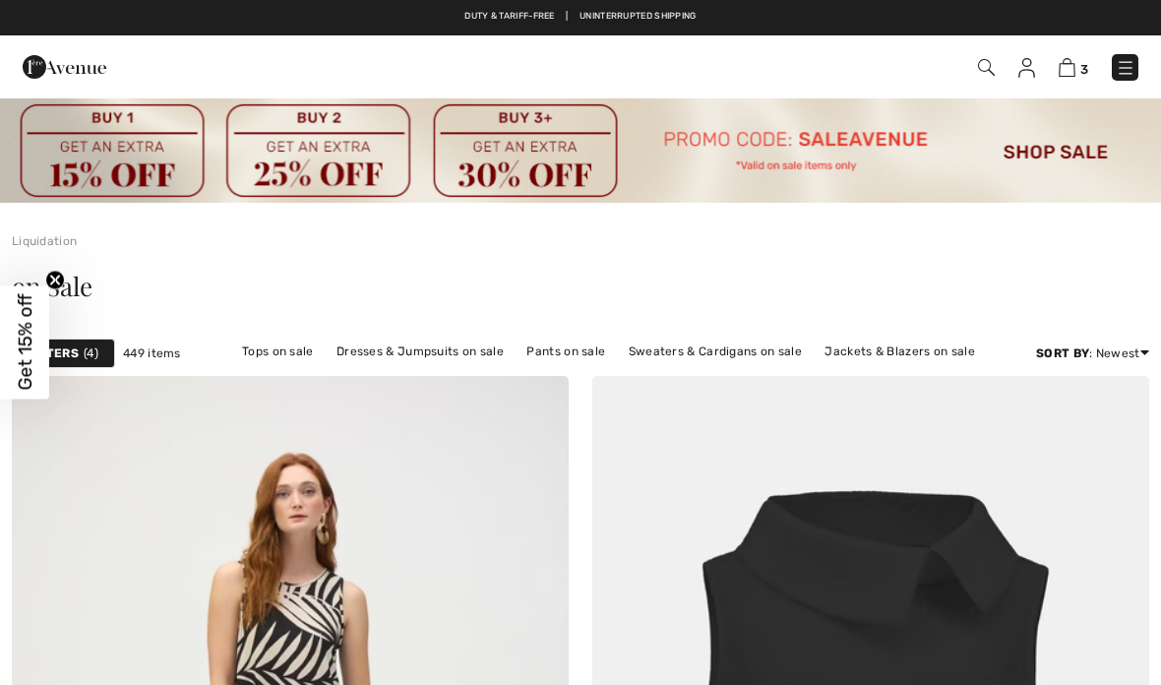
checkbox input "true"
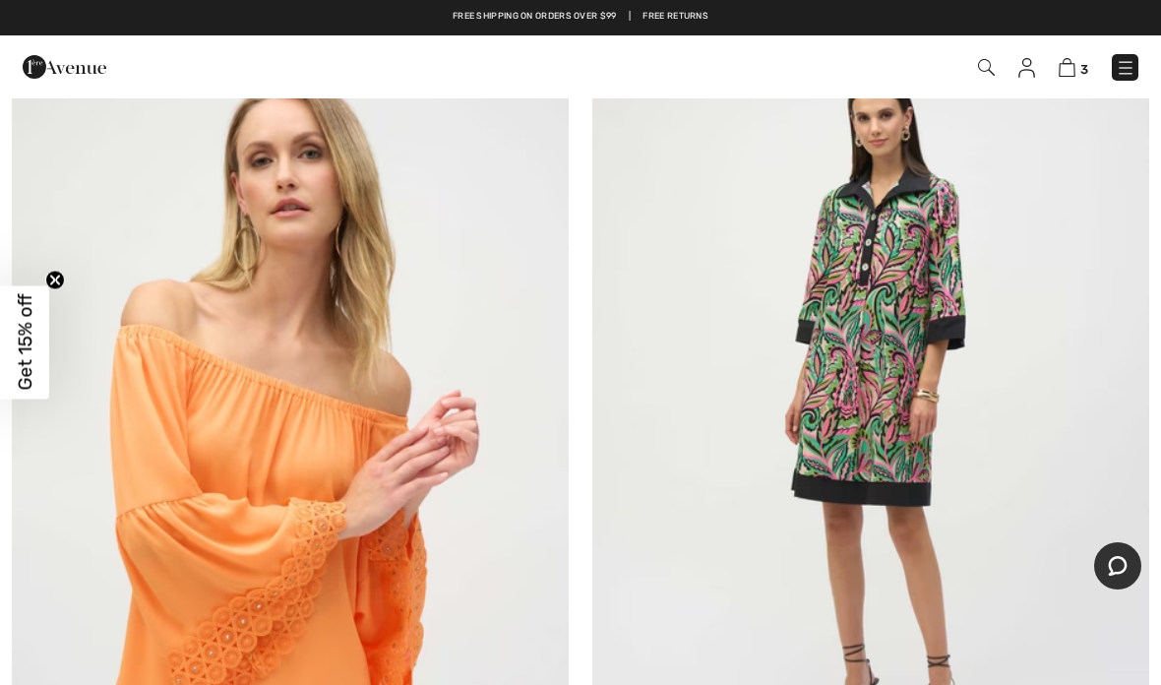
scroll to position [9899, 0]
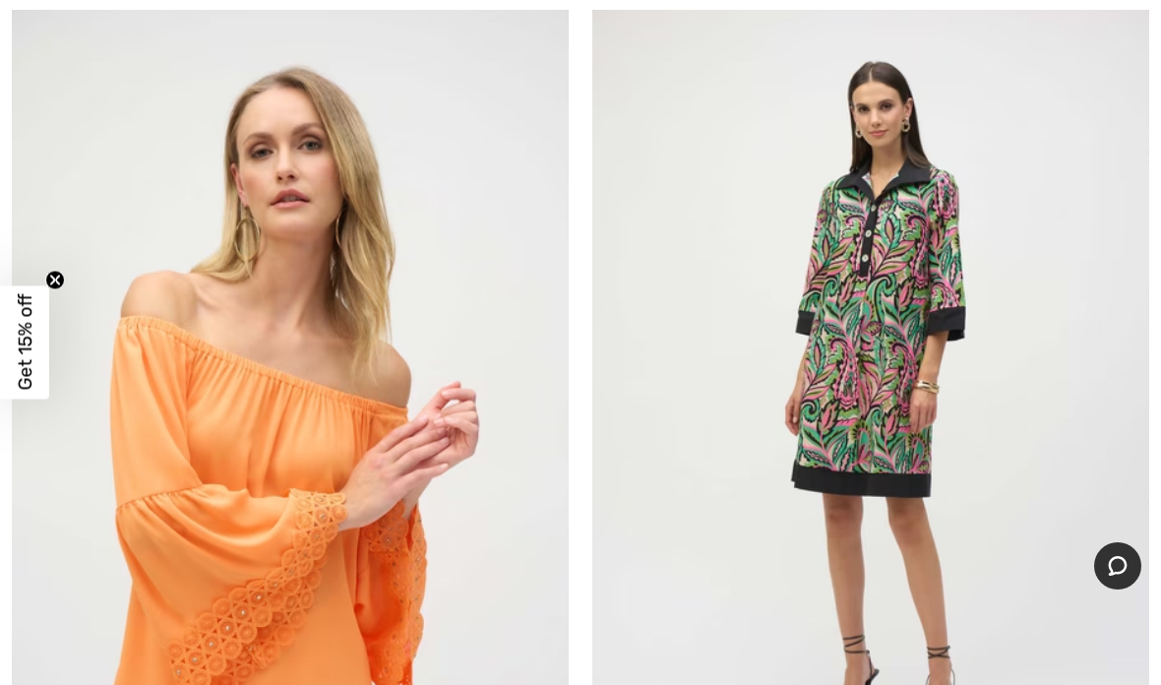
click at [908, 348] on img at bounding box center [870, 399] width 557 height 835
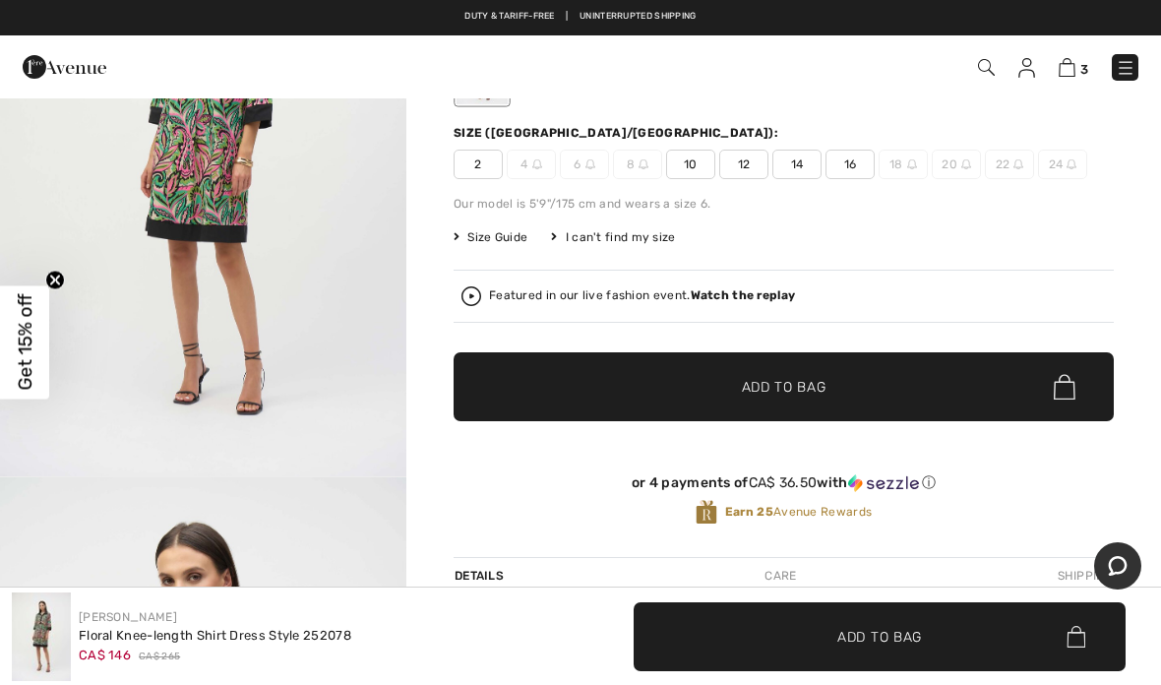
scroll to position [224, 0]
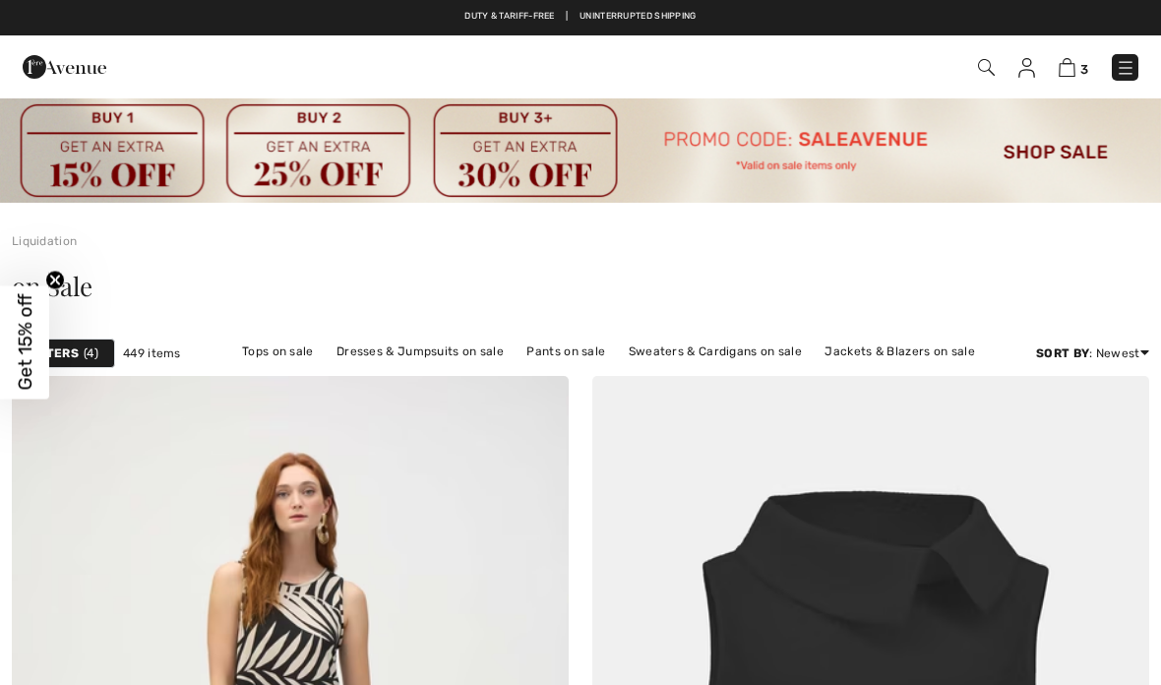
scroll to position [9899, 0]
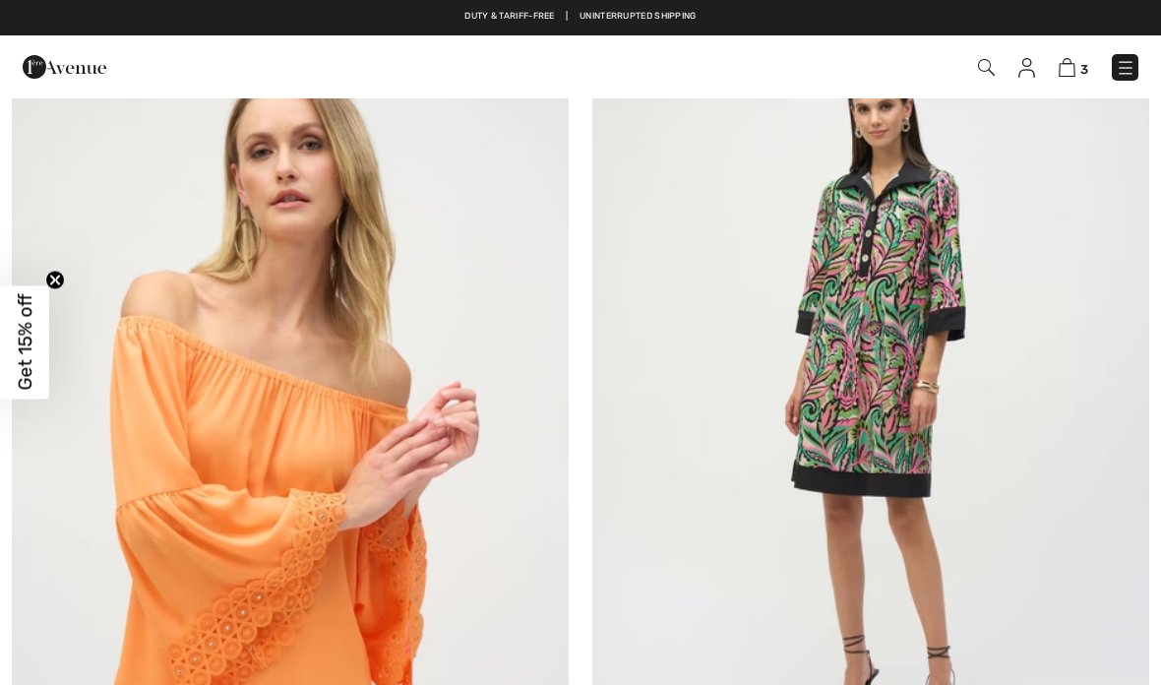
checkbox input "true"
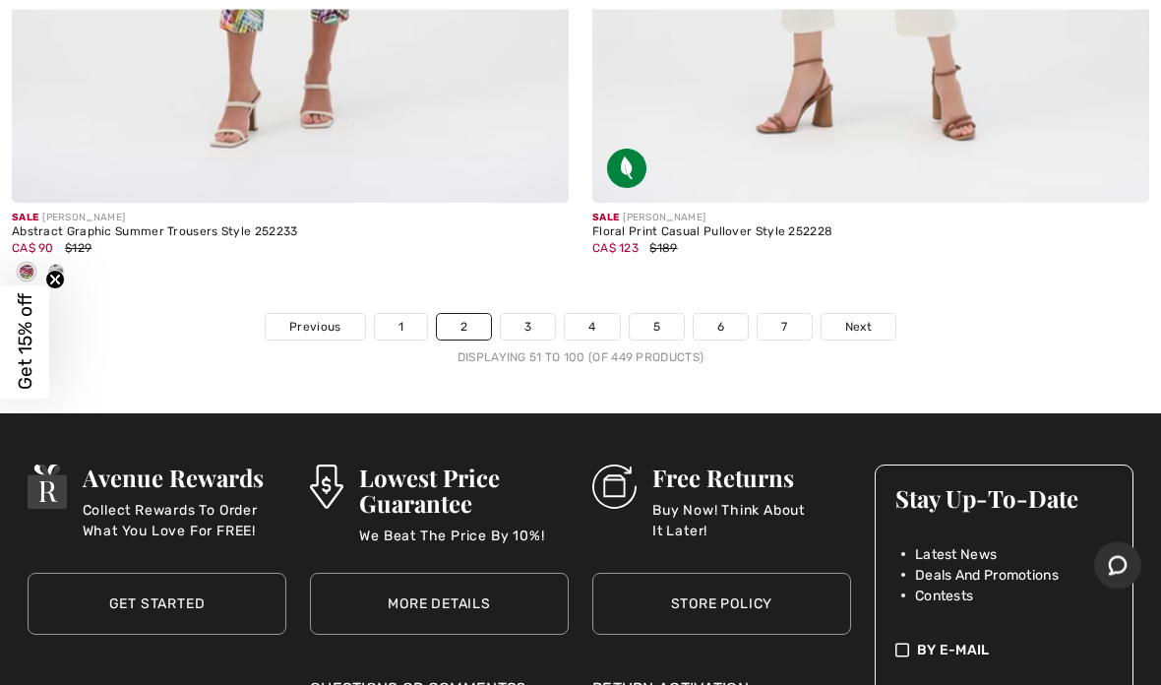
scroll to position [24154, 0]
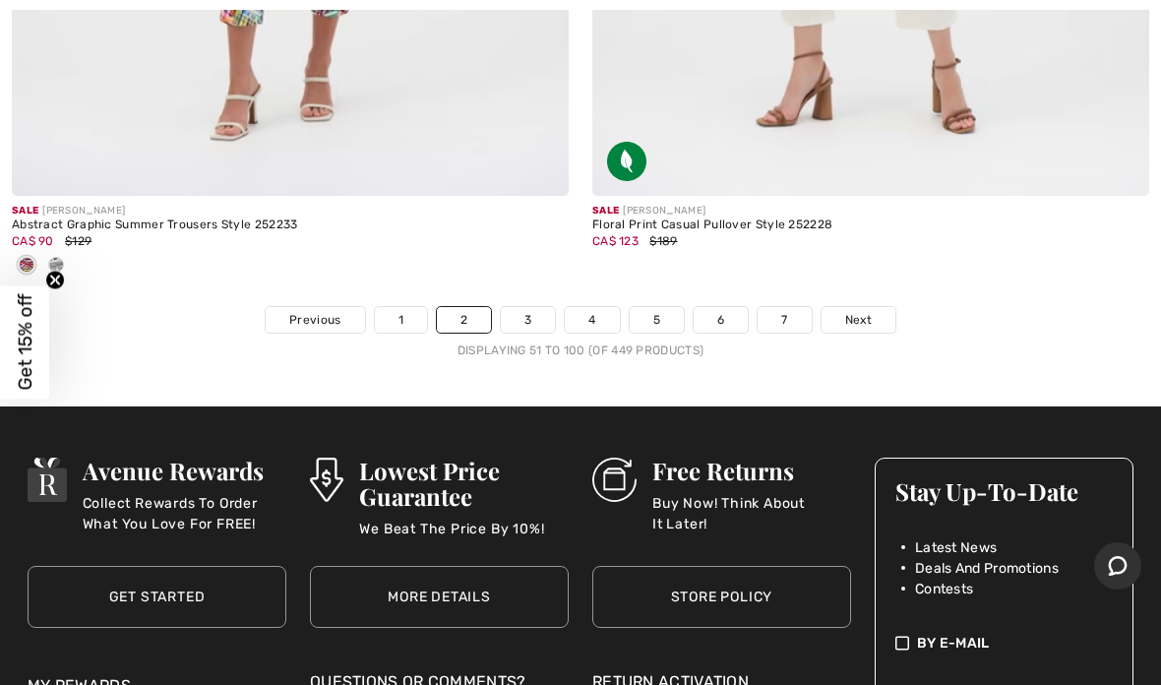
click at [524, 309] on link "3" at bounding box center [528, 320] width 54 height 26
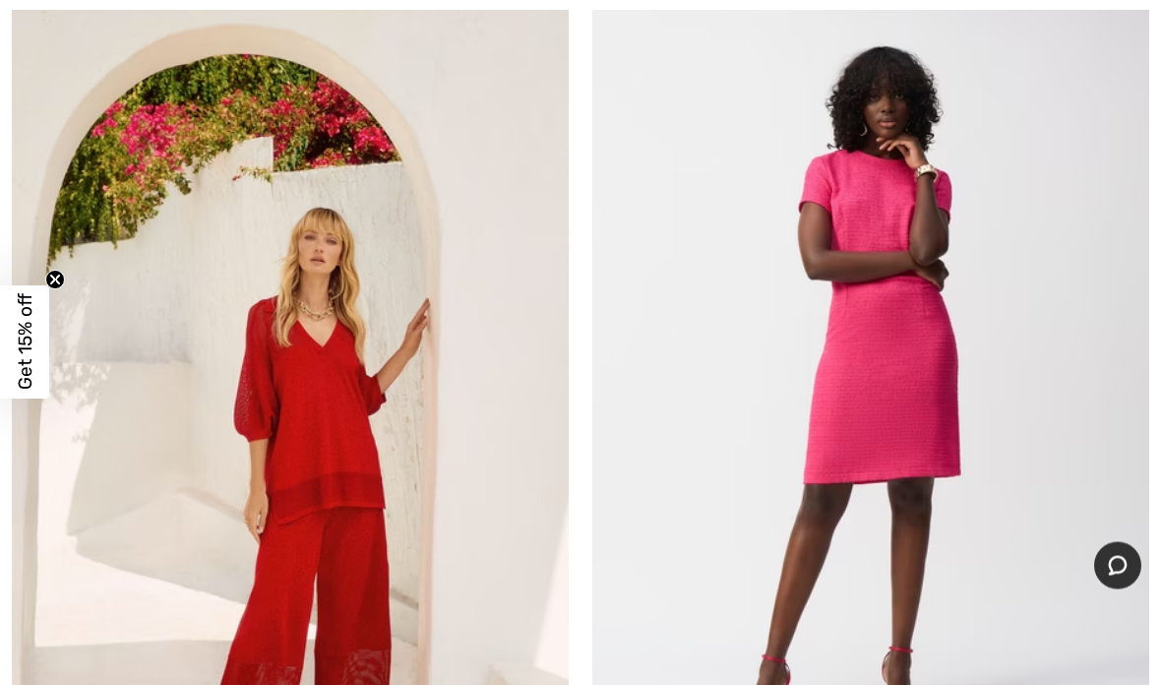
scroll to position [12938, 0]
click at [921, 418] on img at bounding box center [870, 386] width 557 height 835
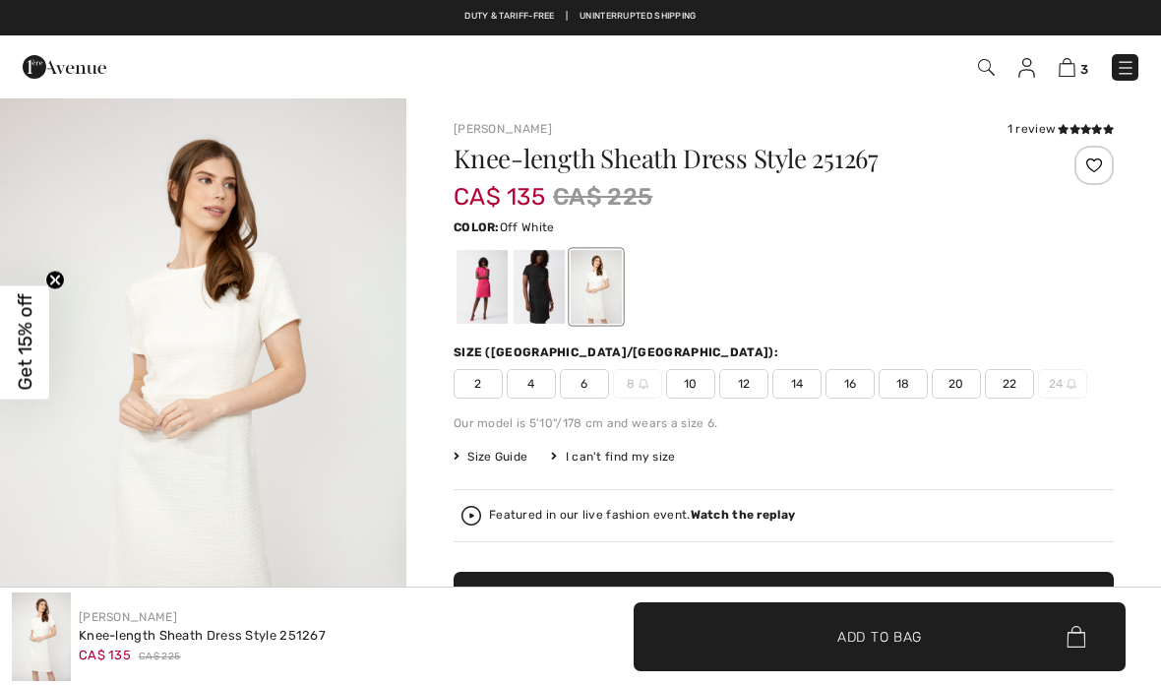
checkbox input "true"
click at [493, 293] on div at bounding box center [482, 287] width 51 height 74
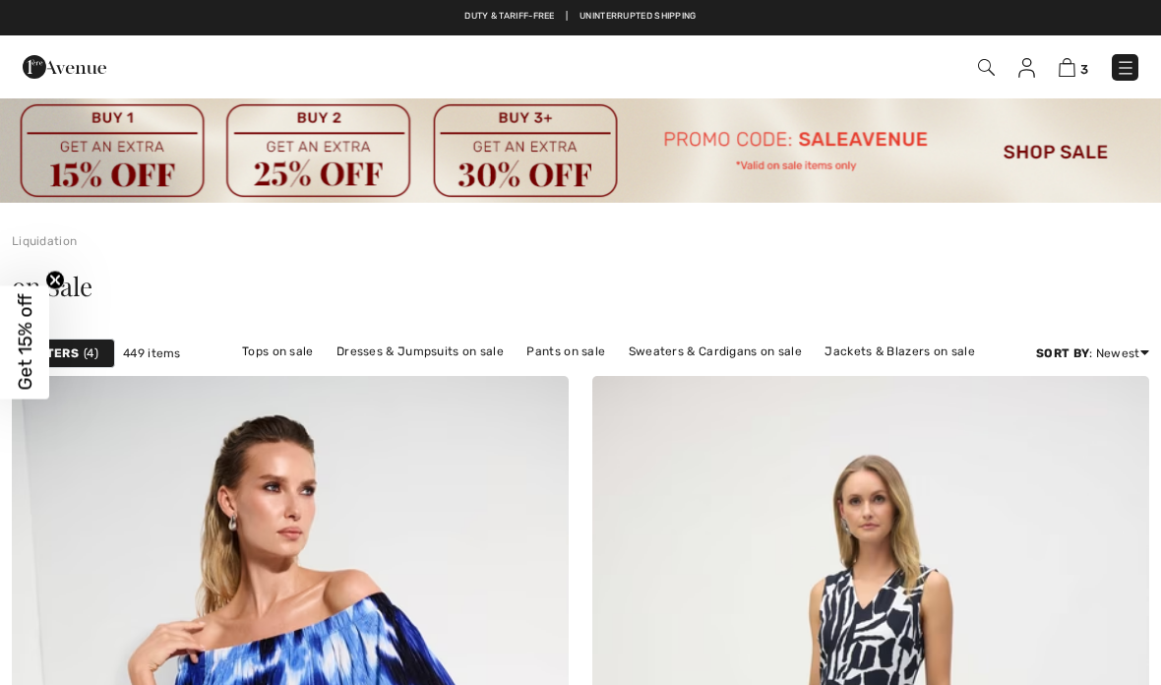
scroll to position [13017, 0]
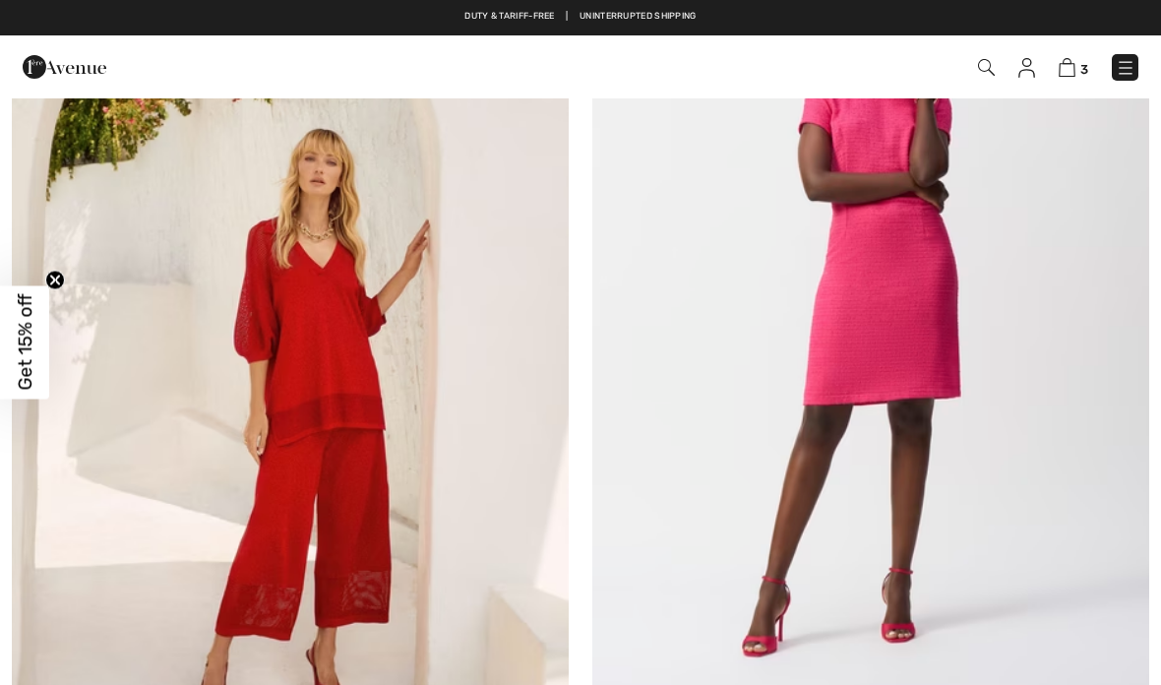
checkbox input "true"
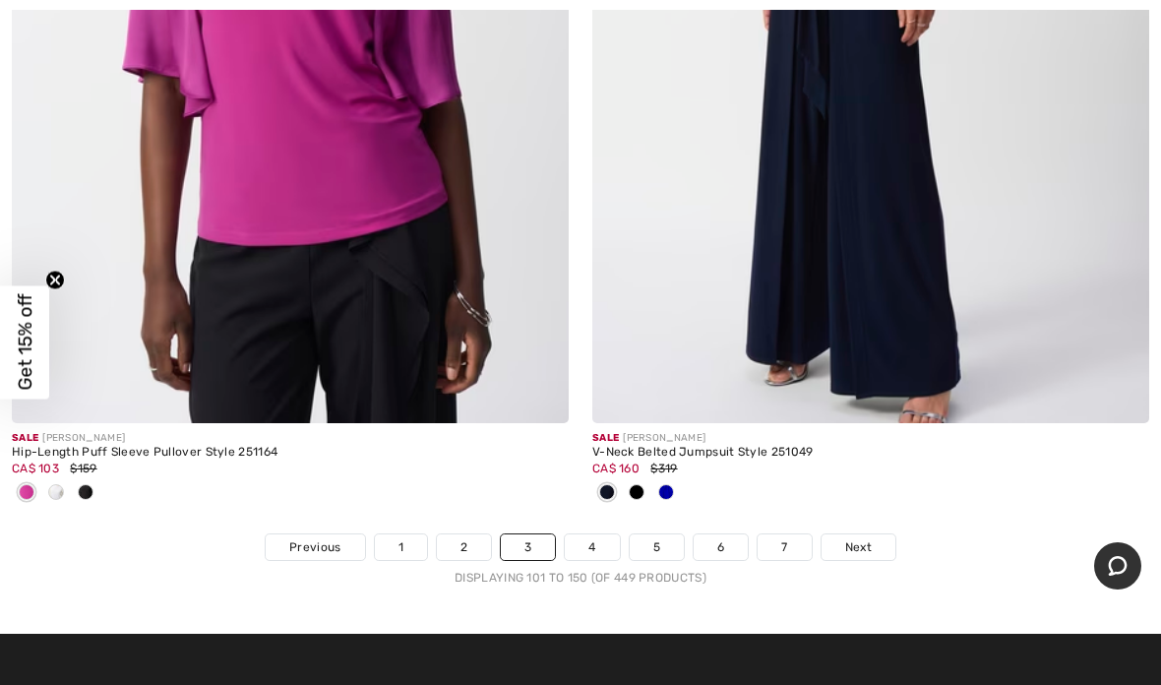
scroll to position [24134, 0]
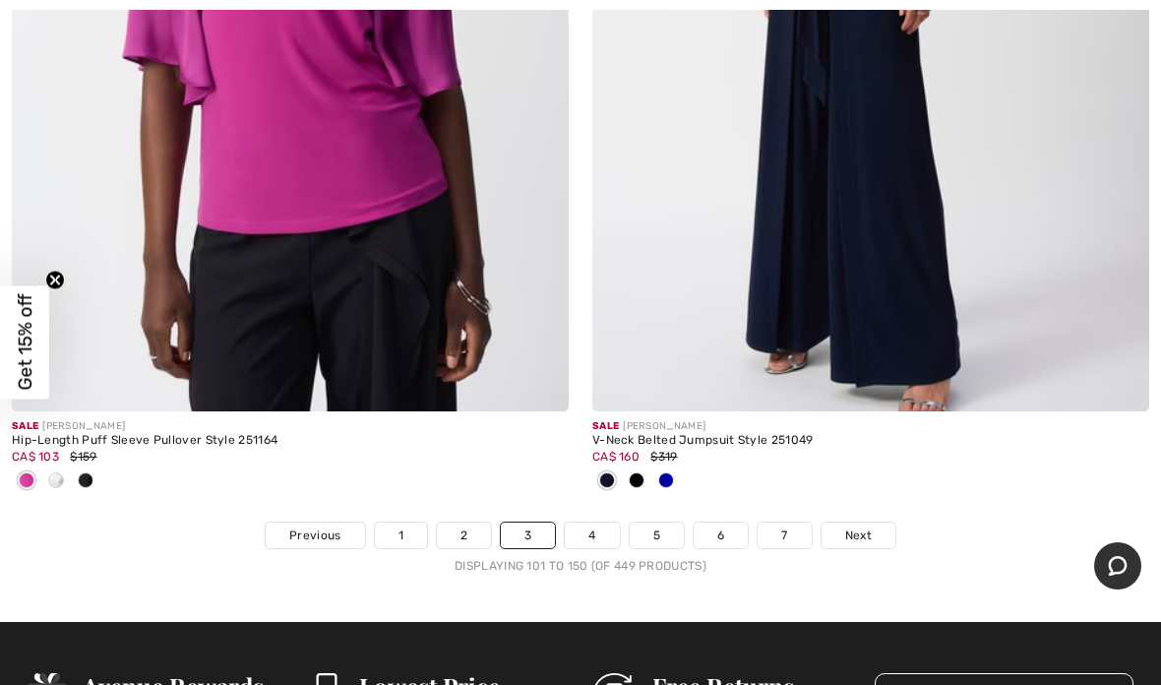
click at [605, 523] on link "4" at bounding box center [592, 536] width 54 height 26
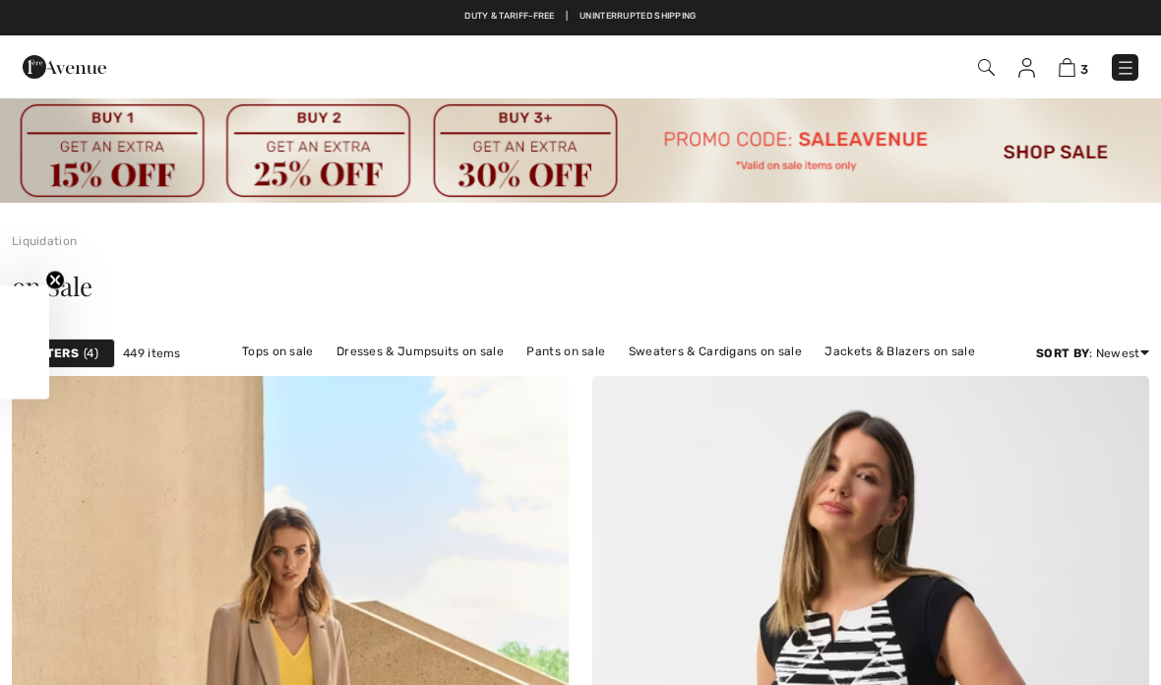
checkbox input "true"
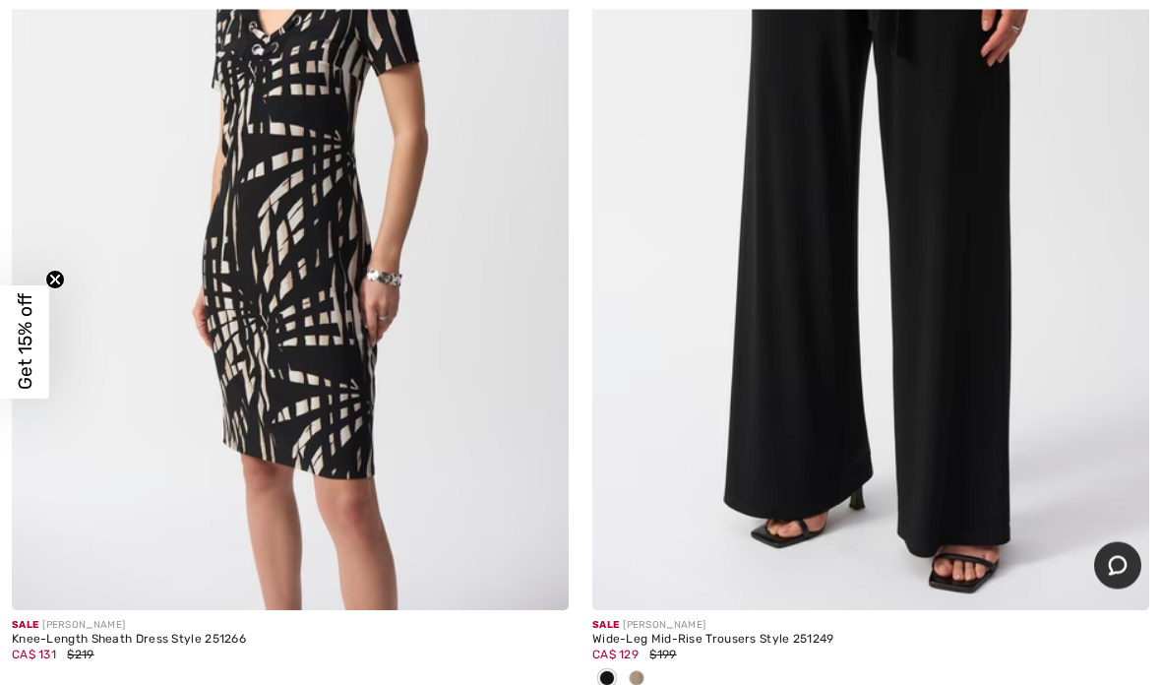
scroll to position [3412, 0]
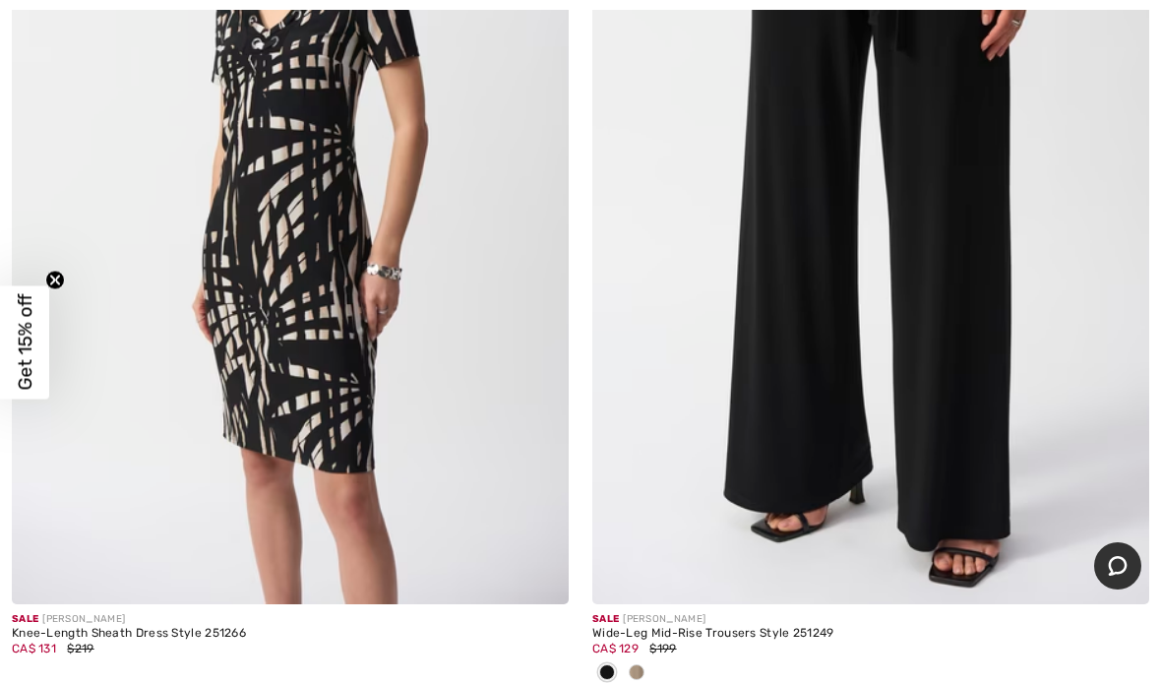
click at [324, 403] on img at bounding box center [290, 186] width 557 height 835
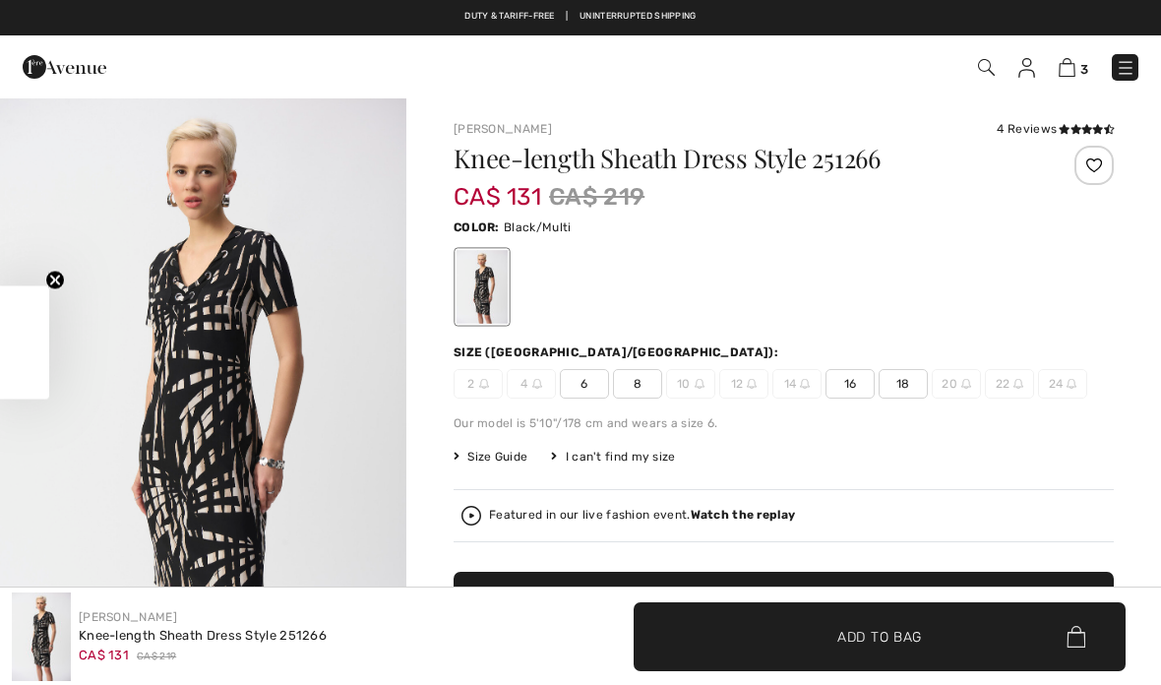
checkbox input "true"
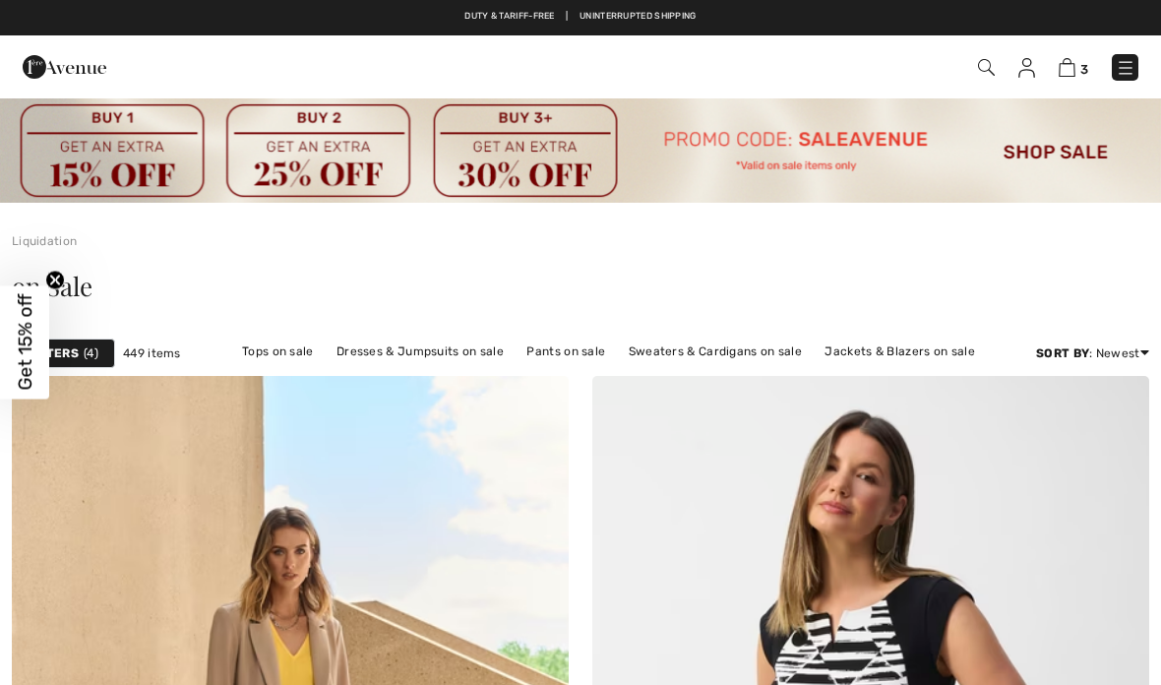
scroll to position [3490, 0]
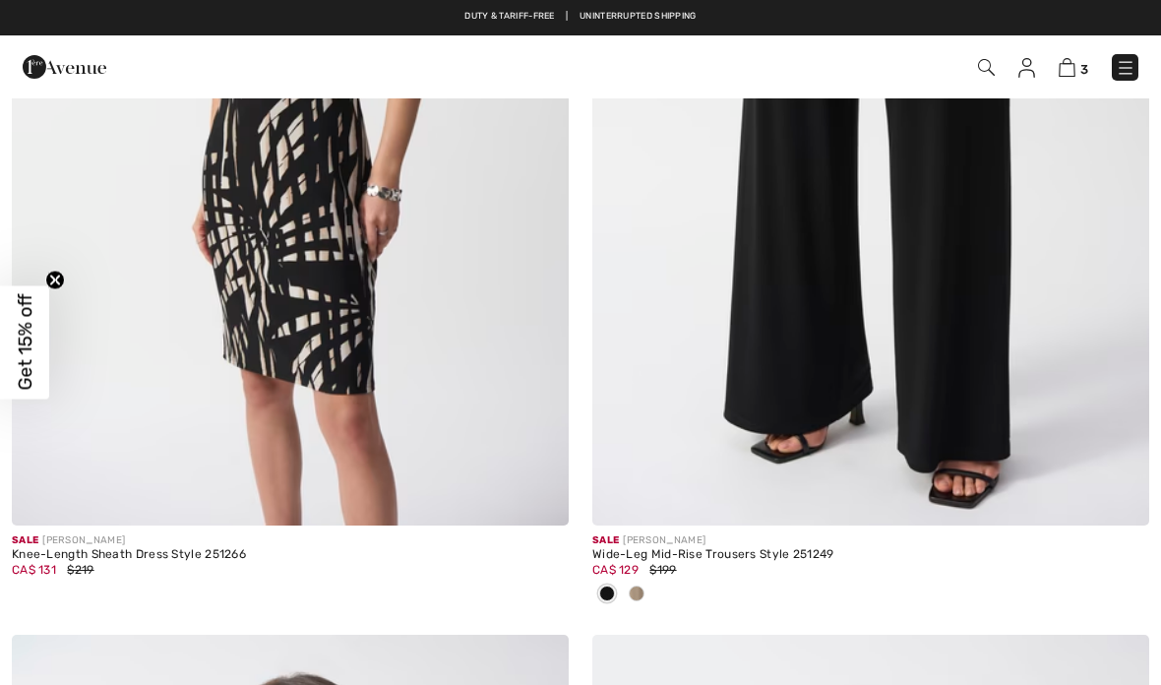
checkbox input "true"
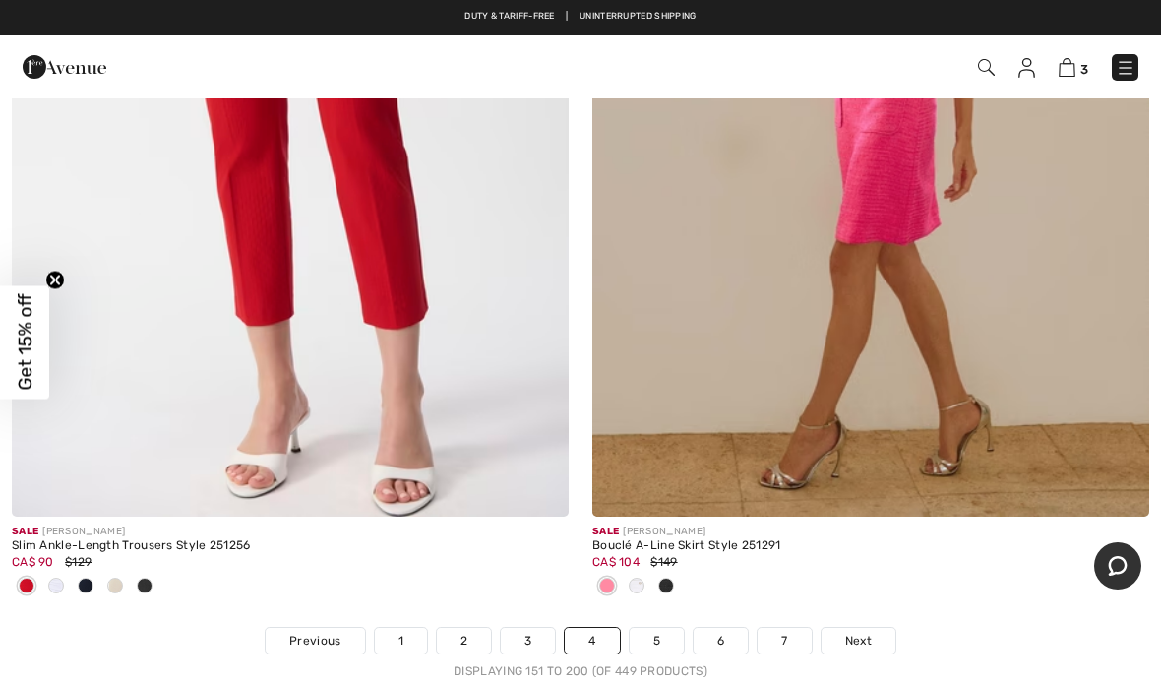
scroll to position [23865, 0]
click at [666, 632] on link "5" at bounding box center [657, 642] width 54 height 26
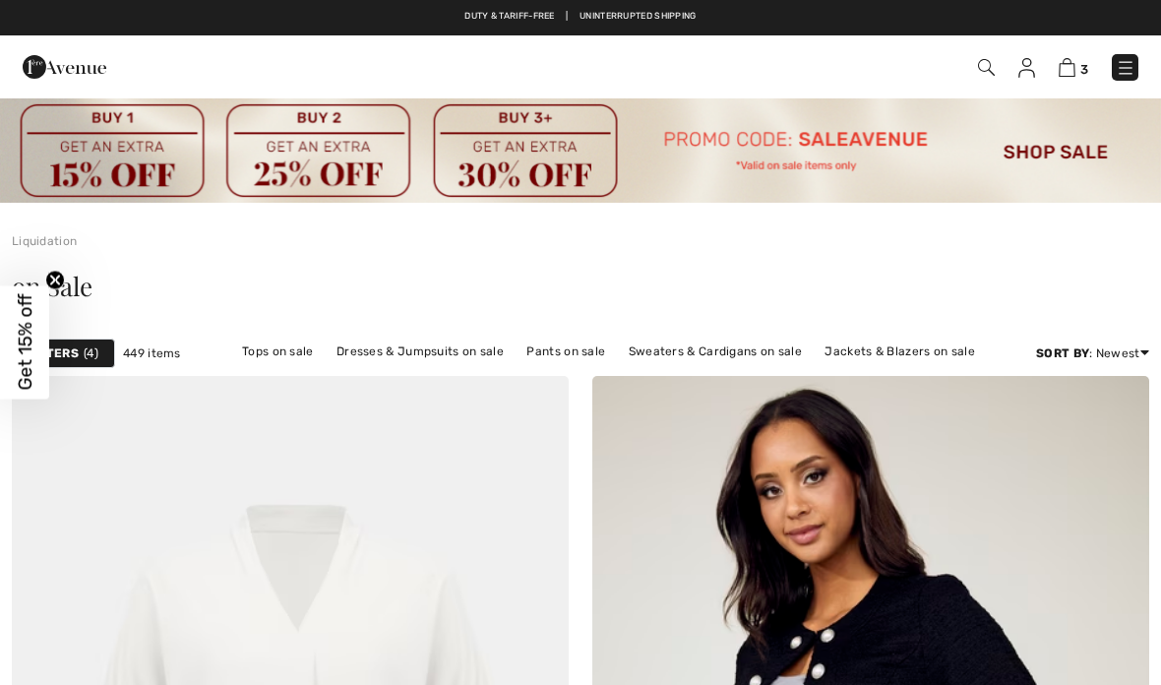
checkbox input "true"
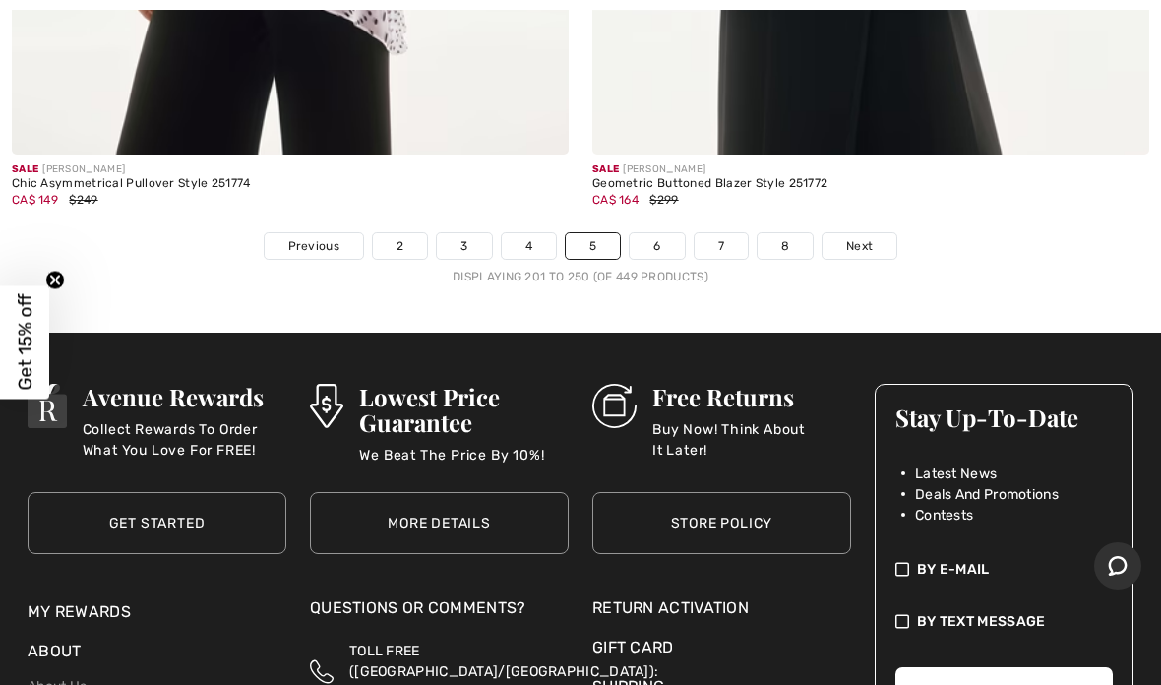
scroll to position [24288, 0]
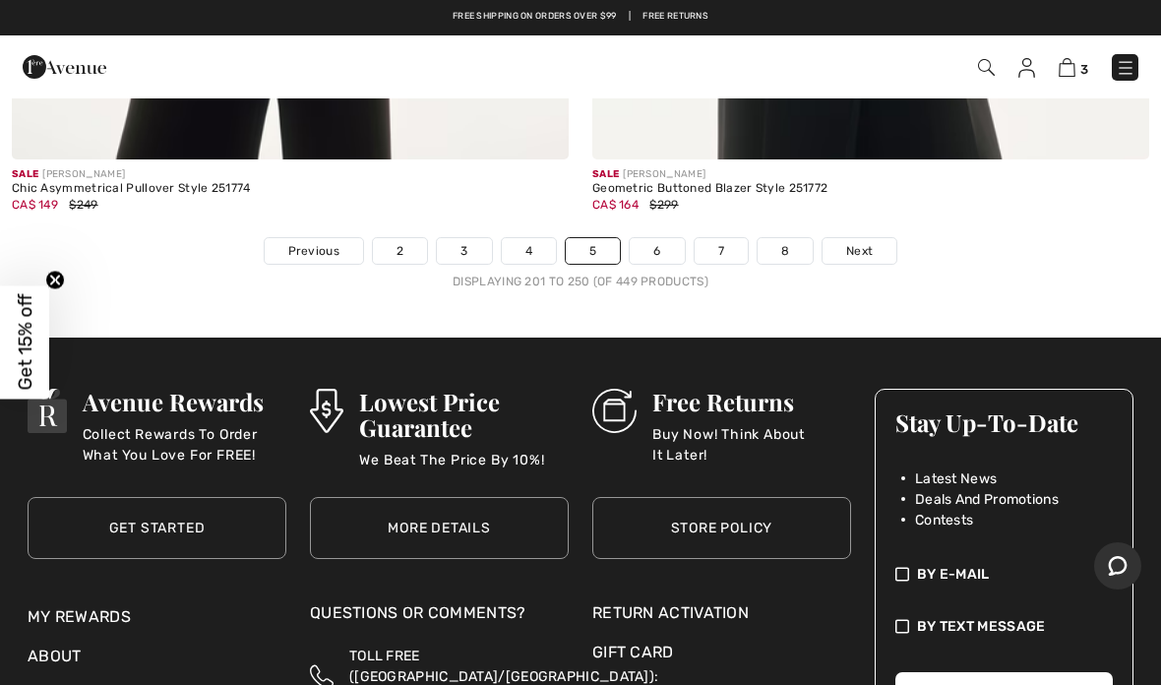
click at [661, 240] on link "6" at bounding box center [657, 251] width 54 height 26
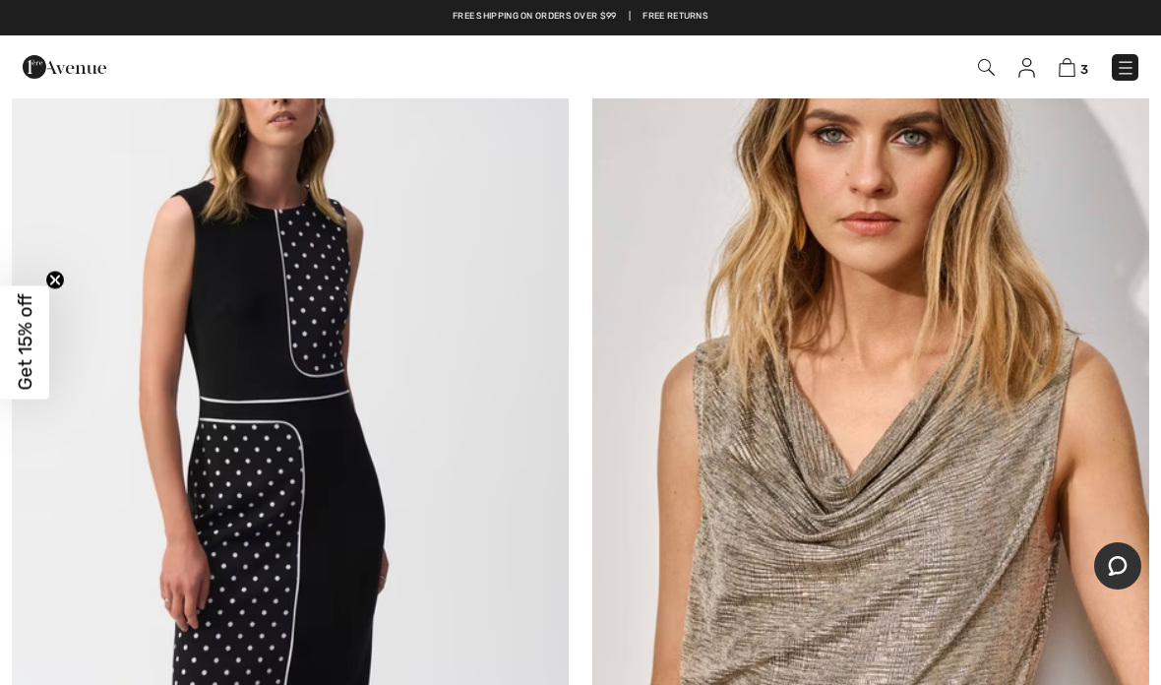
scroll to position [11871, 0]
click at [289, 475] on img at bounding box center [290, 411] width 557 height 835
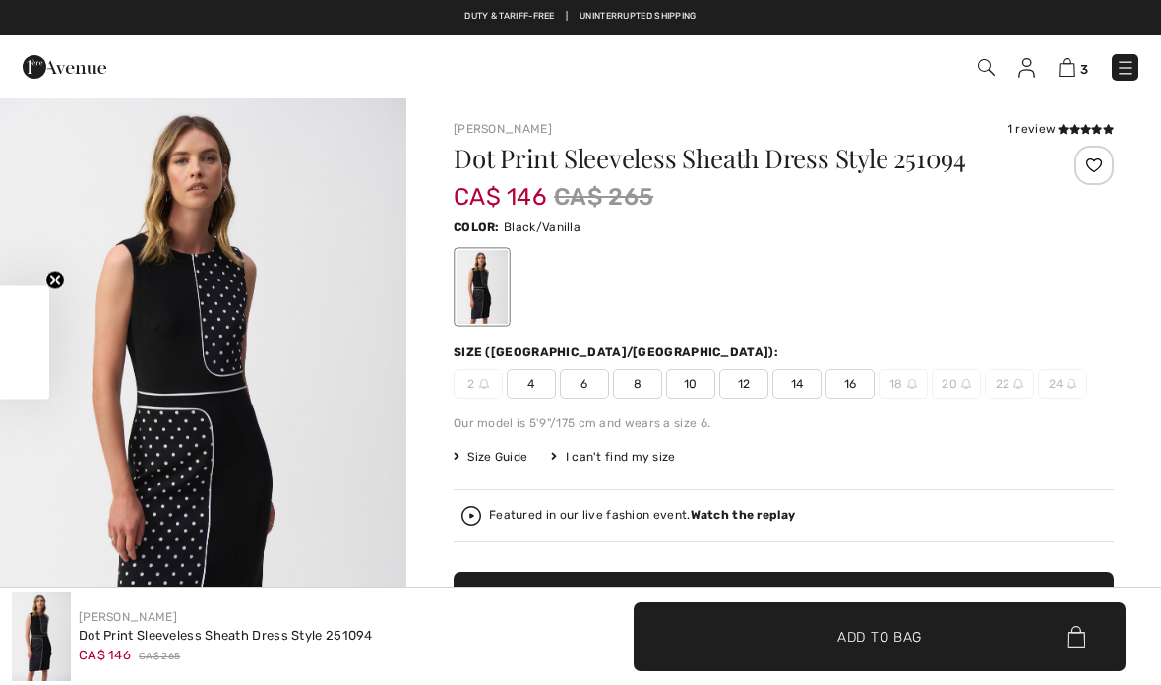
checkbox input "true"
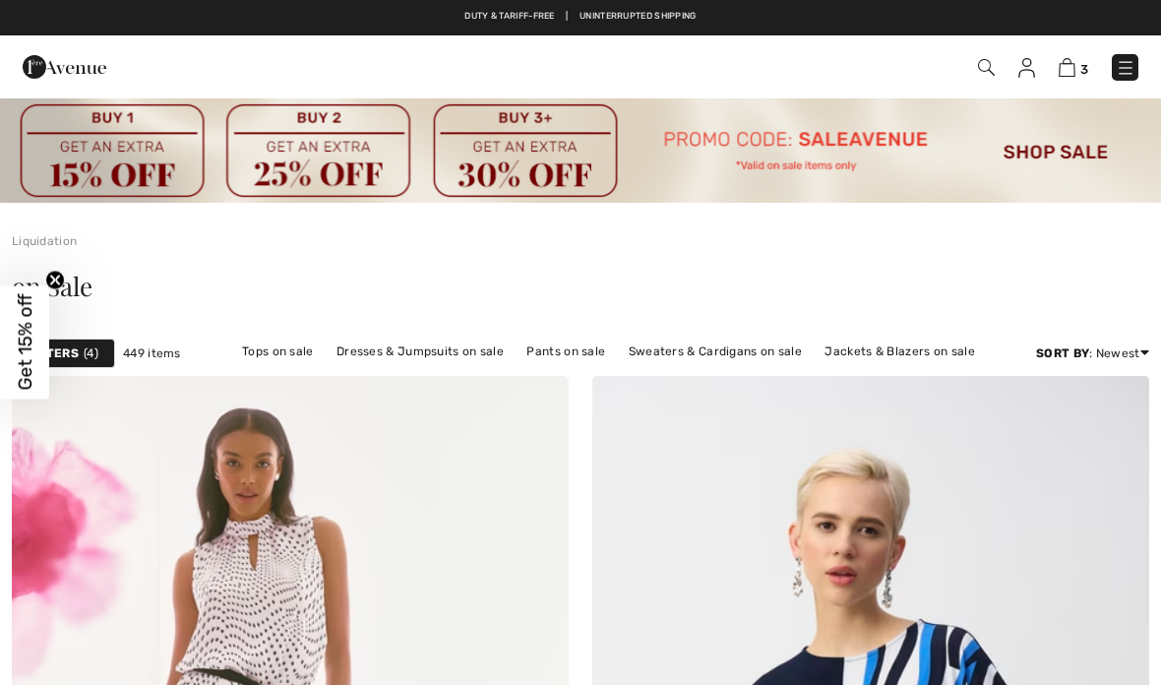
scroll to position [11871, 0]
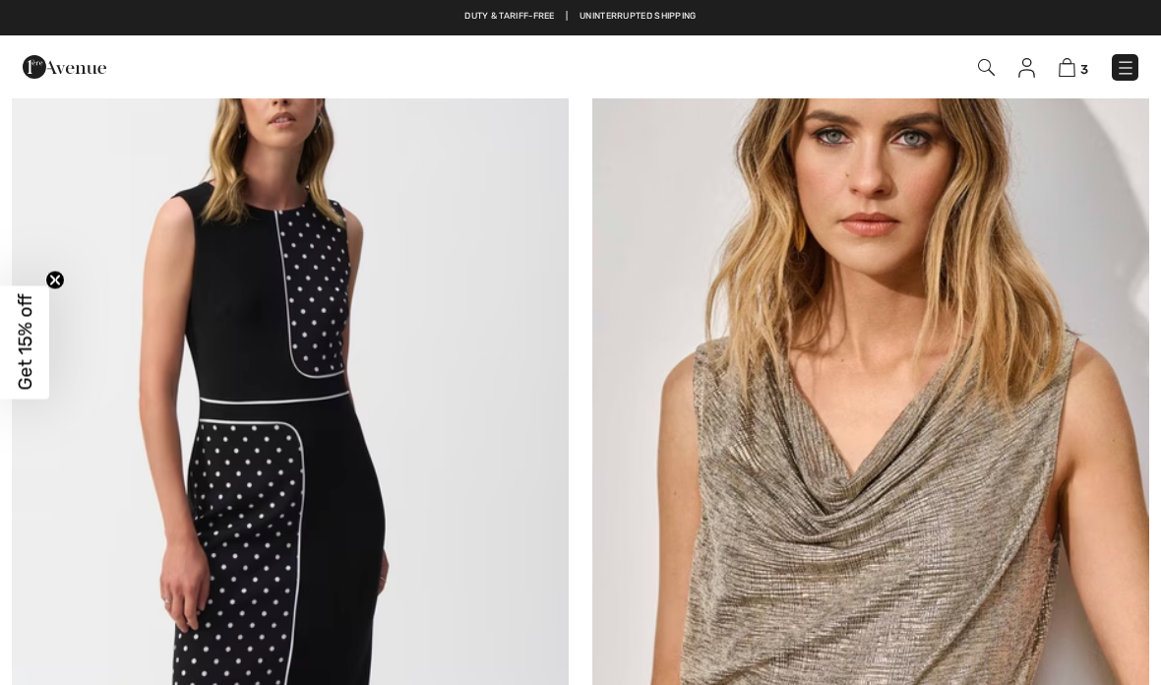
checkbox input "true"
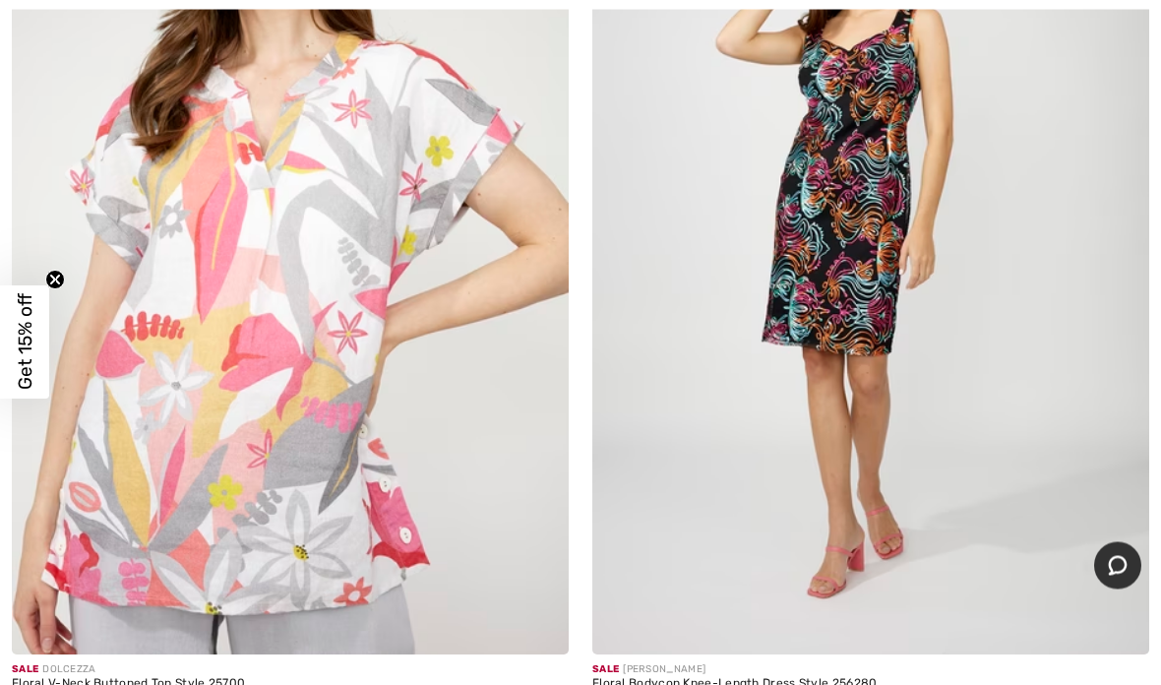
scroll to position [19726, 0]
click img
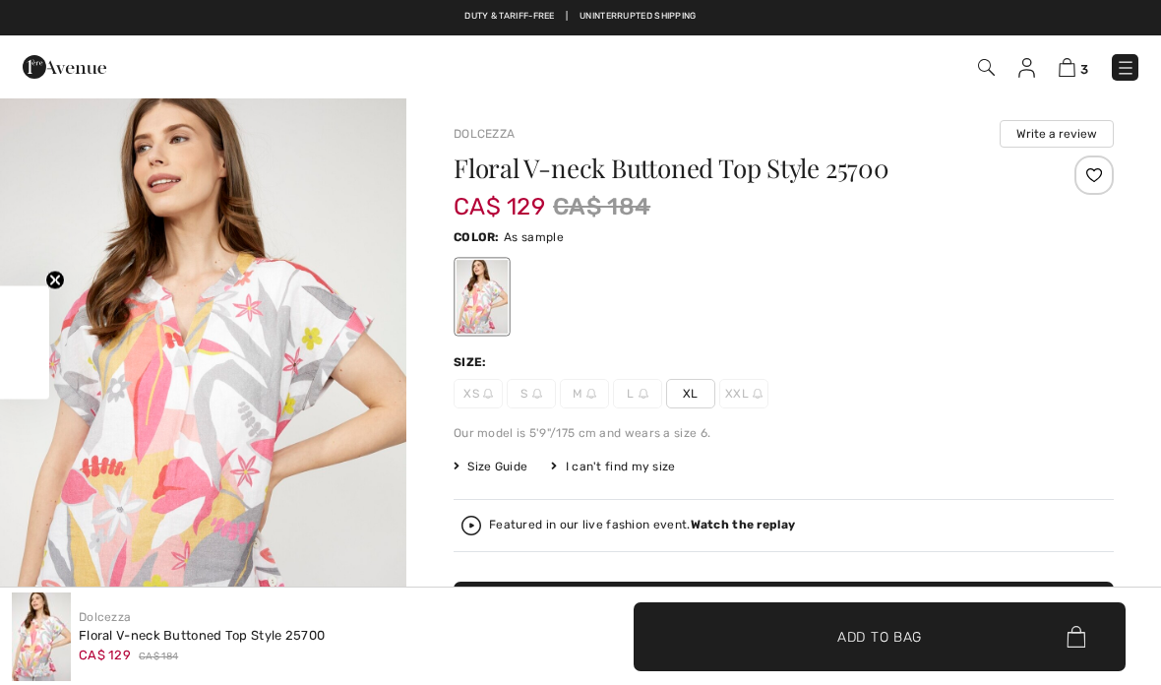
checkbox input "true"
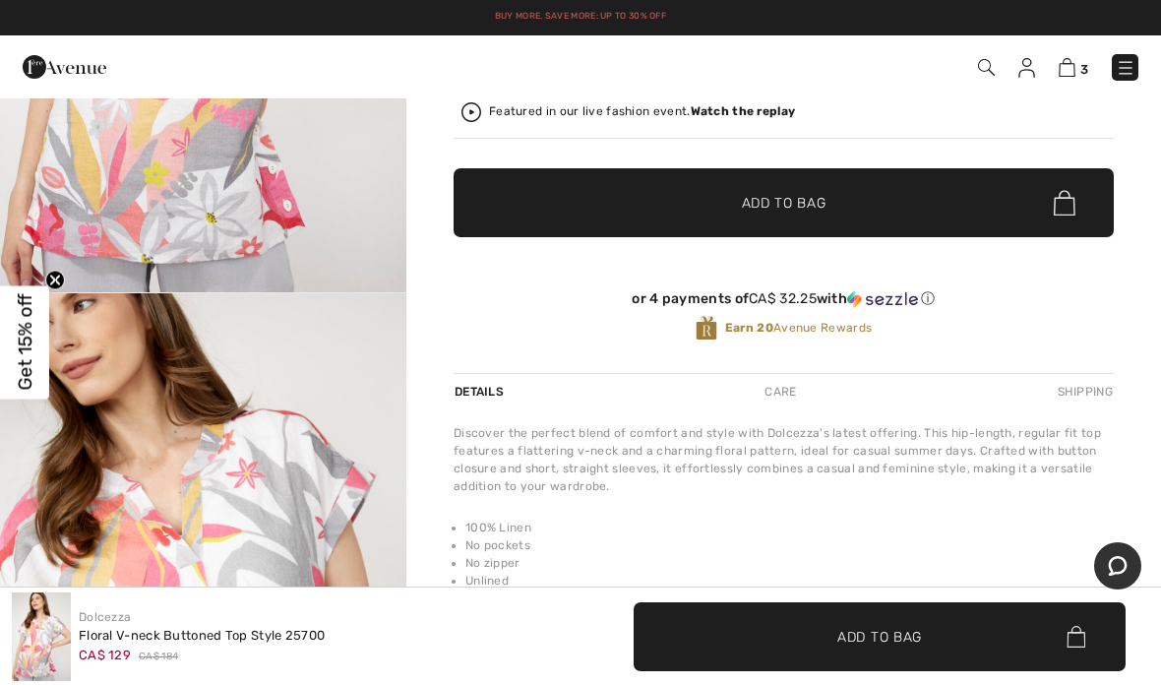
scroll to position [412, 0]
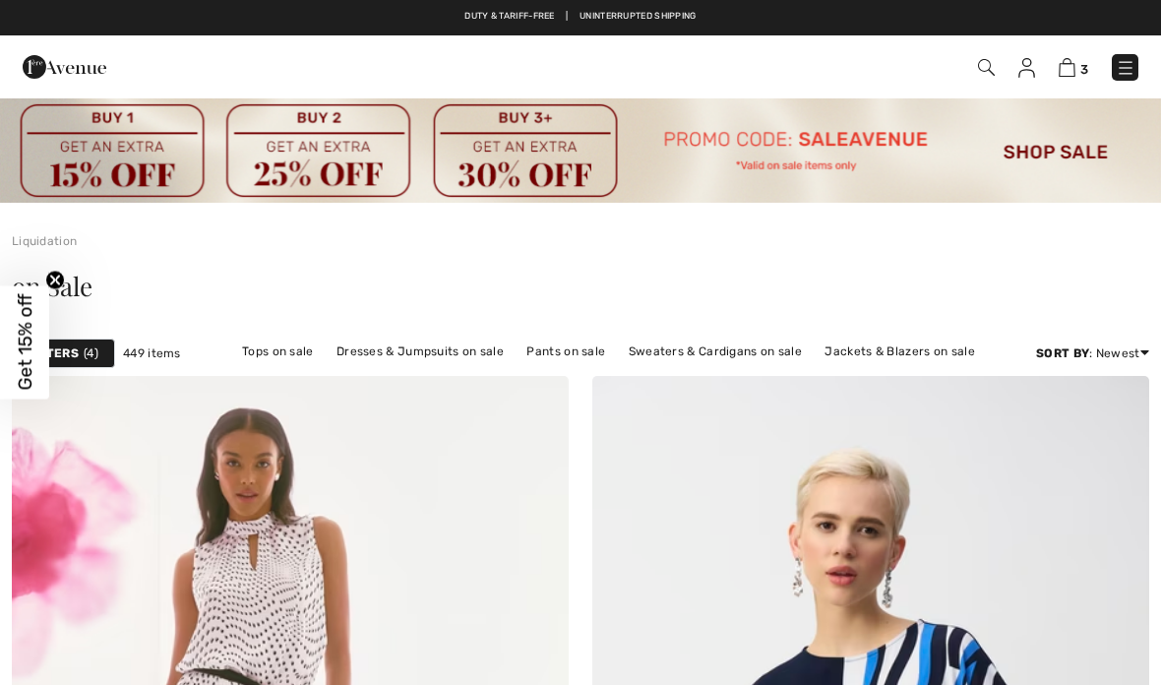
checkbox input "true"
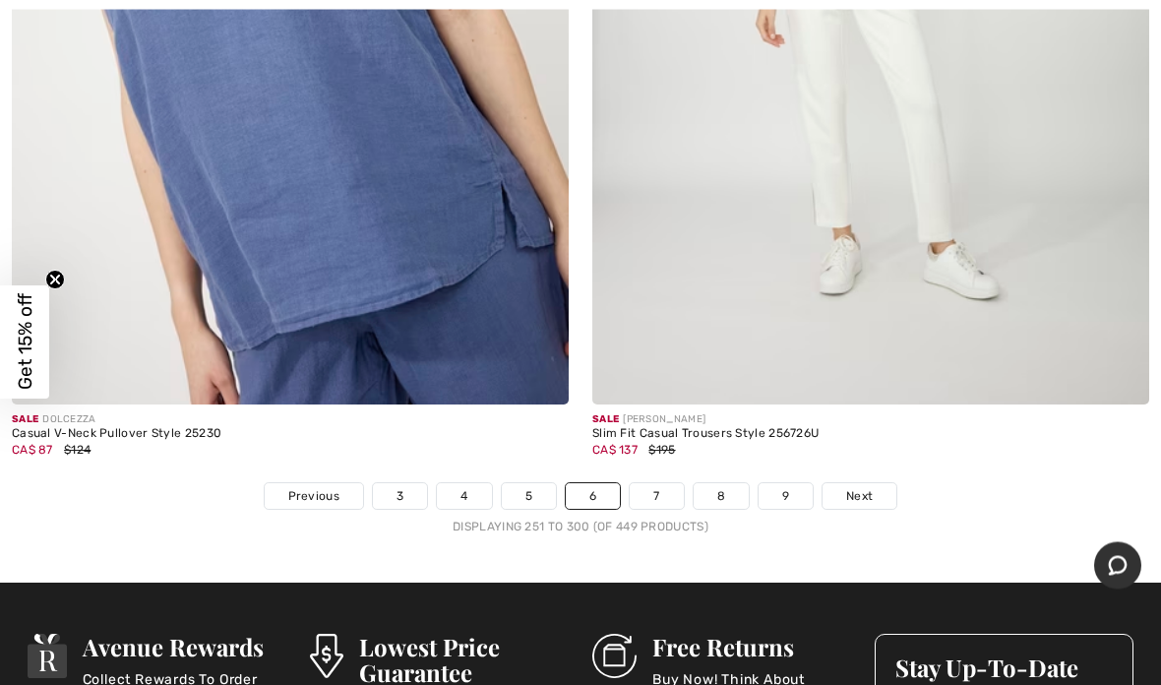
scroll to position [23914, 0]
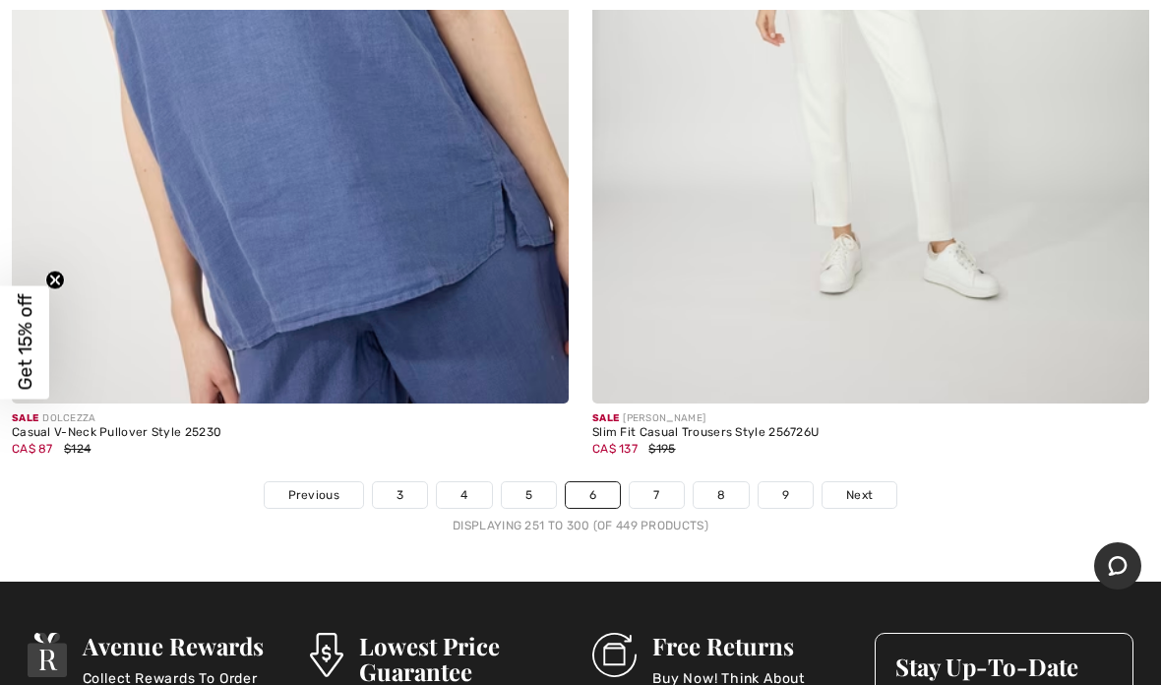
click at [659, 485] on link "7" at bounding box center [656, 495] width 53 height 26
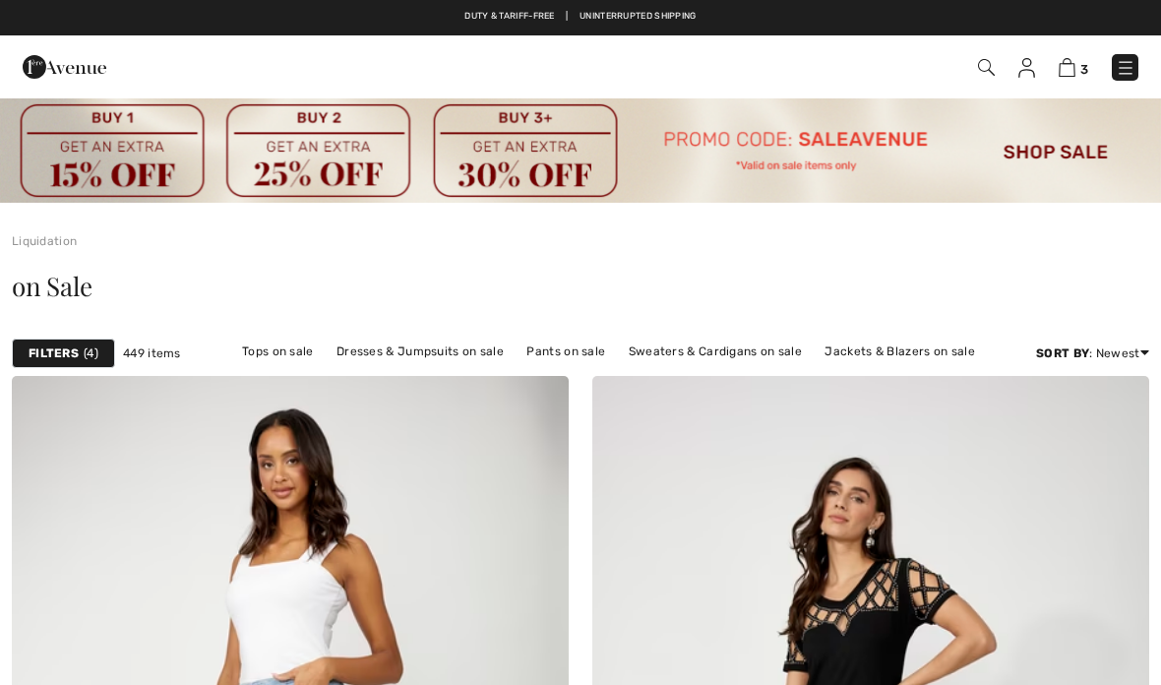
checkbox input "true"
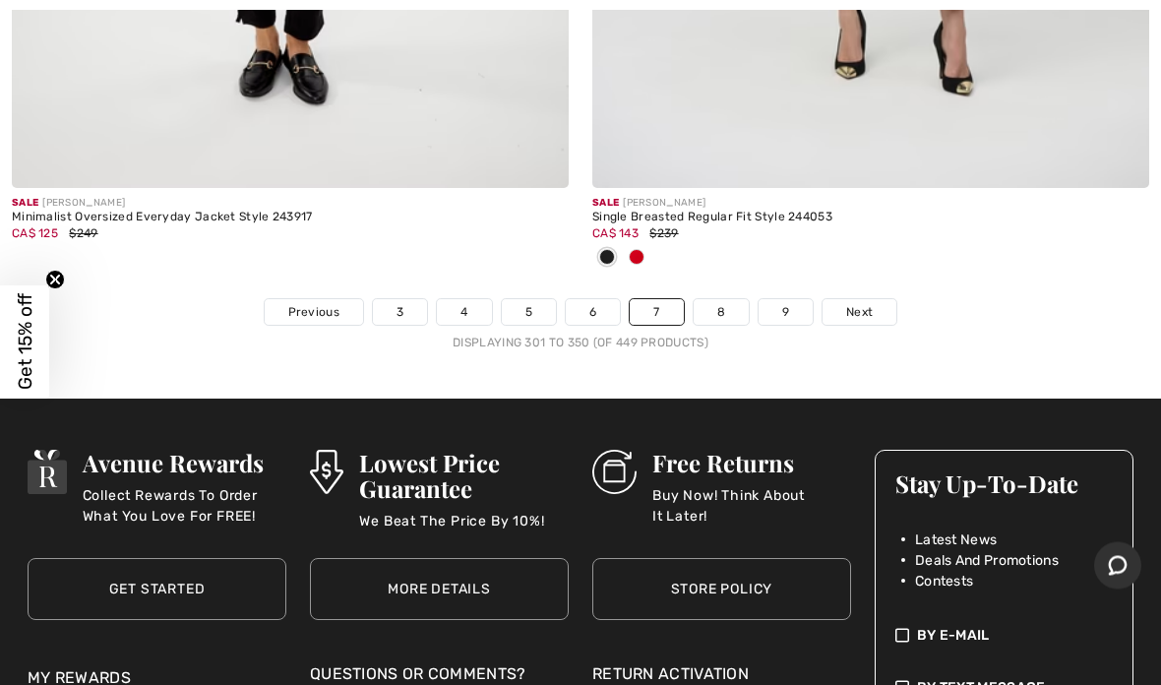
scroll to position [23942, 0]
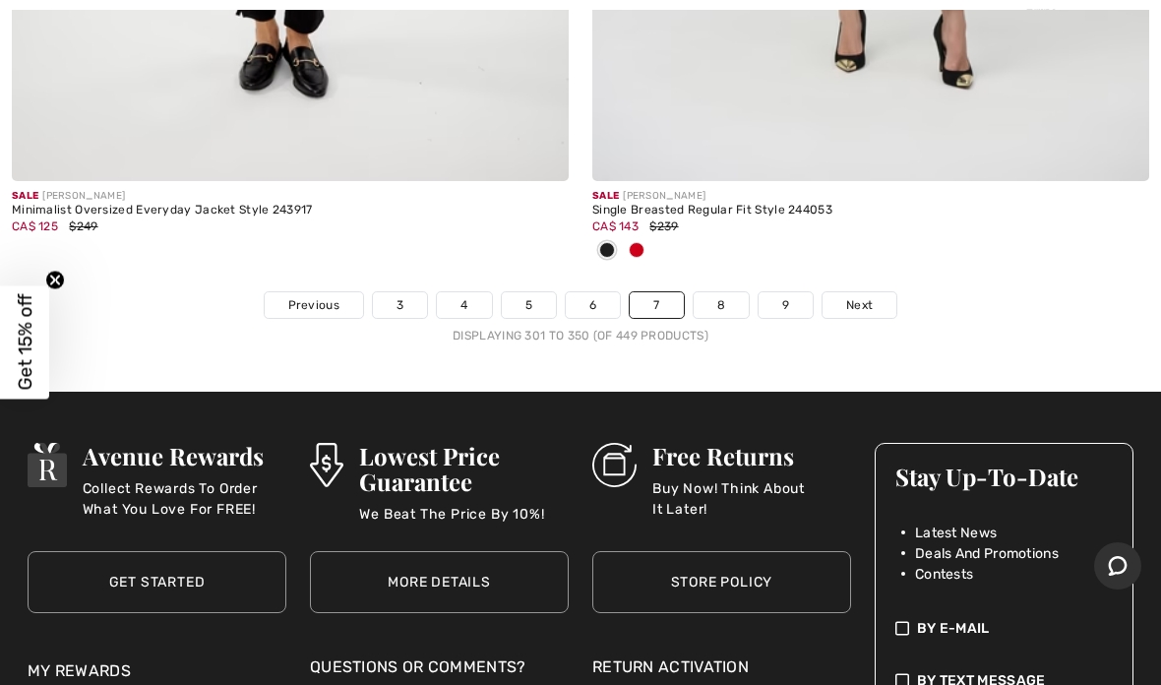
click at [727, 297] on link "8" at bounding box center [721, 305] width 55 height 26
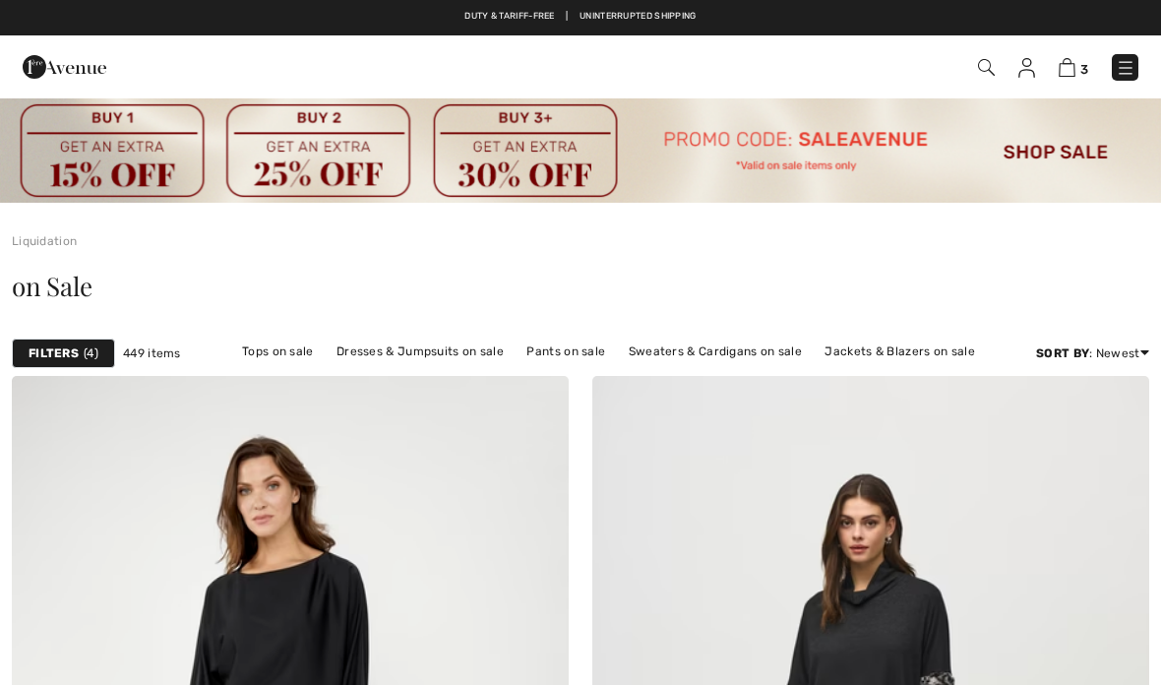
checkbox input "true"
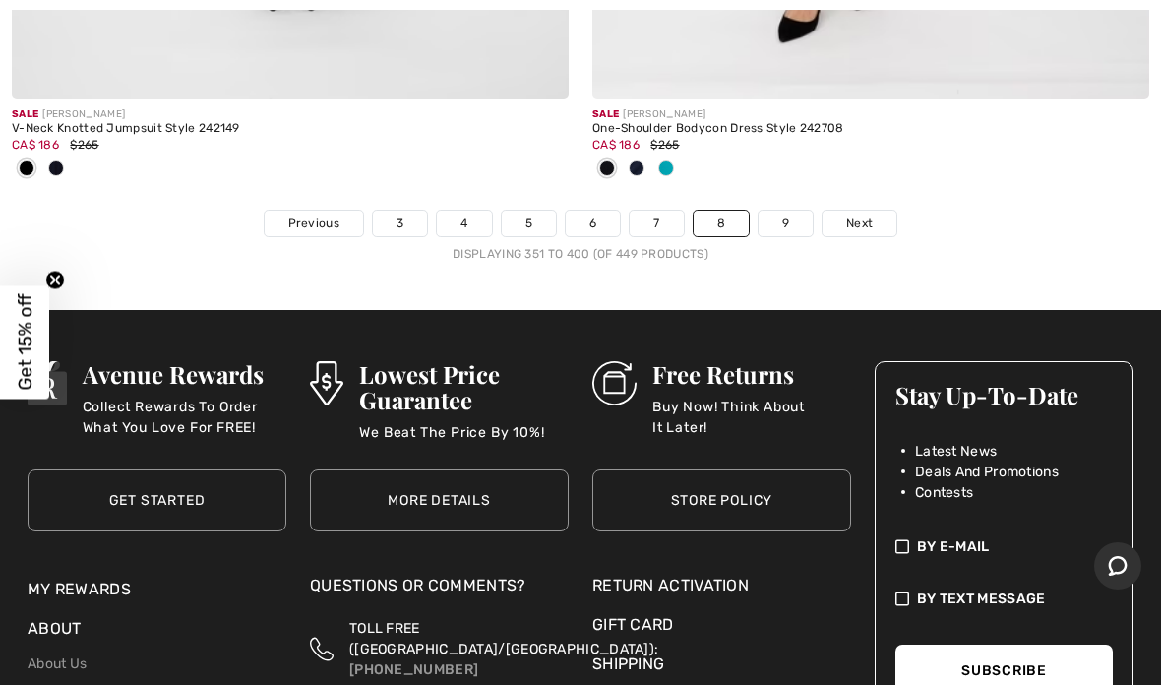
scroll to position [24355, 0]
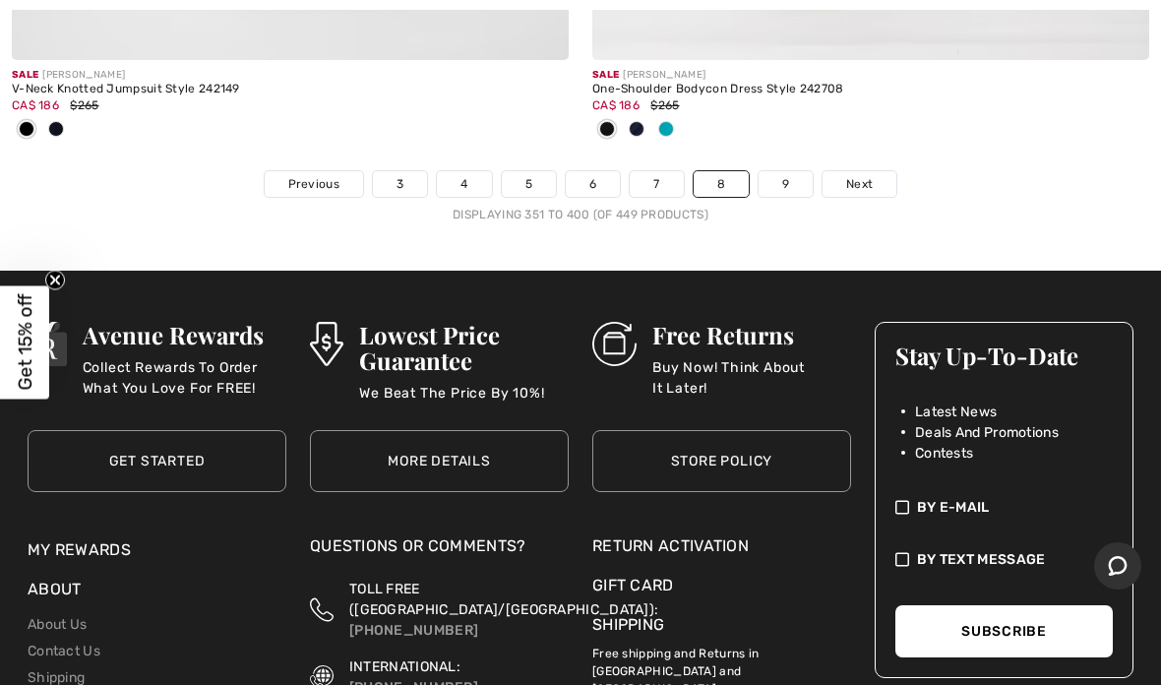
click at [793, 171] on link "9" at bounding box center [786, 184] width 54 height 26
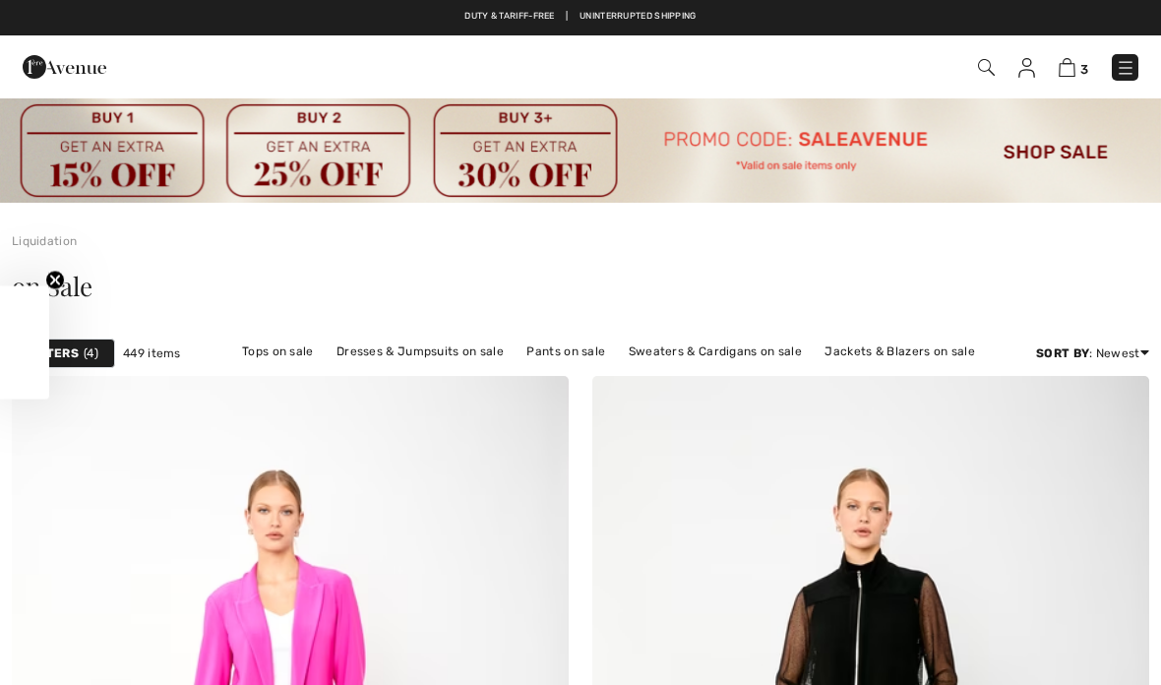
checkbox input "true"
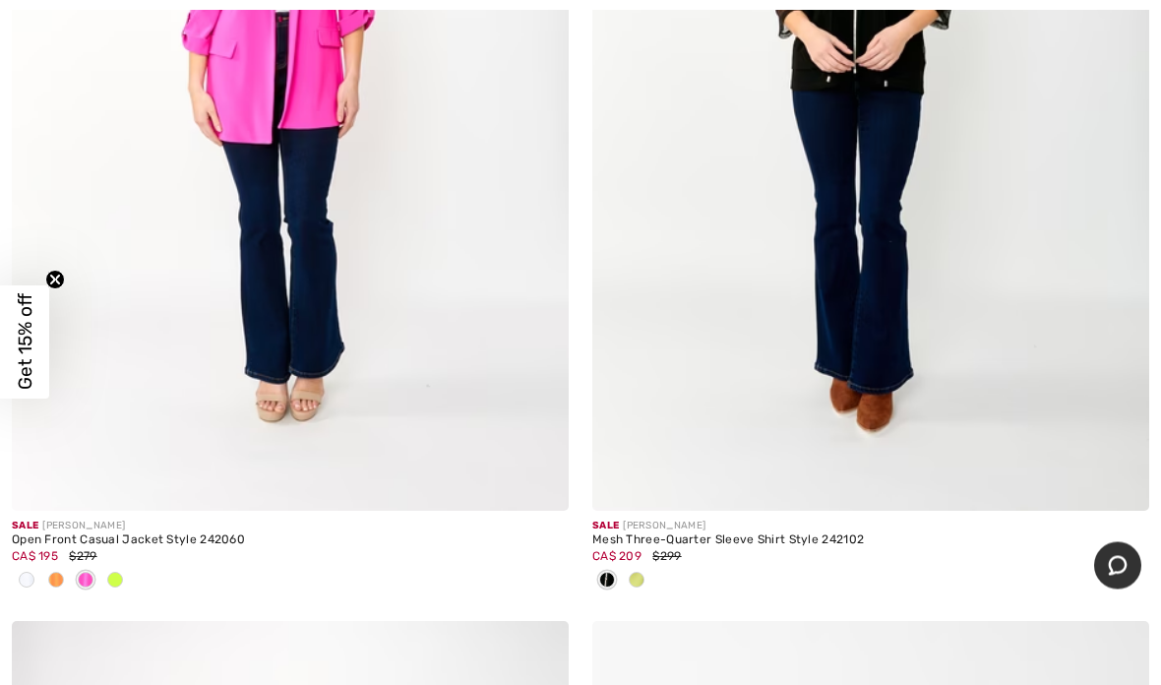
scroll to position [701, 0]
click at [331, 310] on img at bounding box center [290, 92] width 557 height 835
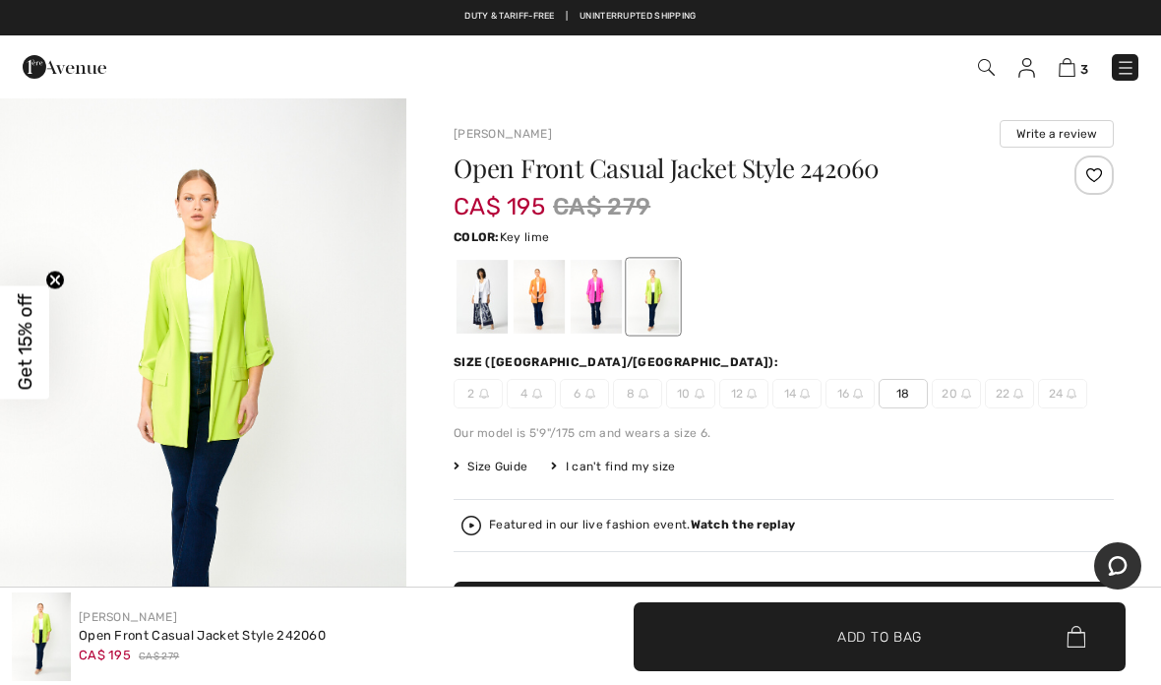
click at [542, 310] on div at bounding box center [539, 297] width 51 height 74
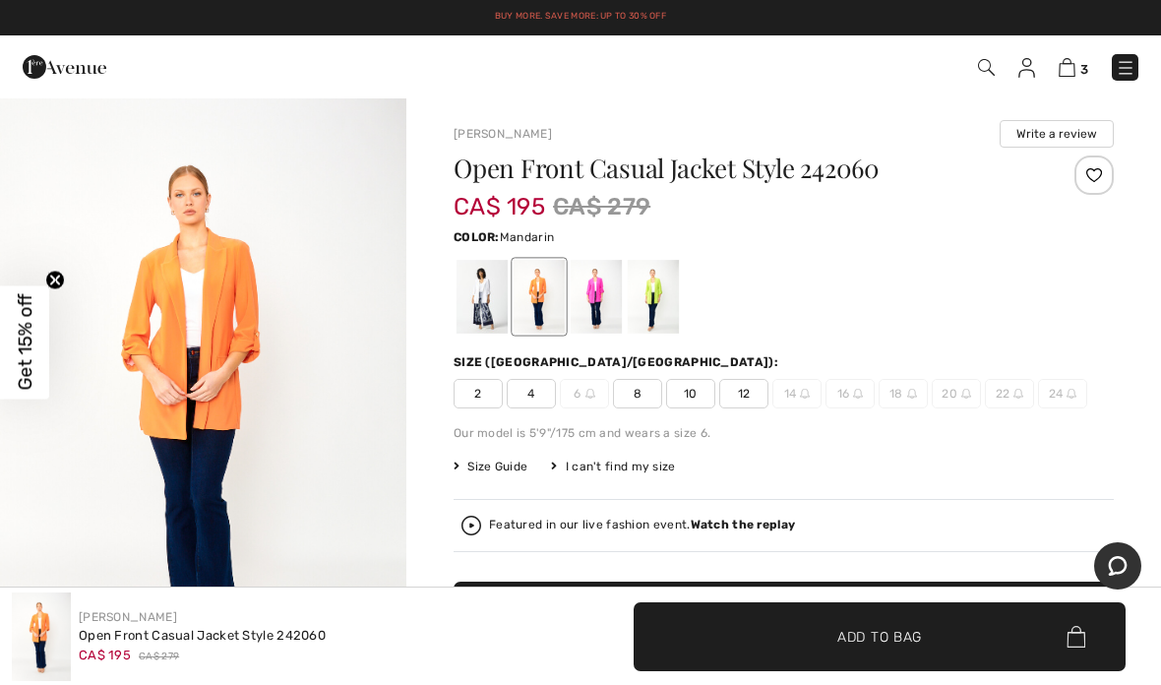
click at [611, 316] on div at bounding box center [596, 297] width 51 height 74
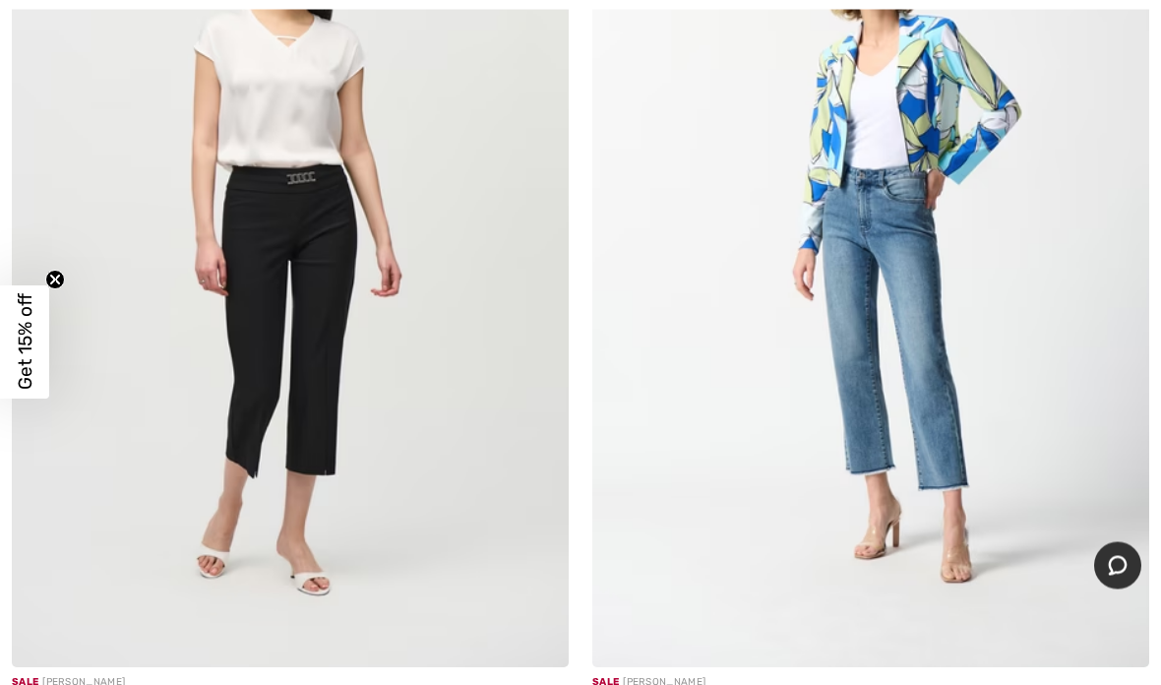
scroll to position [3381, 0]
click at [303, 131] on img at bounding box center [290, 249] width 557 height 835
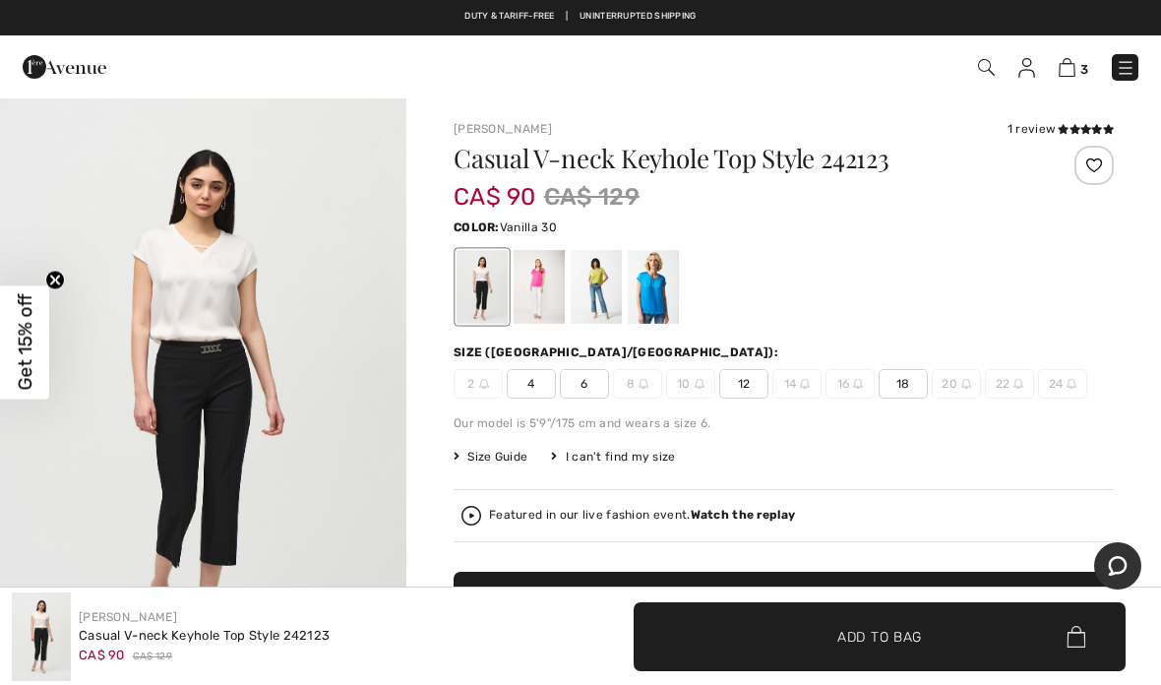
click at [669, 301] on div at bounding box center [653, 287] width 51 height 74
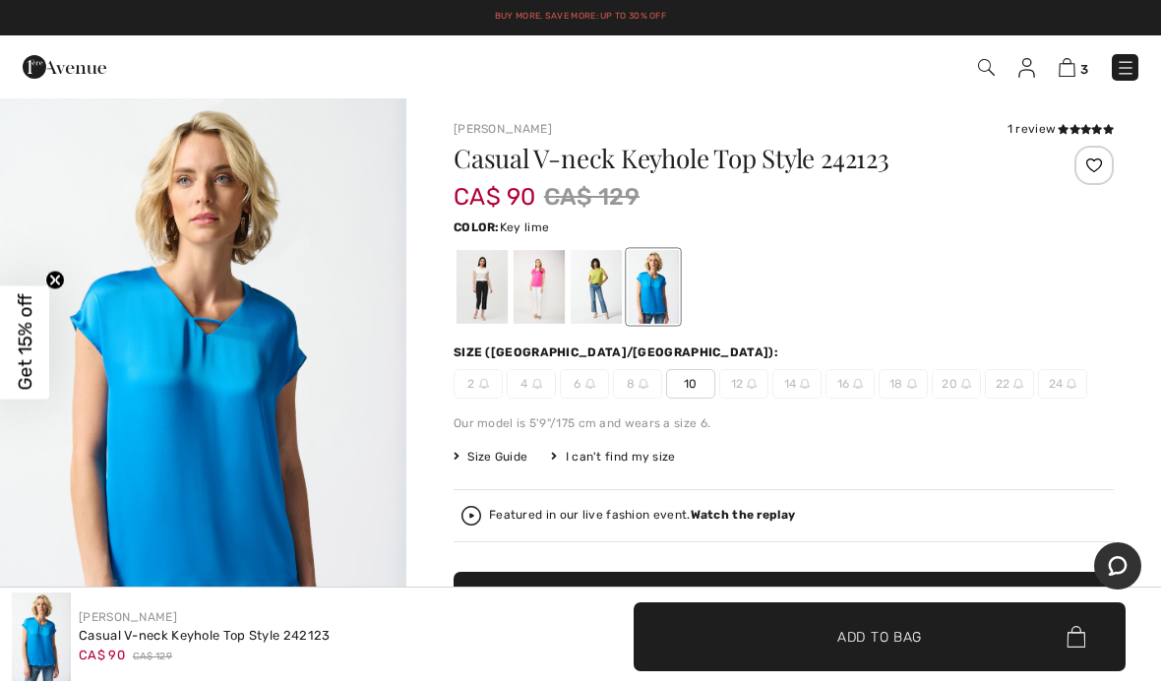
click at [608, 299] on div at bounding box center [596, 287] width 51 height 74
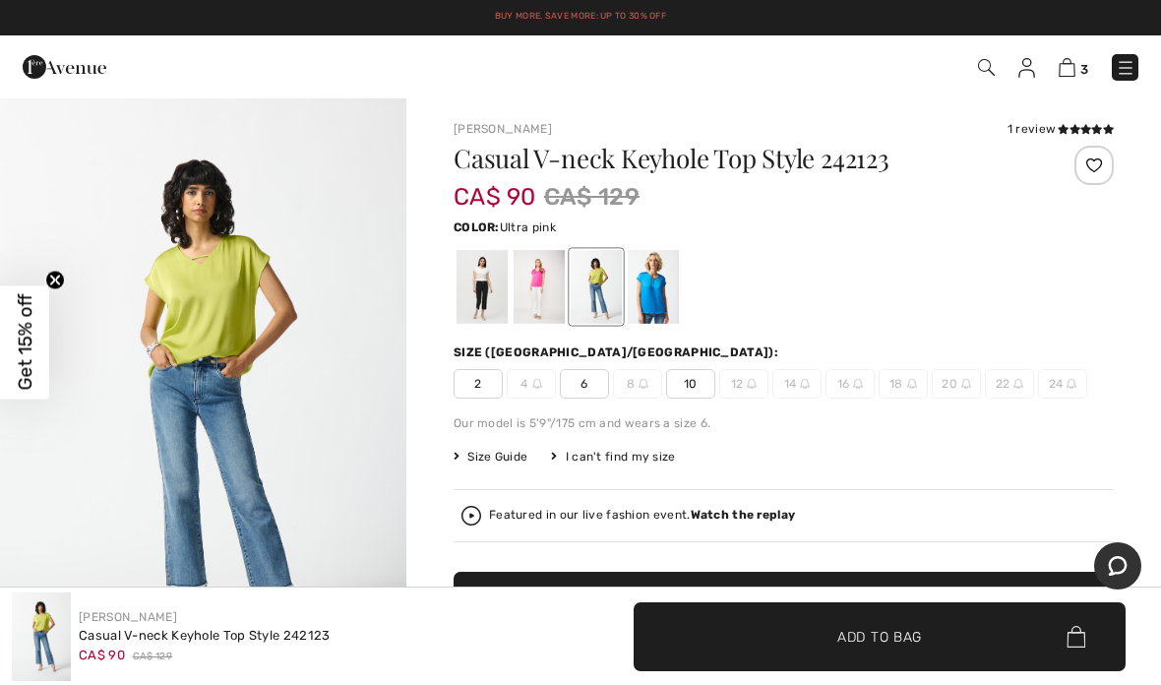
click at [544, 303] on div at bounding box center [539, 287] width 51 height 74
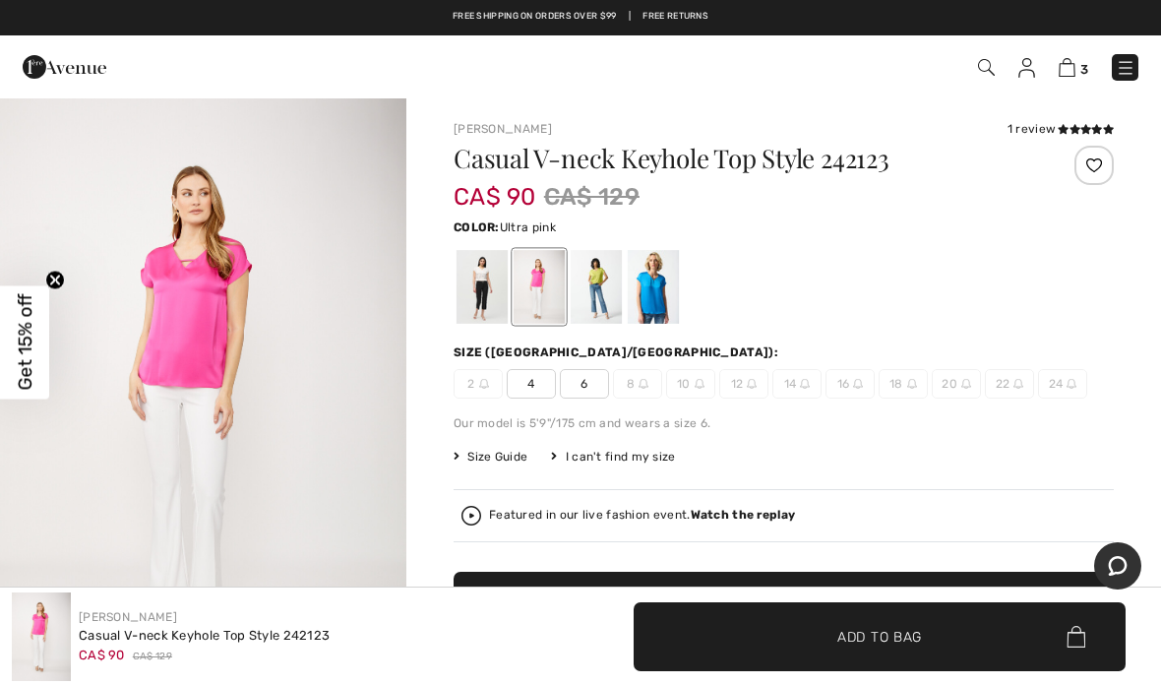
click at [489, 288] on div at bounding box center [482, 287] width 51 height 74
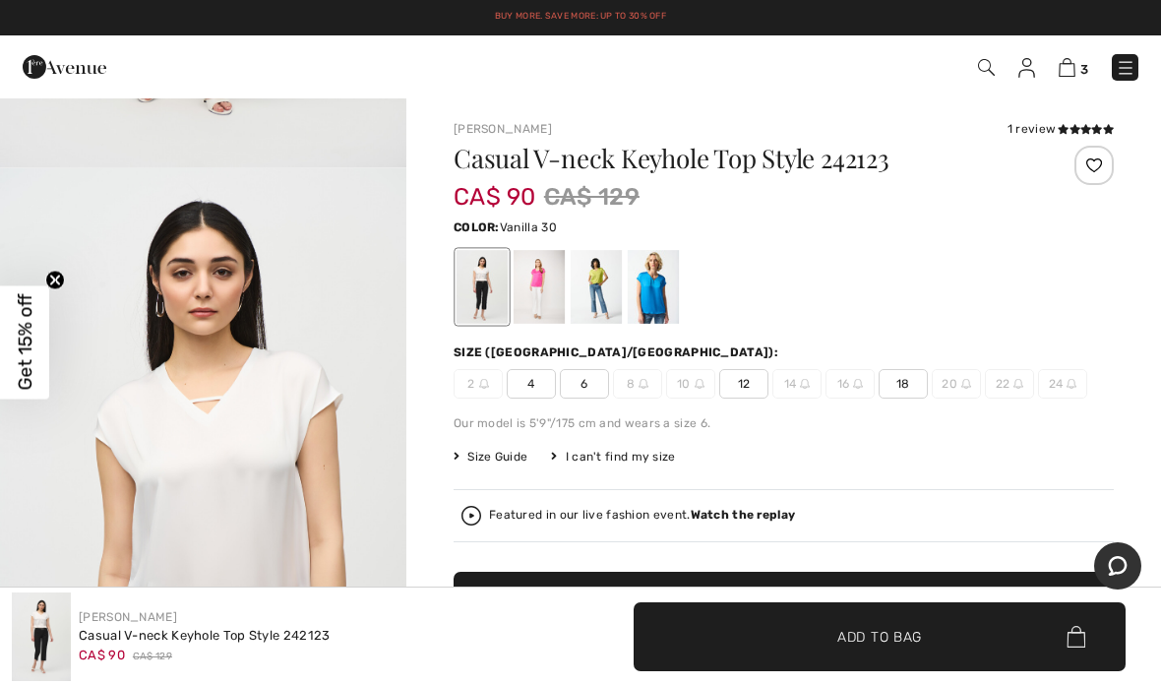
click at [904, 403] on div "Casual V-neck Keyhole Top Style 242123 CA$ 90 CA$ 129 Color: Vanilla 30 Size (C…" at bounding box center [784, 461] width 660 height 631
click at [912, 387] on span "18" at bounding box center [903, 384] width 49 height 30
click at [884, 641] on span "Add to Bag" at bounding box center [879, 636] width 85 height 21
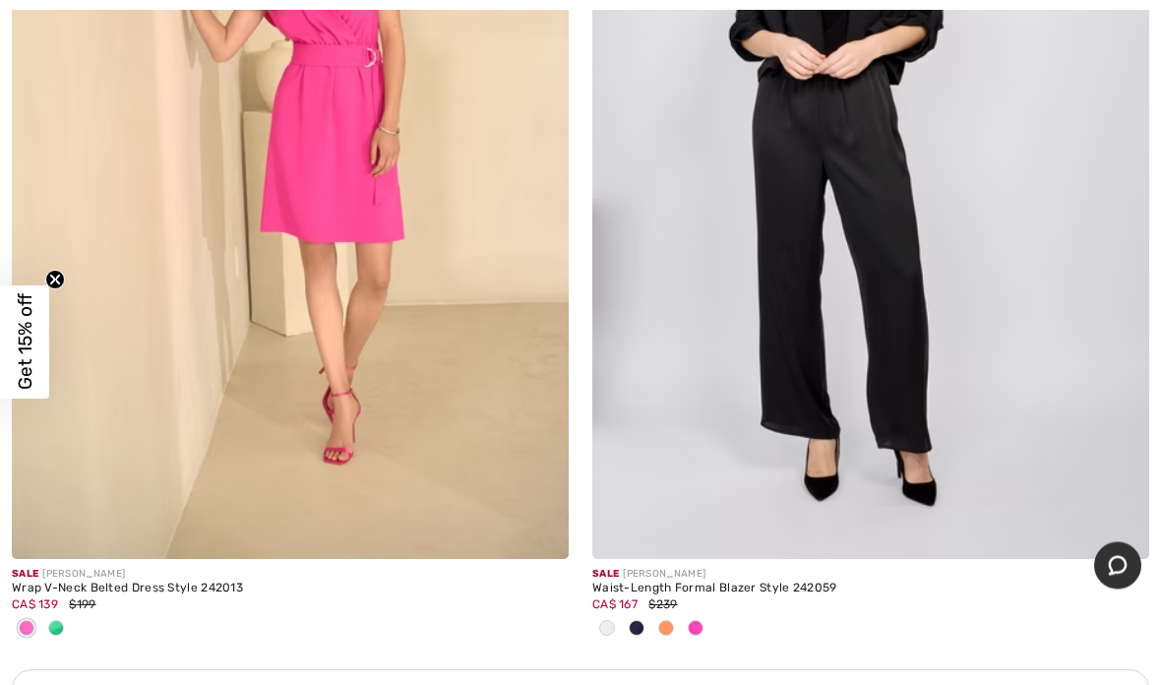
scroll to position [5380, 0]
click at [681, 631] on div at bounding box center [696, 629] width 30 height 32
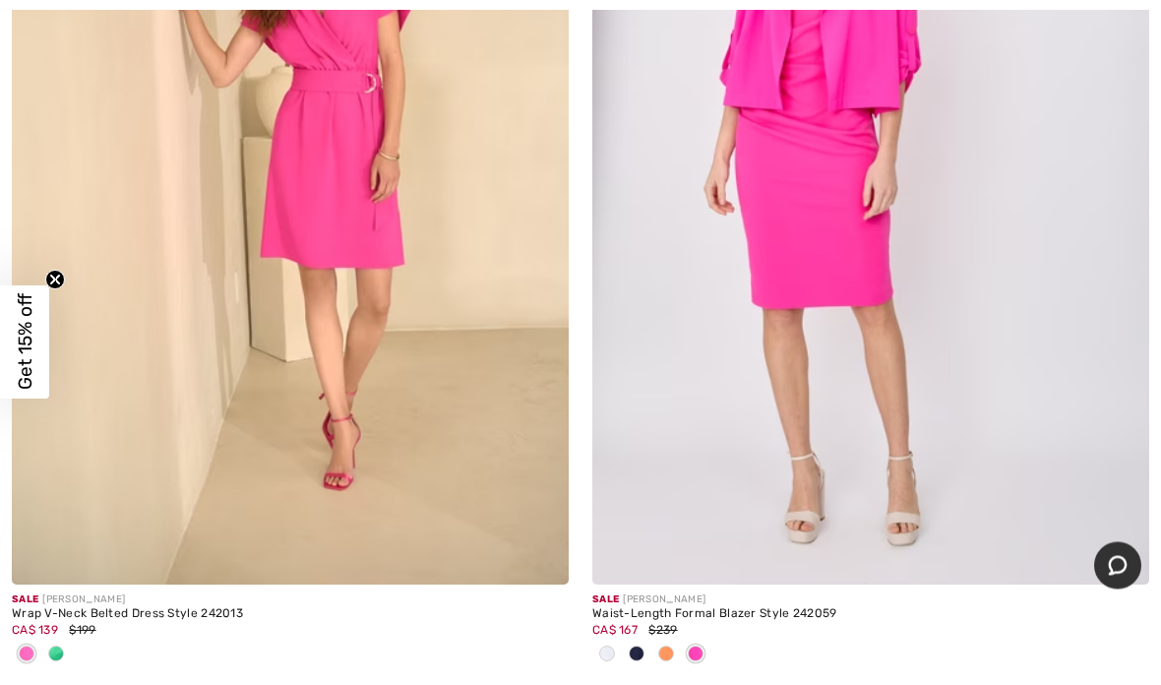
scroll to position [5354, 0]
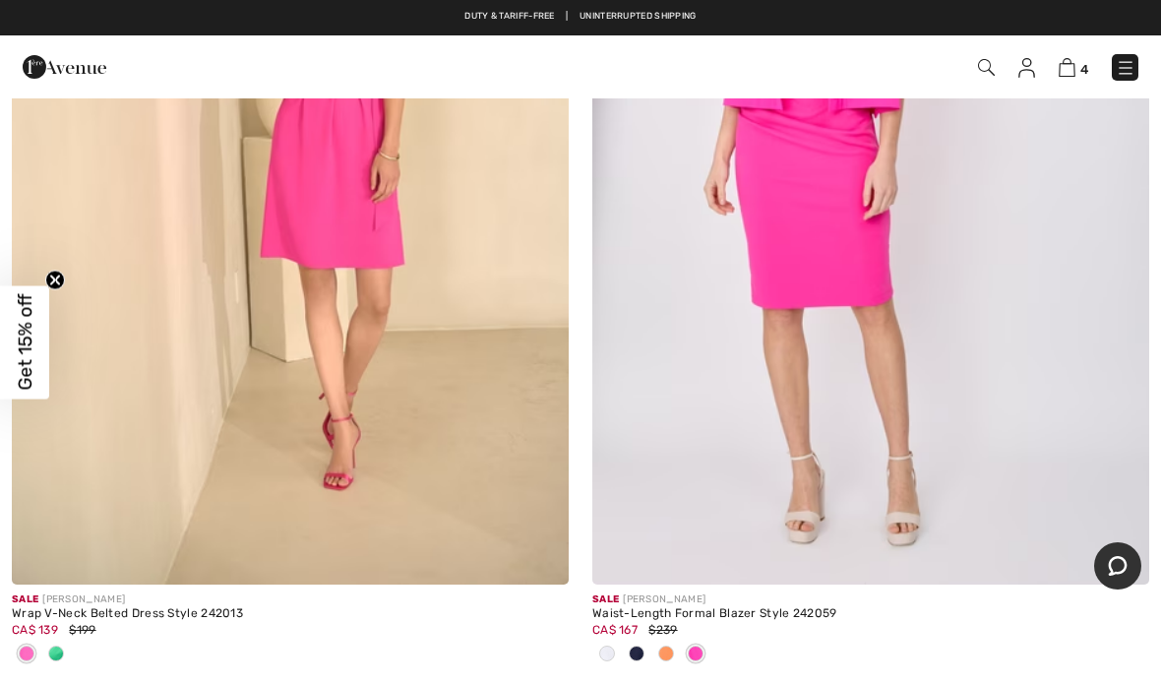
click at [679, 647] on div at bounding box center [666, 655] width 30 height 32
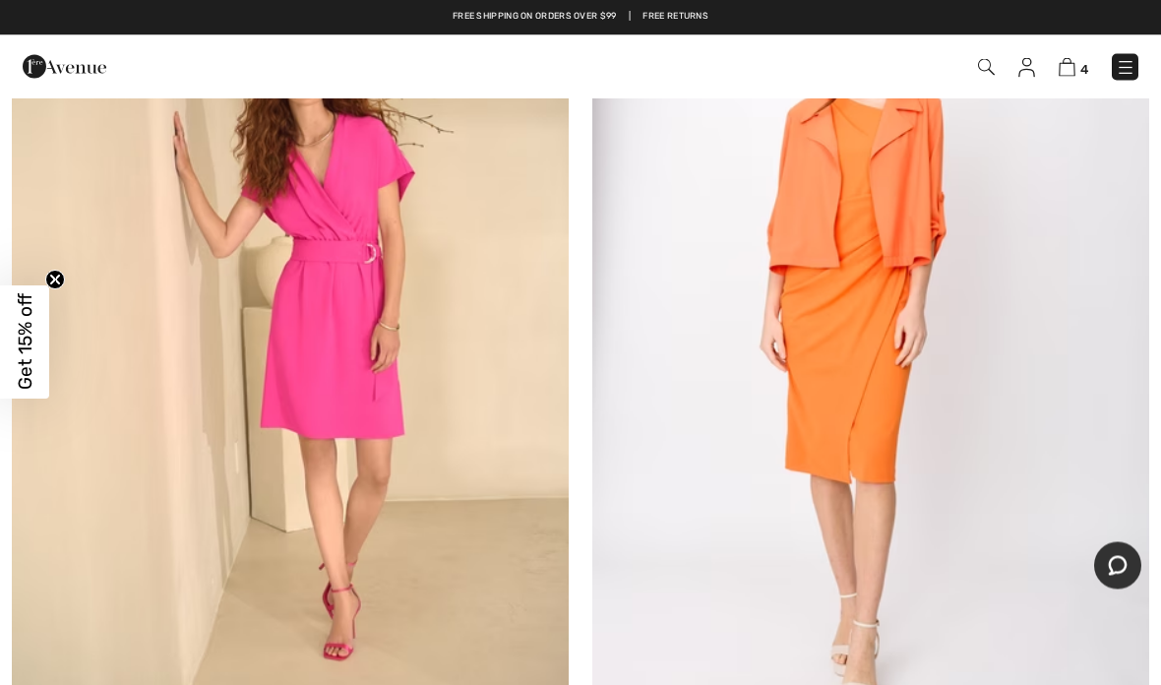
scroll to position [5097, 0]
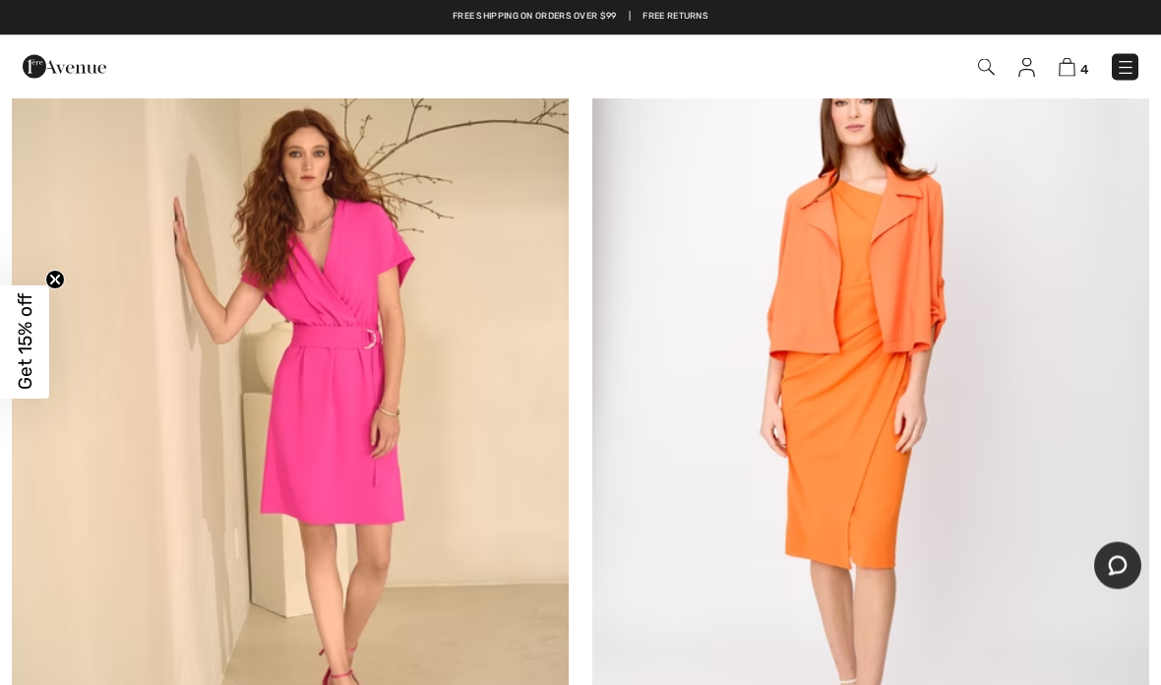
click at [868, 278] on img at bounding box center [870, 423] width 557 height 835
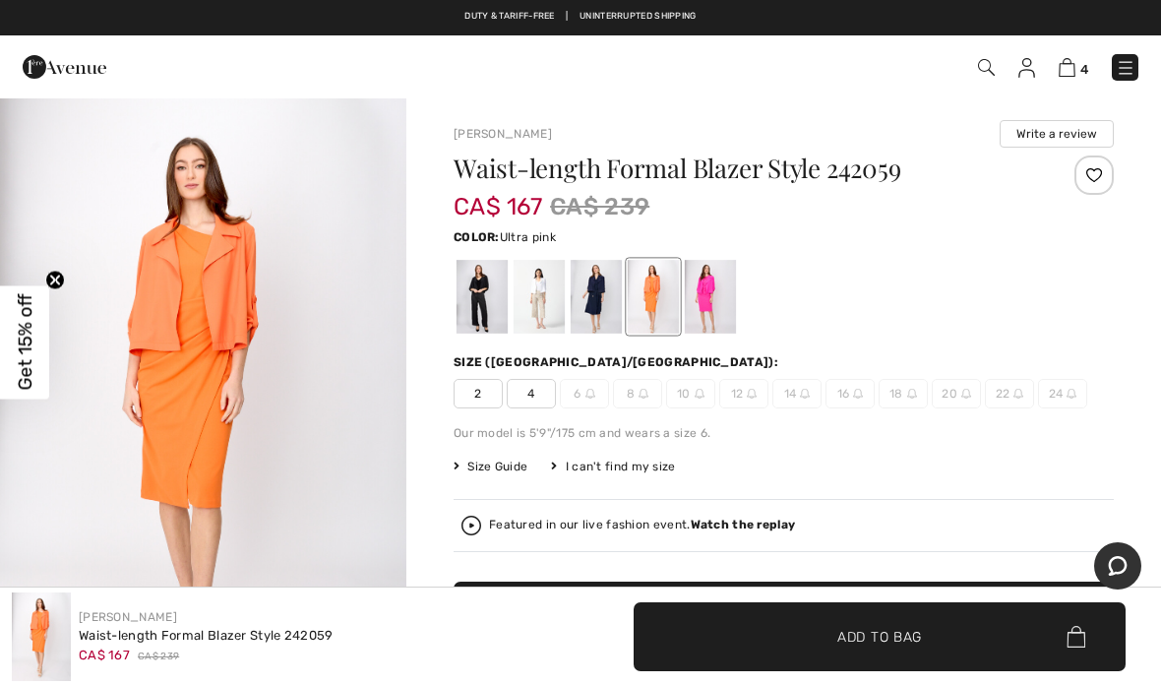
click at [714, 310] on div at bounding box center [710, 297] width 51 height 74
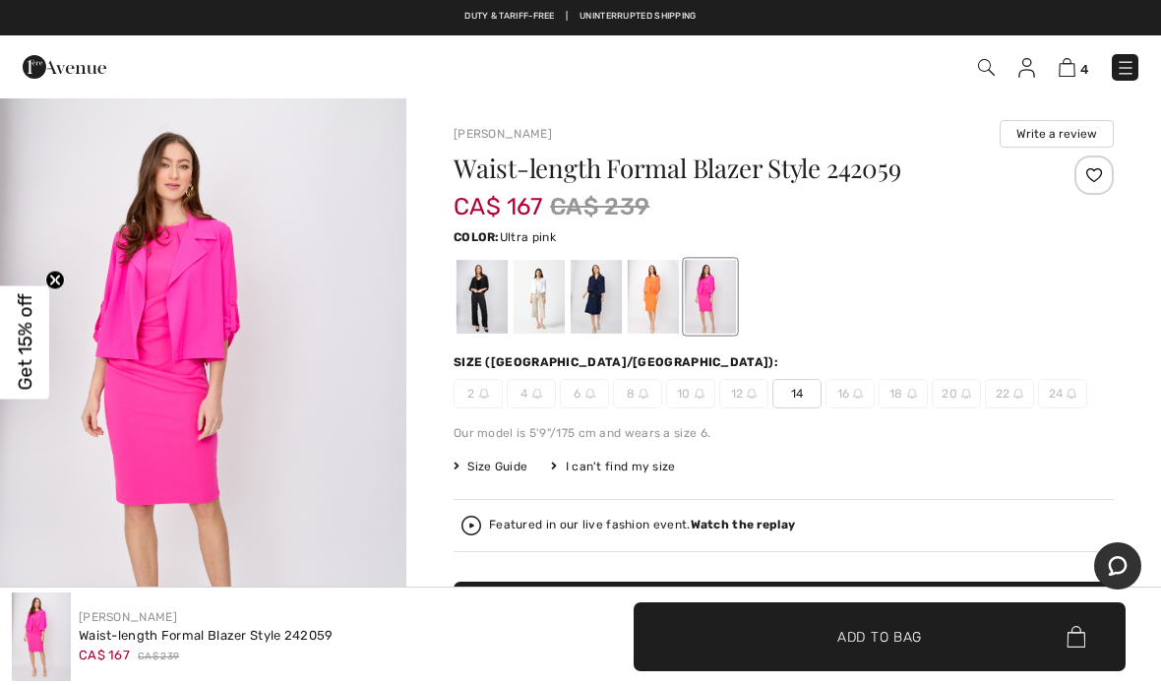
click at [561, 319] on div at bounding box center [539, 297] width 51 height 74
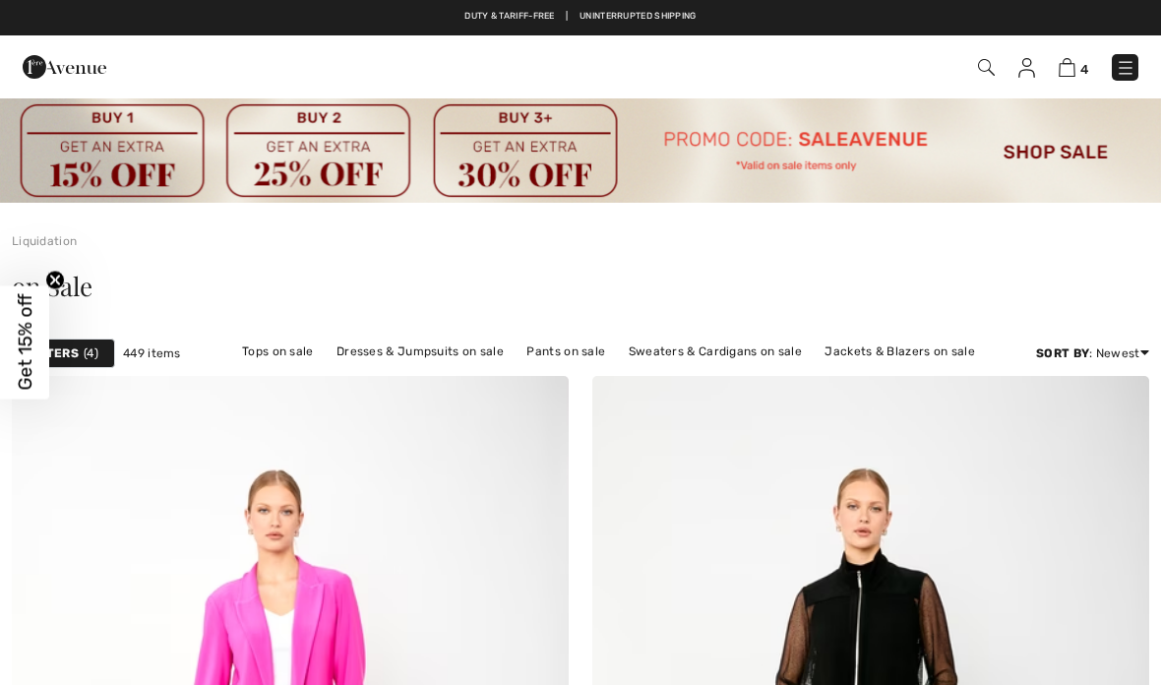
scroll to position [5098, 0]
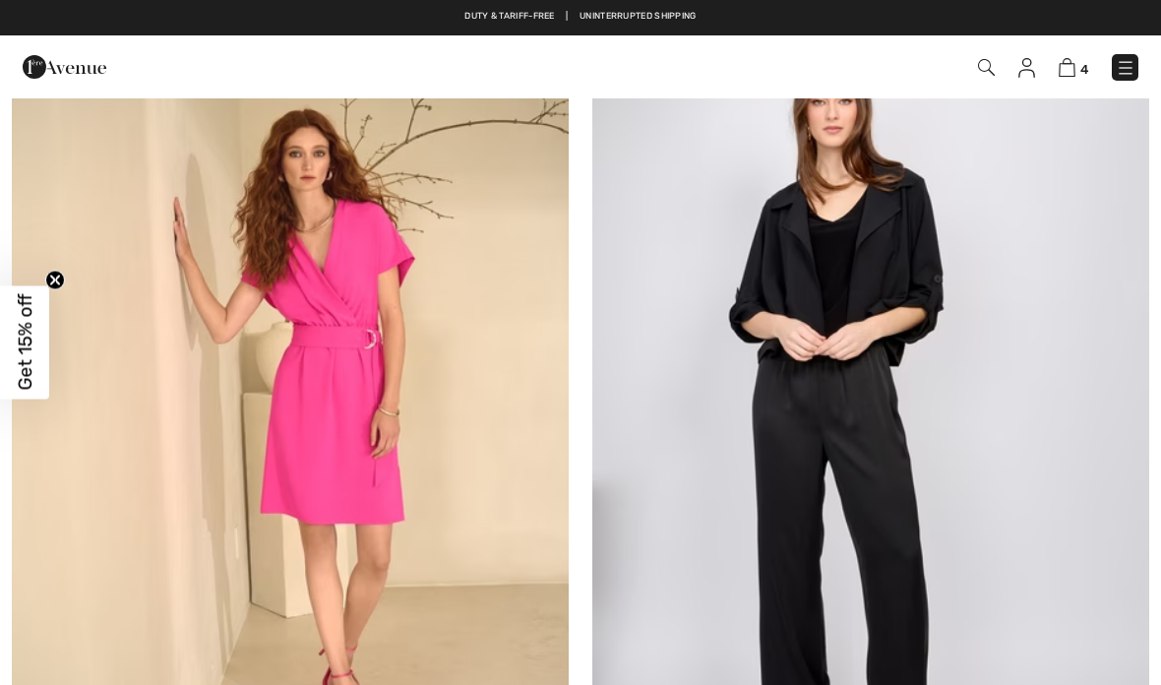
checkbox input "true"
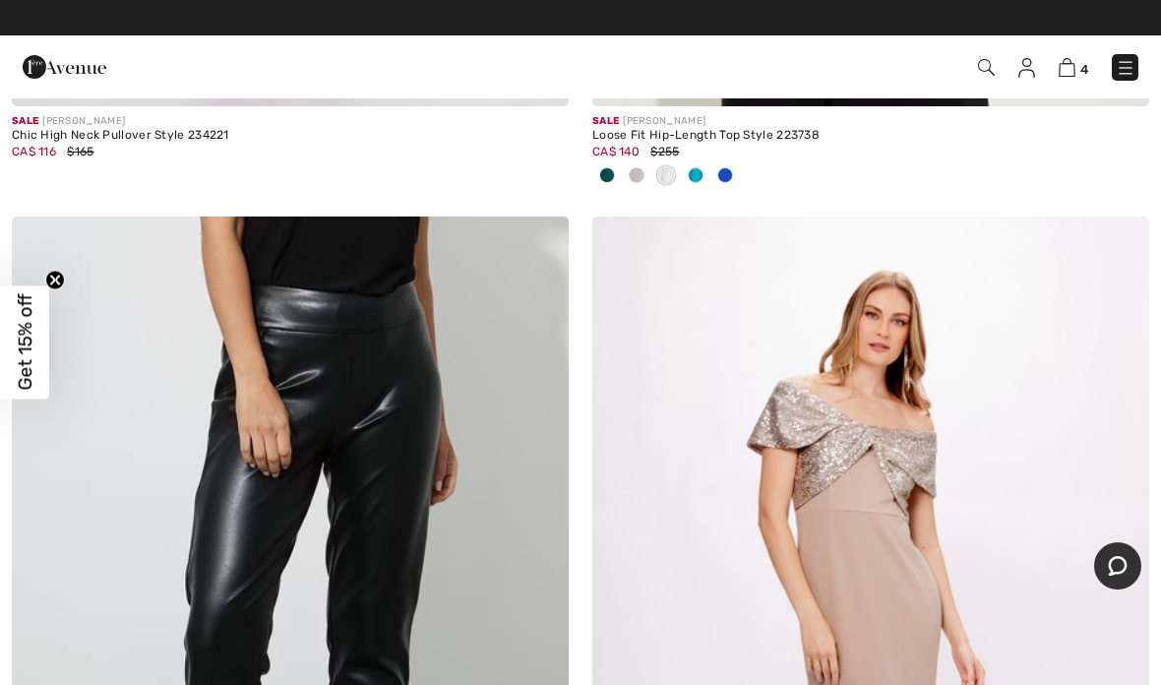
scroll to position [20565, 0]
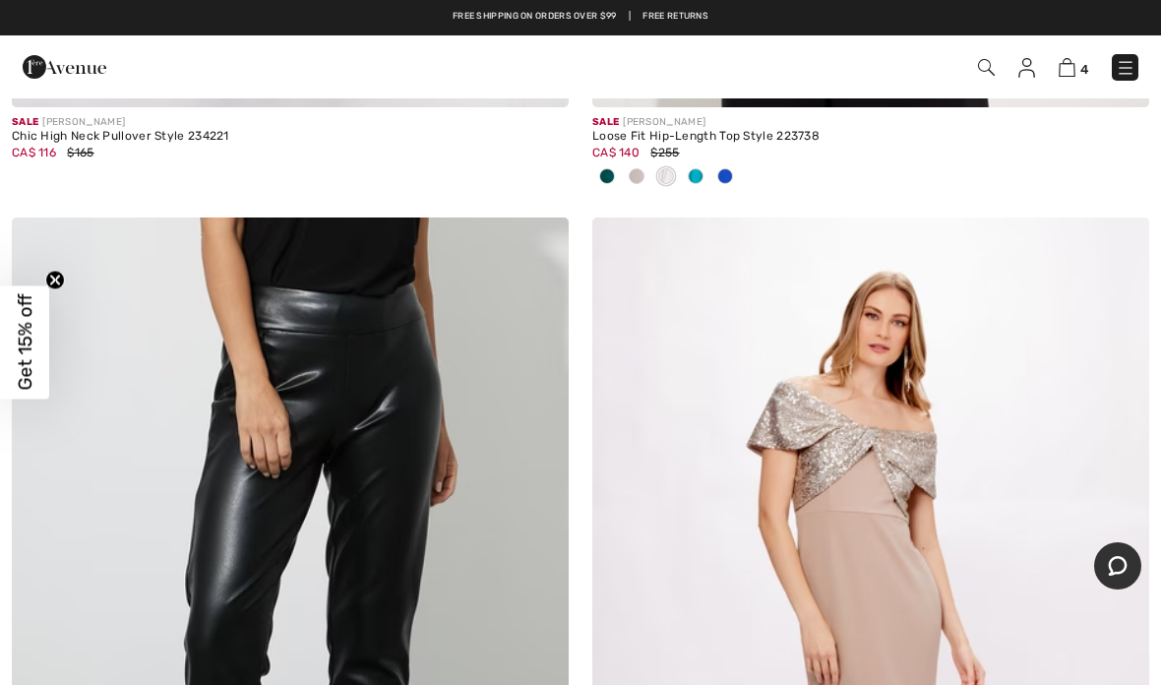
click at [1075, 73] on img at bounding box center [1067, 67] width 17 height 19
